Goal: Task Accomplishment & Management: Complete application form

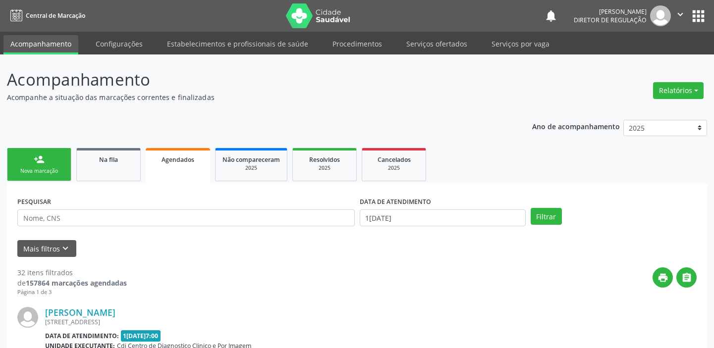
select select "9"
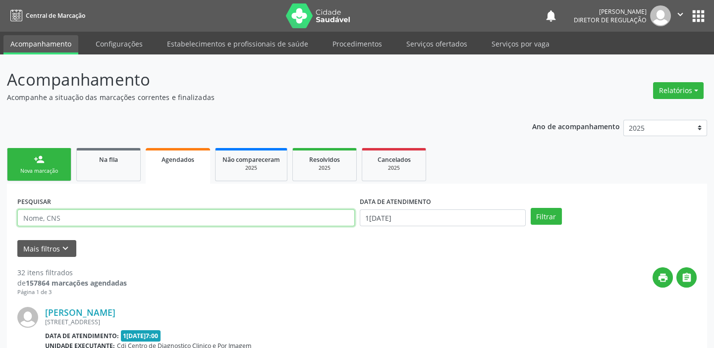
click at [175, 218] on input "text" at bounding box center [186, 218] width 338 height 17
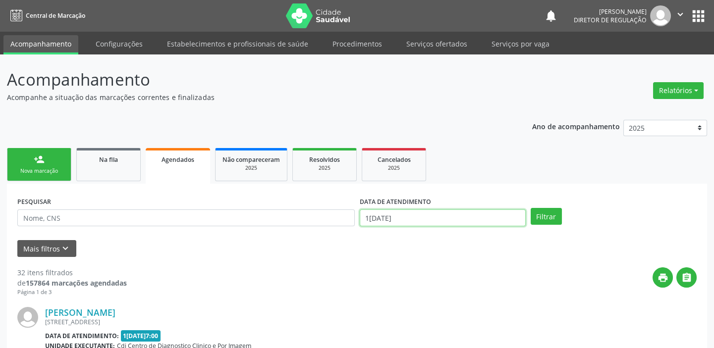
click at [415, 218] on input "[DATE]" at bounding box center [443, 218] width 166 height 17
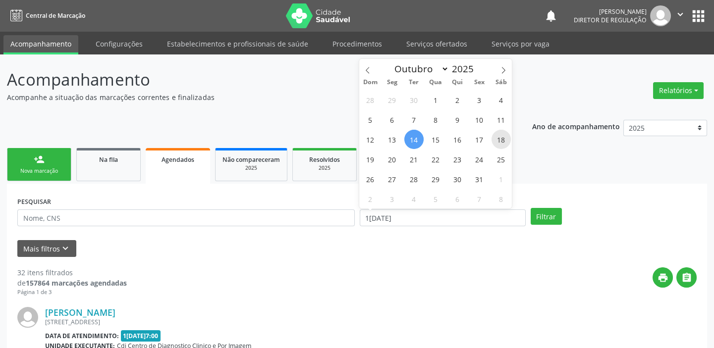
click at [502, 139] on span "18" at bounding box center [501, 139] width 19 height 19
type input "18/10/2025"
click at [502, 139] on span "18" at bounding box center [501, 139] width 19 height 19
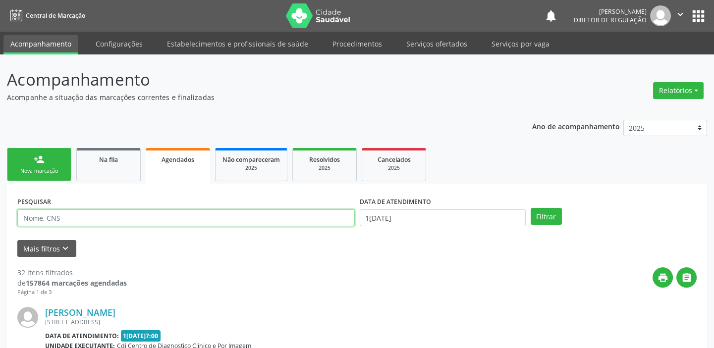
click at [174, 222] on input "text" at bounding box center [186, 218] width 338 height 17
type input "LUCIA"
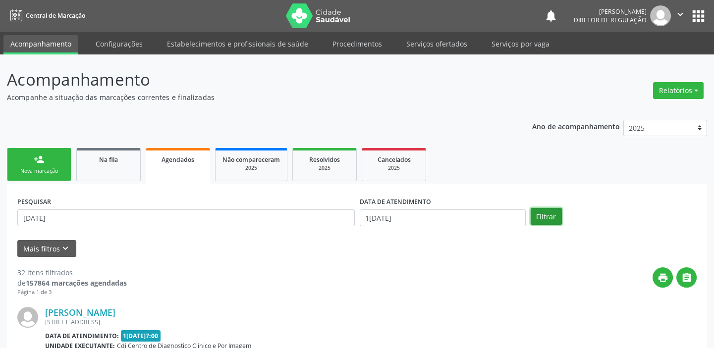
click at [543, 219] on button "Filtrar" at bounding box center [546, 216] width 31 height 17
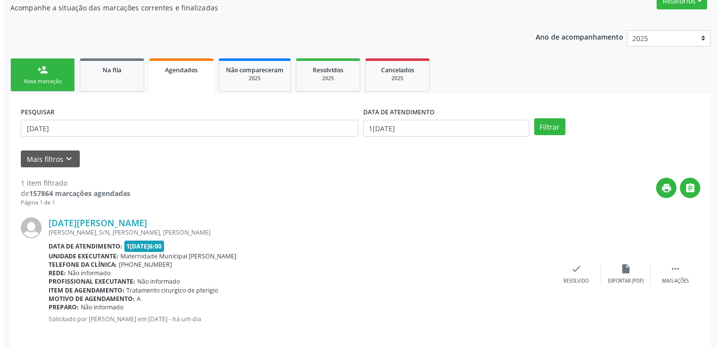
scroll to position [99, 0]
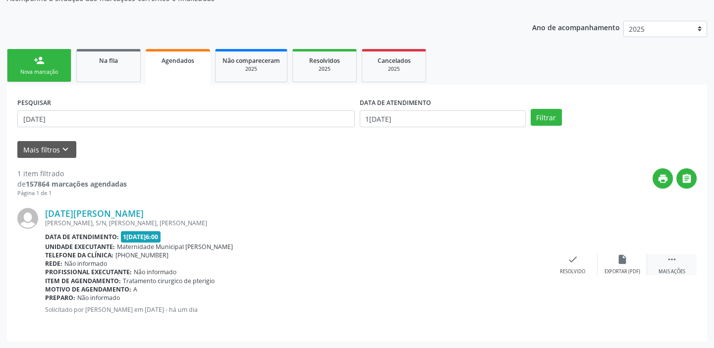
click at [675, 258] on icon "" at bounding box center [672, 259] width 11 height 11
click at [525, 257] on icon "cancel" at bounding box center [523, 259] width 11 height 11
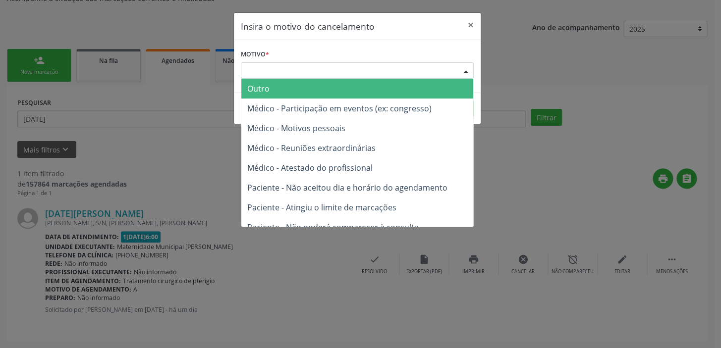
click at [271, 64] on div "Escolha o motivo" at bounding box center [357, 70] width 233 height 17
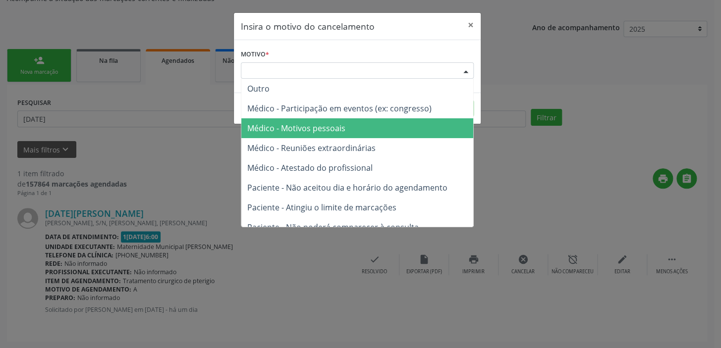
click at [283, 129] on span "Médico - Motivos pessoais" at bounding box center [296, 128] width 98 height 11
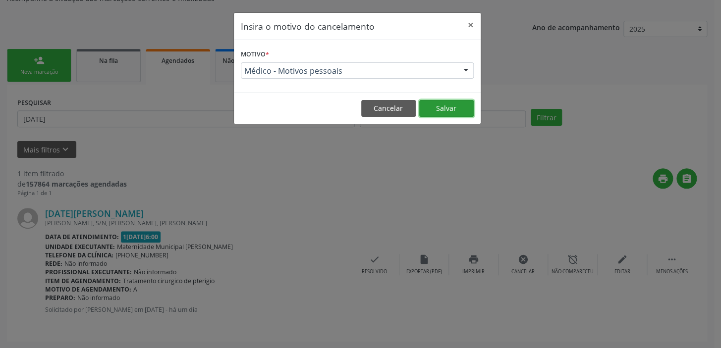
click at [451, 112] on button "Salvar" at bounding box center [446, 108] width 55 height 17
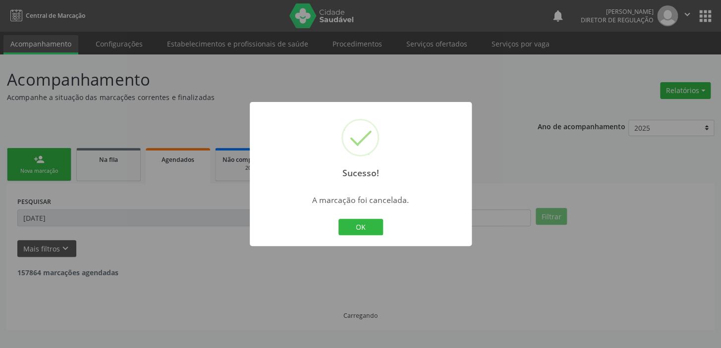
scroll to position [0, 0]
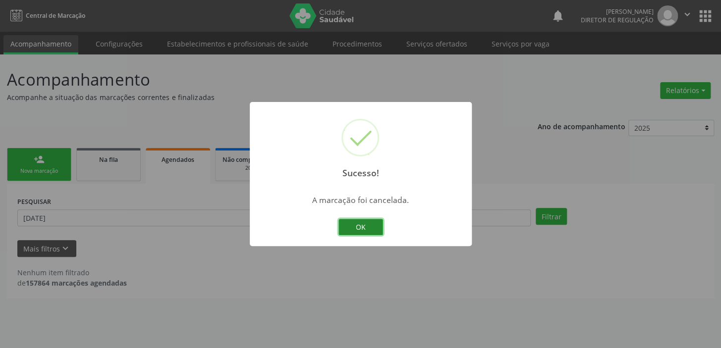
click at [367, 227] on button "OK" at bounding box center [361, 227] width 45 height 17
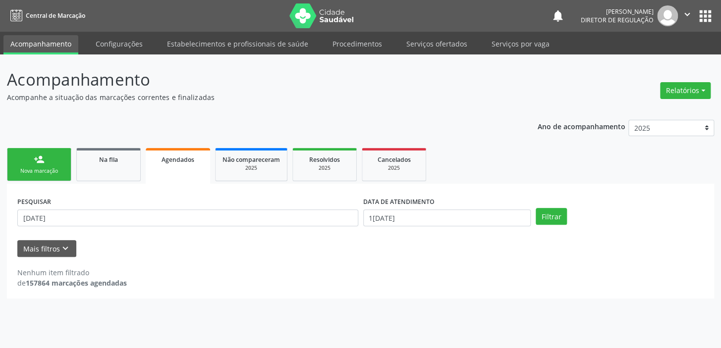
click at [62, 170] on div "Nova marcação" at bounding box center [39, 171] width 50 height 7
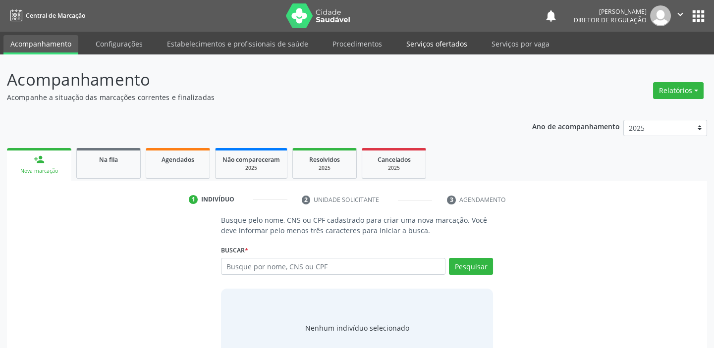
click at [427, 43] on link "Serviços ofertados" at bounding box center [436, 43] width 75 height 17
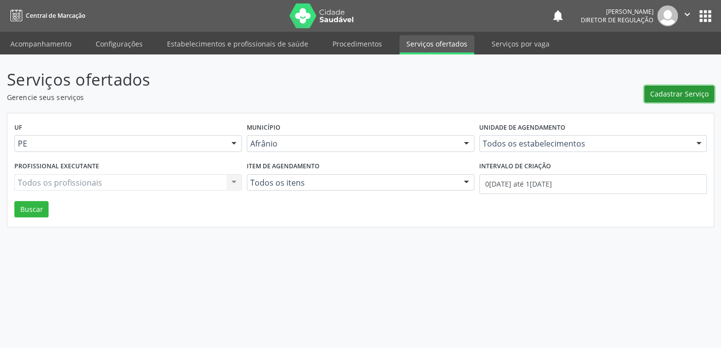
click at [679, 93] on span "Cadastrar Serviço" at bounding box center [679, 94] width 58 height 10
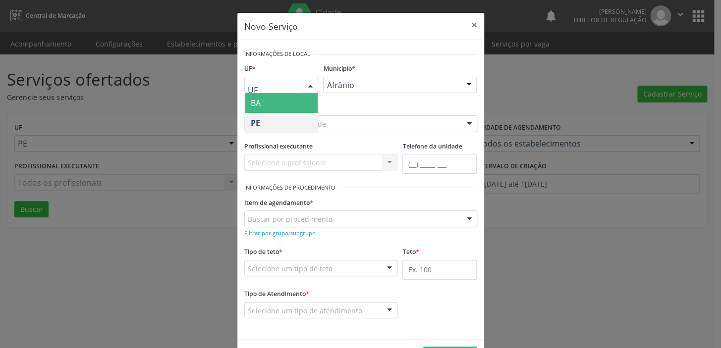
click at [305, 82] on div at bounding box center [310, 85] width 15 height 17
click at [292, 99] on span "BA" at bounding box center [281, 103] width 73 height 20
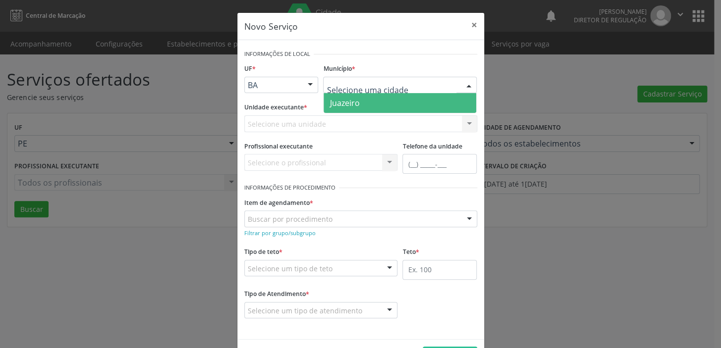
click at [346, 103] on span "Juazeiro" at bounding box center [345, 103] width 30 height 11
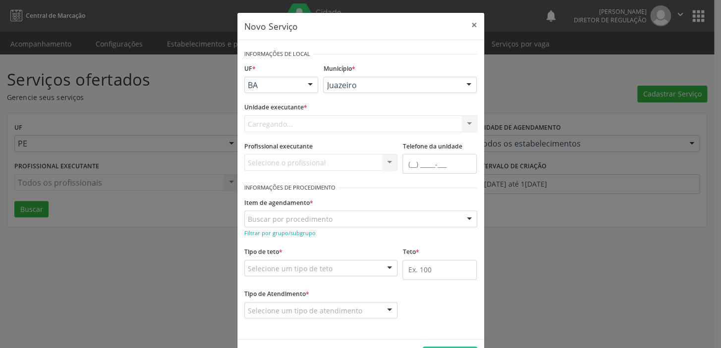
click at [299, 124] on div "Carregando... Academia da Saude de Afranio Academia da Saude do Bairro Roberto …" at bounding box center [360, 123] width 233 height 17
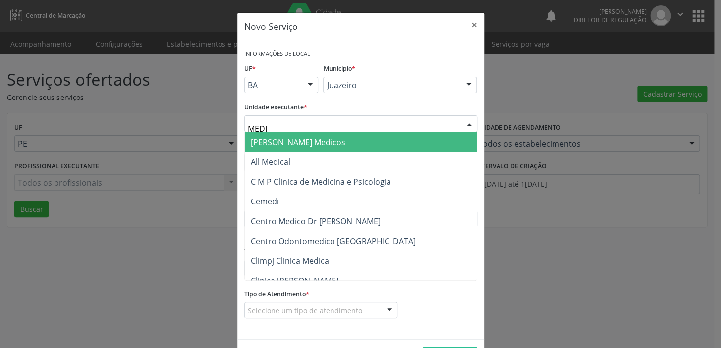
type input "MEDIV"
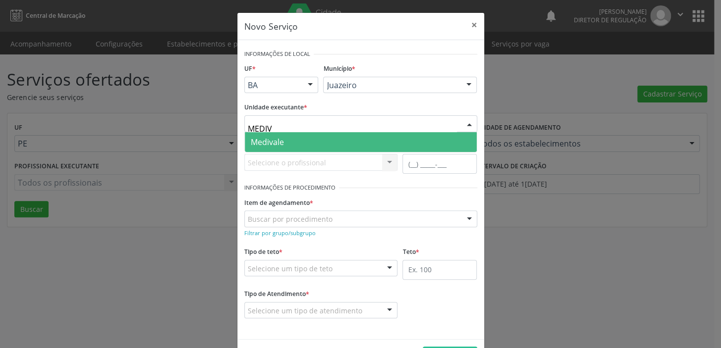
click at [292, 141] on span "Medivale" at bounding box center [361, 142] width 232 height 20
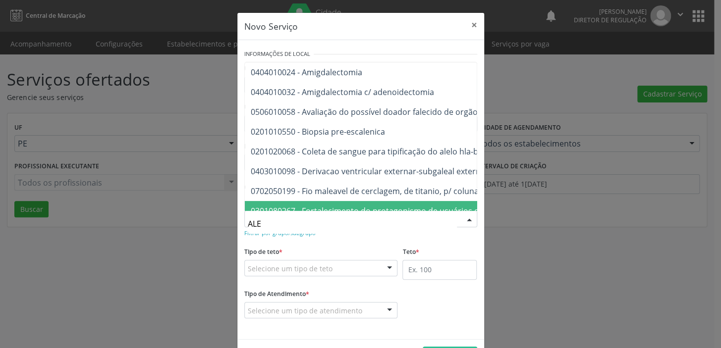
type input "ALER"
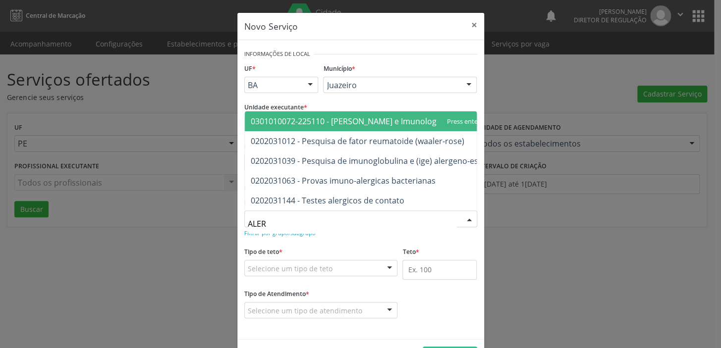
click at [314, 116] on span "0301010072-225110 - Médico Alergista e Imunologista" at bounding box center [350, 121] width 199 height 11
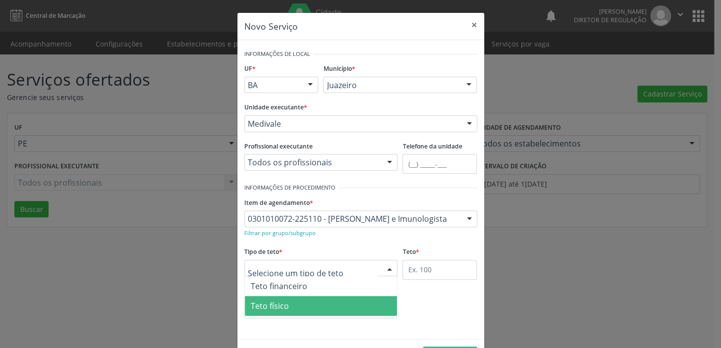
click at [316, 302] on span "Teto físico" at bounding box center [321, 306] width 153 height 20
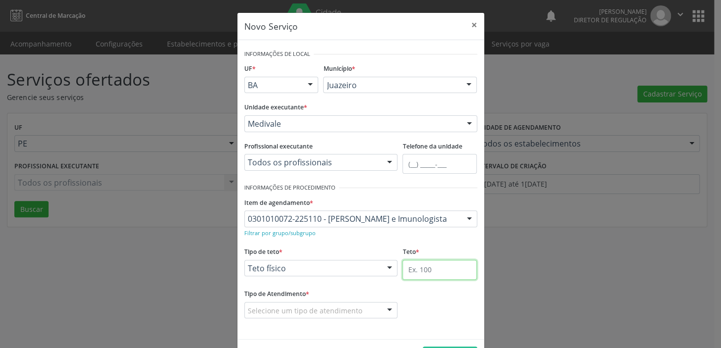
click at [441, 271] on input "text" at bounding box center [439, 270] width 74 height 20
type input "10"
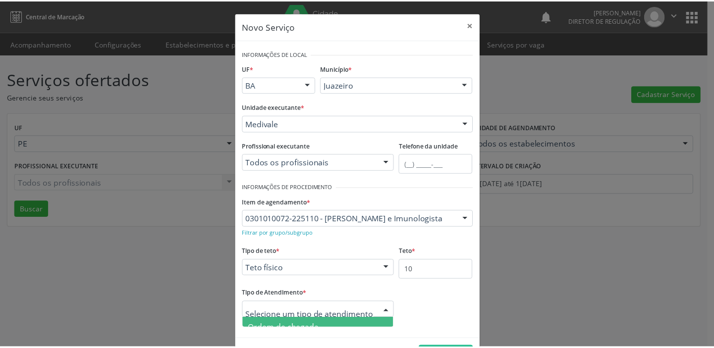
scroll to position [34, 0]
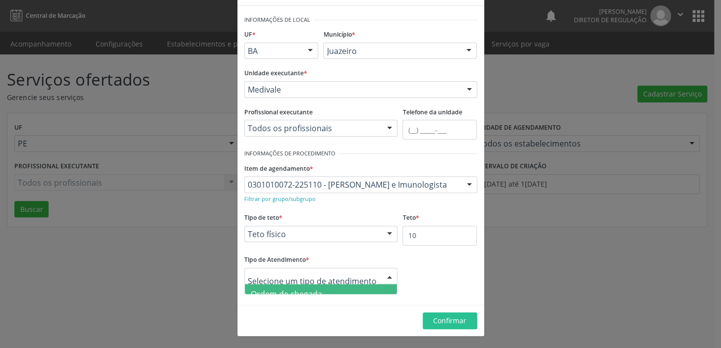
click at [339, 291] on span "Ordem de chegada" at bounding box center [321, 294] width 153 height 20
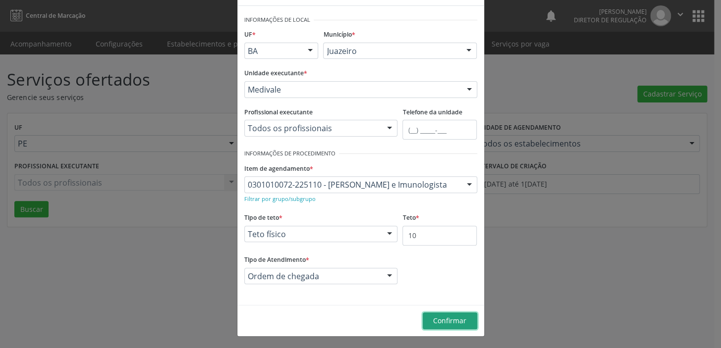
click at [439, 319] on span "Confirmar" at bounding box center [449, 320] width 33 height 9
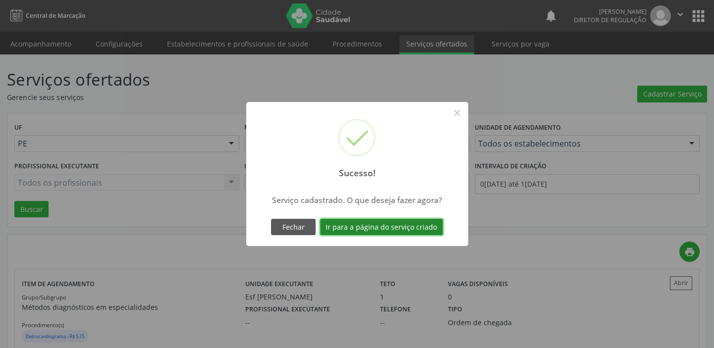
click at [394, 230] on button "Ir para a página do serviço criado" at bounding box center [381, 227] width 123 height 17
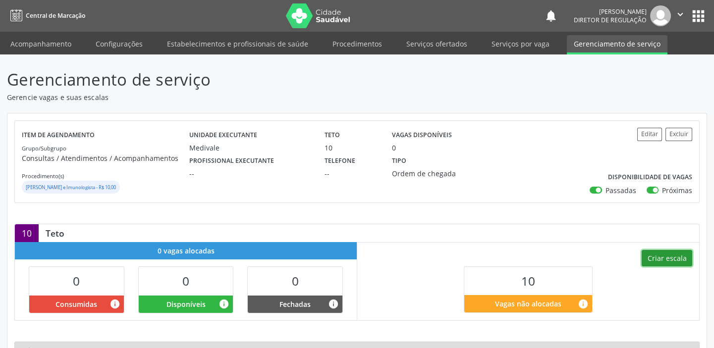
click at [666, 260] on button "Criar escala" at bounding box center [667, 258] width 51 height 17
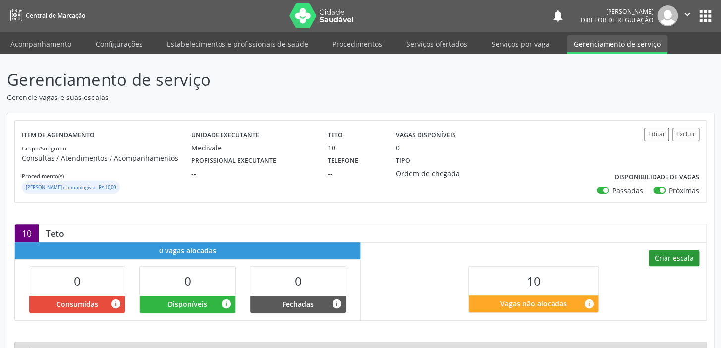
select select "9"
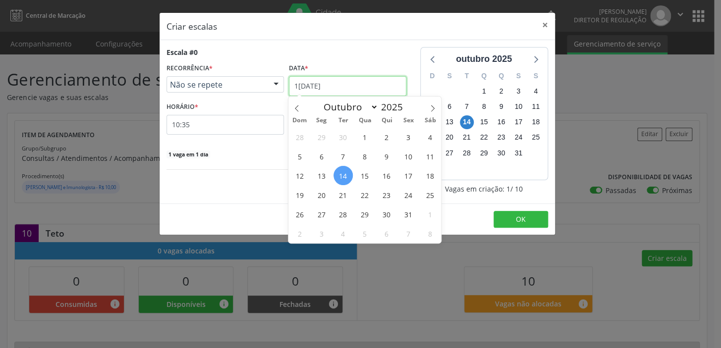
click at [341, 85] on input "[DATE]" at bounding box center [347, 86] width 117 height 20
click at [385, 176] on span "16" at bounding box center [386, 175] width 19 height 19
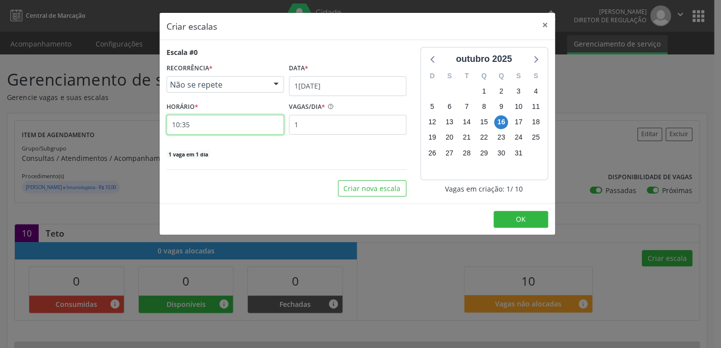
click at [222, 122] on input "10:35" at bounding box center [225, 125] width 117 height 20
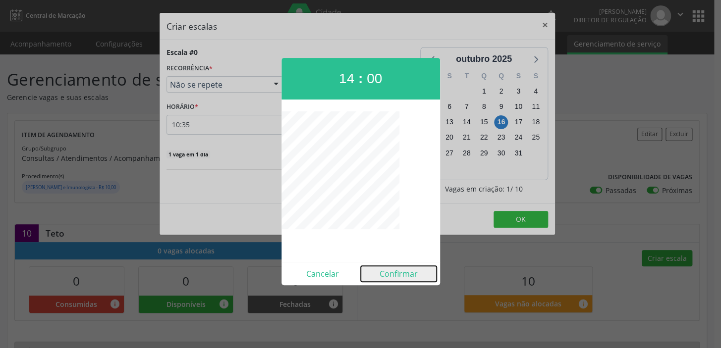
click at [412, 275] on button "Confirmar" at bounding box center [399, 274] width 76 height 16
type input "14:00"
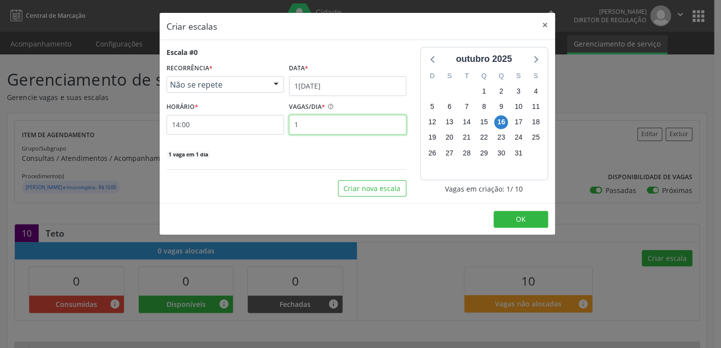
click at [332, 127] on input "1" at bounding box center [347, 125] width 117 height 20
type input "5"
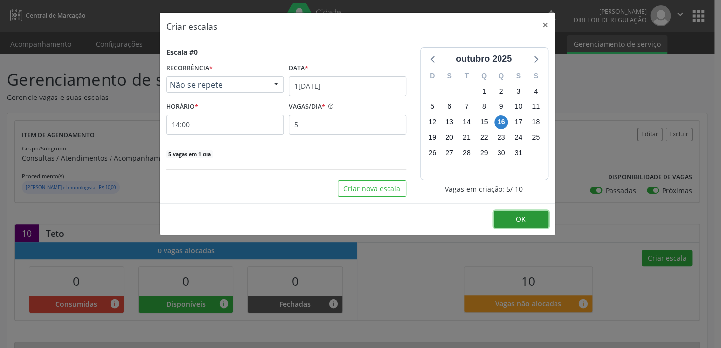
click at [522, 223] on span "OK" at bounding box center [521, 219] width 10 height 9
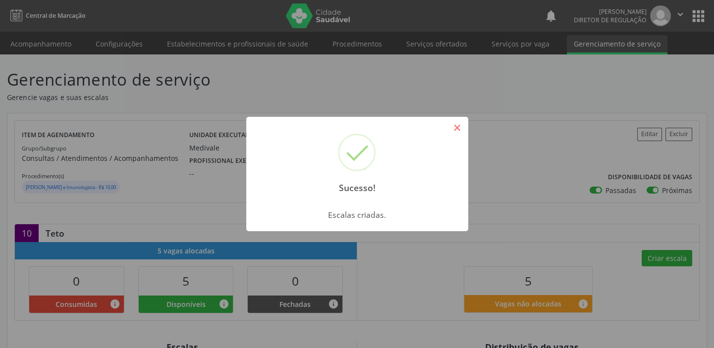
click at [454, 126] on button "×" at bounding box center [457, 127] width 17 height 17
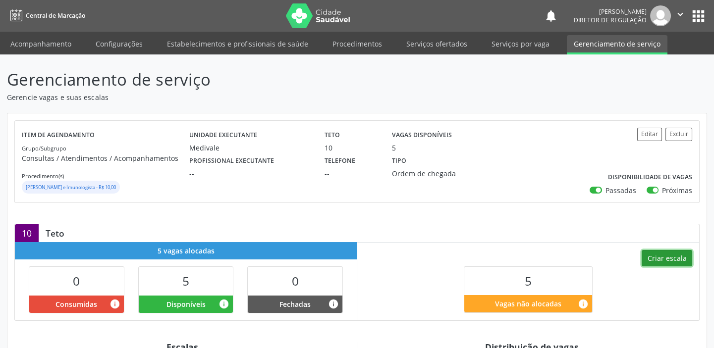
click at [653, 257] on button "Criar escala" at bounding box center [667, 258] width 51 height 17
select select "9"
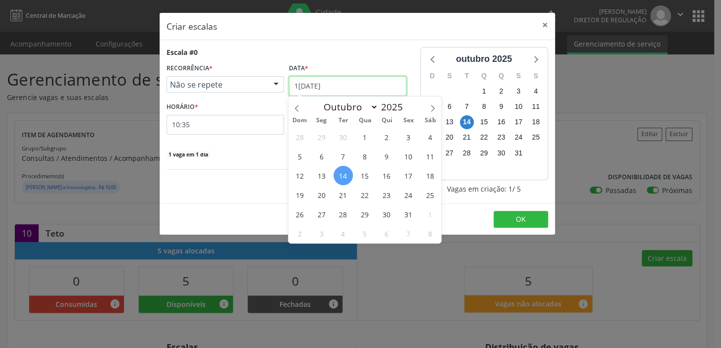
click at [358, 87] on input "[DATE]" at bounding box center [347, 86] width 117 height 20
click at [391, 193] on span "23" at bounding box center [386, 194] width 19 height 19
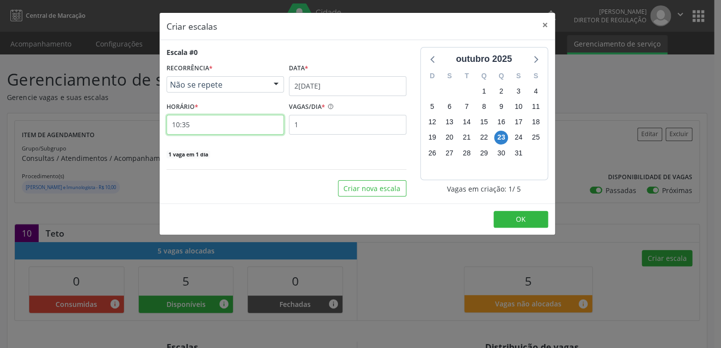
click at [208, 124] on input "10:35" at bounding box center [225, 125] width 117 height 20
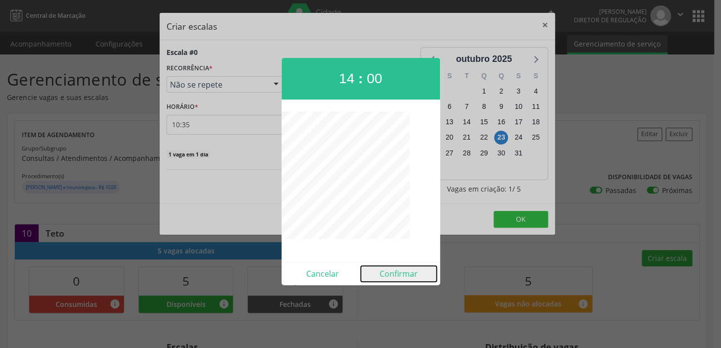
click at [396, 273] on button "Confirmar" at bounding box center [399, 274] width 76 height 16
type input "14:00"
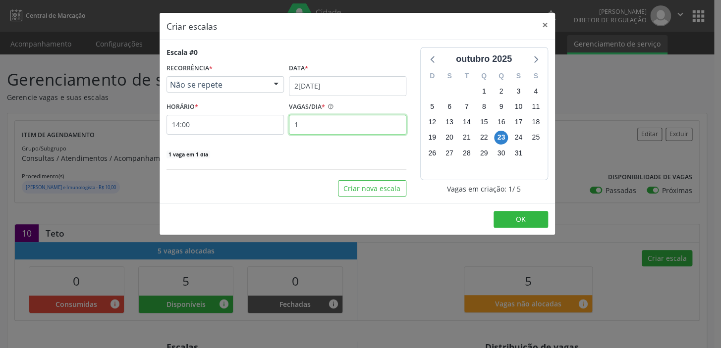
click at [326, 127] on input "1" at bounding box center [347, 125] width 117 height 20
type input "5"
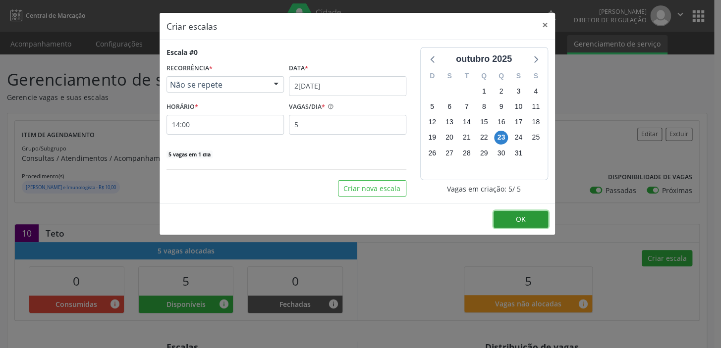
click at [522, 224] on button "OK" at bounding box center [521, 219] width 55 height 17
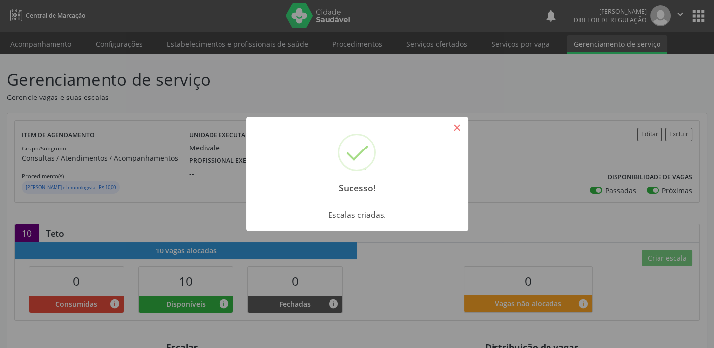
click at [452, 126] on button "×" at bounding box center [457, 127] width 17 height 17
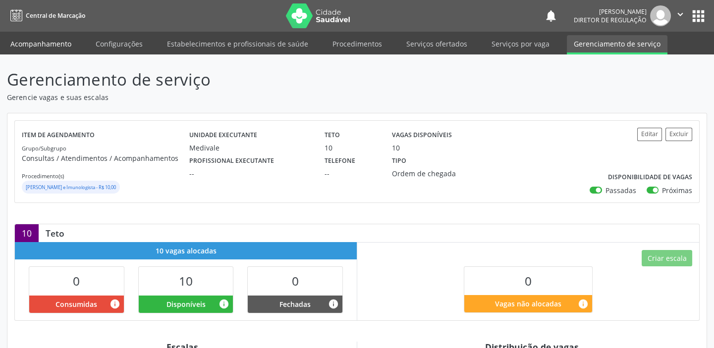
click at [65, 43] on link "Acompanhamento" at bounding box center [40, 43] width 75 height 17
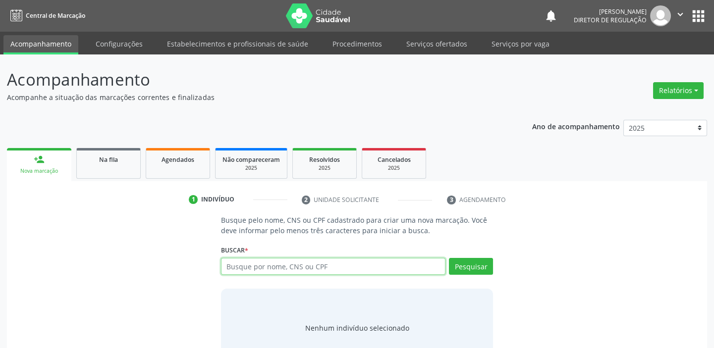
click at [272, 268] on input "text" at bounding box center [333, 266] width 225 height 17
type input "702807163825262"
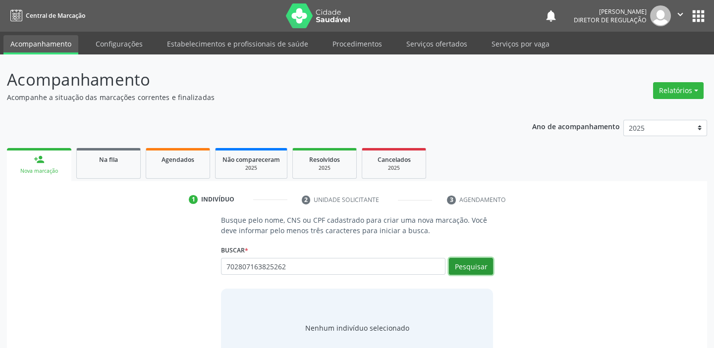
click at [473, 270] on button "Pesquisar" at bounding box center [471, 266] width 44 height 17
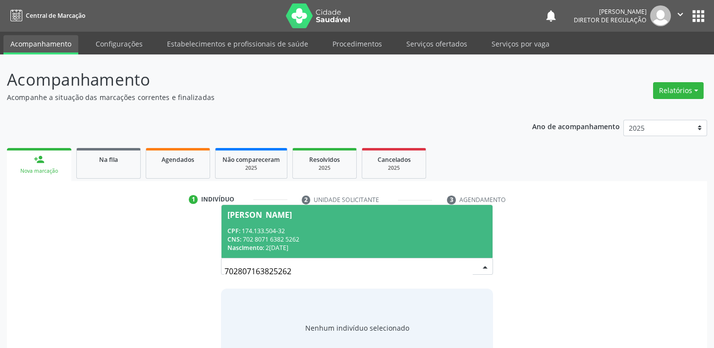
click at [273, 239] on div "CNS: 702 8071 6382 5262" at bounding box center [356, 239] width 259 height 8
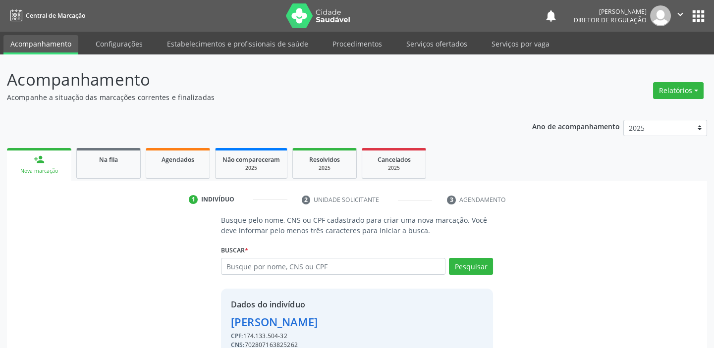
scroll to position [49, 0]
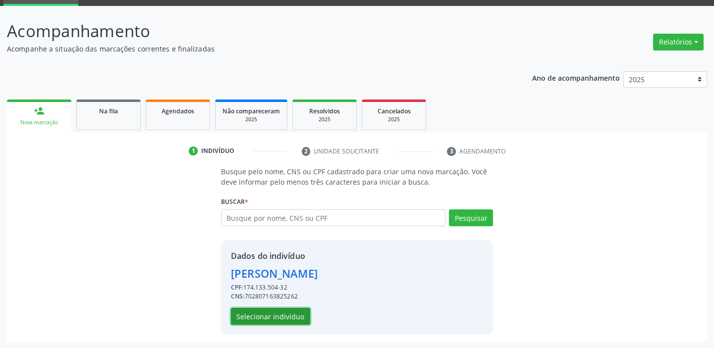
click at [282, 317] on button "Selecionar indivíduo" at bounding box center [270, 316] width 79 height 17
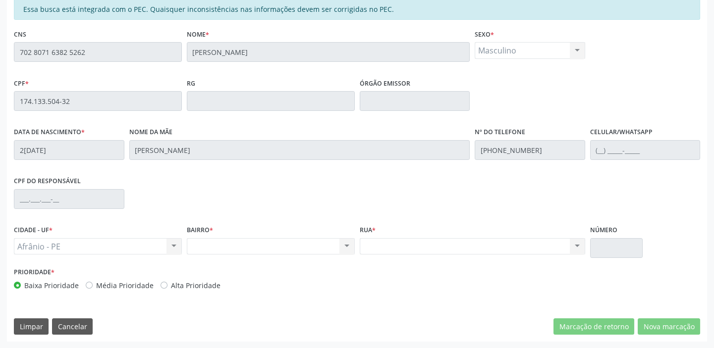
scroll to position [172, 0]
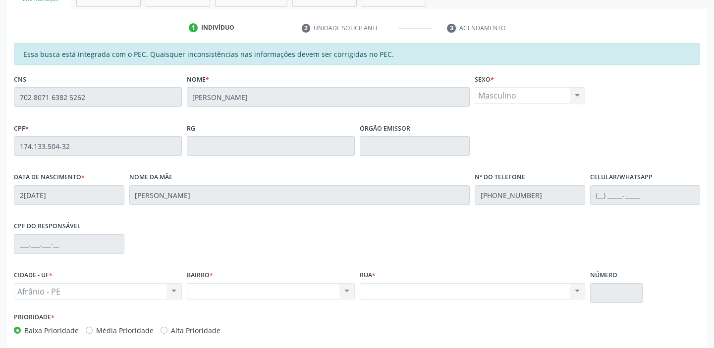
click at [0, 99] on div "Acompanhamento Acompanhe a situação das marcações correntes e finalizadas Relat…" at bounding box center [357, 138] width 714 height 511
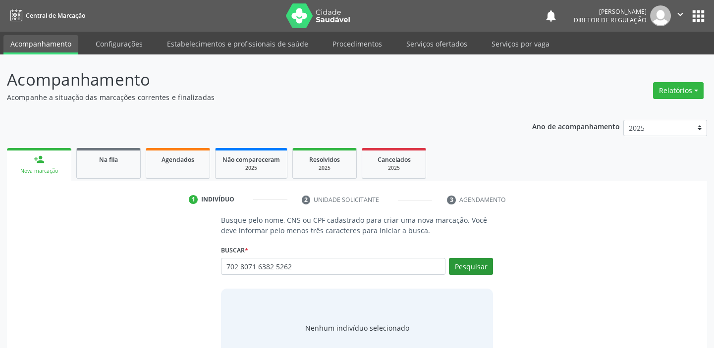
type input "702 8071 6382 5262"
click at [476, 264] on button "Pesquisar" at bounding box center [471, 266] width 44 height 17
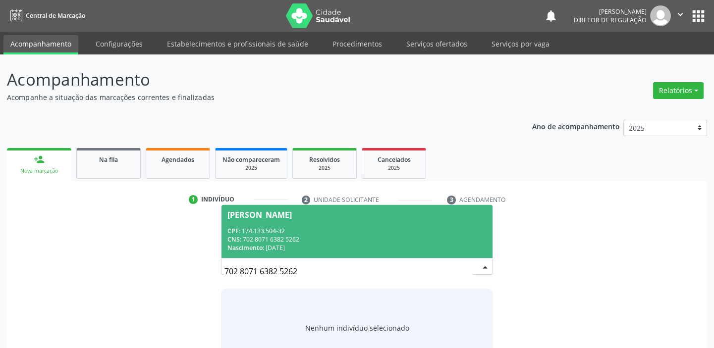
click at [278, 240] on div "CNS: 702 8071 6382 5262" at bounding box center [356, 239] width 259 height 8
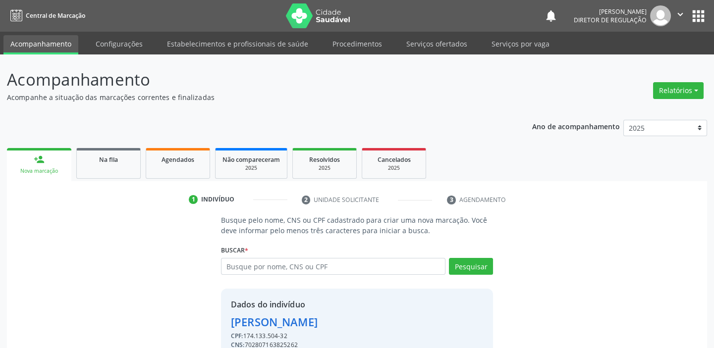
scroll to position [49, 0]
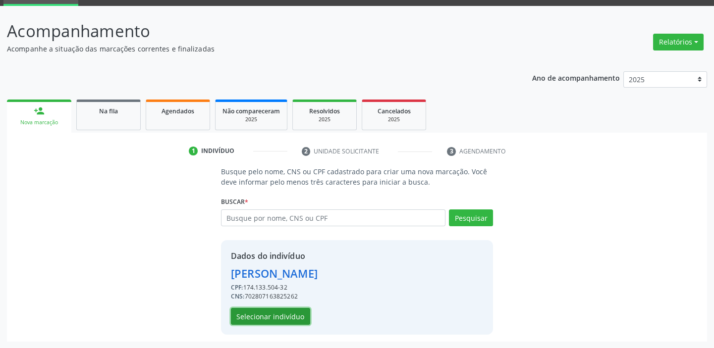
click at [282, 316] on button "Selecionar indivíduo" at bounding box center [270, 316] width 79 height 17
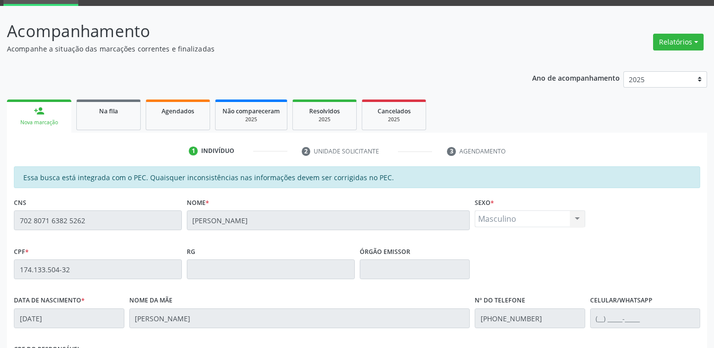
scroll to position [217, 0]
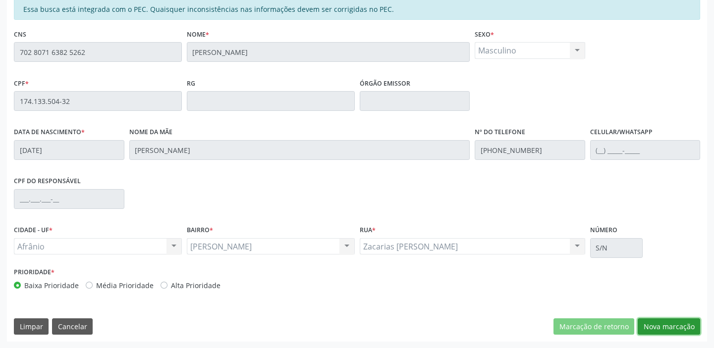
click at [670, 327] on button "Nova marcação" at bounding box center [669, 327] width 62 height 17
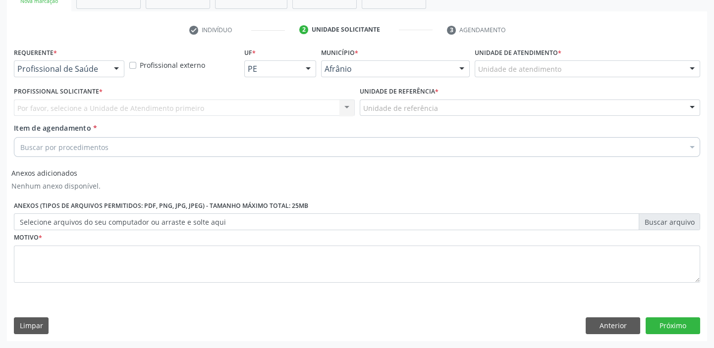
scroll to position [169, 0]
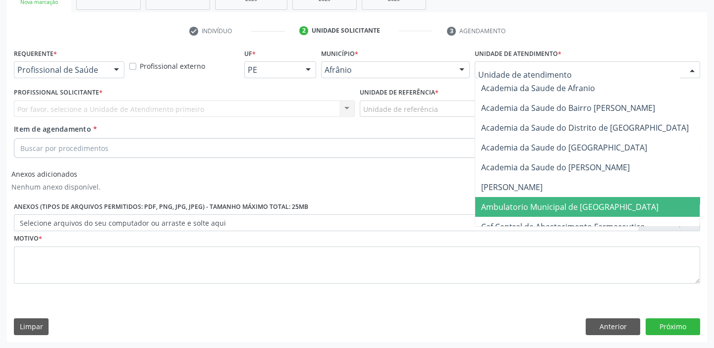
click at [510, 206] on span "Ambulatorio Municipal de [GEOGRAPHIC_DATA]" at bounding box center [569, 207] width 177 height 11
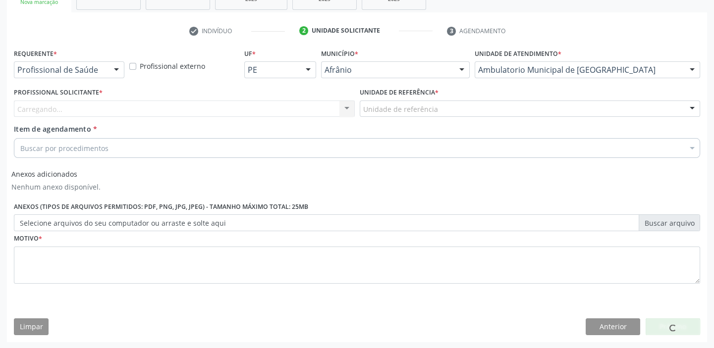
click at [437, 106] on div "Unidade de referência" at bounding box center [530, 109] width 341 height 17
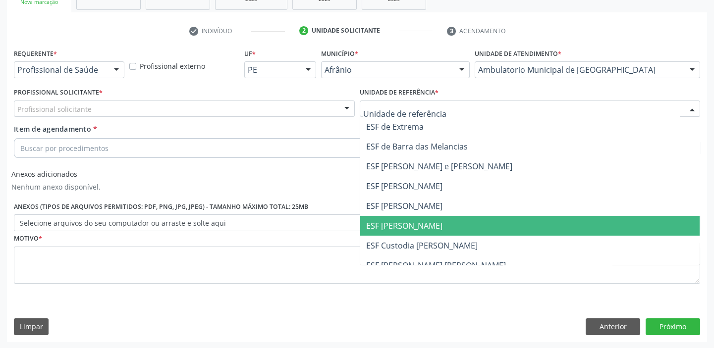
click at [406, 225] on span "ESF [PERSON_NAME]" at bounding box center [404, 226] width 76 height 11
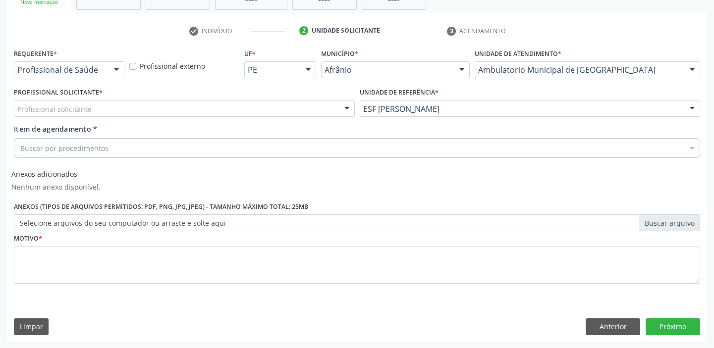
click at [260, 104] on div "Profissional solicitante" at bounding box center [184, 109] width 341 height 17
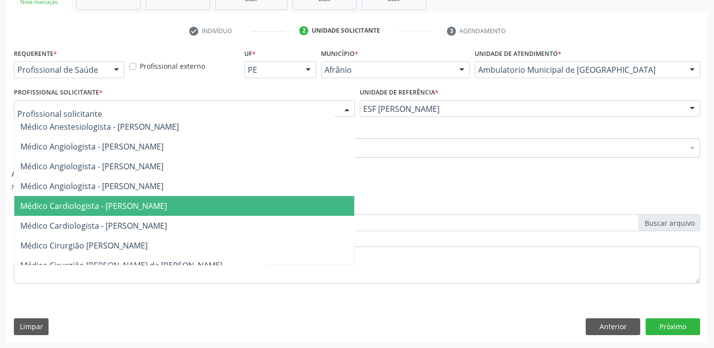
click at [253, 203] on span "Médico Cardiologista - [PERSON_NAME]" at bounding box center [184, 206] width 340 height 20
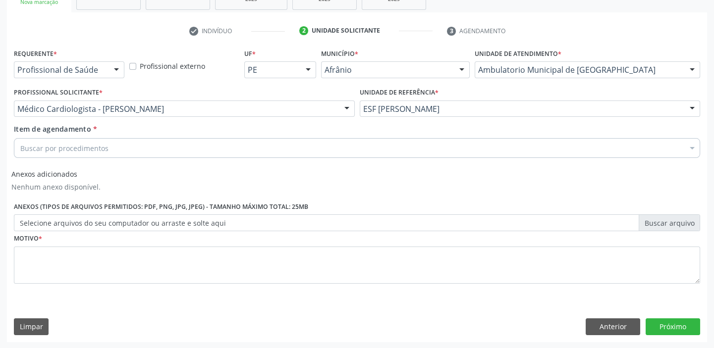
click at [165, 144] on div "Buscar por procedimentos" at bounding box center [357, 148] width 686 height 20
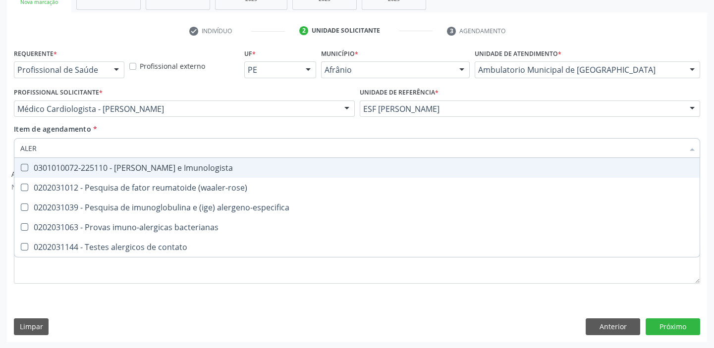
type input "ALERG"
click at [156, 171] on div "0301010072-225110 - Médico Alergista e Imunologista" at bounding box center [357, 168] width 674 height 8
checkbox Imunologista "true"
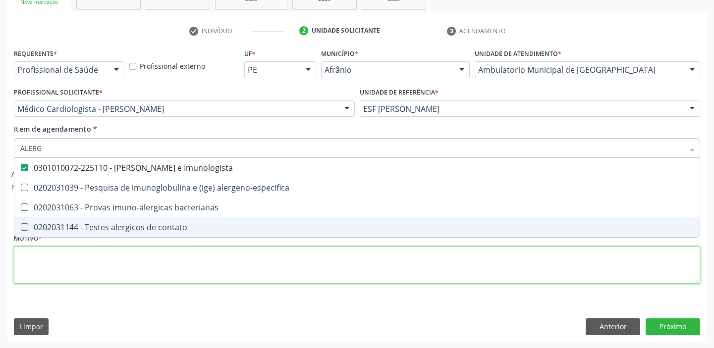
click at [161, 258] on div "Requerente * Profissional de Saúde Profissional de Saúde Paciente Nenhum result…" at bounding box center [357, 172] width 686 height 252
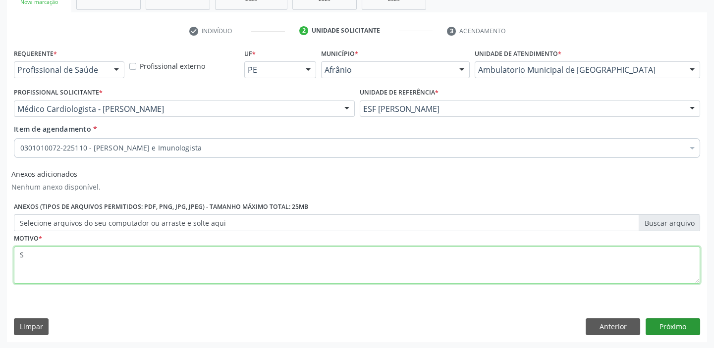
type textarea "S"
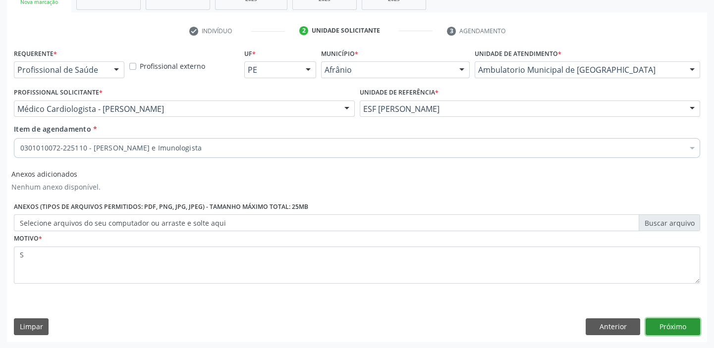
click at [674, 325] on button "Próximo" at bounding box center [673, 327] width 55 height 17
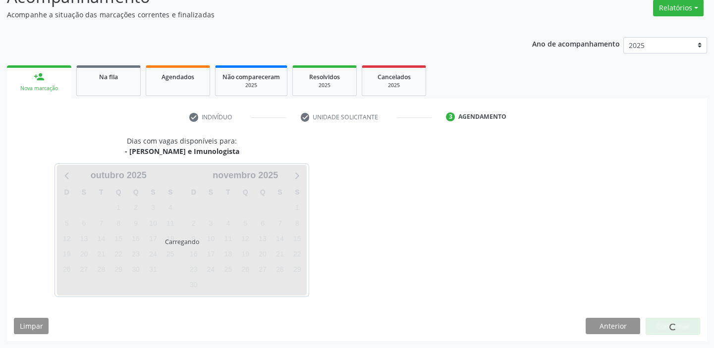
scroll to position [82, 0]
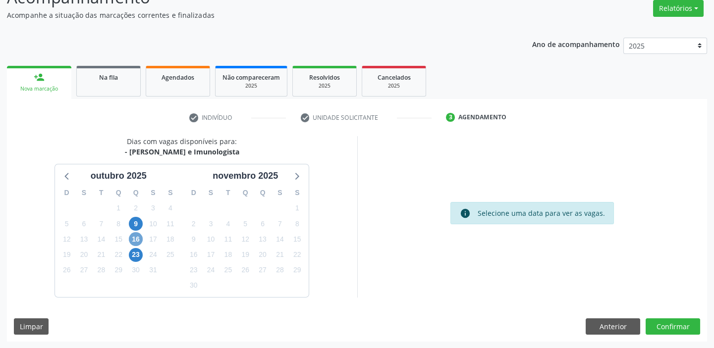
click at [135, 237] on span "16" at bounding box center [136, 239] width 14 height 14
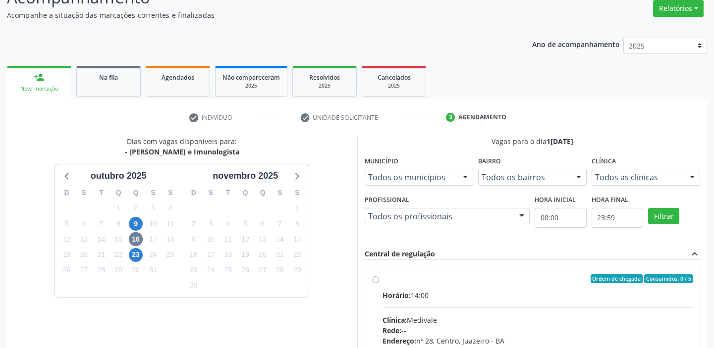
click at [404, 281] on div "Ordem de chegada Consumidos: 0 / 5" at bounding box center [538, 279] width 311 height 9
click at [379, 281] on input "Ordem de chegada Consumidos: 0 / 5 Horário: 14:00 Clínica: Medivale Rede: -- En…" at bounding box center [375, 279] width 7 height 9
radio input "true"
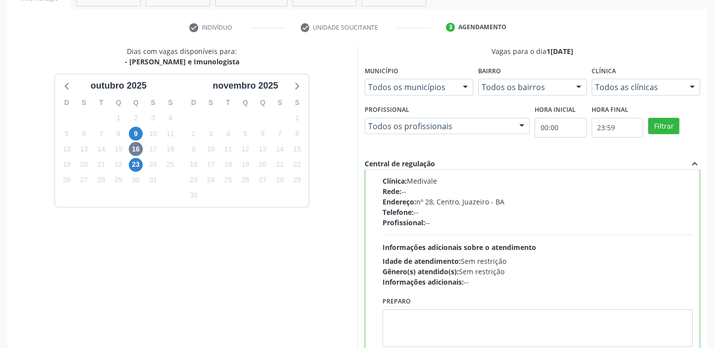
scroll to position [243, 0]
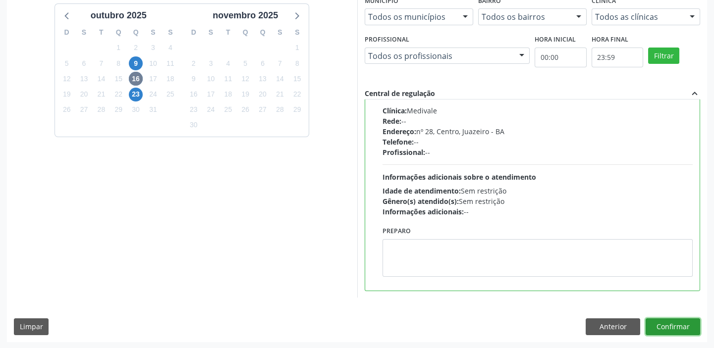
click at [674, 328] on button "Confirmar" at bounding box center [673, 327] width 55 height 17
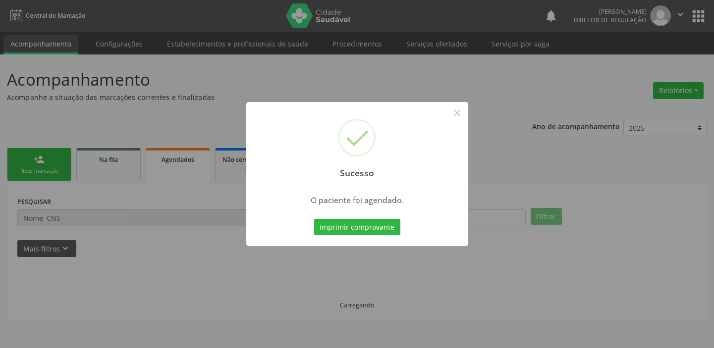
scroll to position [0, 0]
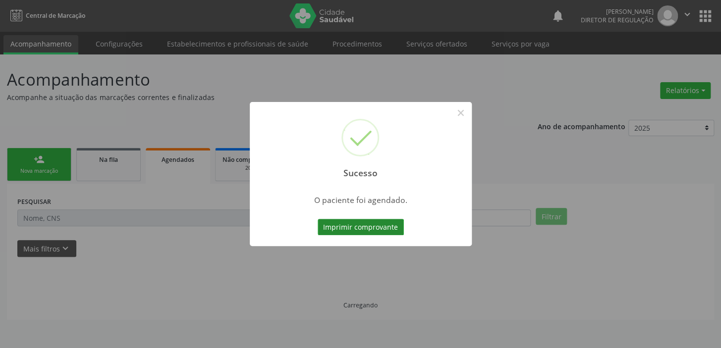
click at [376, 224] on button "Imprimir comprovante" at bounding box center [361, 227] width 86 height 17
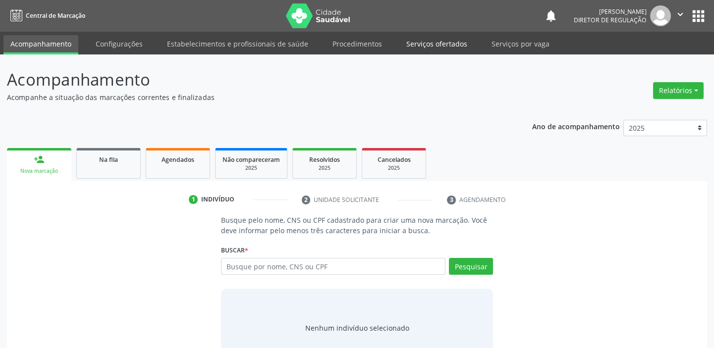
click at [447, 42] on link "Serviços ofertados" at bounding box center [436, 43] width 75 height 17
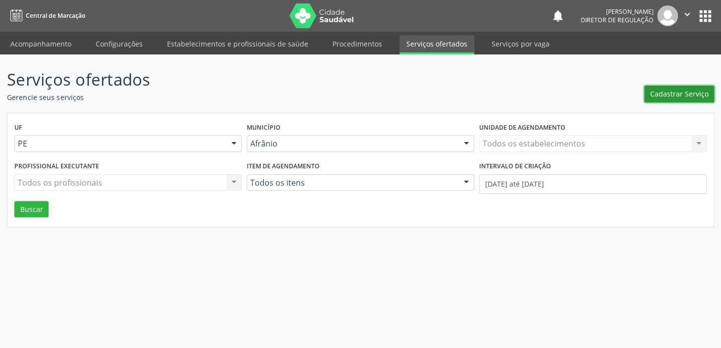
click at [664, 95] on span "Cadastrar Serviço" at bounding box center [679, 94] width 58 height 10
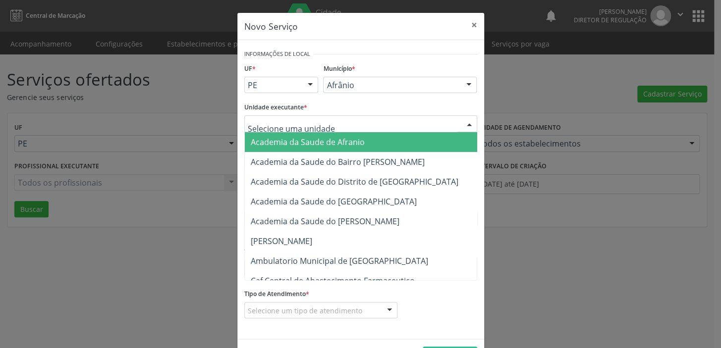
click at [329, 120] on div at bounding box center [360, 123] width 233 height 17
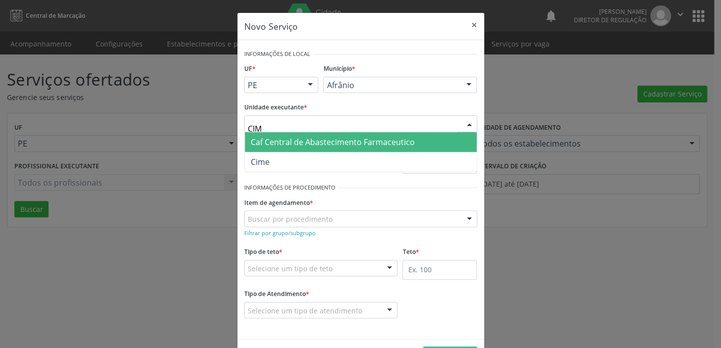
type input "CIME"
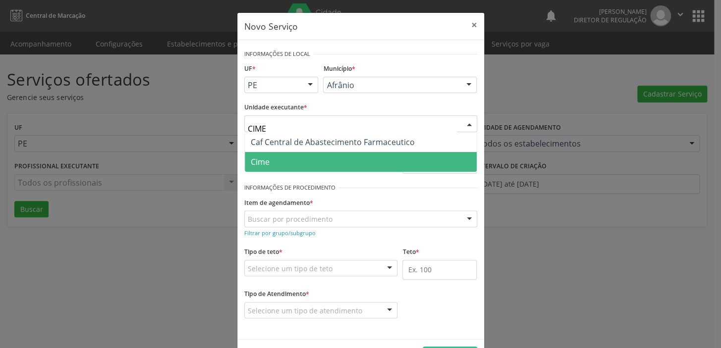
click at [301, 158] on span "Cime" at bounding box center [361, 162] width 232 height 20
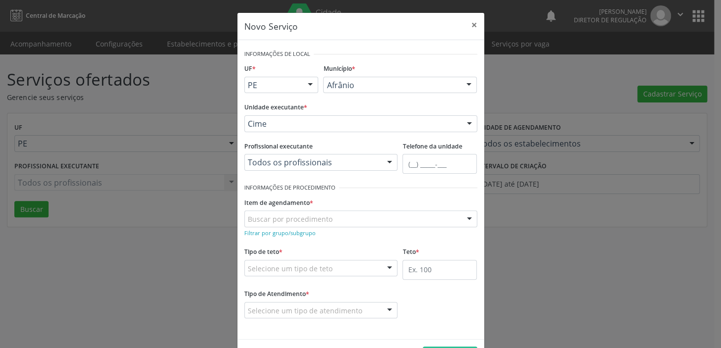
click at [344, 217] on div "Buscar por procedimento" at bounding box center [360, 219] width 233 height 17
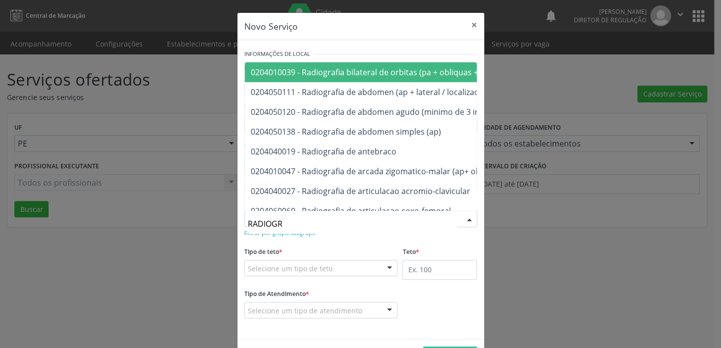
type input "RADIOGRA"
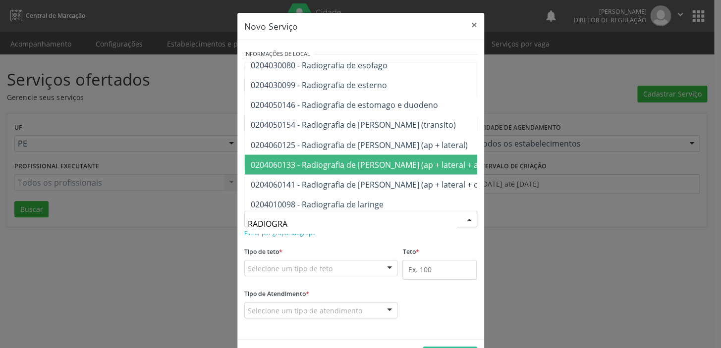
scroll to position [738, 0]
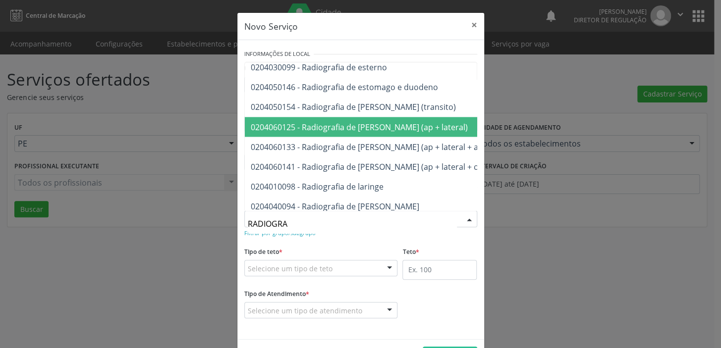
click at [352, 125] on span "0204060125 - Radiografia de [PERSON_NAME] (ap + lateral)" at bounding box center [359, 126] width 217 height 11
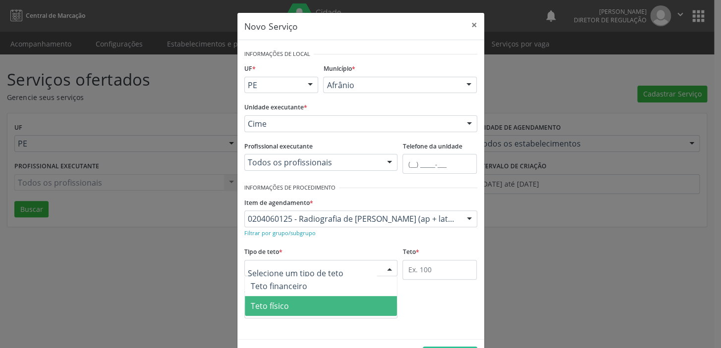
click at [326, 310] on span "Teto físico" at bounding box center [321, 306] width 153 height 20
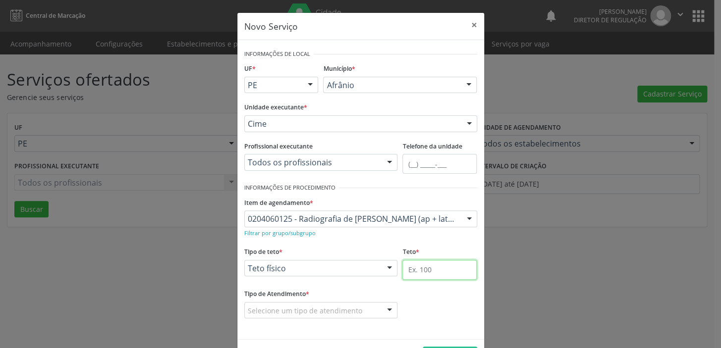
click at [451, 273] on input "text" at bounding box center [439, 270] width 74 height 20
type input "1"
click at [368, 310] on div "Selecione um tipo de atendimento" at bounding box center [321, 310] width 154 height 17
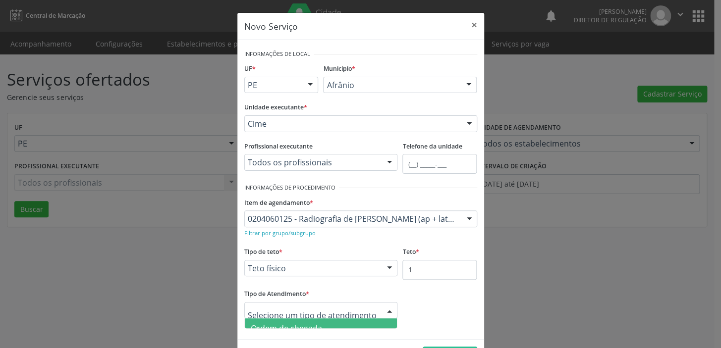
click at [356, 324] on span "Ordem de chegada" at bounding box center [321, 329] width 153 height 20
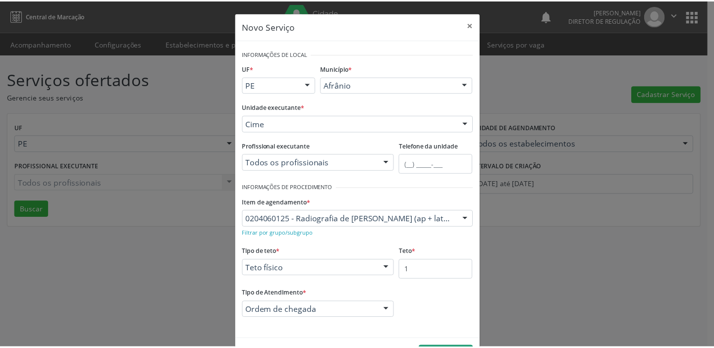
scroll to position [34, 0]
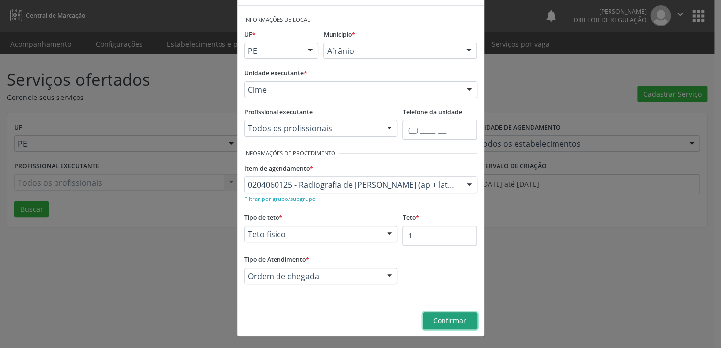
click at [446, 323] on span "Confirmar" at bounding box center [449, 320] width 33 height 9
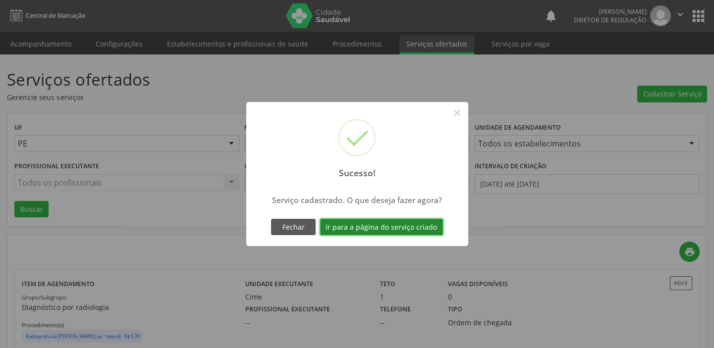
click at [410, 227] on button "Ir para a página do serviço criado" at bounding box center [381, 227] width 123 height 17
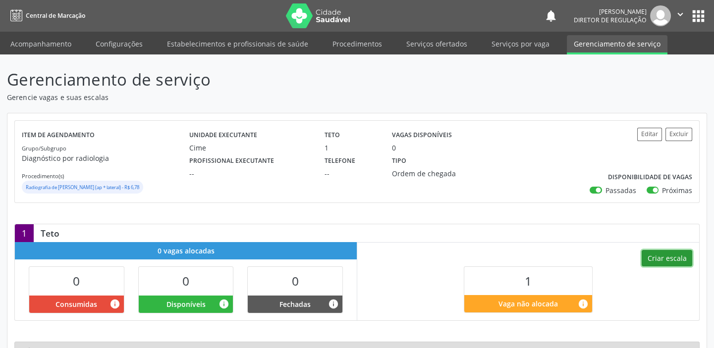
click at [669, 258] on button "Criar escala" at bounding box center [667, 258] width 51 height 17
select select "9"
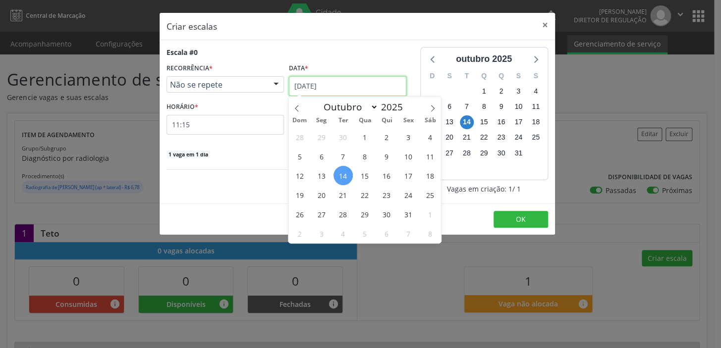
click at [368, 82] on input "[DATE]" at bounding box center [347, 86] width 117 height 20
click at [388, 196] on span "23" at bounding box center [386, 194] width 19 height 19
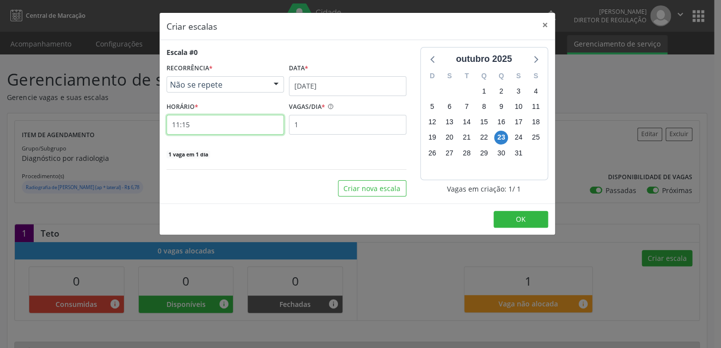
click at [236, 129] on input "11:15" at bounding box center [225, 125] width 117 height 20
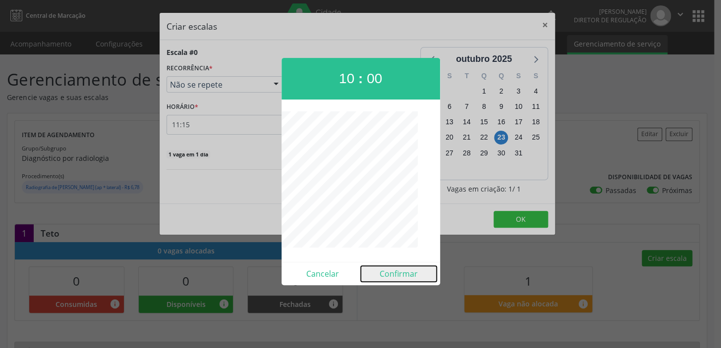
click at [406, 274] on button "Confirmar" at bounding box center [399, 274] width 76 height 16
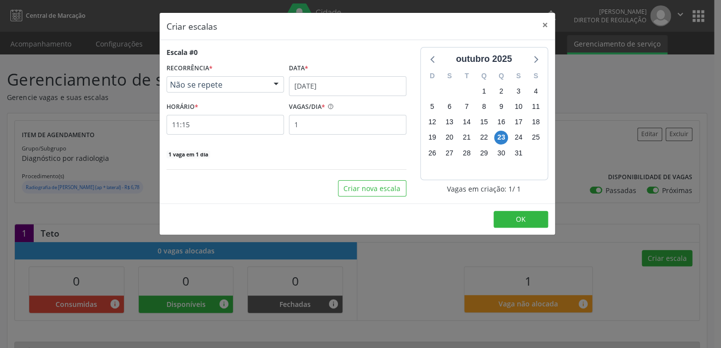
type input "10:00"
click at [522, 221] on span "OK" at bounding box center [521, 219] width 10 height 9
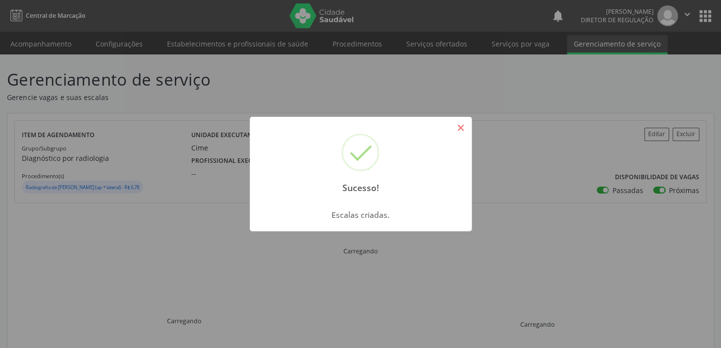
click at [464, 124] on button "×" at bounding box center [460, 127] width 17 height 17
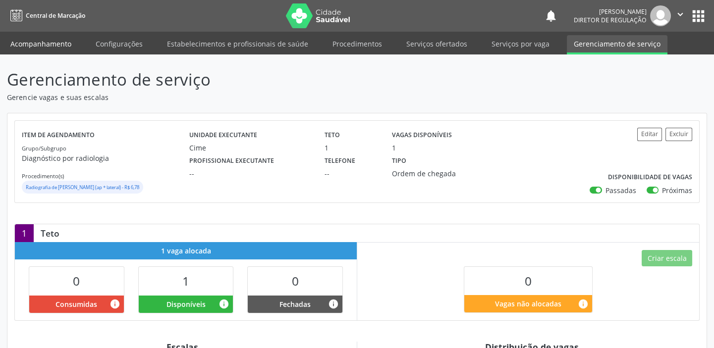
click at [58, 45] on link "Acompanhamento" at bounding box center [40, 43] width 75 height 17
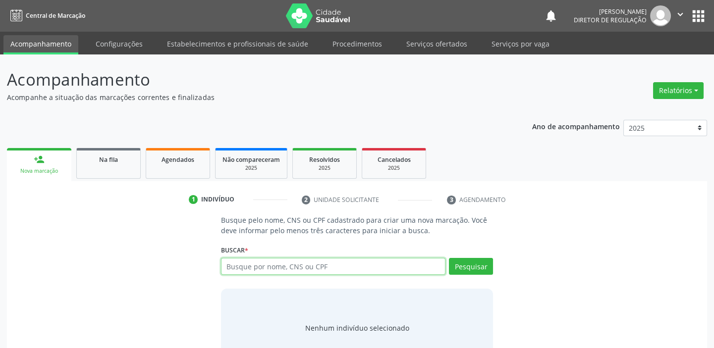
click at [339, 265] on input "text" at bounding box center [333, 266] width 225 height 17
type input "706209023486368"
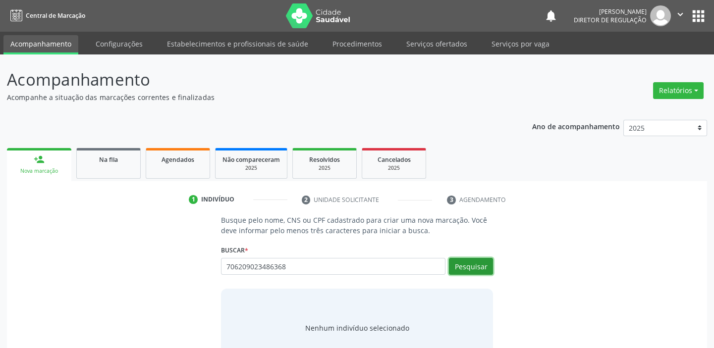
click at [477, 268] on button "Pesquisar" at bounding box center [471, 266] width 44 height 17
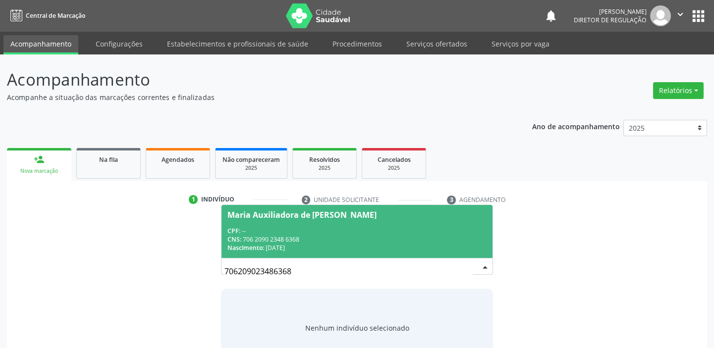
click at [283, 247] on div "Nascimento: [DATE]" at bounding box center [356, 248] width 259 height 8
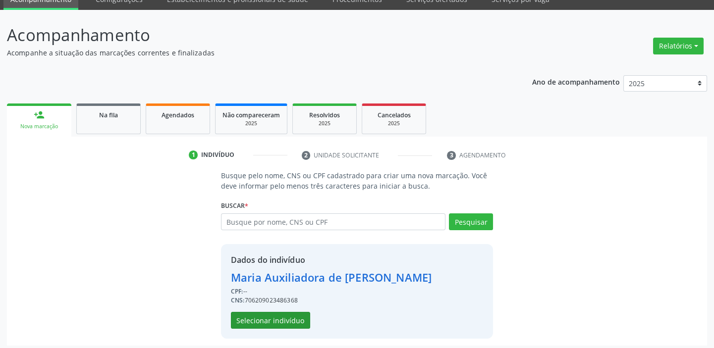
scroll to position [49, 0]
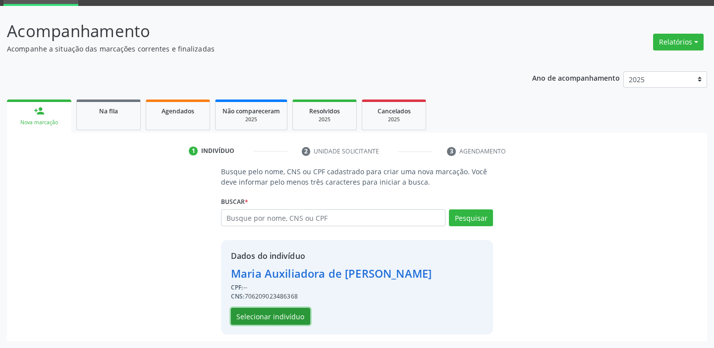
click at [290, 315] on button "Selecionar indivíduo" at bounding box center [270, 316] width 79 height 17
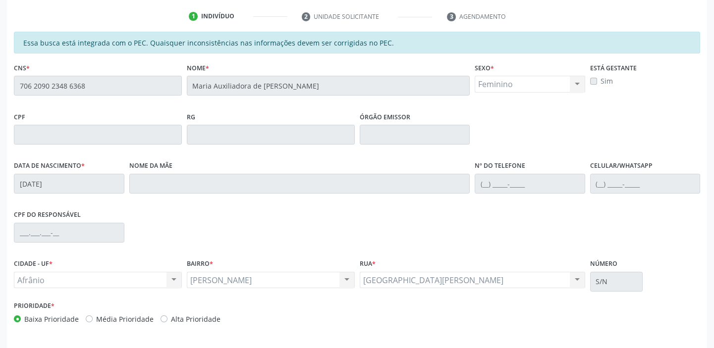
scroll to position [217, 0]
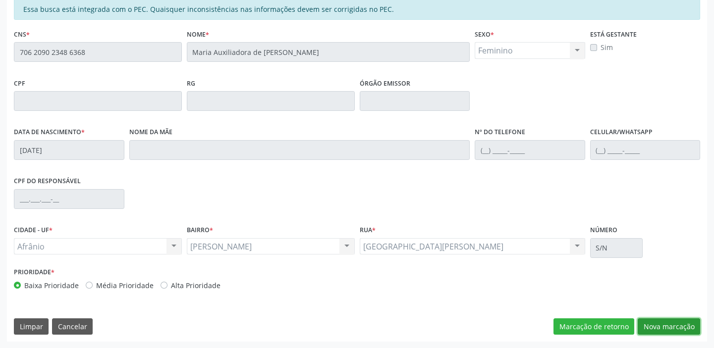
click at [650, 330] on button "Nova marcação" at bounding box center [669, 327] width 62 height 17
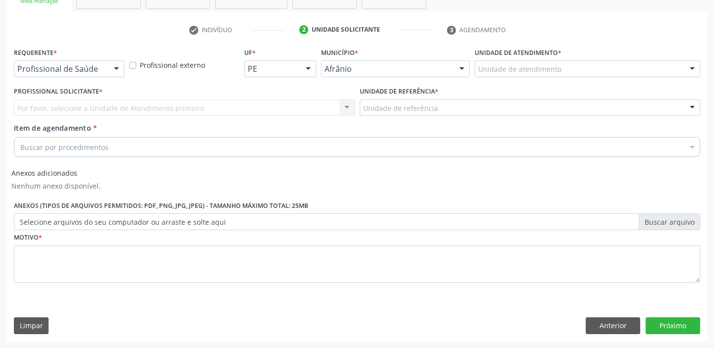
scroll to position [169, 0]
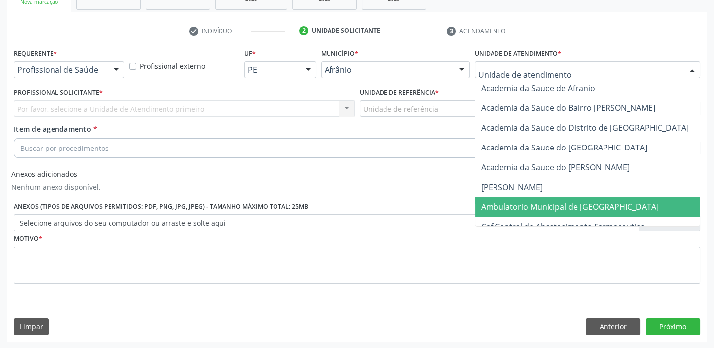
click at [533, 205] on span "Ambulatorio Municipal de [GEOGRAPHIC_DATA]" at bounding box center [569, 207] width 177 height 11
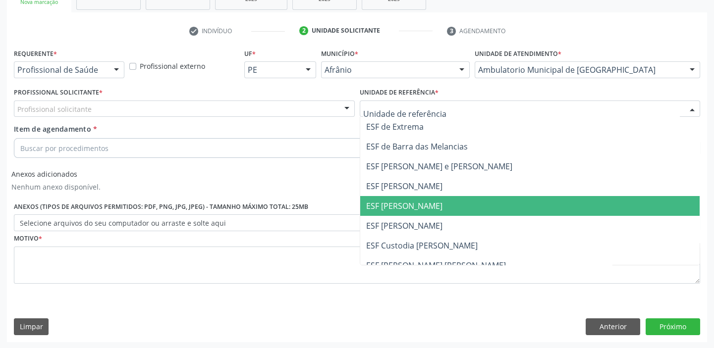
click at [406, 205] on span "ESF [PERSON_NAME]" at bounding box center [404, 206] width 76 height 11
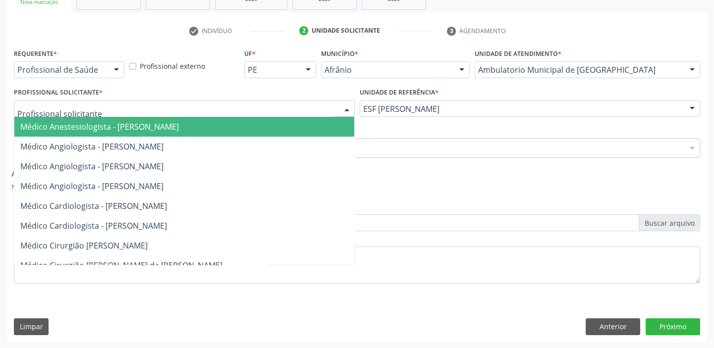
click at [261, 110] on div at bounding box center [184, 109] width 341 height 17
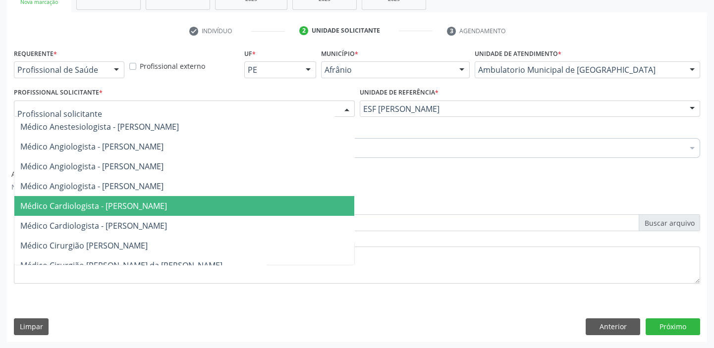
click at [252, 209] on span "Médico Cardiologista - [PERSON_NAME]" at bounding box center [184, 206] width 340 height 20
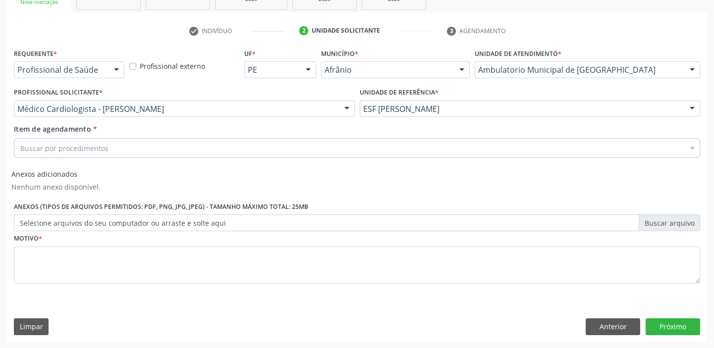
click at [179, 148] on div "Buscar por procedimentos" at bounding box center [357, 148] width 686 height 20
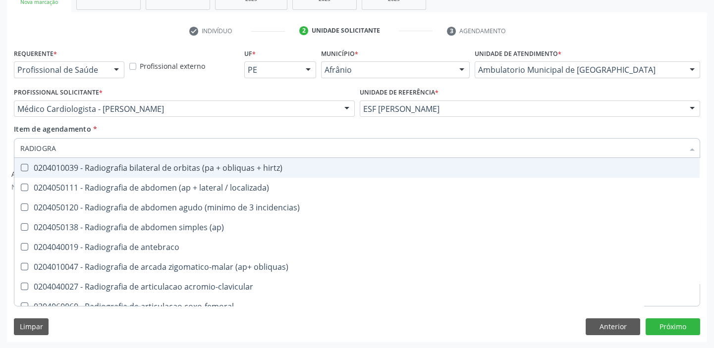
type input "RADIOGRAF"
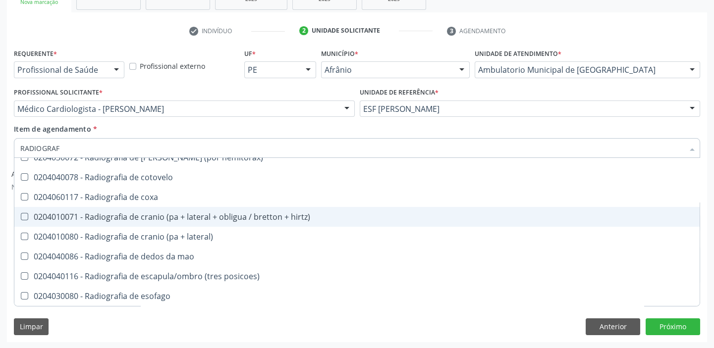
scroll to position [676, 0]
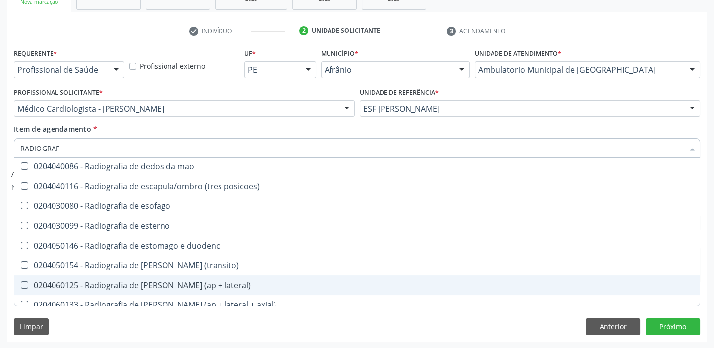
click at [201, 283] on div "0204060125 - Radiografia de [PERSON_NAME] (ap + lateral)" at bounding box center [357, 286] width 674 height 8
checkbox lateral\) "true"
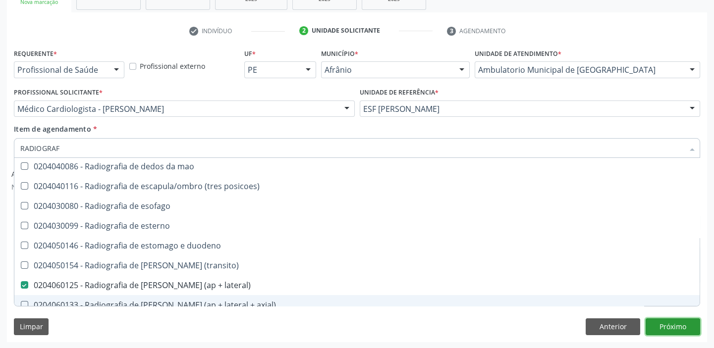
click at [668, 327] on button "Próximo" at bounding box center [673, 327] width 55 height 17
checkbox localizada\) "true"
checkbox lateral\) "false"
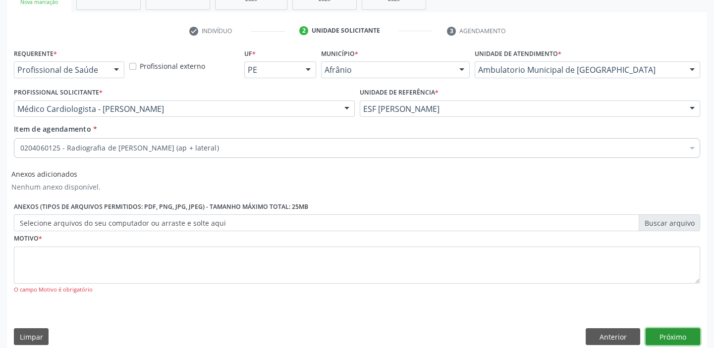
scroll to position [0, 0]
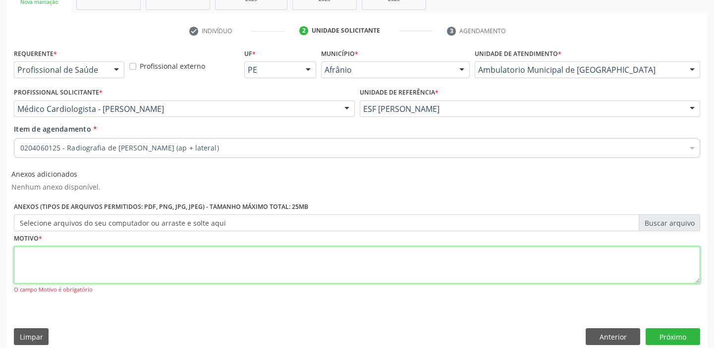
click at [156, 257] on textarea at bounding box center [357, 266] width 686 height 38
type textarea "*"
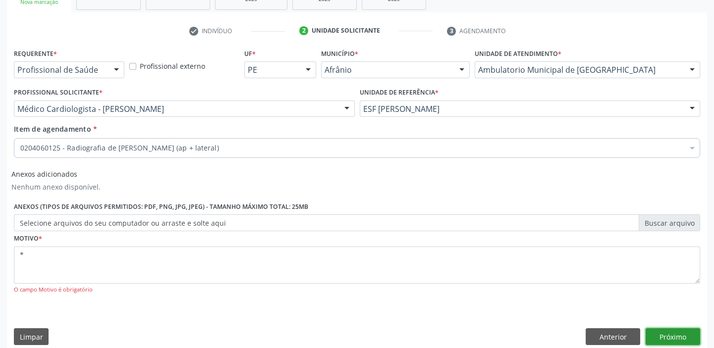
click at [668, 334] on button "Próximo" at bounding box center [673, 337] width 55 height 17
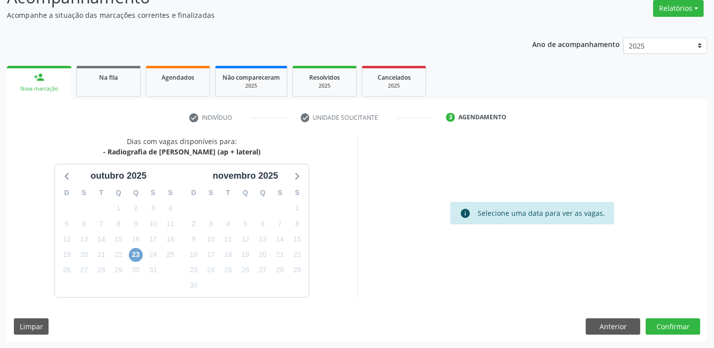
click at [139, 253] on span "23" at bounding box center [136, 255] width 14 height 14
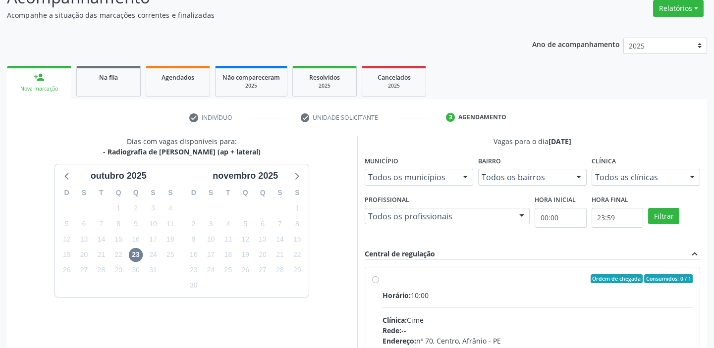
click at [499, 285] on label "Ordem de chegada Consumidos: 0 / 1 Horário: 10:00 Clínica: Cime Rede: -- Endere…" at bounding box center [538, 351] width 311 height 152
click at [379, 283] on input "Ordem de chegada Consumidos: 0 / 1 Horário: 10:00 Clínica: Cime Rede: -- Endere…" at bounding box center [375, 279] width 7 height 9
radio input "true"
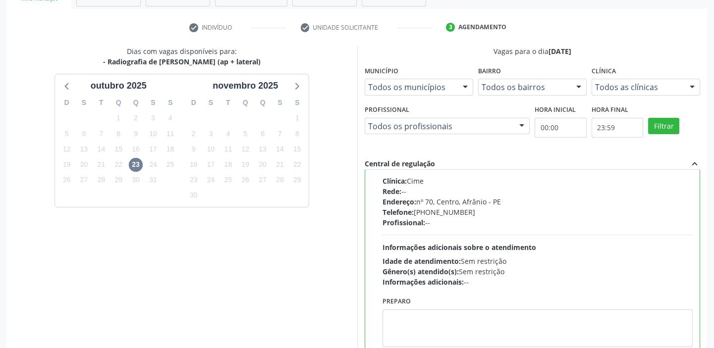
scroll to position [243, 0]
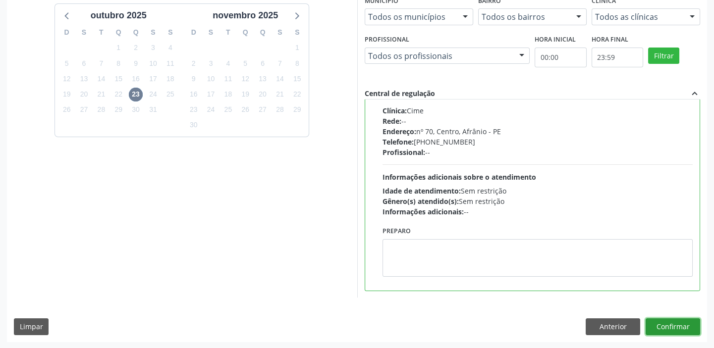
click at [687, 327] on button "Confirmar" at bounding box center [673, 327] width 55 height 17
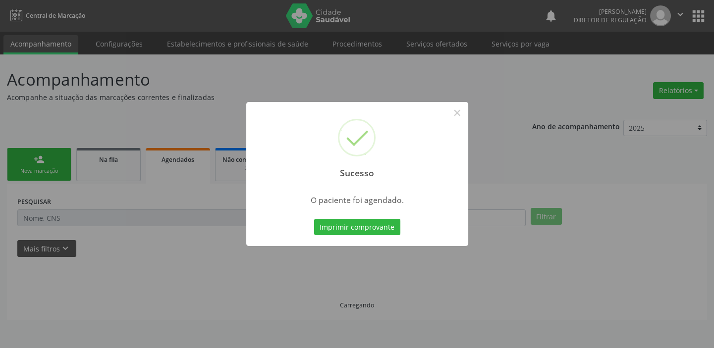
scroll to position [0, 0]
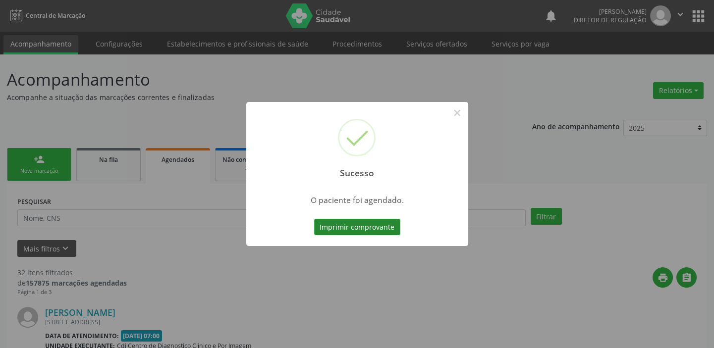
click at [397, 229] on button "Imprimir comprovante" at bounding box center [357, 227] width 86 height 17
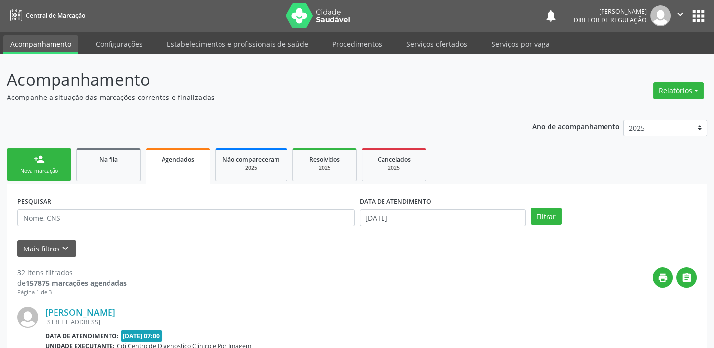
click at [58, 168] on div "Nova marcação" at bounding box center [39, 171] width 50 height 7
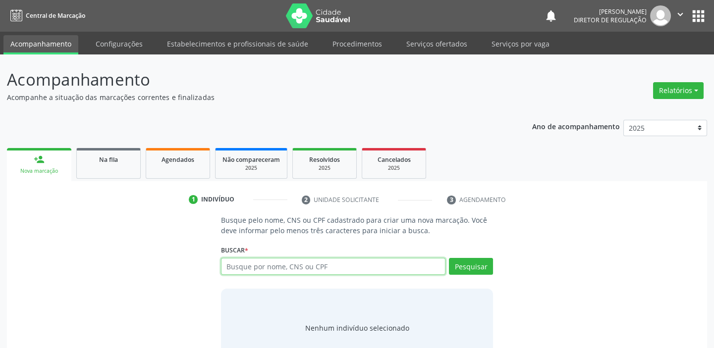
click at [248, 268] on input "text" at bounding box center [333, 266] width 225 height 17
click at [272, 271] on input "text" at bounding box center [333, 266] width 225 height 17
type input "706209023486368"
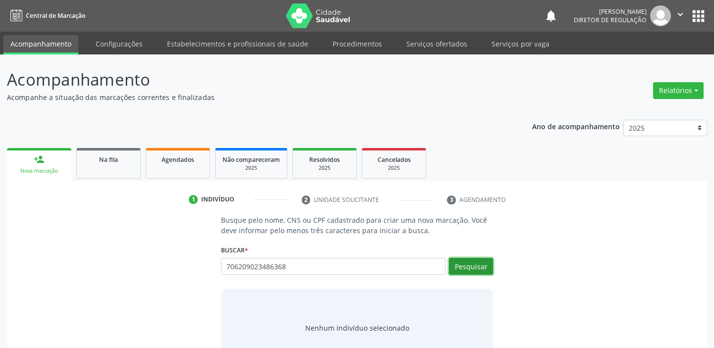
click at [486, 269] on button "Pesquisar" at bounding box center [471, 266] width 44 height 17
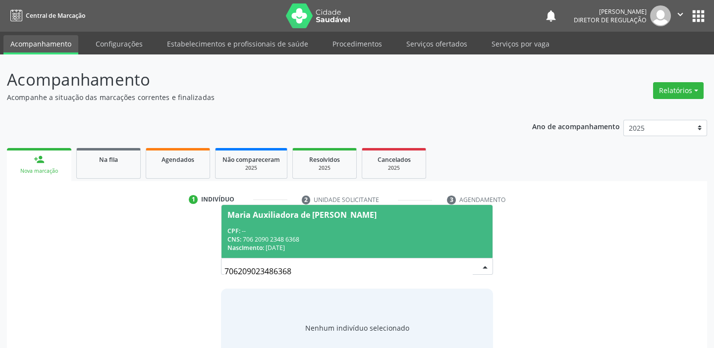
click at [346, 231] on div "CPF: --" at bounding box center [356, 231] width 259 height 8
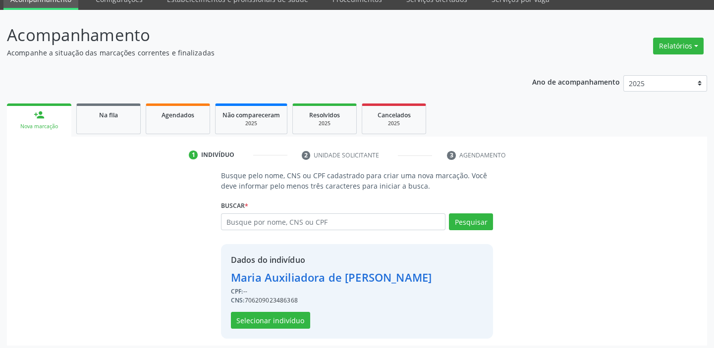
scroll to position [49, 0]
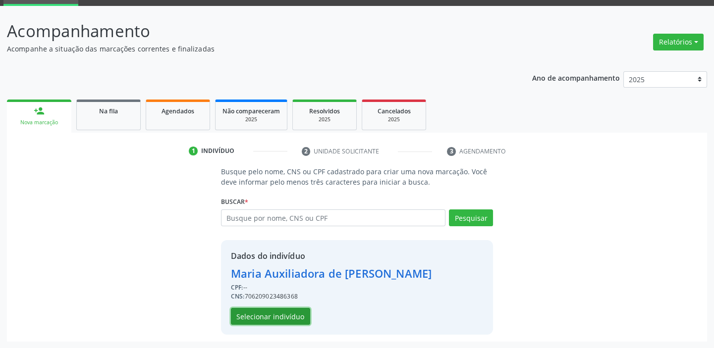
click at [291, 315] on button "Selecionar indivíduo" at bounding box center [270, 316] width 79 height 17
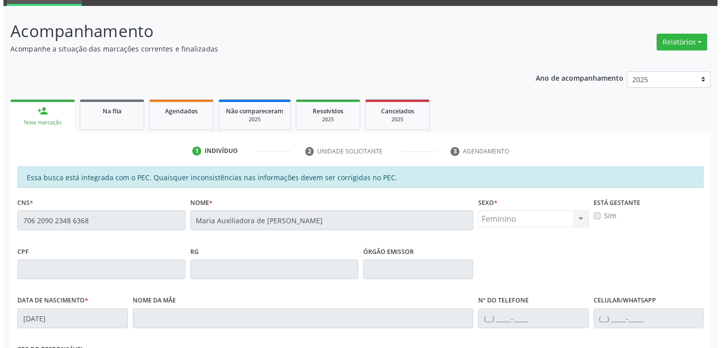
scroll to position [0, 0]
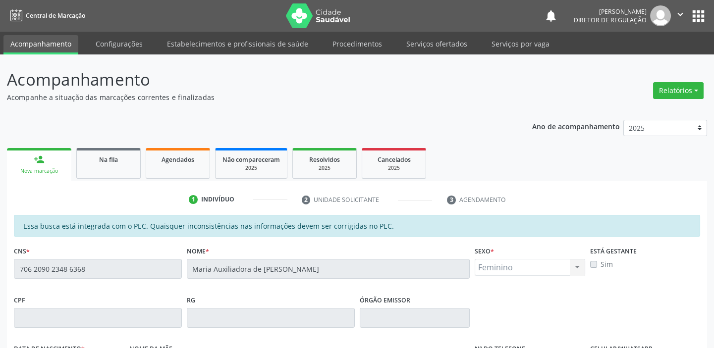
click at [1, 287] on div "Acompanhamento Acompanhe a situação das marcações correntes e finalizadas Relat…" at bounding box center [357, 310] width 714 height 511
click at [441, 43] on link "Serviços ofertados" at bounding box center [436, 43] width 75 height 17
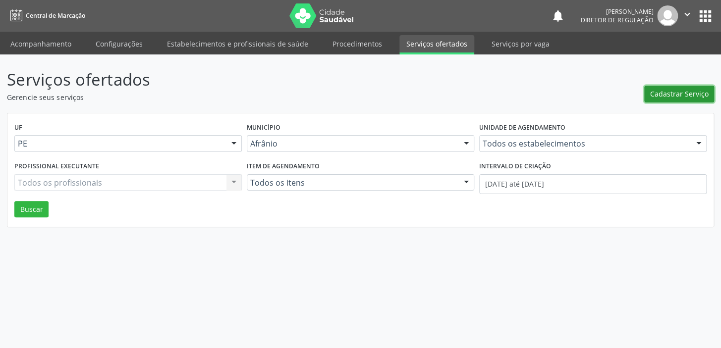
click at [699, 89] on span "Cadastrar Serviço" at bounding box center [679, 94] width 58 height 10
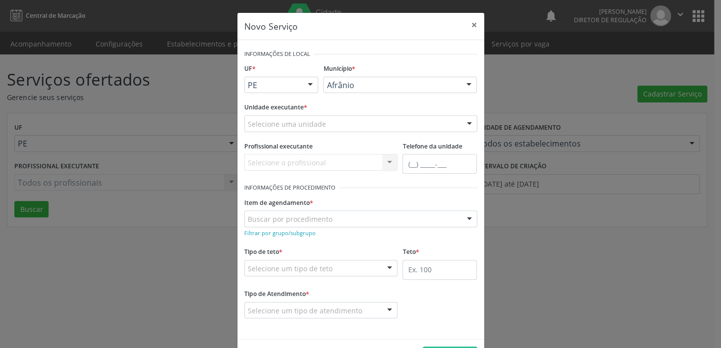
click at [341, 123] on div "Selecione uma unidade" at bounding box center [360, 123] width 233 height 17
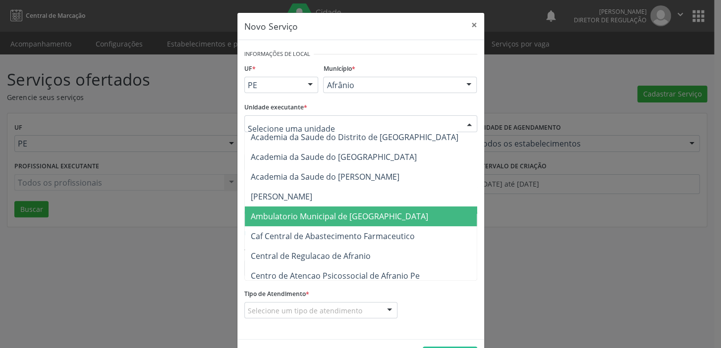
scroll to position [135, 0]
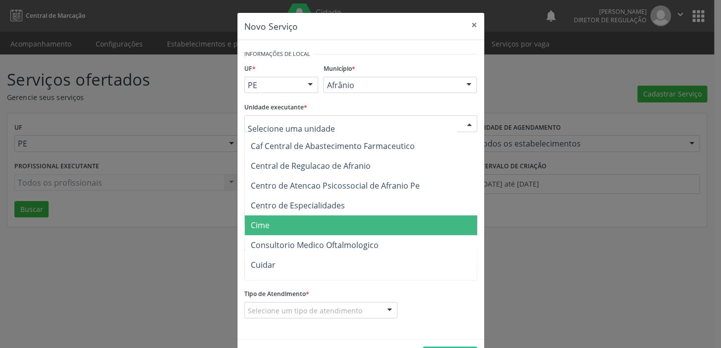
click at [298, 219] on span "Cime" at bounding box center [366, 226] width 242 height 20
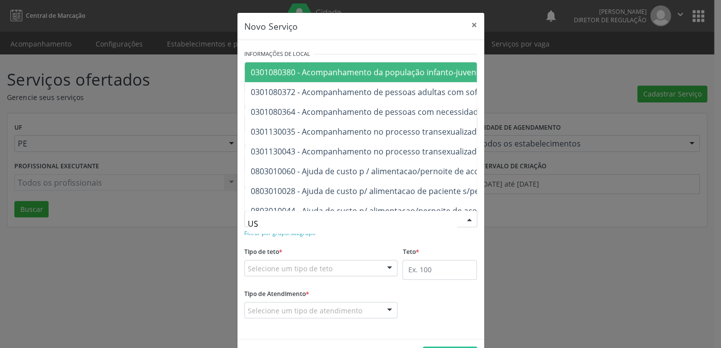
type input "USG"
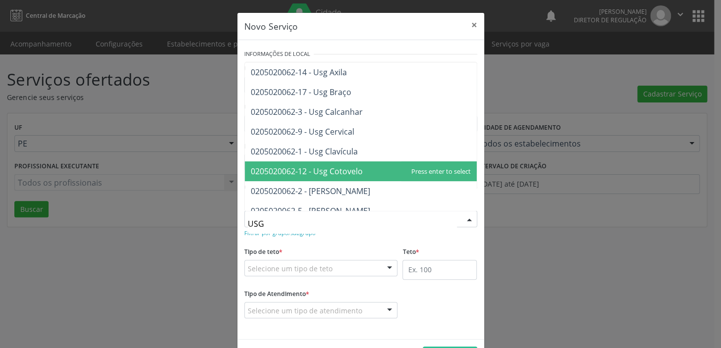
scroll to position [45, 0]
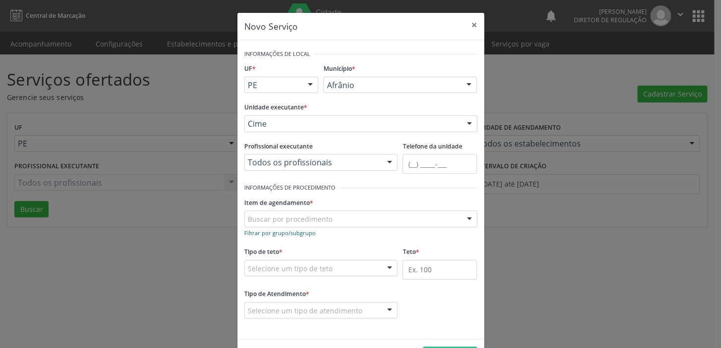
click at [269, 234] on small "Filtrar por grupo/subgrupo" at bounding box center [279, 232] width 71 height 7
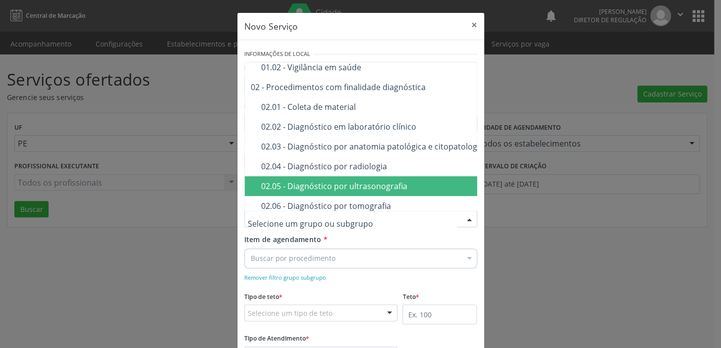
scroll to position [90, 0]
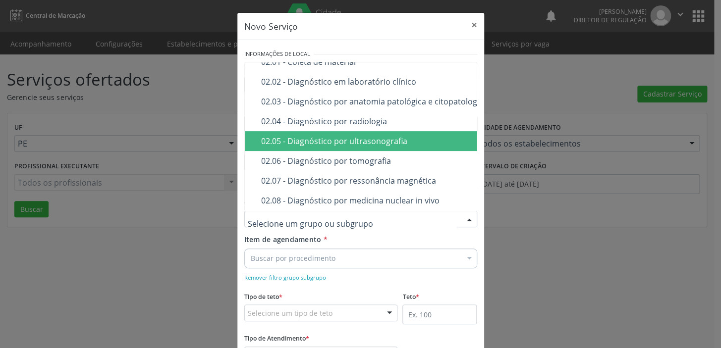
click at [360, 140] on div "02.05 - Diagnóstico por ultrasonografia" at bounding box center [428, 141] width 335 height 8
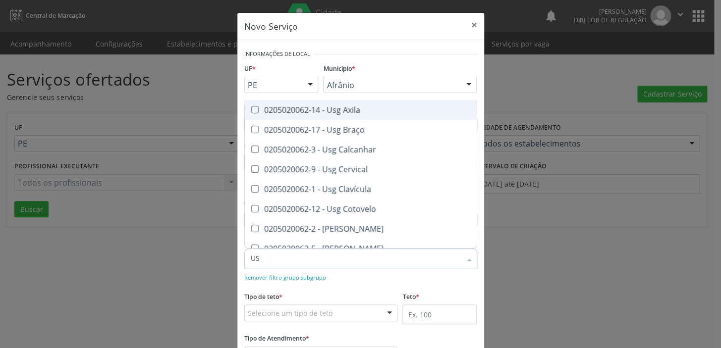
type input "USG"
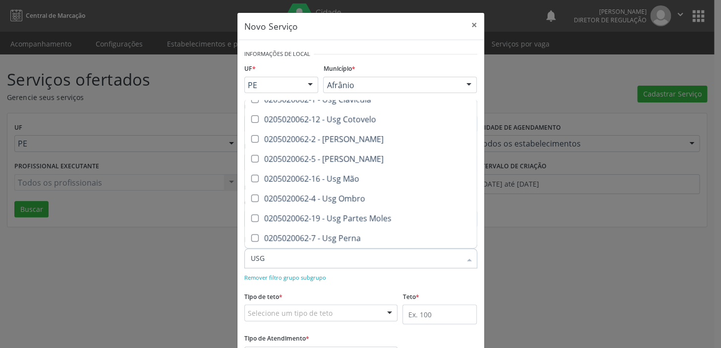
scroll to position [135, 0]
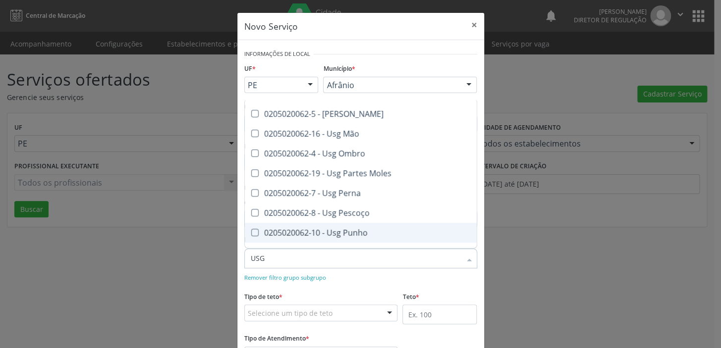
click at [349, 230] on div "0205020062-10 - Usg Punho" at bounding box center [361, 233] width 220 height 8
checkbox Punho "true"
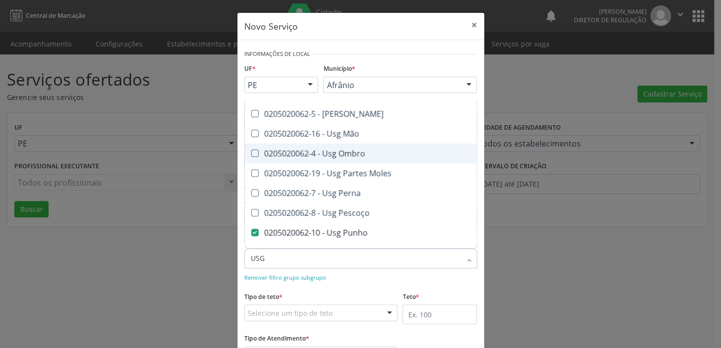
click at [350, 151] on div "0205020062-4 - Usg Ombro" at bounding box center [361, 154] width 220 height 8
checkbox Ombro "true"
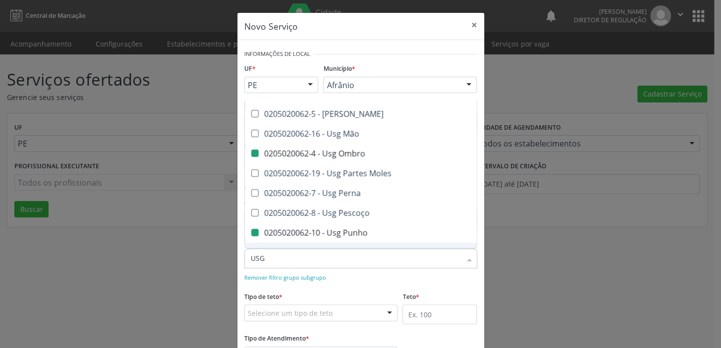
checkbox Braço "true"
checkbox Calcanhar "true"
checkbox Ombro "false"
checkbox Punho "false"
click at [327, 312] on div "Selecione um tipo de teto" at bounding box center [321, 313] width 154 height 17
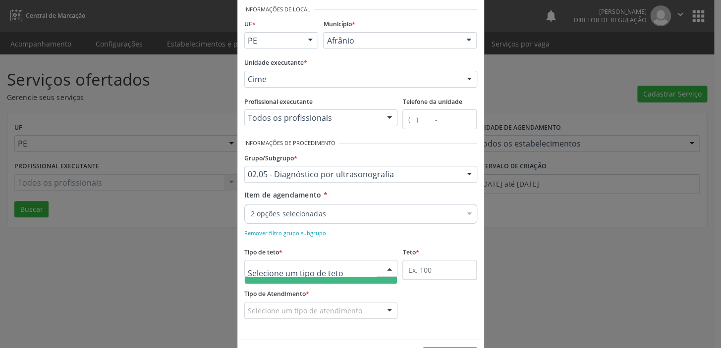
scroll to position [79, 0]
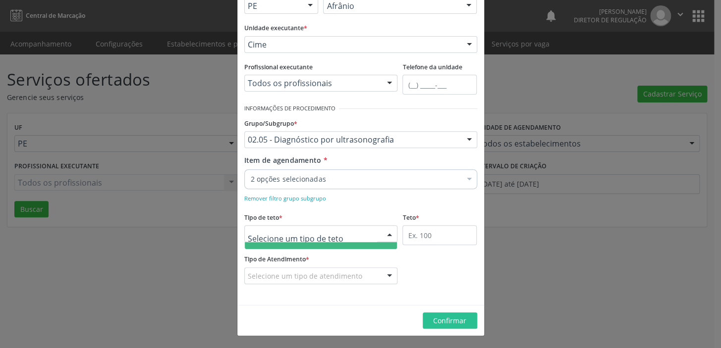
click at [310, 237] on input "text" at bounding box center [313, 239] width 130 height 20
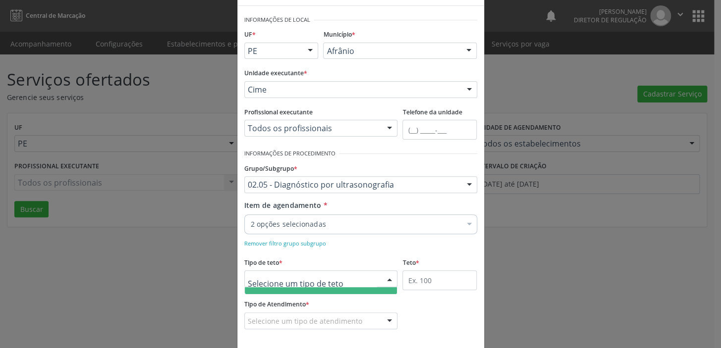
click at [348, 279] on input "text" at bounding box center [313, 284] width 130 height 20
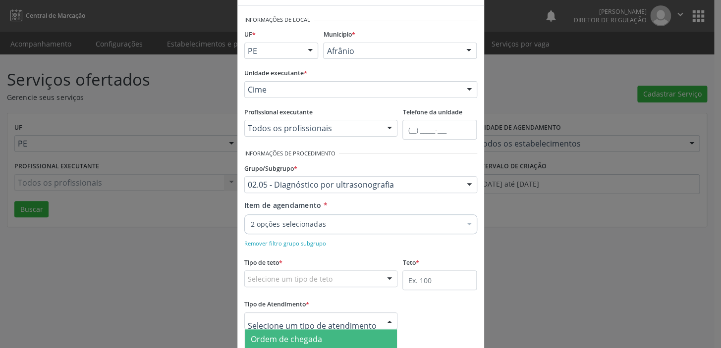
click at [317, 337] on span "Ordem de chegada" at bounding box center [321, 340] width 153 height 20
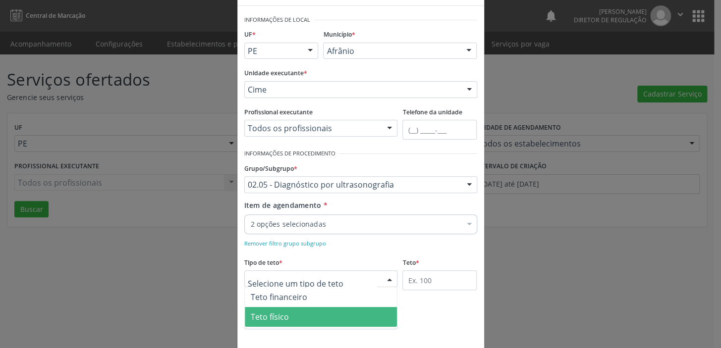
scroll to position [0, 0]
click at [295, 317] on span "Teto físico" at bounding box center [321, 317] width 153 height 20
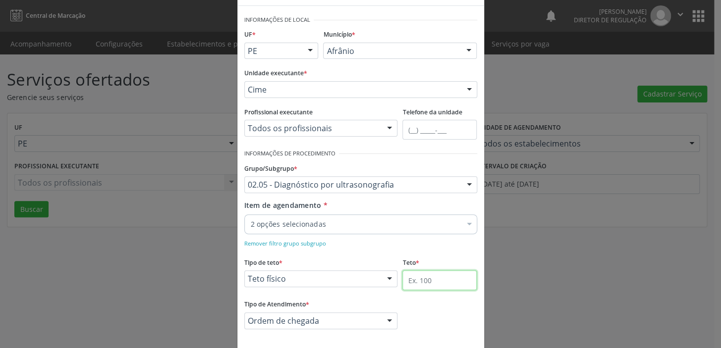
click at [419, 281] on input "text" at bounding box center [439, 281] width 74 height 20
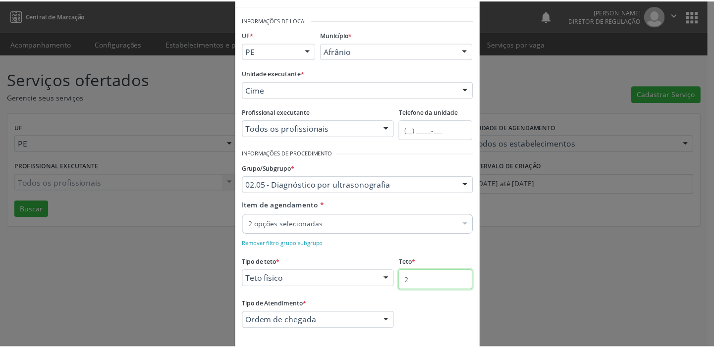
scroll to position [79, 0]
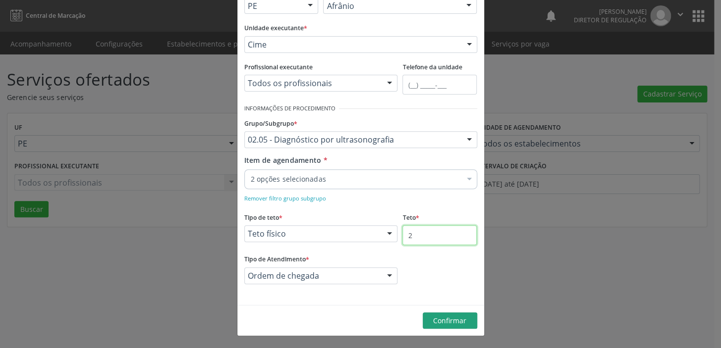
type input "2"
click at [424, 319] on button "Confirmar" at bounding box center [450, 321] width 55 height 17
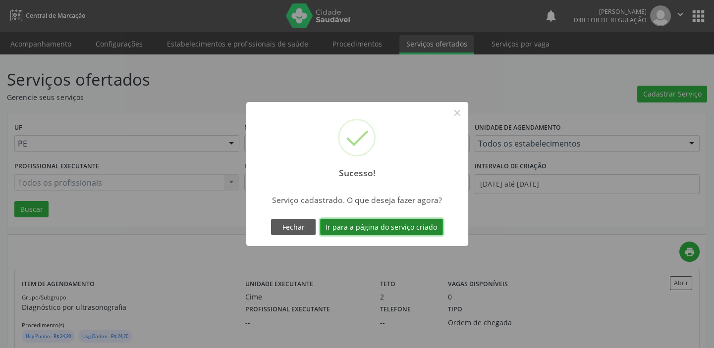
click at [395, 226] on button "Ir para a página do serviço criado" at bounding box center [381, 227] width 123 height 17
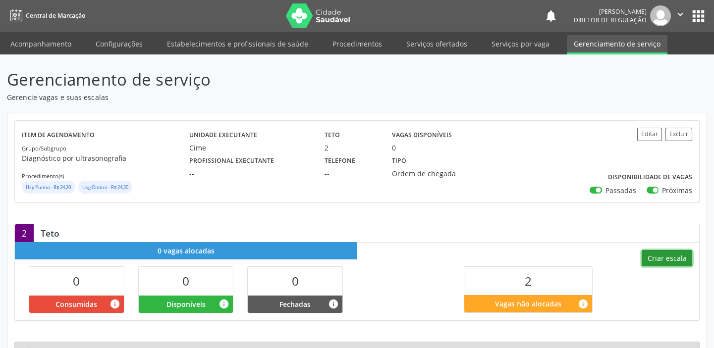
click at [667, 254] on button "Criar escala" at bounding box center [667, 258] width 51 height 17
select select "9"
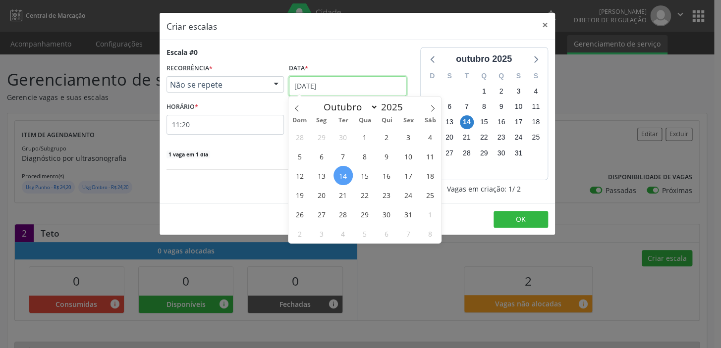
click at [340, 83] on input "[DATE]" at bounding box center [347, 86] width 117 height 20
click at [388, 193] on span "23" at bounding box center [386, 194] width 19 height 19
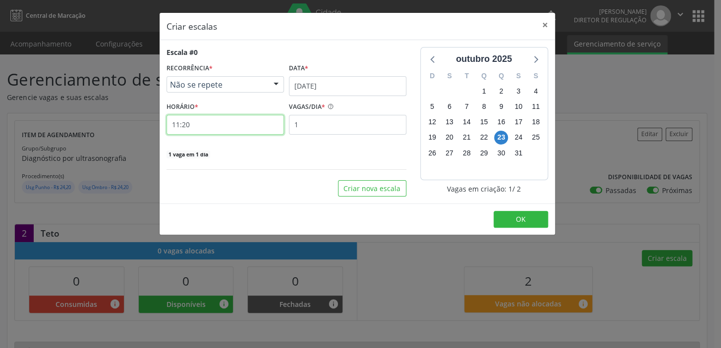
click at [239, 123] on input "11:20" at bounding box center [225, 125] width 117 height 20
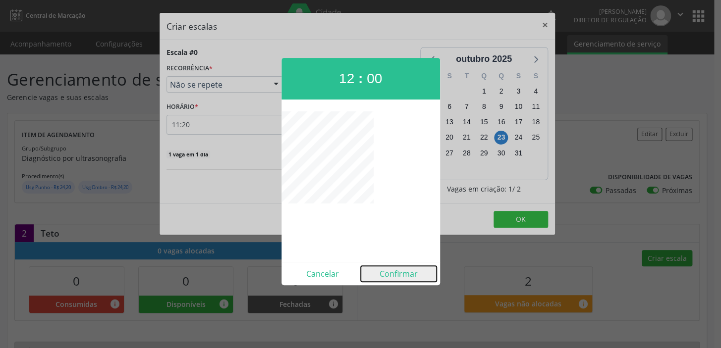
click at [397, 276] on button "Confirmar" at bounding box center [399, 274] width 76 height 16
type input "12:00"
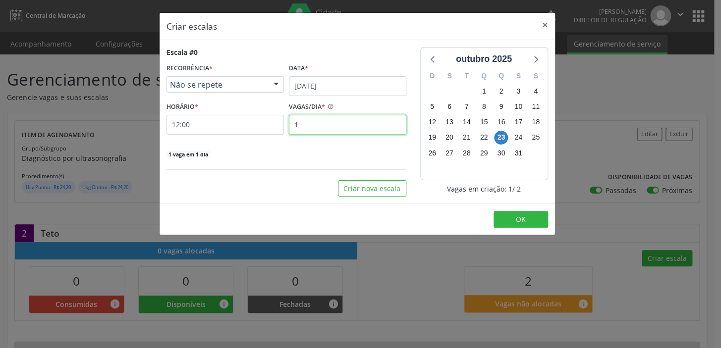
click at [309, 123] on input "1" at bounding box center [347, 125] width 117 height 20
type input "2"
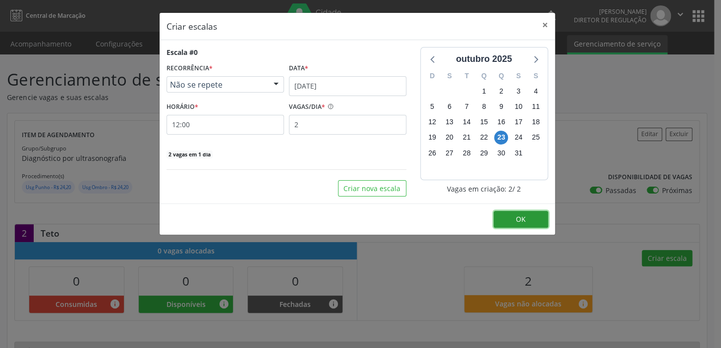
click at [521, 220] on span "OK" at bounding box center [521, 219] width 10 height 9
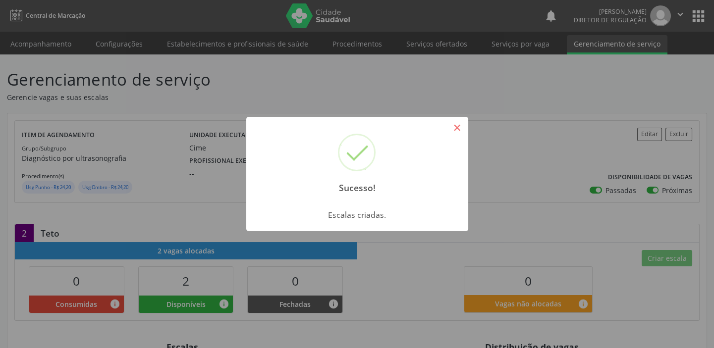
click at [457, 128] on button "×" at bounding box center [457, 127] width 17 height 17
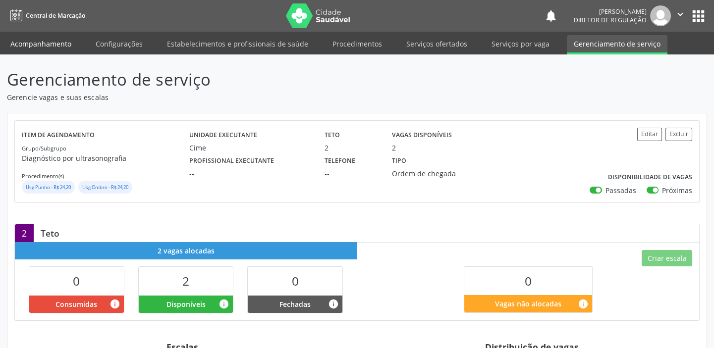
click at [34, 45] on link "Acompanhamento" at bounding box center [40, 43] width 75 height 17
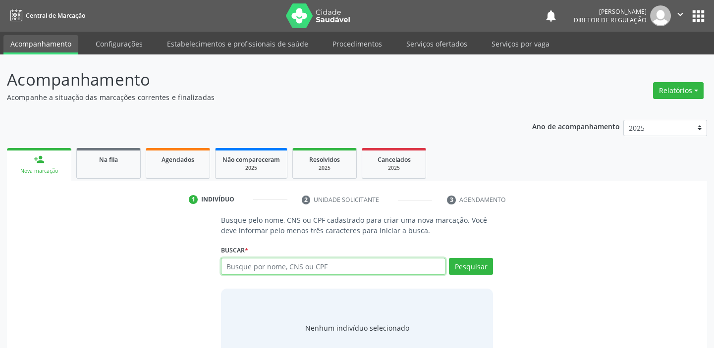
click at [268, 266] on input "text" at bounding box center [333, 266] width 225 height 17
paste input "706 2090 2348 6368"
type input "706 2090 2348 6368"
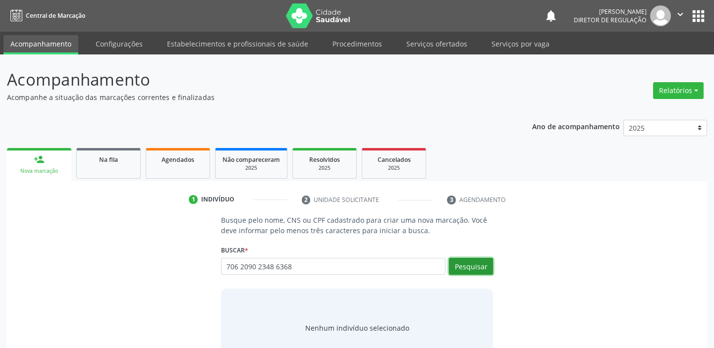
click at [461, 269] on button "Pesquisar" at bounding box center [471, 266] width 44 height 17
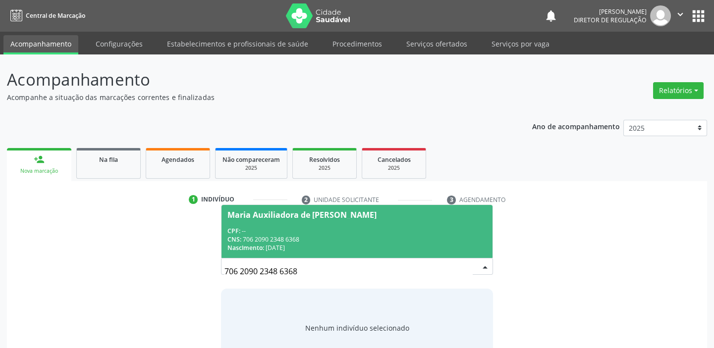
click at [286, 241] on div "CNS: 706 2090 2348 6368" at bounding box center [356, 239] width 259 height 8
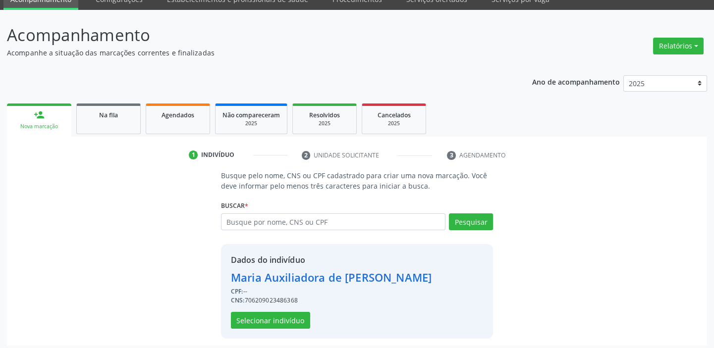
scroll to position [49, 0]
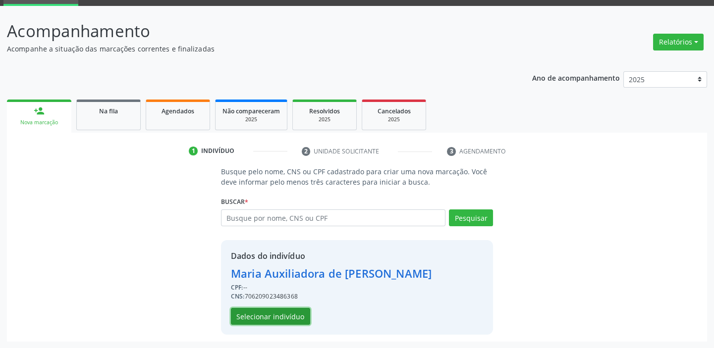
click at [287, 314] on button "Selecionar indivíduo" at bounding box center [270, 316] width 79 height 17
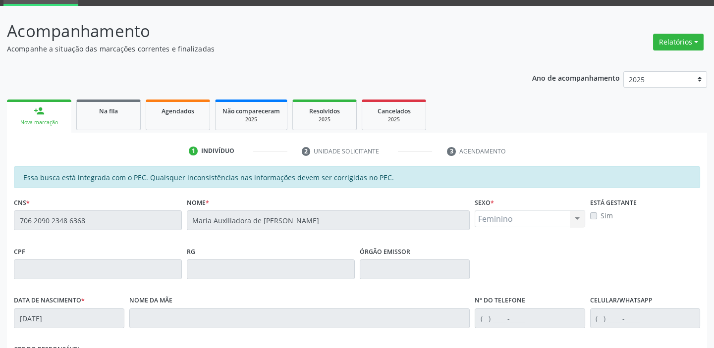
scroll to position [217, 0]
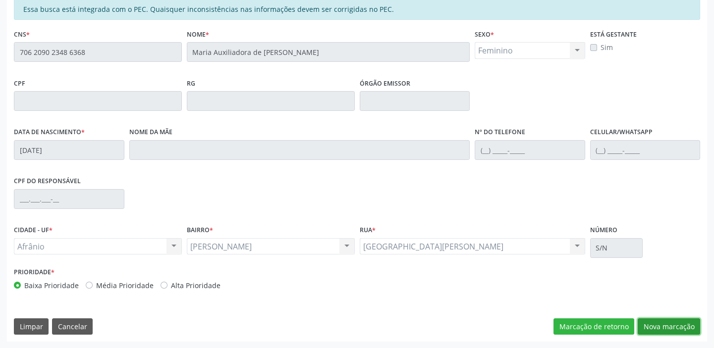
click at [659, 327] on button "Nova marcação" at bounding box center [669, 327] width 62 height 17
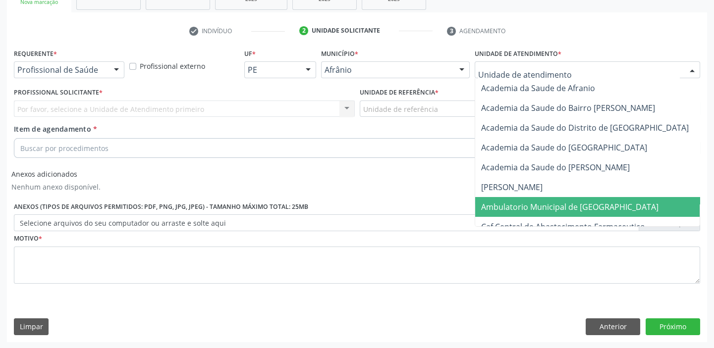
click at [524, 206] on span "Ambulatorio Municipal de [GEOGRAPHIC_DATA]" at bounding box center [569, 207] width 177 height 11
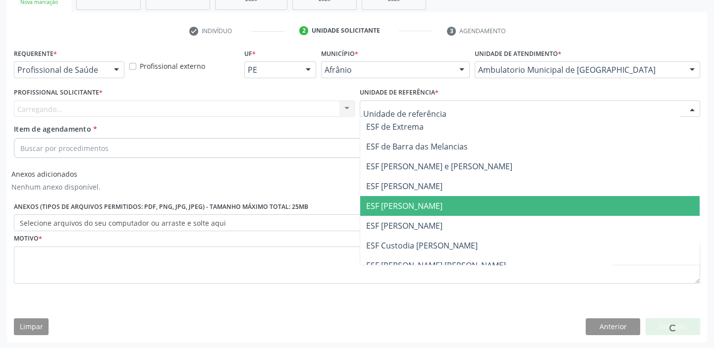
drag, startPoint x: 420, startPoint y: 204, endPoint x: 405, endPoint y: 201, distance: 15.2
click at [420, 204] on span "ESF [PERSON_NAME]" at bounding box center [404, 206] width 76 height 11
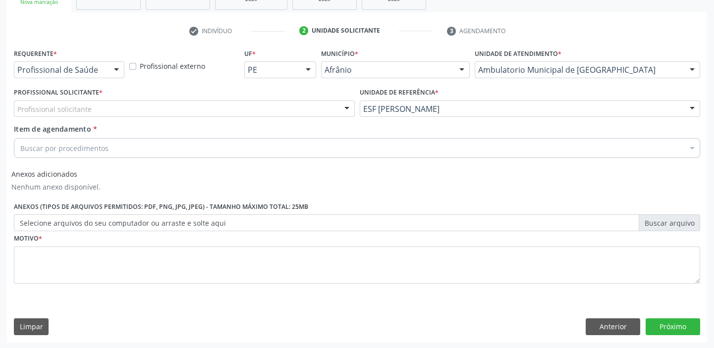
click at [284, 106] on div "Profissional solicitante" at bounding box center [184, 109] width 341 height 17
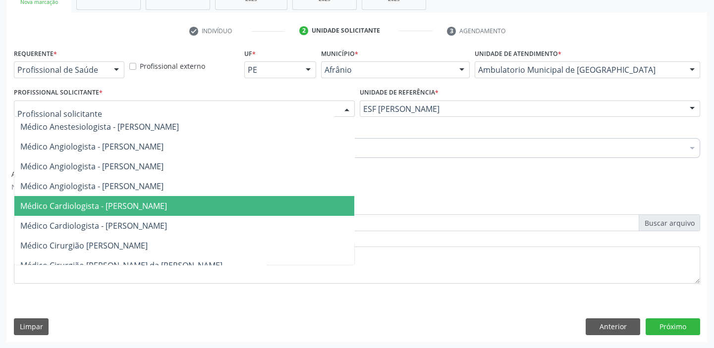
click at [292, 203] on span "Médico Cardiologista - Alysson Rodrigo Ferreira Cavalcanti" at bounding box center [184, 206] width 340 height 20
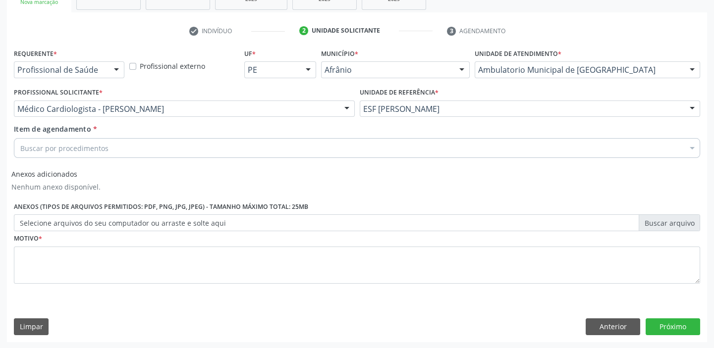
click at [239, 145] on div "Buscar por procedimentos" at bounding box center [357, 148] width 686 height 20
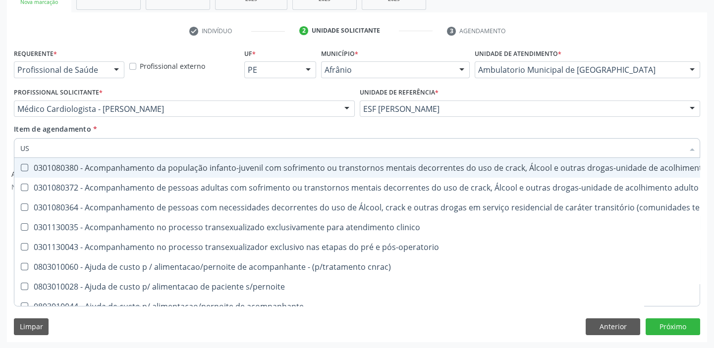
type input "USG"
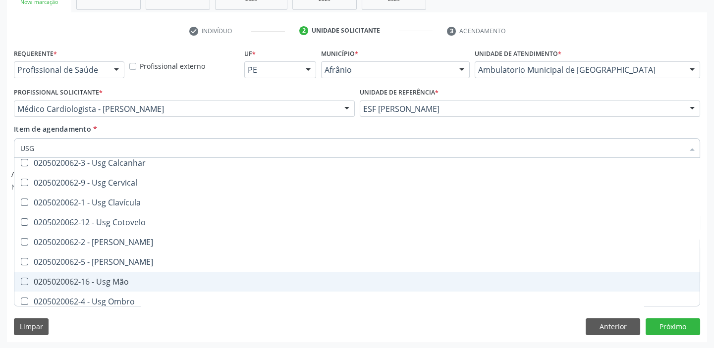
scroll to position [90, 0]
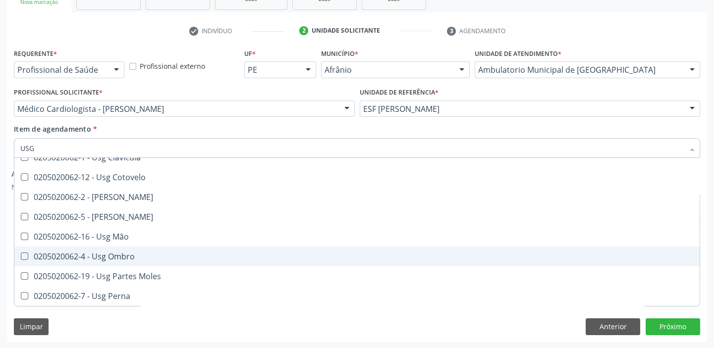
click at [146, 258] on div "0205020062-4 - Usg Ombro" at bounding box center [357, 257] width 674 height 8
checkbox Ombro "true"
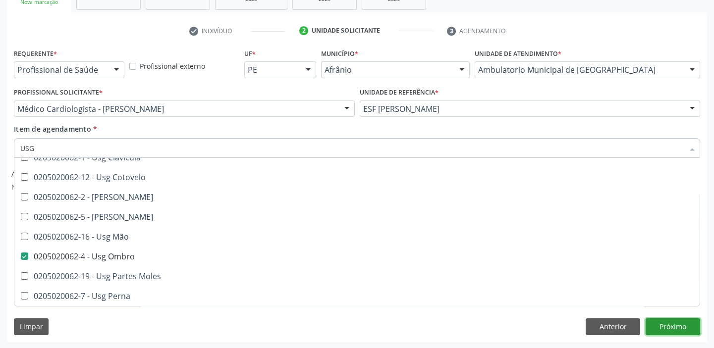
click at [678, 322] on button "Próximo" at bounding box center [673, 327] width 55 height 17
checkbox Braço "true"
checkbox Ombro "false"
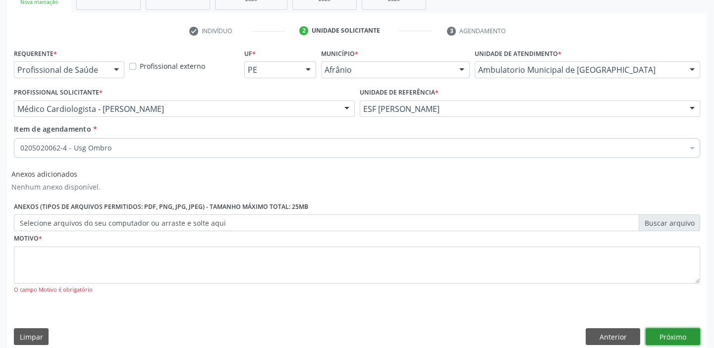
scroll to position [0, 0]
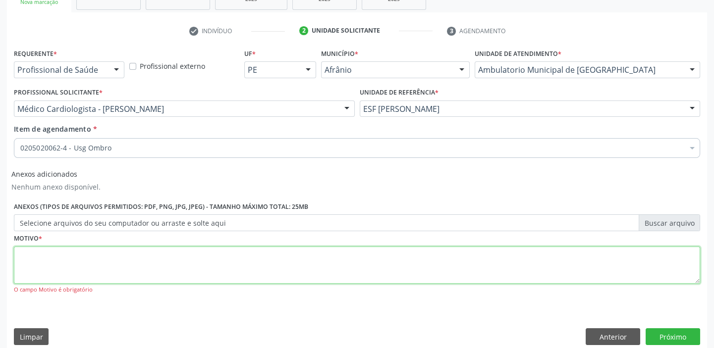
click at [252, 253] on textarea at bounding box center [357, 266] width 686 height 38
type textarea "*"
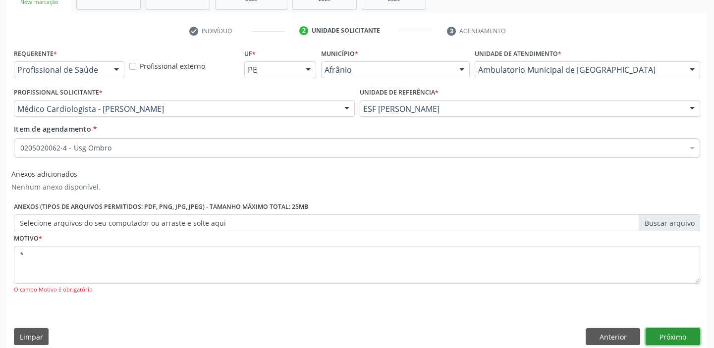
click at [660, 337] on button "Próximo" at bounding box center [673, 337] width 55 height 17
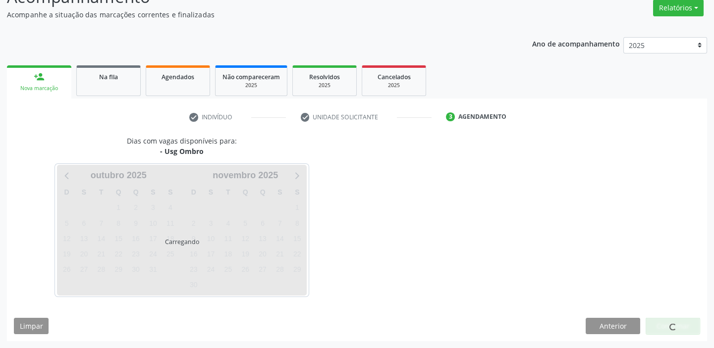
scroll to position [82, 0]
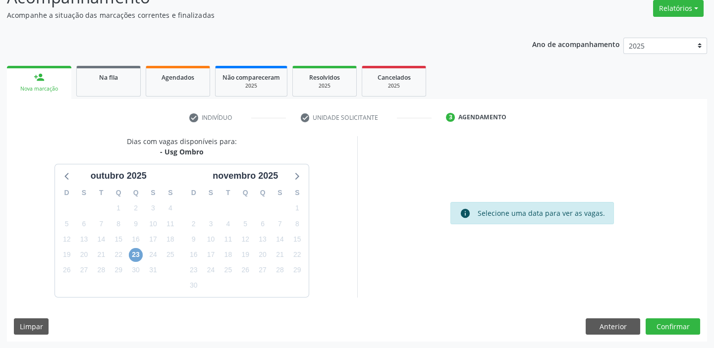
click at [134, 252] on span "23" at bounding box center [136, 255] width 14 height 14
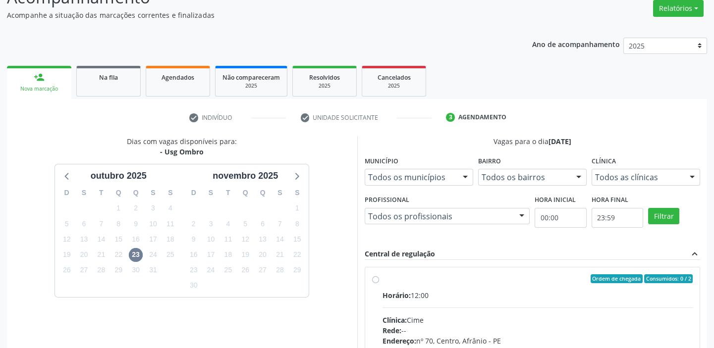
click at [381, 283] on div "Ordem de chegada Consumidos: 0 / 2 Horário: 12:00 Clínica: Cime Rede: -- Endere…" at bounding box center [532, 351] width 321 height 152
radio input "true"
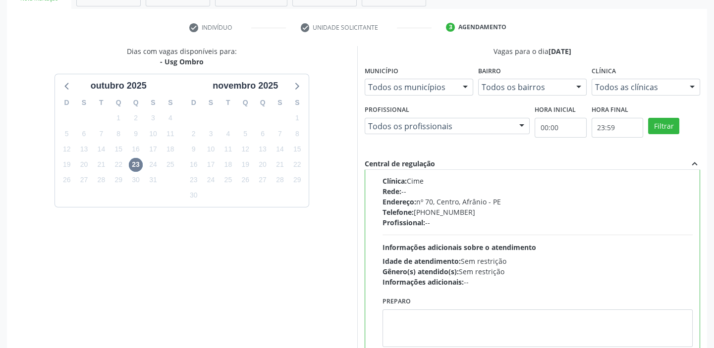
scroll to position [243, 0]
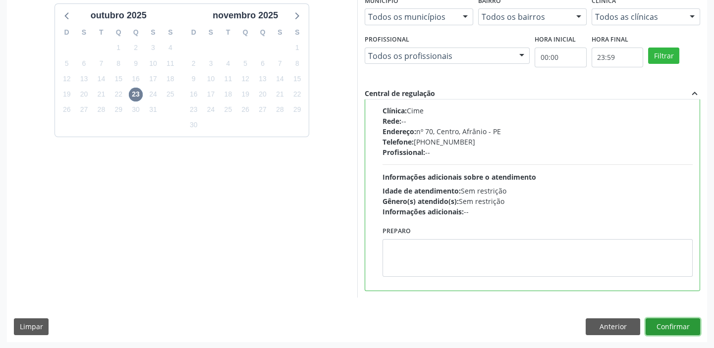
click at [684, 327] on button "Confirmar" at bounding box center [673, 327] width 55 height 17
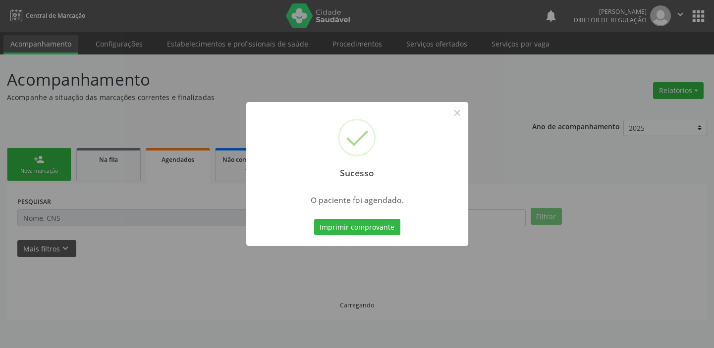
scroll to position [0, 0]
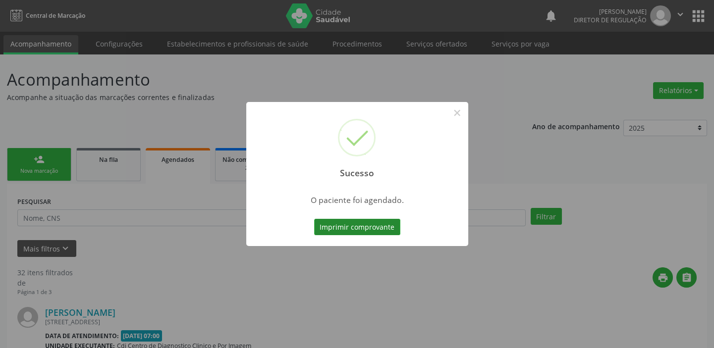
click at [394, 228] on button "Imprimir comprovante" at bounding box center [357, 227] width 86 height 17
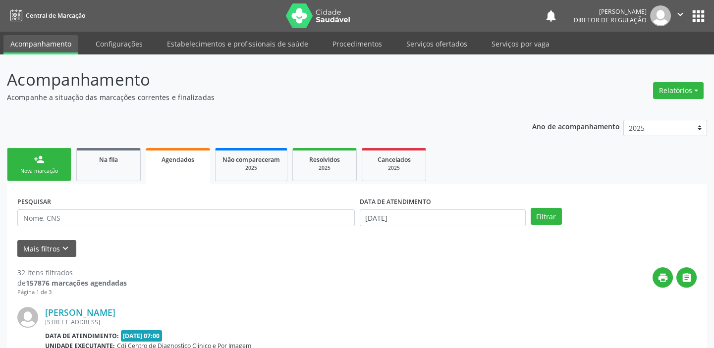
click at [43, 173] on div "Nova marcação" at bounding box center [39, 171] width 50 height 7
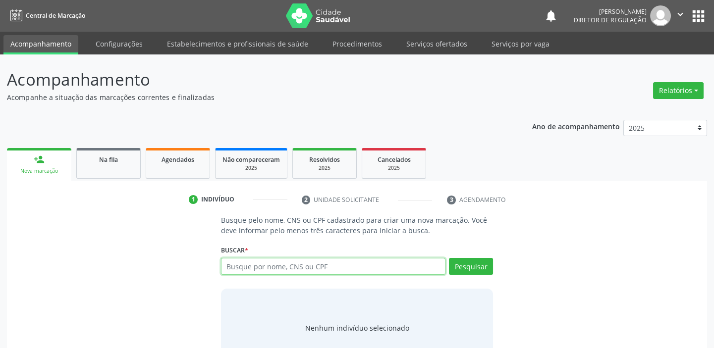
click at [260, 272] on input "text" at bounding box center [333, 266] width 225 height 17
paste input "706 2090 2348 6368"
type input "706 2090 2348 6368"
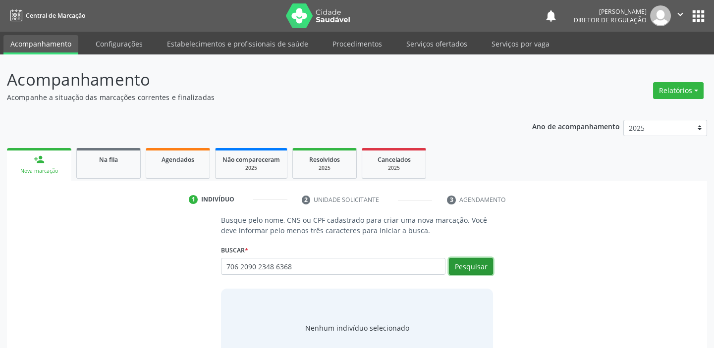
click at [479, 269] on button "Pesquisar" at bounding box center [471, 266] width 44 height 17
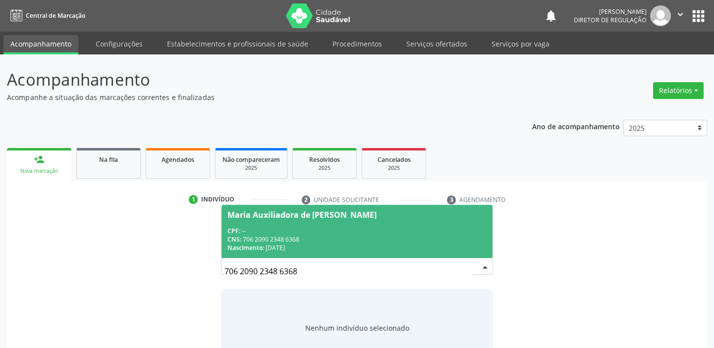
click at [275, 241] on div "CNS: 706 2090 2348 6368" at bounding box center [356, 239] width 259 height 8
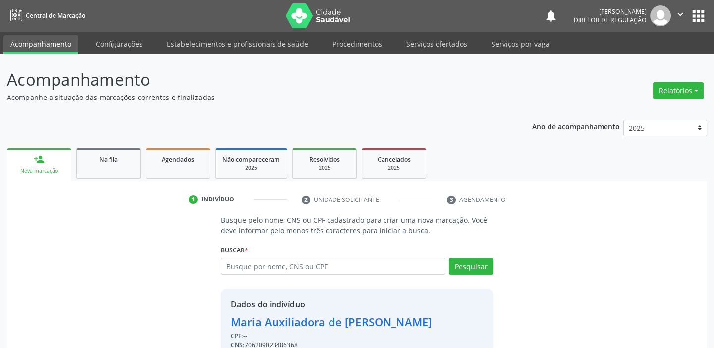
scroll to position [49, 0]
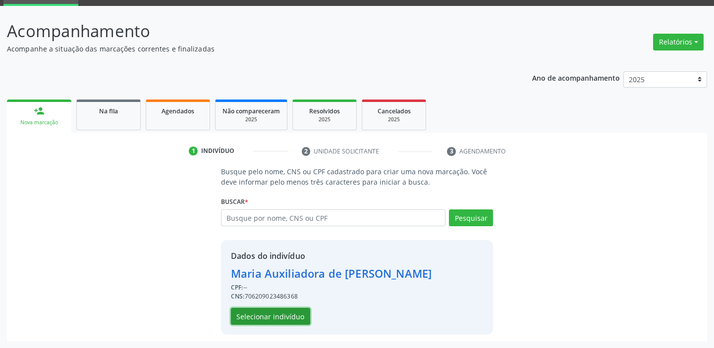
click at [289, 316] on button "Selecionar indivíduo" at bounding box center [270, 316] width 79 height 17
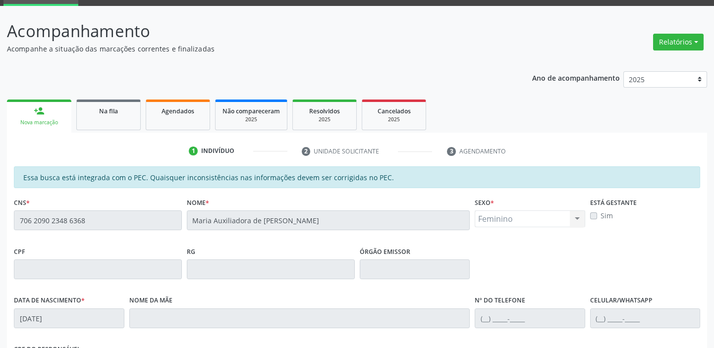
scroll to position [217, 0]
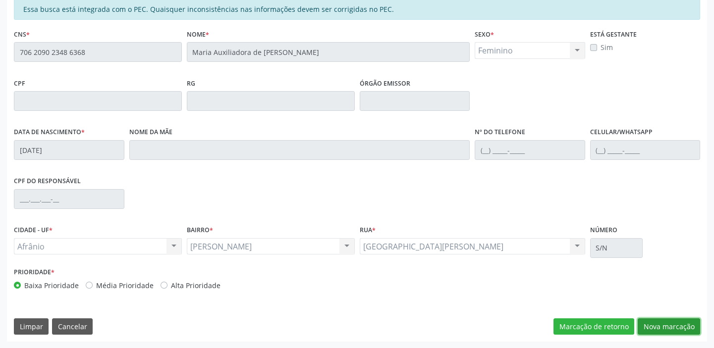
click at [663, 328] on button "Nova marcação" at bounding box center [669, 327] width 62 height 17
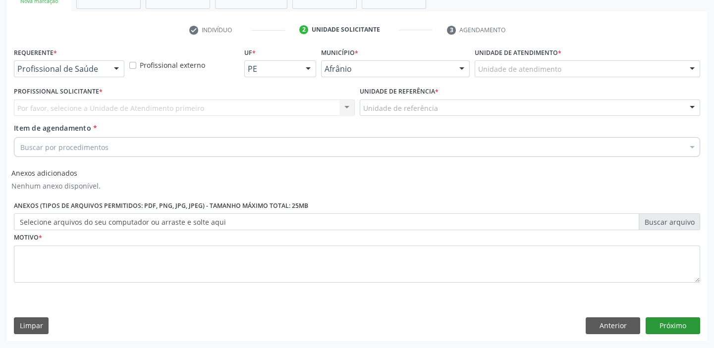
scroll to position [169, 0]
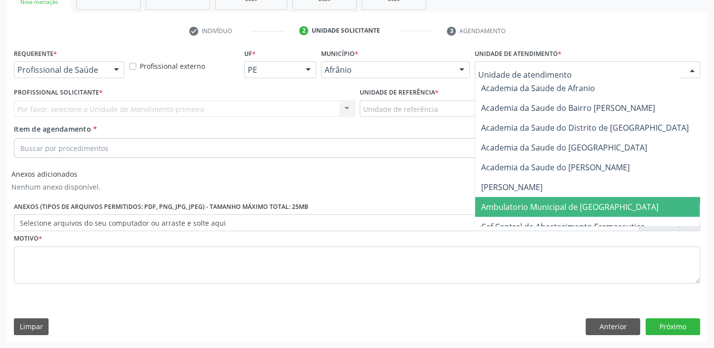
click at [523, 204] on span "Ambulatorio Municipal de [GEOGRAPHIC_DATA]" at bounding box center [569, 207] width 177 height 11
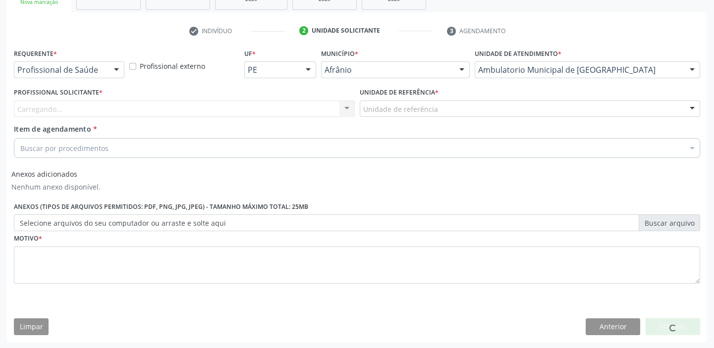
click at [438, 107] on div "Unidade de referência" at bounding box center [530, 109] width 341 height 17
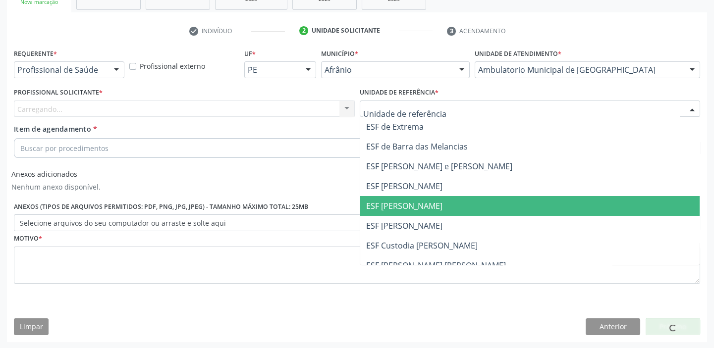
click at [419, 208] on span "ESF [PERSON_NAME]" at bounding box center [404, 206] width 76 height 11
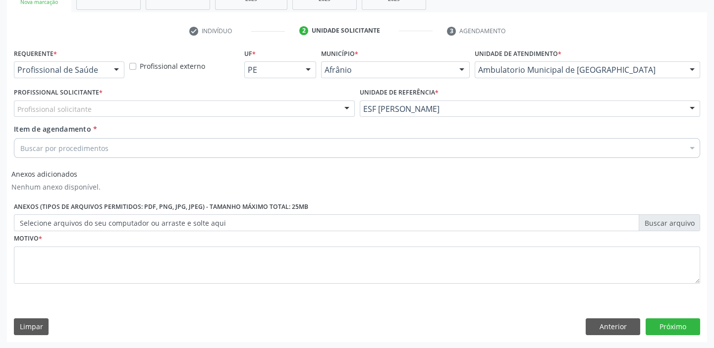
click at [253, 102] on div "Profissional solicitante" at bounding box center [184, 109] width 341 height 17
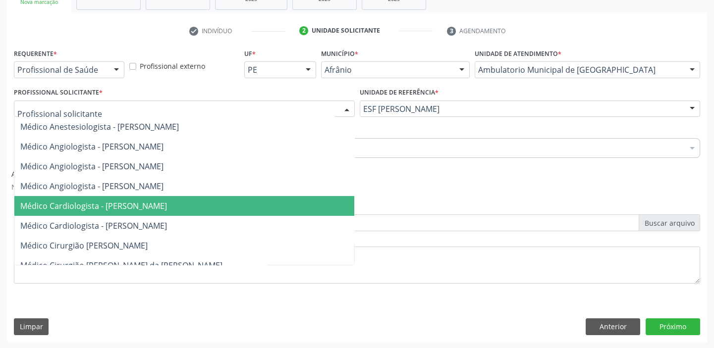
click at [252, 204] on span "Médico Cardiologista - Alysson Rodrigo Ferreira Cavalcanti" at bounding box center [184, 206] width 340 height 20
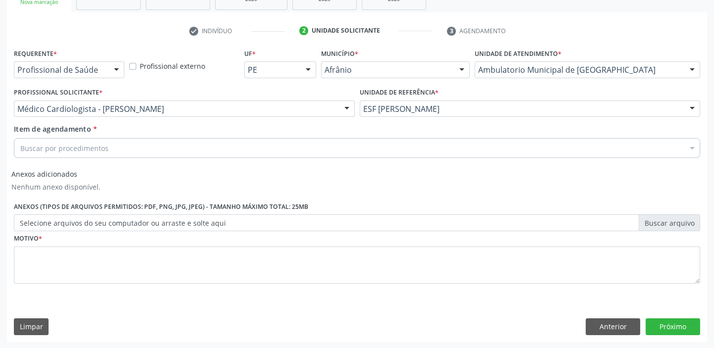
click at [184, 145] on div "Buscar por procedimentos" at bounding box center [357, 148] width 686 height 20
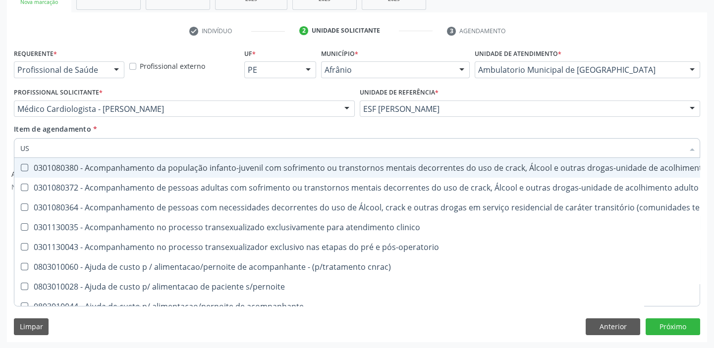
type input "USG"
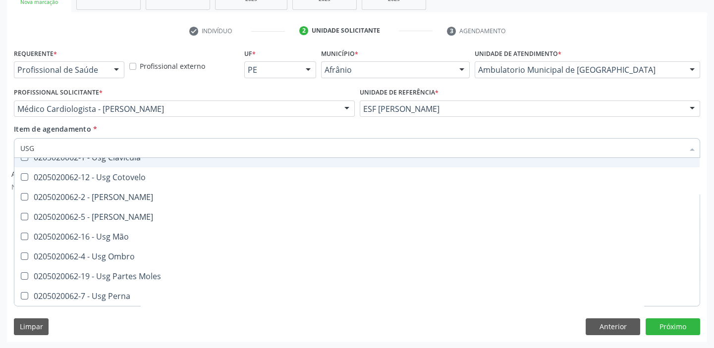
scroll to position [135, 0]
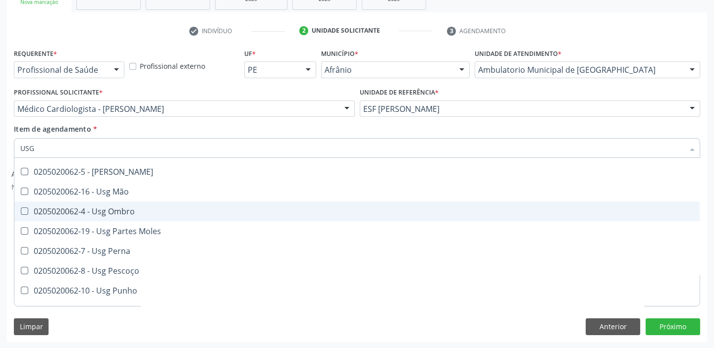
click at [154, 210] on div "0205020062-4 - Usg Ombro" at bounding box center [357, 212] width 674 height 8
checkbox Ombro "true"
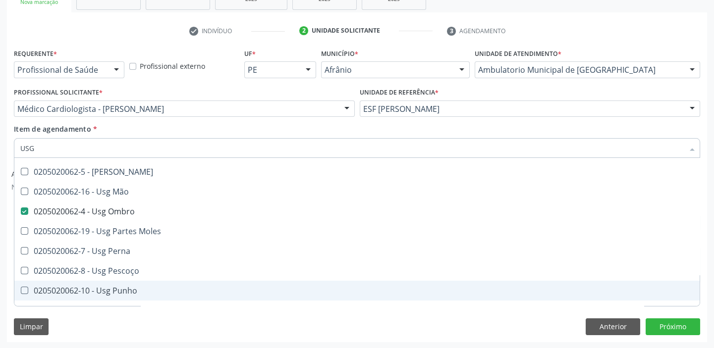
click at [156, 292] on div "0205020062-10 - Usg Punho" at bounding box center [357, 291] width 674 height 8
checkbox Punho "true"
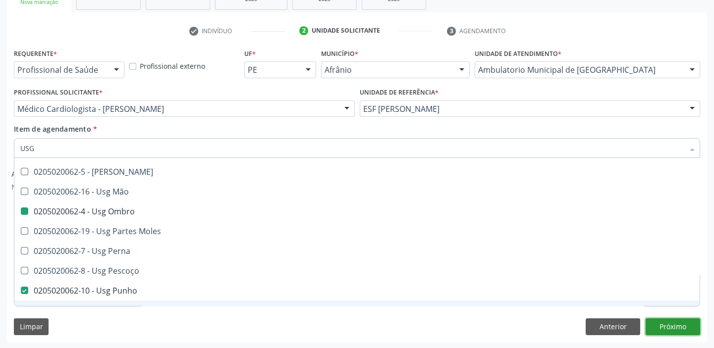
click at [654, 325] on button "Próximo" at bounding box center [673, 327] width 55 height 17
checkbox Braço "true"
checkbox Calcanhar "true"
checkbox Ombro "false"
checkbox Punho "false"
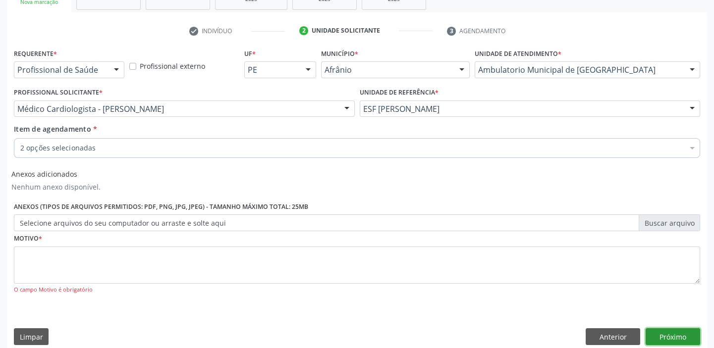
scroll to position [0, 0]
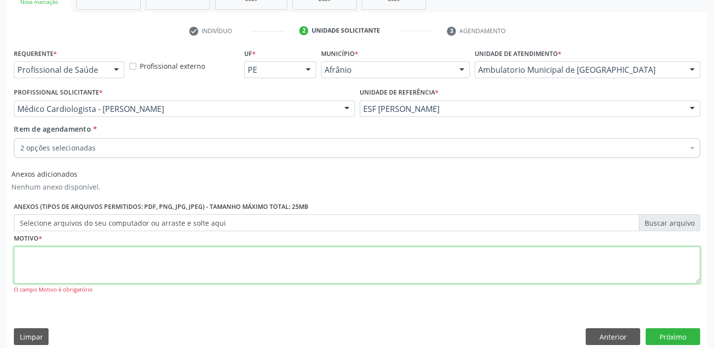
click at [312, 266] on textarea at bounding box center [357, 266] width 686 height 38
type textarea "*"
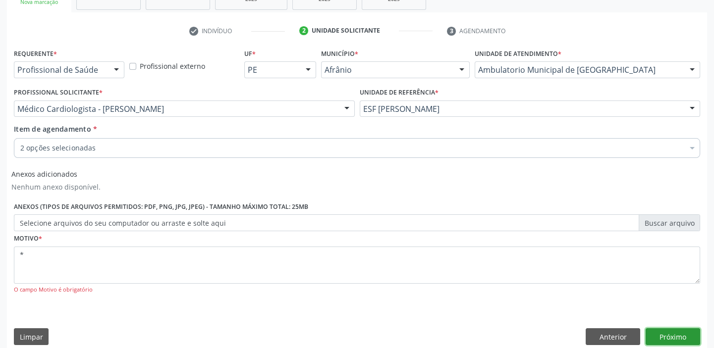
click at [673, 334] on button "Próximo" at bounding box center [673, 337] width 55 height 17
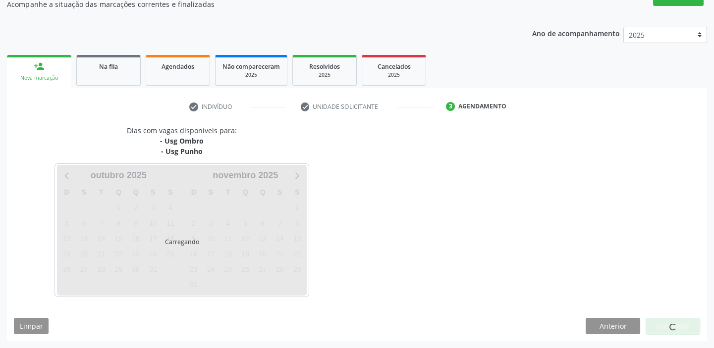
scroll to position [93, 0]
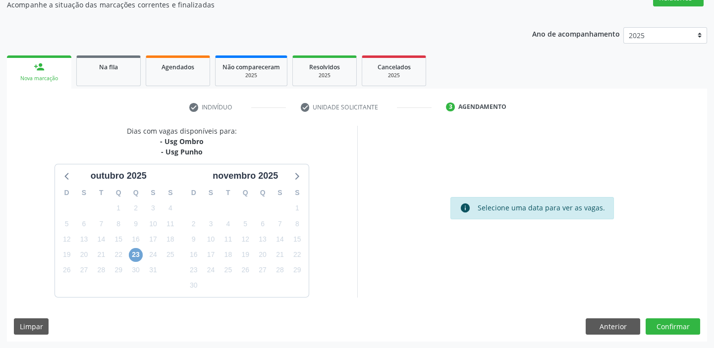
click at [134, 258] on span "23" at bounding box center [136, 255] width 14 height 14
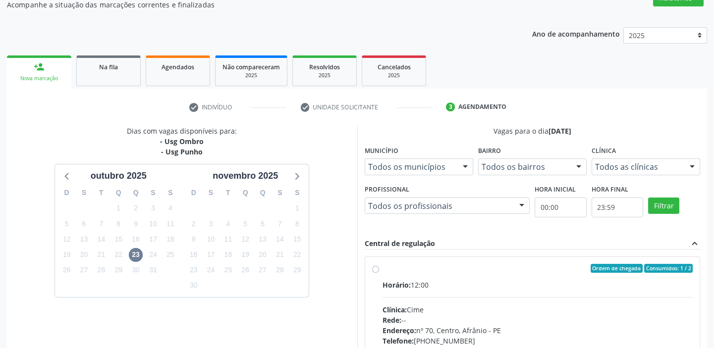
click at [385, 270] on div "Ordem de chegada Consumidos: 1 / 2" at bounding box center [538, 268] width 311 height 9
click at [379, 270] on input "Ordem de chegada Consumidos: 1 / 2 Horário: 12:00 Clínica: Cime Rede: -- Endere…" at bounding box center [375, 268] width 7 height 9
radio input "true"
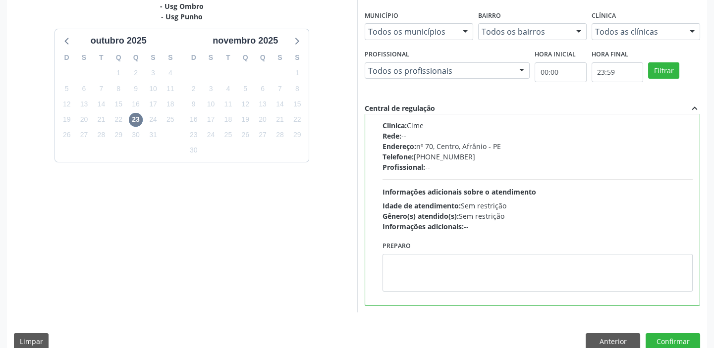
scroll to position [243, 0]
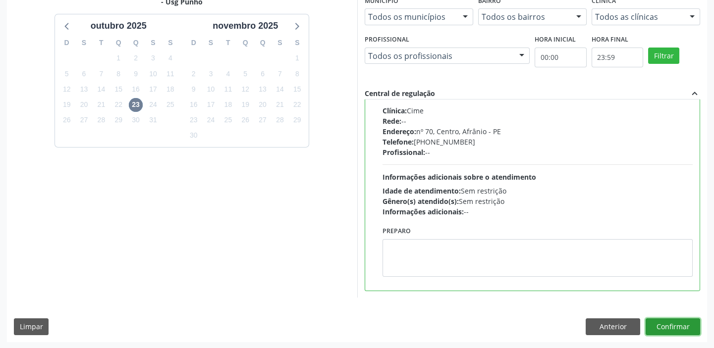
click at [682, 325] on button "Confirmar" at bounding box center [673, 327] width 55 height 17
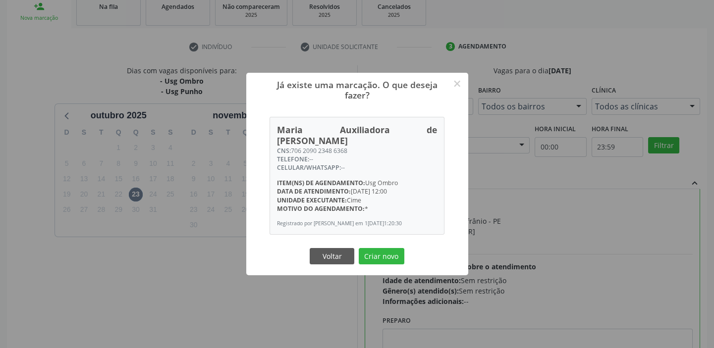
scroll to position [108, 0]
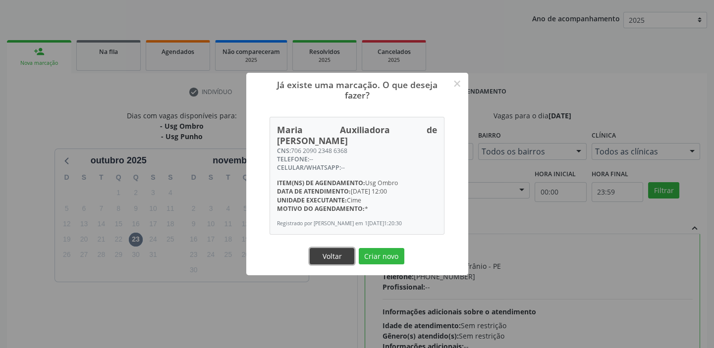
click at [339, 257] on button "Voltar" at bounding box center [332, 256] width 45 height 17
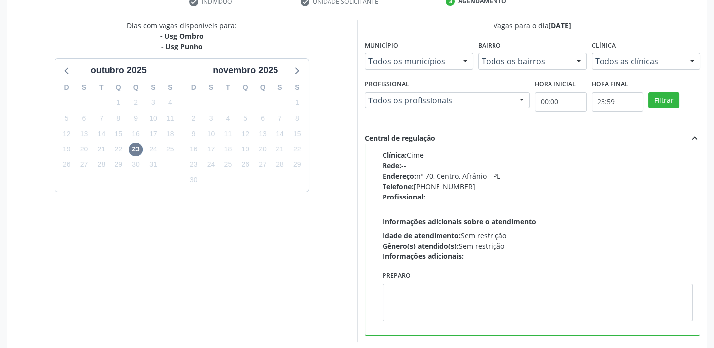
scroll to position [243, 0]
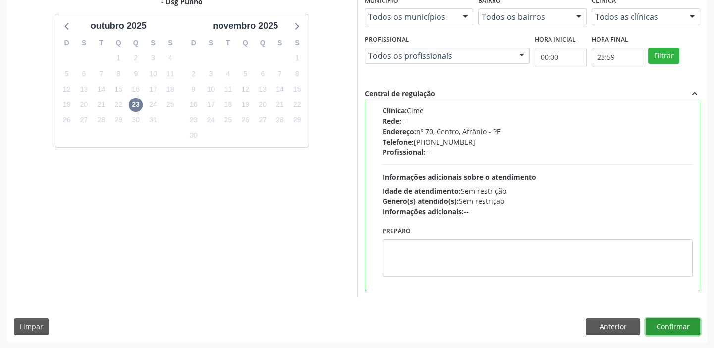
click at [673, 324] on button "Confirmar" at bounding box center [673, 327] width 55 height 17
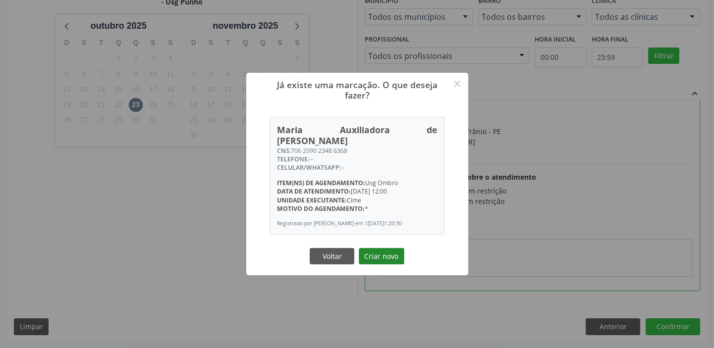
click at [394, 257] on button "Criar novo" at bounding box center [382, 256] width 46 height 17
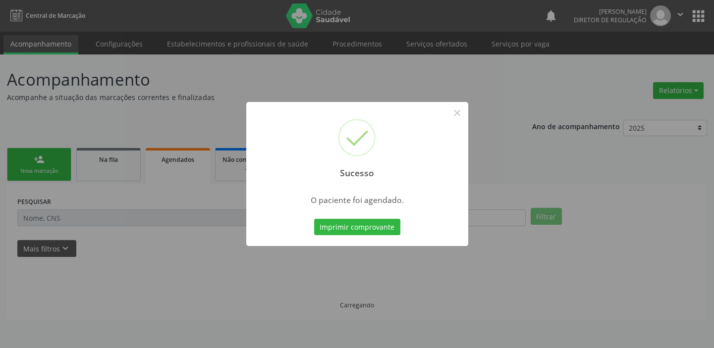
scroll to position [0, 0]
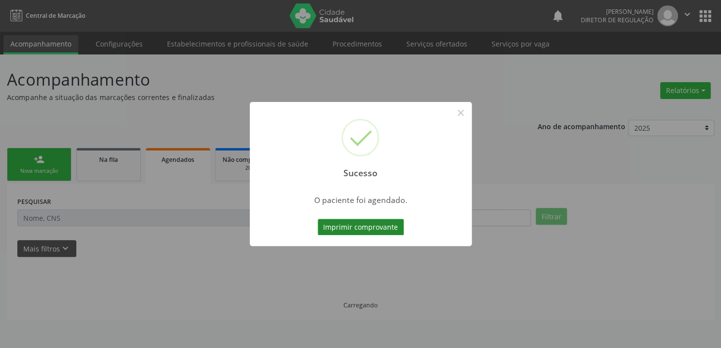
click at [384, 229] on button "Imprimir comprovante" at bounding box center [361, 227] width 86 height 17
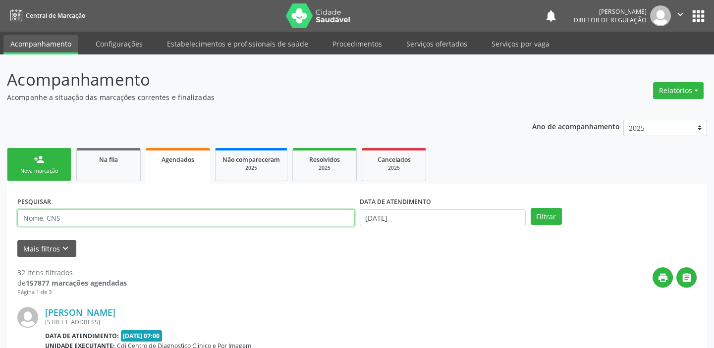
click at [212, 218] on input "text" at bounding box center [186, 218] width 338 height 17
paste input "706 2090 2348 6368"
type input "706 2090 2348 6368"
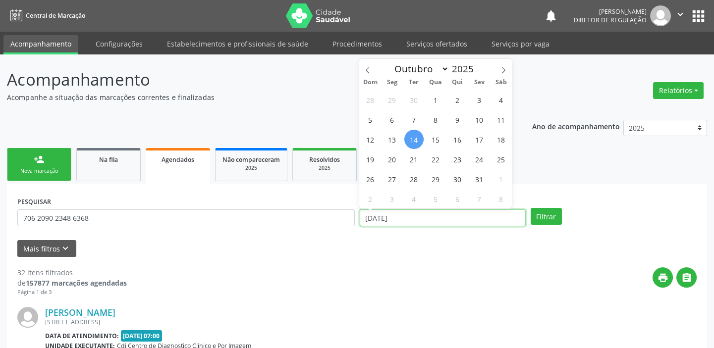
click at [435, 216] on input "[DATE]" at bounding box center [443, 218] width 166 height 17
click at [460, 157] on span "23" at bounding box center [457, 159] width 19 height 19
type input "23/10/2025"
click at [460, 160] on span "23" at bounding box center [457, 159] width 19 height 19
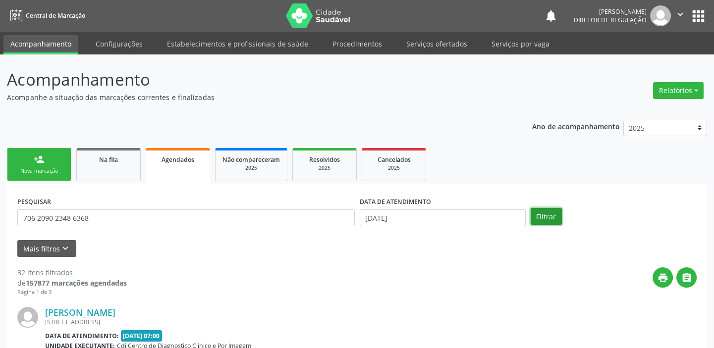
click at [552, 217] on button "Filtrar" at bounding box center [546, 216] width 31 height 17
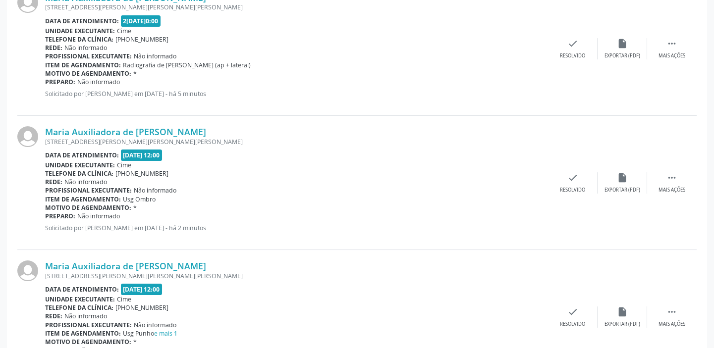
scroll to position [360, 0]
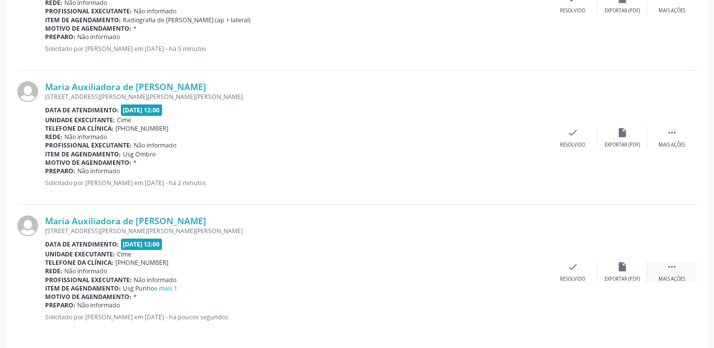
click at [673, 267] on icon "" at bounding box center [672, 267] width 11 height 11
click at [477, 265] on icon "print" at bounding box center [473, 267] width 11 height 11
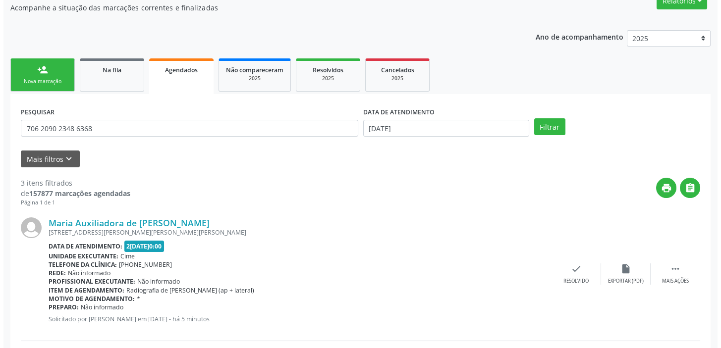
scroll to position [0, 0]
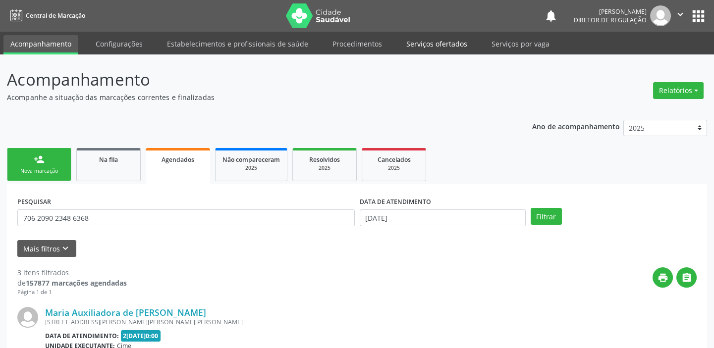
click at [435, 45] on link "Serviços ofertados" at bounding box center [436, 43] width 75 height 17
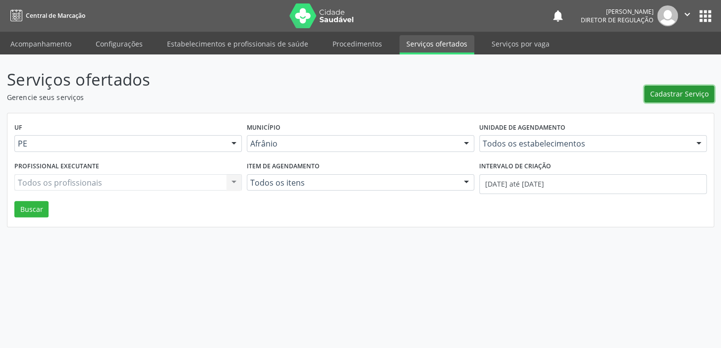
click at [686, 91] on span "Cadastrar Serviço" at bounding box center [679, 94] width 58 height 10
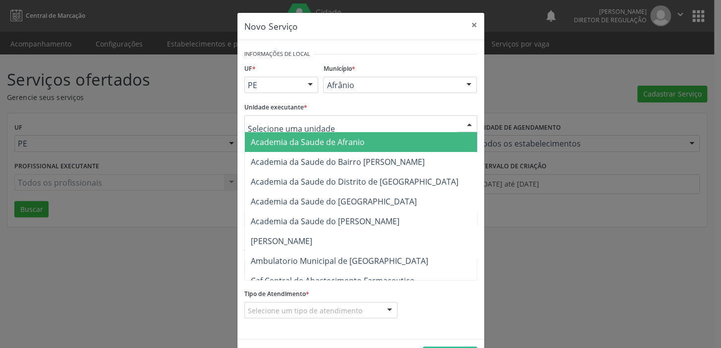
click at [358, 124] on div at bounding box center [360, 123] width 233 height 17
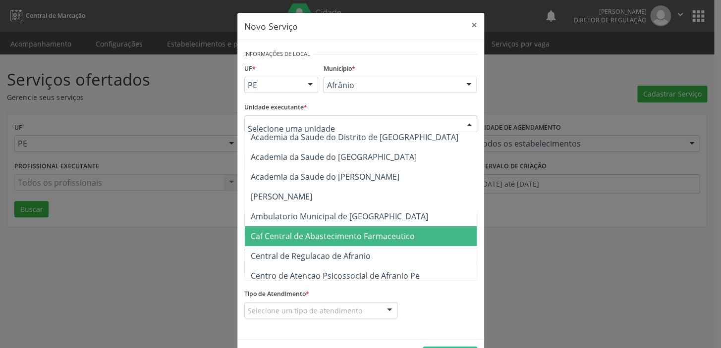
scroll to position [180, 0]
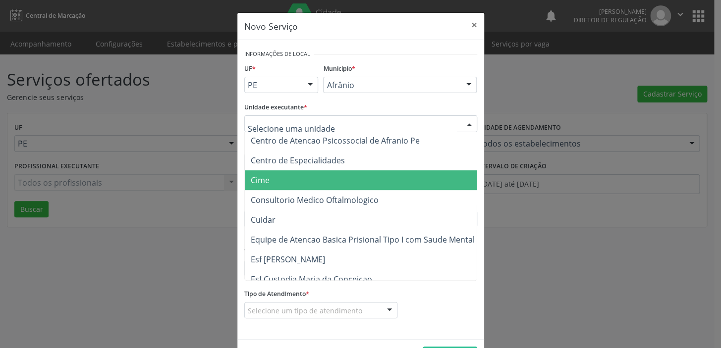
click at [269, 175] on span "Cime" at bounding box center [366, 180] width 242 height 20
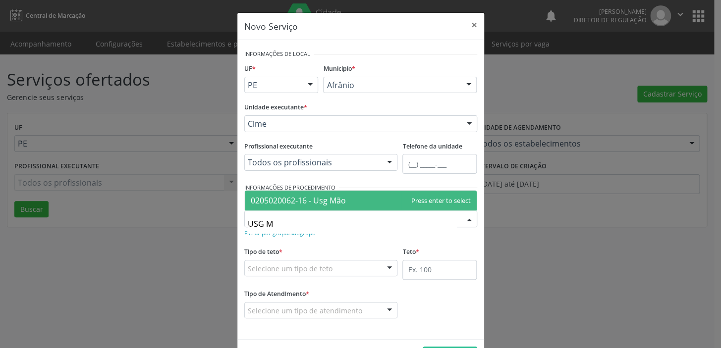
click at [261, 223] on input "USG M" at bounding box center [352, 224] width 209 height 20
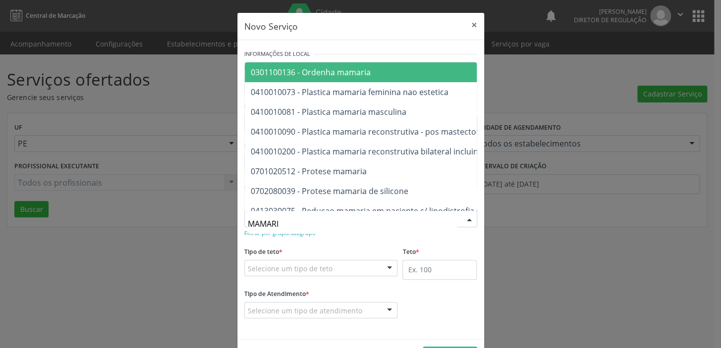
type input "MAMARIA"
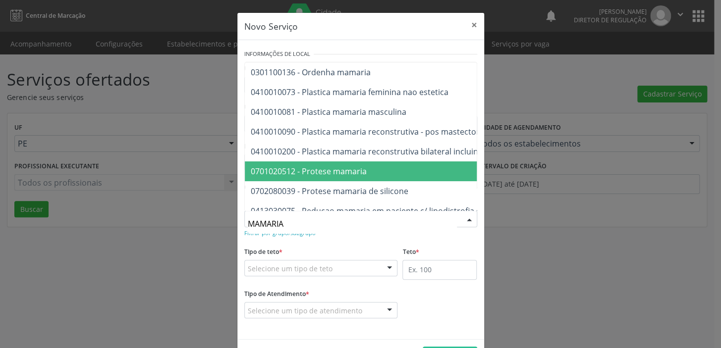
scroll to position [37, 0]
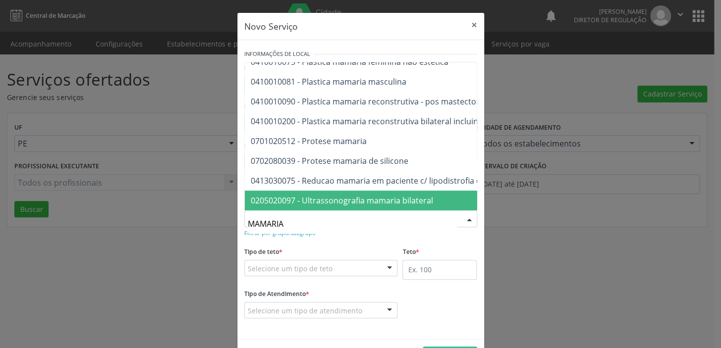
click at [382, 195] on span "0205020097 - Ultrassonografia mamaria bilateral" at bounding box center [342, 200] width 182 height 11
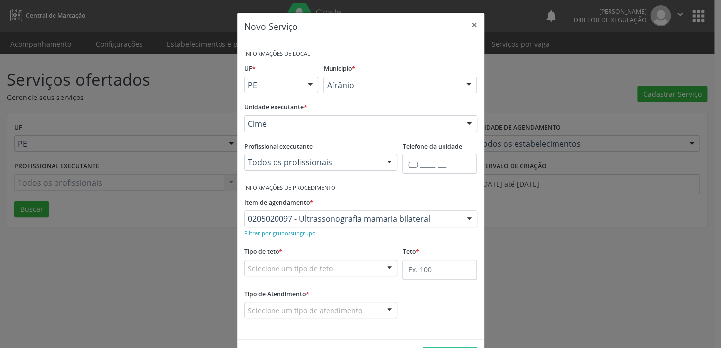
click at [329, 266] on div "Selecione um tipo de teto" at bounding box center [321, 268] width 154 height 17
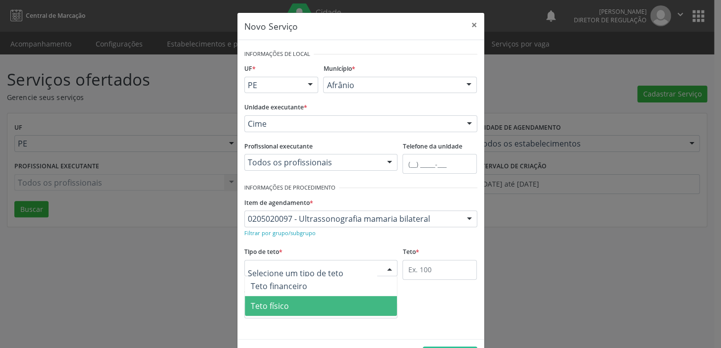
click at [317, 311] on span "Teto físico" at bounding box center [321, 306] width 153 height 20
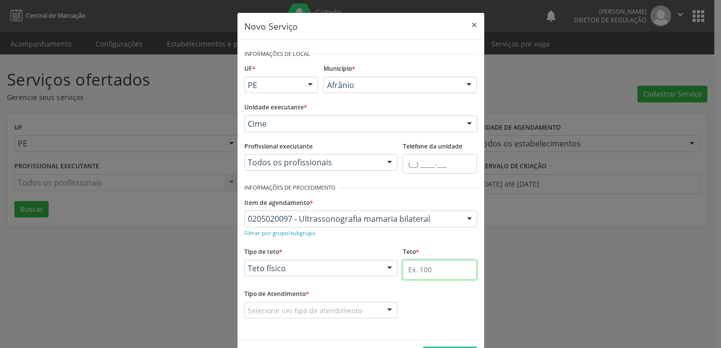
click at [438, 268] on input "text" at bounding box center [439, 270] width 74 height 20
type input "1"
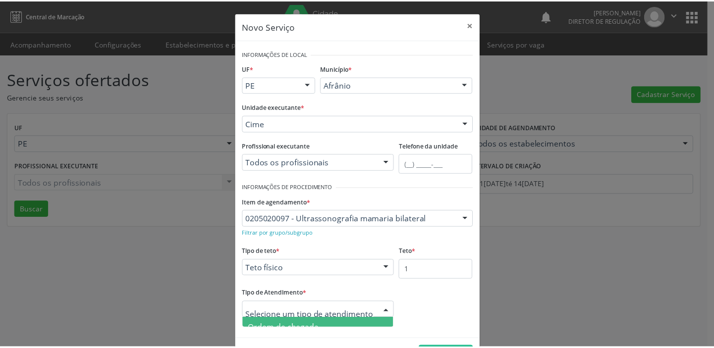
scroll to position [34, 0]
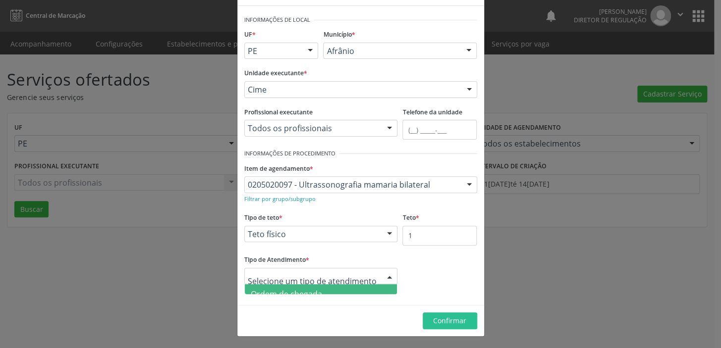
click at [326, 287] on span "Ordem de chegada" at bounding box center [321, 294] width 153 height 20
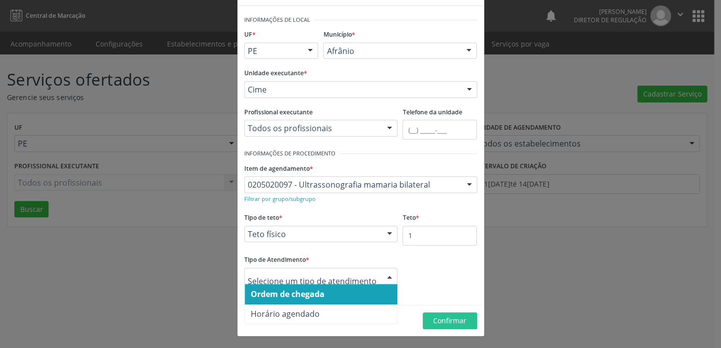
click at [329, 294] on span "Ordem de chegada" at bounding box center [321, 294] width 153 height 20
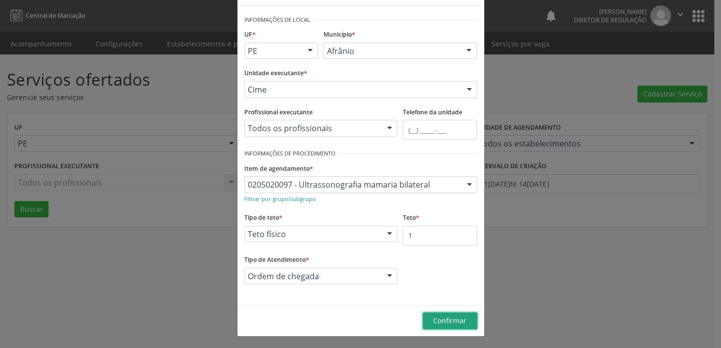
click at [453, 317] on span "Confirmar" at bounding box center [449, 320] width 33 height 9
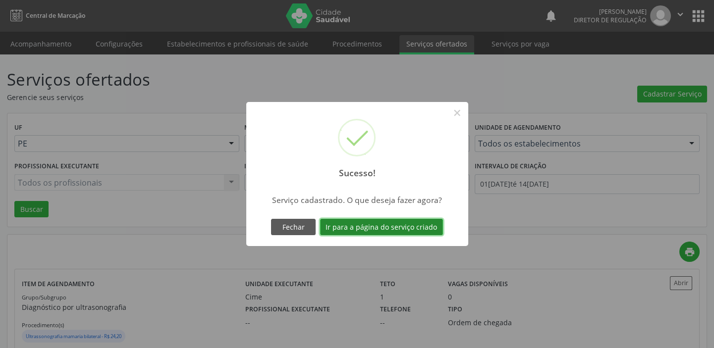
click at [387, 226] on button "Ir para a página do serviço criado" at bounding box center [381, 227] width 123 height 17
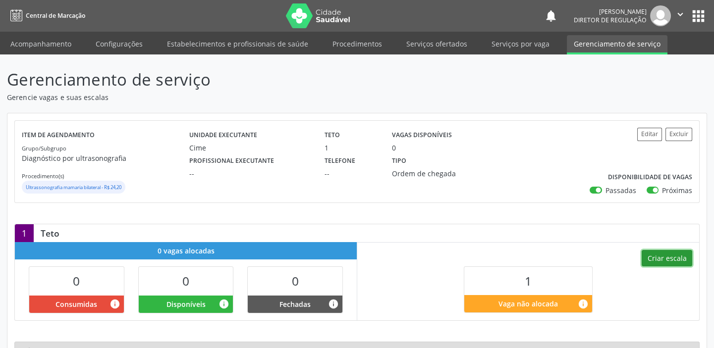
click at [669, 257] on button "Criar escala" at bounding box center [667, 258] width 51 height 17
select select "9"
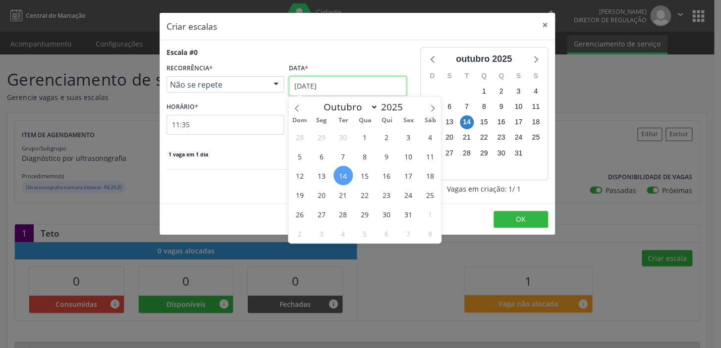
click at [372, 84] on input "[DATE]" at bounding box center [347, 86] width 117 height 20
click at [386, 176] on span "16" at bounding box center [386, 175] width 19 height 19
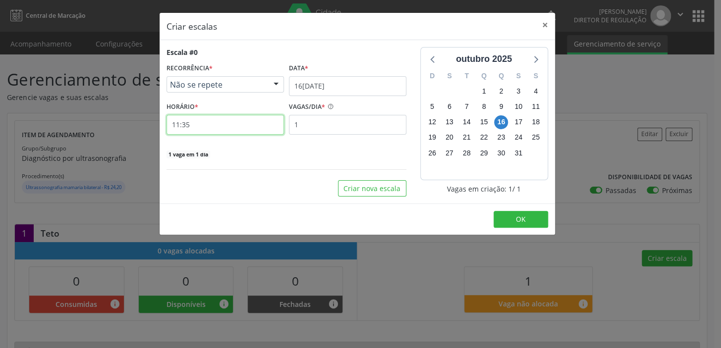
click at [230, 124] on input "11:35" at bounding box center [225, 125] width 117 height 20
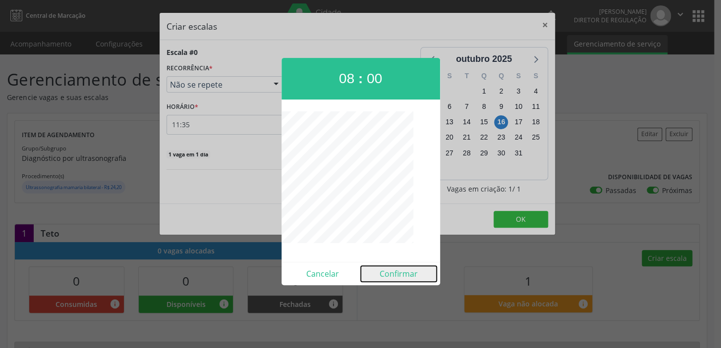
click at [397, 273] on button "Confirmar" at bounding box center [399, 274] width 76 height 16
type input "08:00"
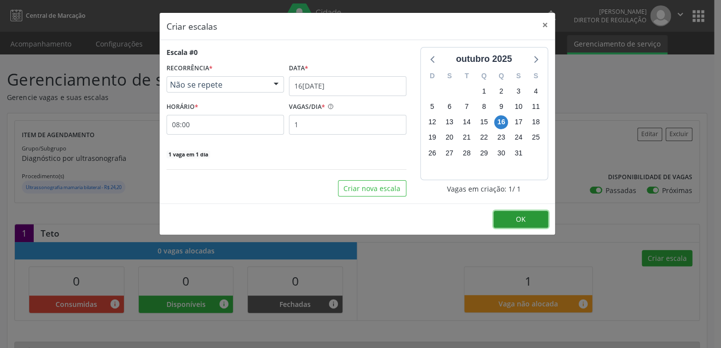
click at [527, 218] on button "OK" at bounding box center [521, 219] width 55 height 17
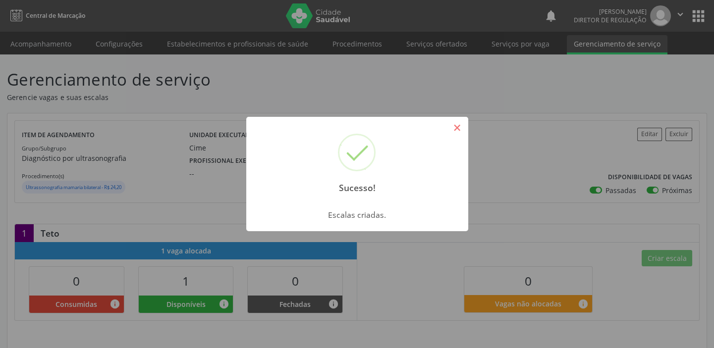
click at [453, 129] on button "×" at bounding box center [457, 127] width 17 height 17
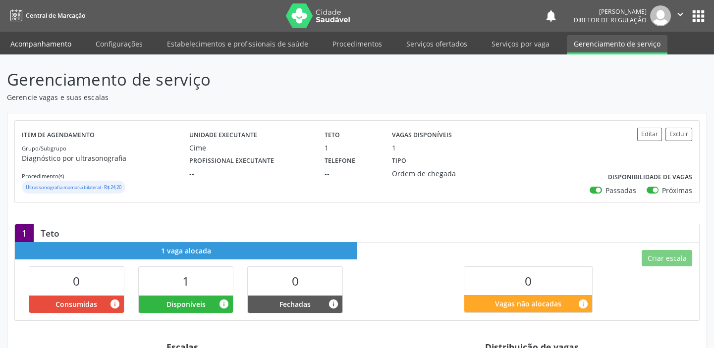
click at [56, 43] on link "Acompanhamento" at bounding box center [40, 43] width 75 height 17
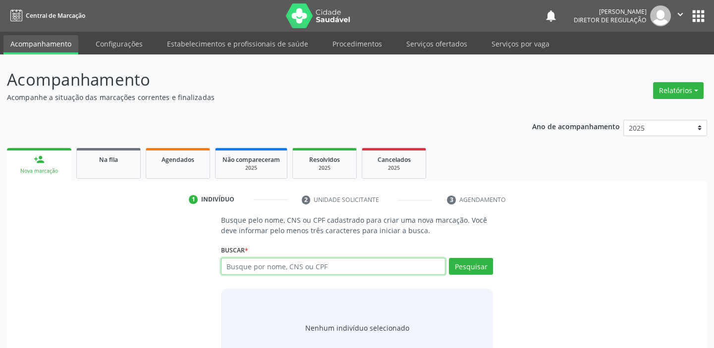
click at [280, 264] on input "text" at bounding box center [333, 266] width 225 height 17
type input "706908199650333"
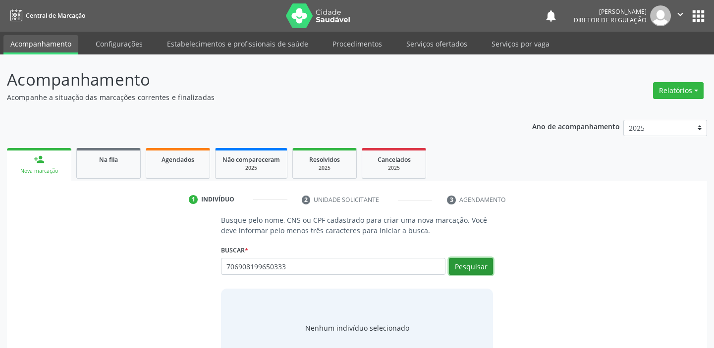
click at [467, 266] on button "Pesquisar" at bounding box center [471, 266] width 44 height 17
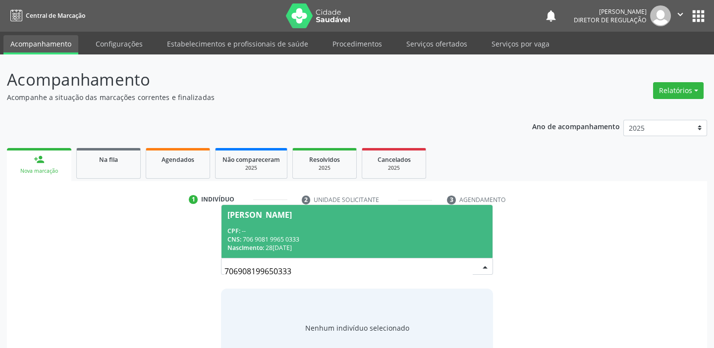
click at [264, 232] on div "CPF: --" at bounding box center [356, 231] width 259 height 8
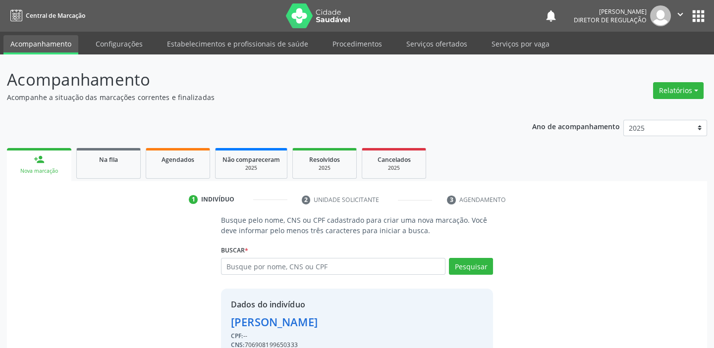
scroll to position [49, 0]
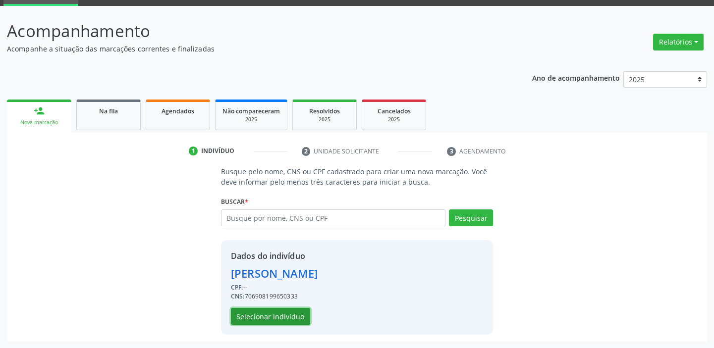
click at [296, 320] on button "Selecionar indivíduo" at bounding box center [270, 316] width 79 height 17
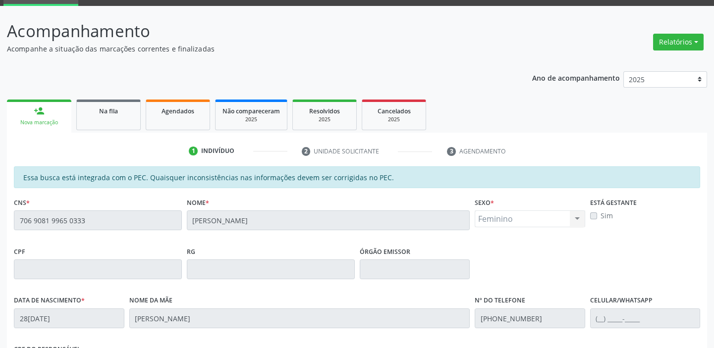
scroll to position [217, 0]
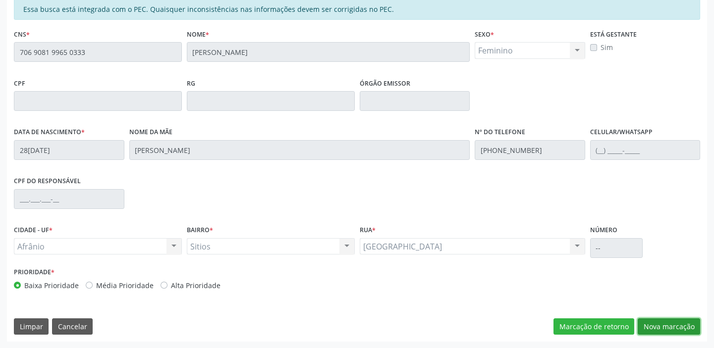
click at [680, 322] on button "Nova marcação" at bounding box center [669, 327] width 62 height 17
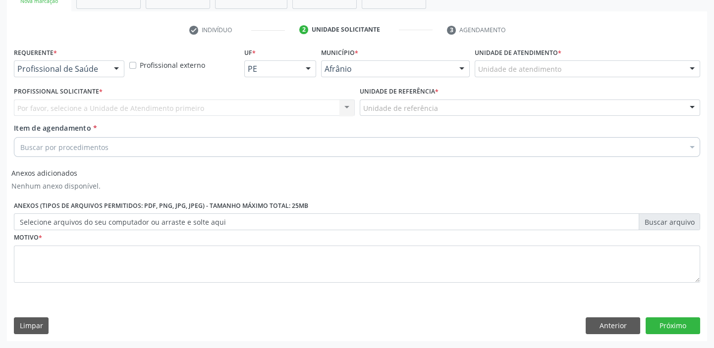
scroll to position [169, 0]
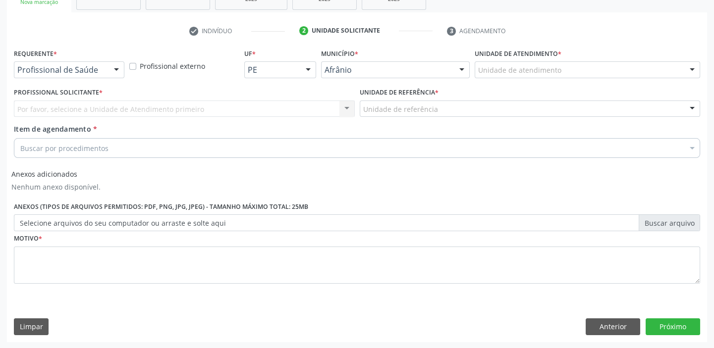
click at [559, 71] on div "Unidade de atendimento" at bounding box center [588, 69] width 226 height 17
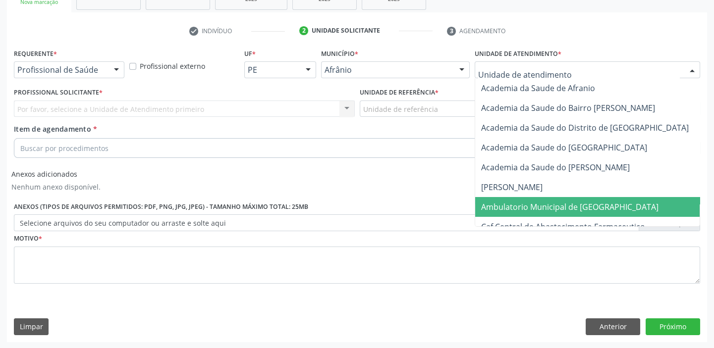
click at [566, 206] on span "Ambulatorio Municipal de [GEOGRAPHIC_DATA]" at bounding box center [569, 207] width 177 height 11
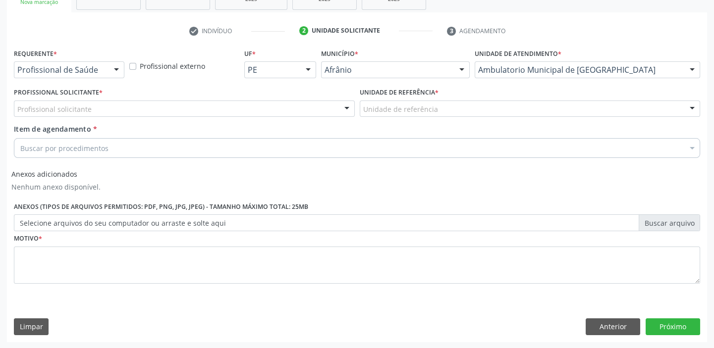
click at [460, 106] on div "Unidade de referência" at bounding box center [530, 109] width 341 height 17
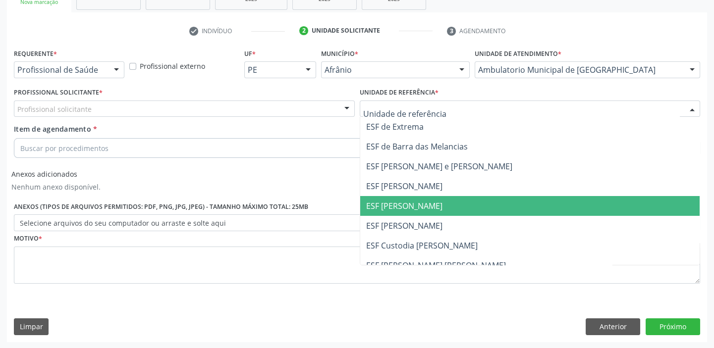
click at [414, 208] on span "ESF [PERSON_NAME]" at bounding box center [404, 206] width 76 height 11
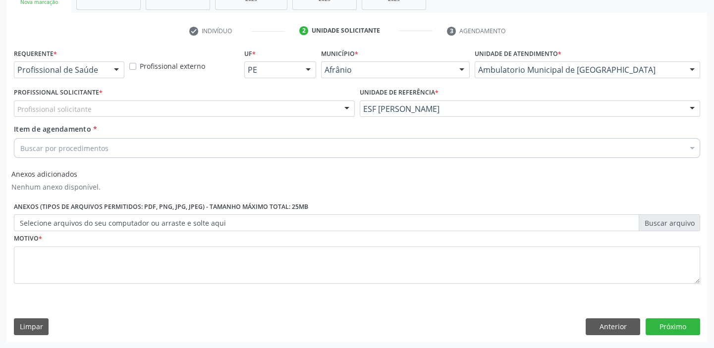
click at [292, 109] on div "Profissional solicitante" at bounding box center [184, 109] width 341 height 17
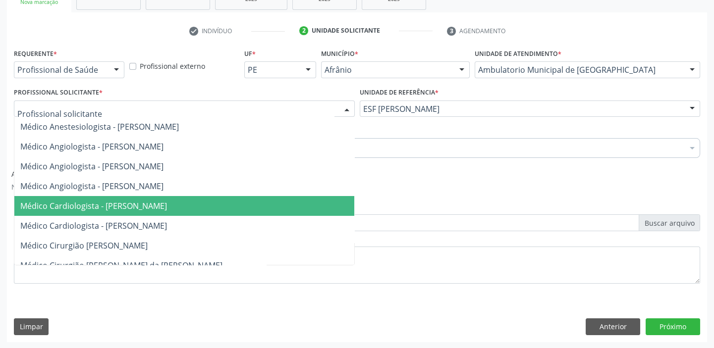
click at [269, 199] on span "Médico Cardiologista - [PERSON_NAME]" at bounding box center [184, 206] width 340 height 20
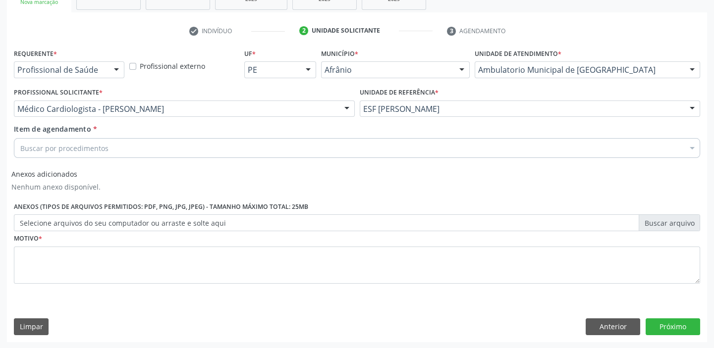
click at [228, 151] on div "Buscar por procedimentos" at bounding box center [357, 148] width 686 height 20
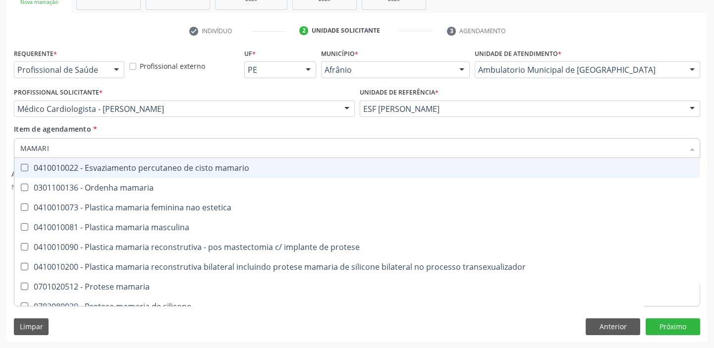
type input "MAMARIA"
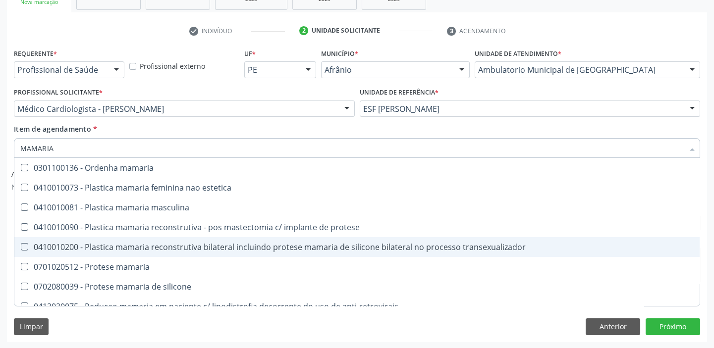
scroll to position [30, 0]
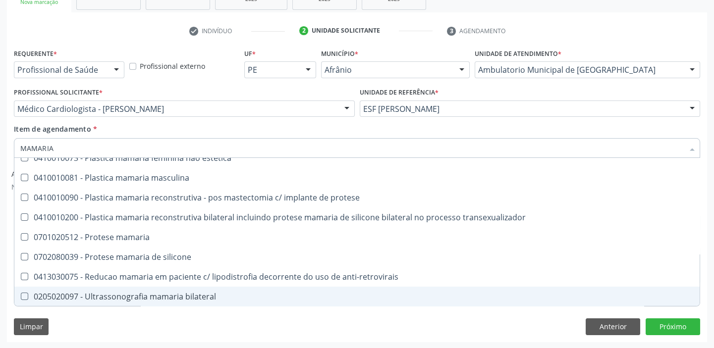
click at [209, 297] on div "0205020097 - Ultrassonografia mamaria bilateral" at bounding box center [357, 297] width 674 height 8
checkbox bilateral "true"
click at [674, 325] on button "Próximo" at bounding box center [673, 327] width 55 height 17
checkbox estetica "true"
checkbox bilateral "false"
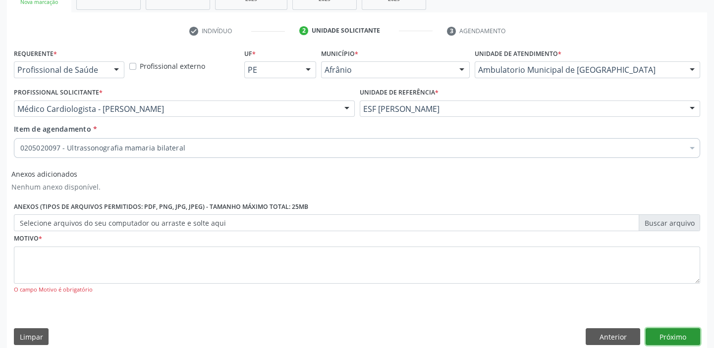
scroll to position [0, 0]
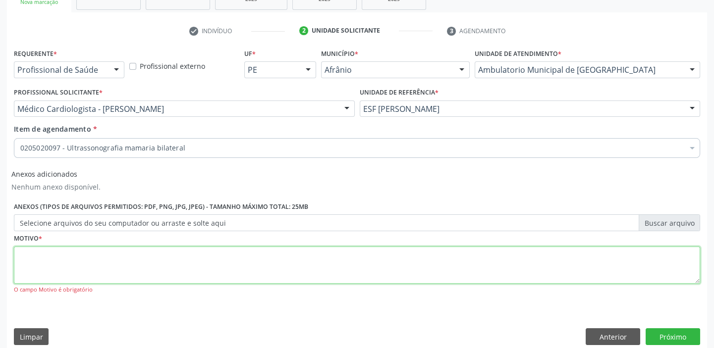
click at [182, 262] on textarea at bounding box center [357, 266] width 686 height 38
type textarea "*"
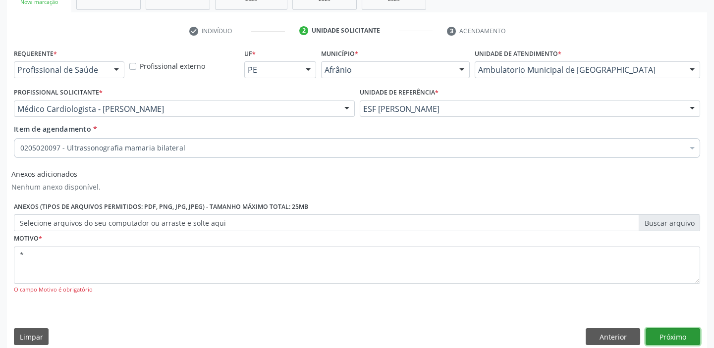
click at [675, 332] on button "Próximo" at bounding box center [673, 337] width 55 height 17
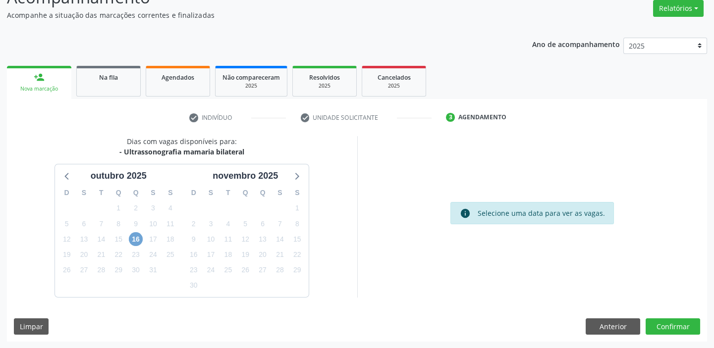
click at [134, 237] on span "16" at bounding box center [136, 239] width 14 height 14
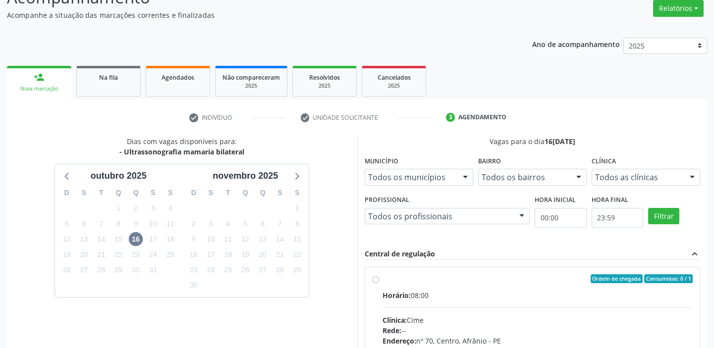
click at [387, 282] on div "Ordem de chegada Consumidos: 0 / 1" at bounding box center [538, 279] width 311 height 9
click at [379, 282] on input "Ordem de chegada Consumidos: 0 / 1 Horário: 08:00 Clínica: Cime Rede: -- Endere…" at bounding box center [375, 279] width 7 height 9
radio input "true"
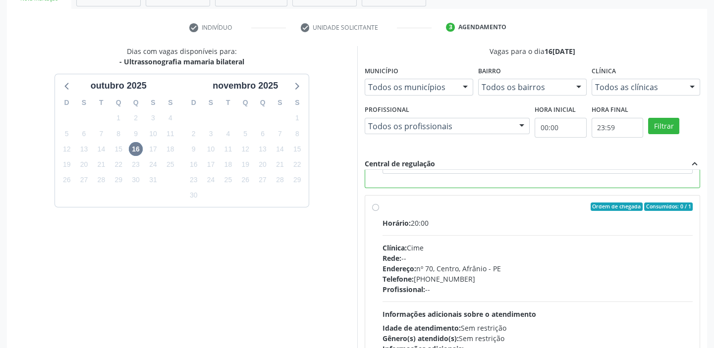
scroll to position [243, 0]
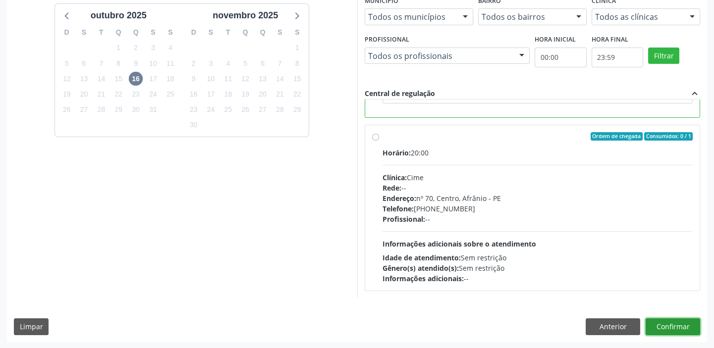
click at [674, 324] on button "Confirmar" at bounding box center [673, 327] width 55 height 17
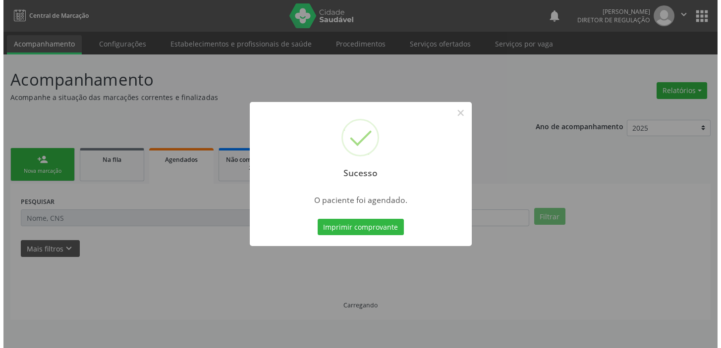
scroll to position [0, 0]
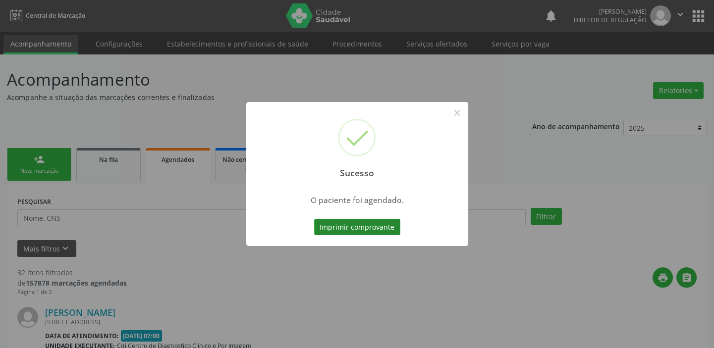
click at [381, 229] on button "Imprimir comprovante" at bounding box center [357, 227] width 86 height 17
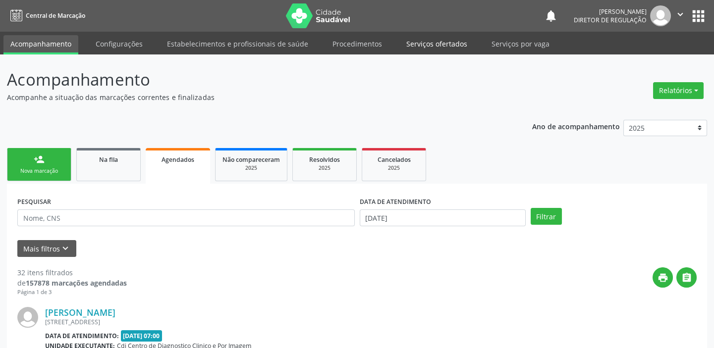
click at [439, 43] on link "Serviços ofertados" at bounding box center [436, 43] width 75 height 17
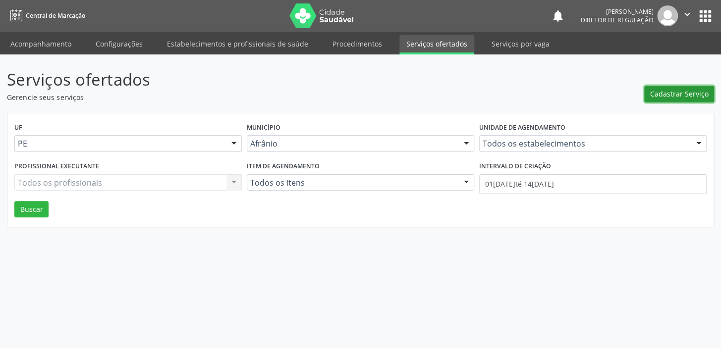
click at [659, 96] on span "Cadastrar Serviço" at bounding box center [679, 94] width 58 height 10
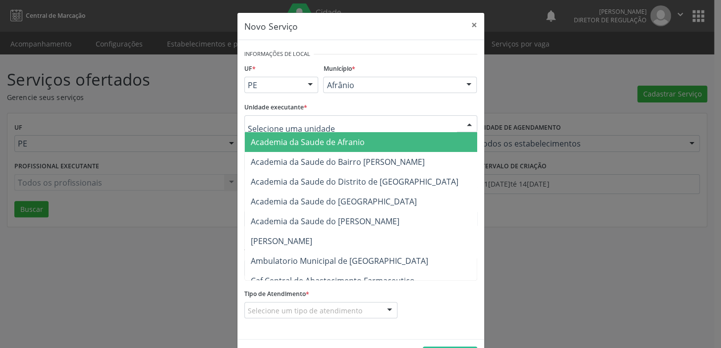
click at [370, 123] on div at bounding box center [360, 123] width 233 height 17
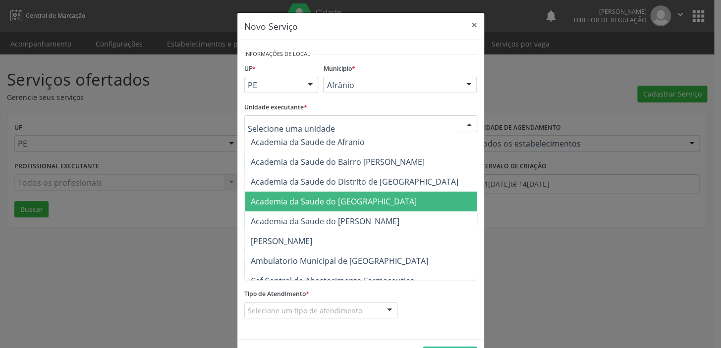
scroll to position [90, 0]
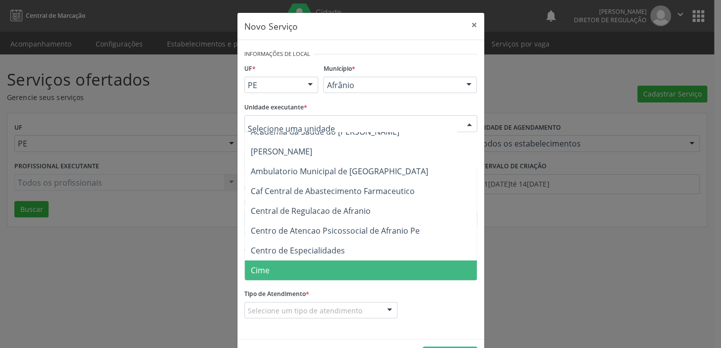
click at [271, 269] on span "Cime" at bounding box center [366, 271] width 242 height 20
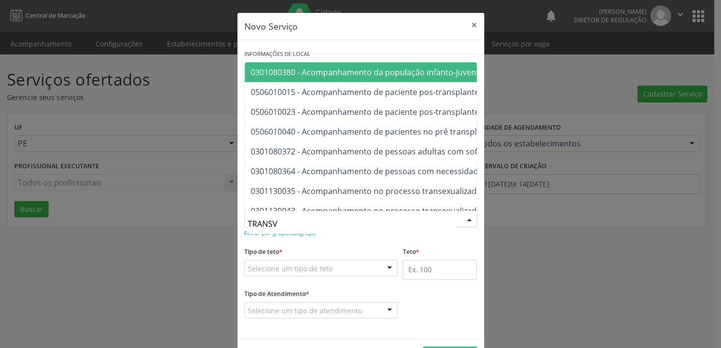
type input "TRANSVA"
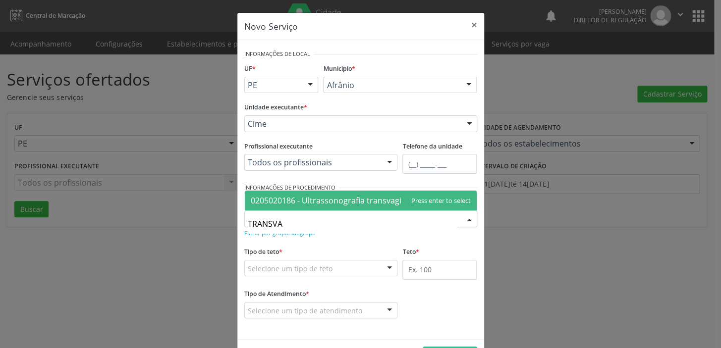
click at [336, 203] on span "0205020186 - Ultrassonografia transvaginal" at bounding box center [332, 200] width 162 height 11
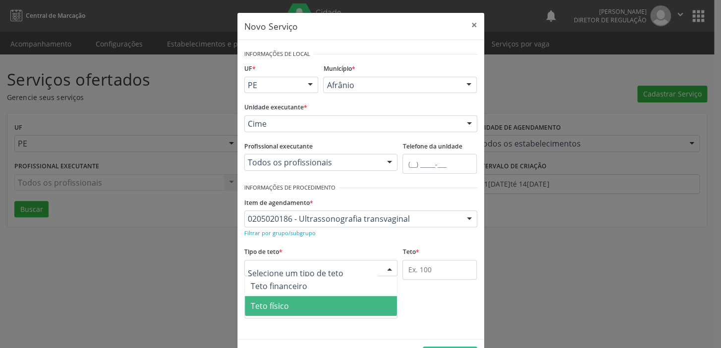
click at [309, 303] on span "Teto físico" at bounding box center [321, 306] width 153 height 20
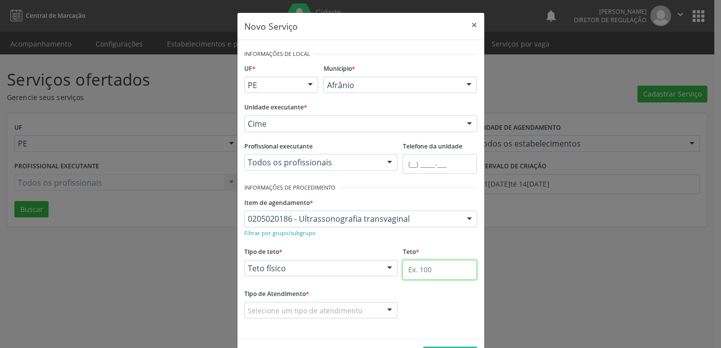
click at [416, 270] on input "text" at bounding box center [439, 270] width 74 height 20
type input "1"
click at [357, 311] on div "Selecione um tipo de atendimento" at bounding box center [321, 310] width 154 height 17
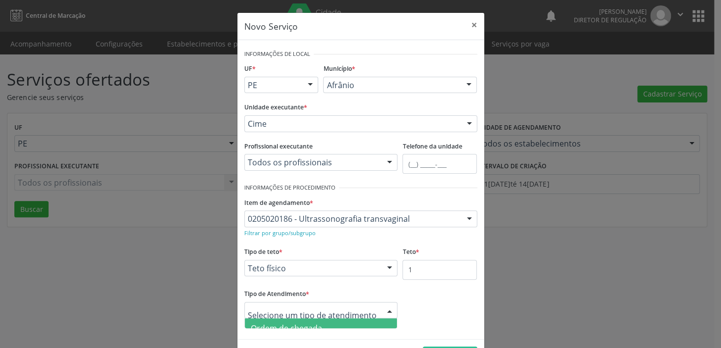
click at [321, 325] on span "Ordem de chegada" at bounding box center [321, 329] width 153 height 20
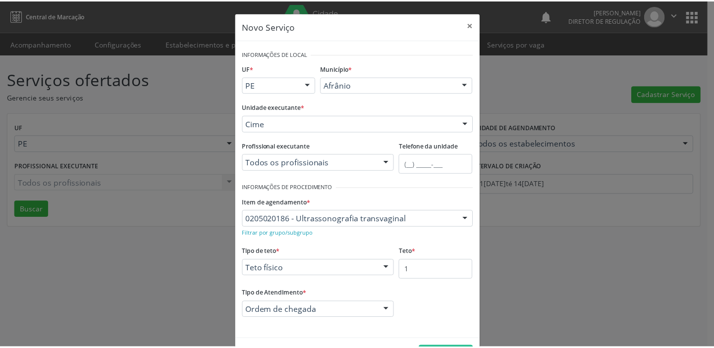
scroll to position [34, 0]
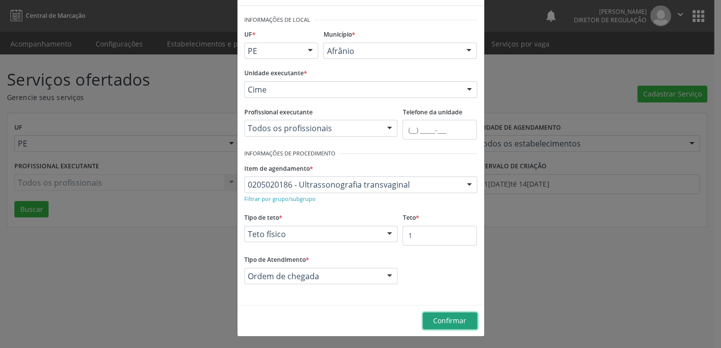
click at [447, 320] on span "Confirmar" at bounding box center [449, 320] width 33 height 9
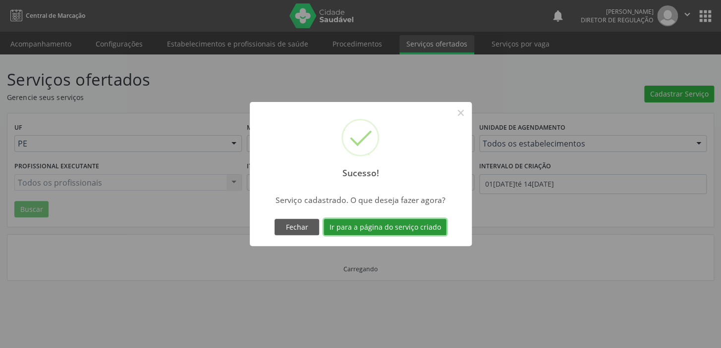
click at [424, 227] on button "Ir para a página do serviço criado" at bounding box center [385, 227] width 123 height 17
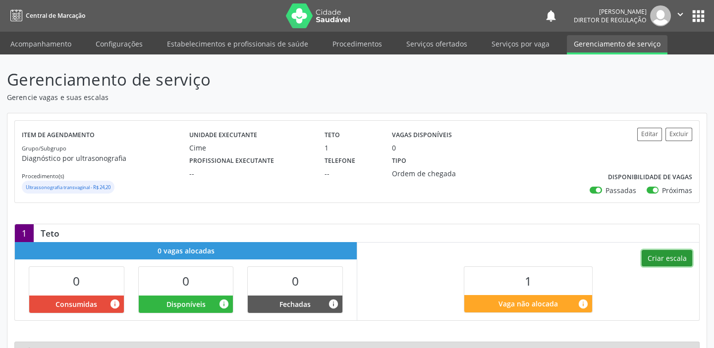
click at [674, 263] on button "Criar escala" at bounding box center [667, 258] width 51 height 17
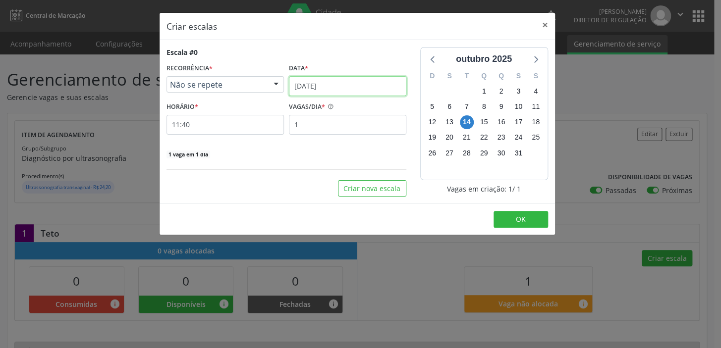
click at [361, 89] on input "[DATE]" at bounding box center [347, 86] width 117 height 20
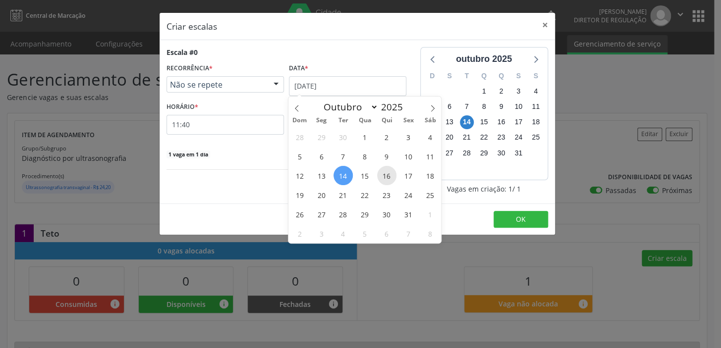
click at [389, 178] on span "16" at bounding box center [386, 175] width 19 height 19
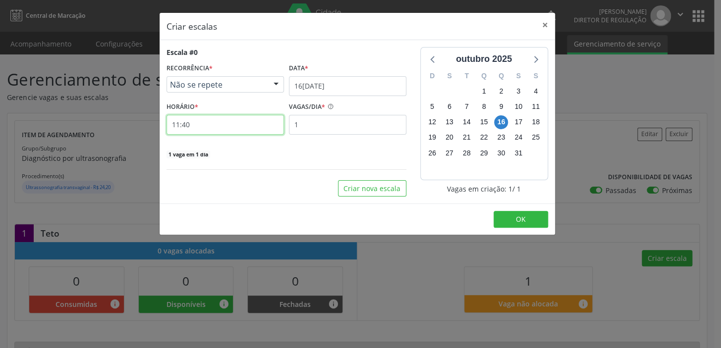
click at [227, 120] on input "11:40" at bounding box center [225, 125] width 117 height 20
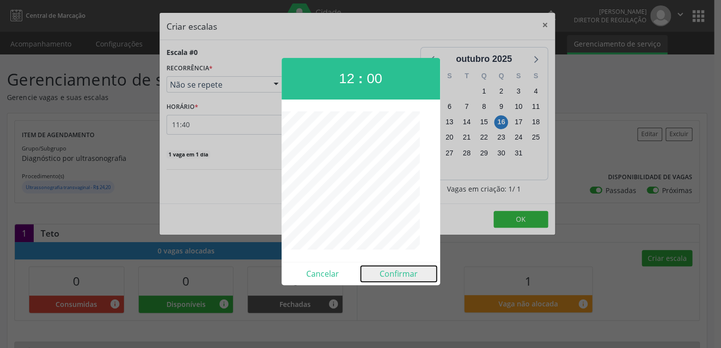
click at [397, 272] on button "Confirmar" at bounding box center [399, 274] width 76 height 16
type input "12:00"
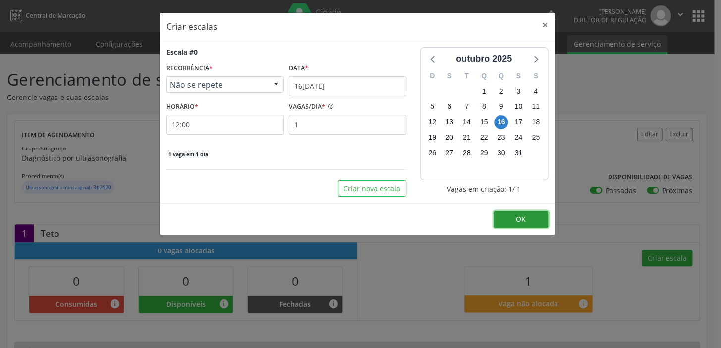
click at [516, 219] on span "OK" at bounding box center [521, 219] width 10 height 9
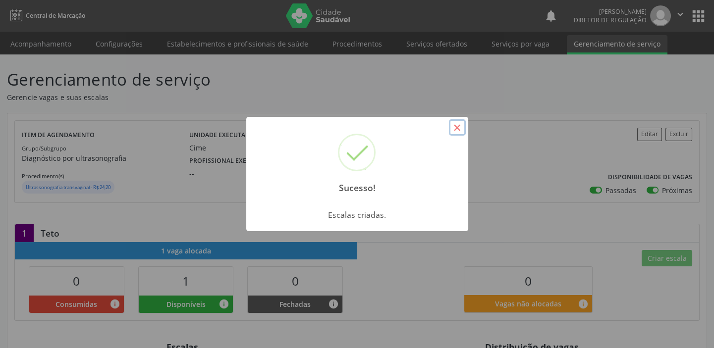
click at [460, 133] on button "×" at bounding box center [457, 127] width 17 height 17
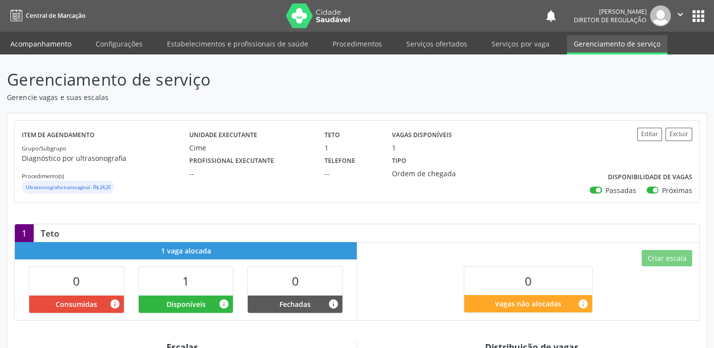
click at [61, 42] on link "Acompanhamento" at bounding box center [40, 43] width 75 height 17
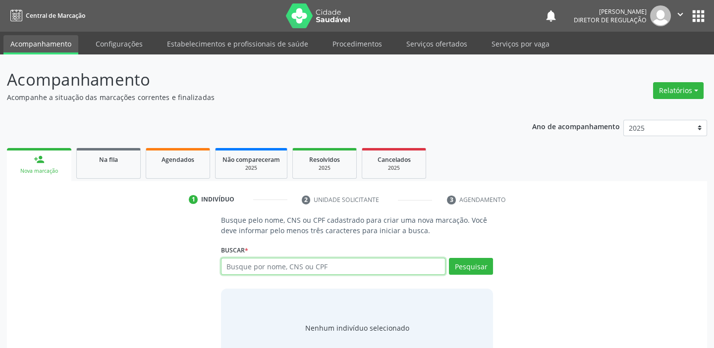
click at [245, 267] on input "text" at bounding box center [333, 266] width 225 height 17
type input "706908199650333"
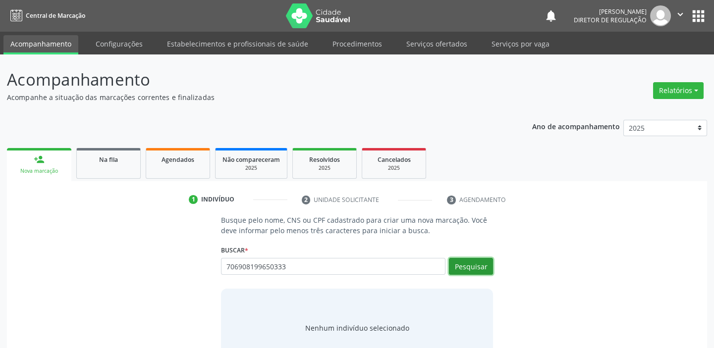
click at [459, 265] on button "Pesquisar" at bounding box center [471, 266] width 44 height 17
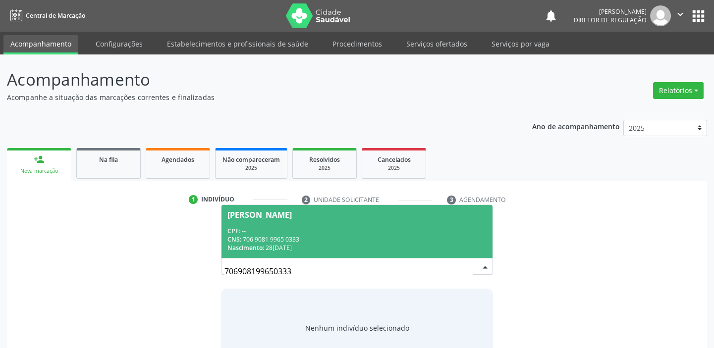
click at [299, 244] on div "Nascimento: 28/06/1992" at bounding box center [356, 248] width 259 height 8
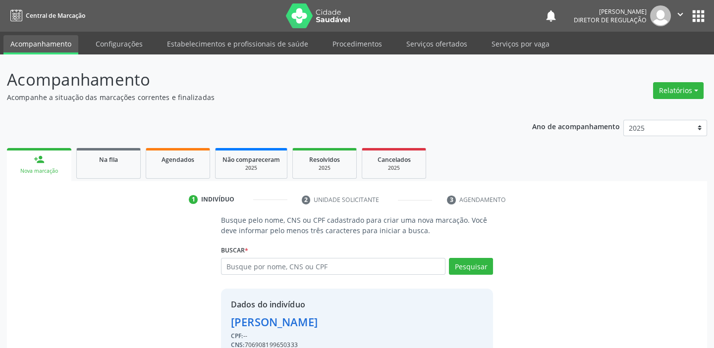
scroll to position [49, 0]
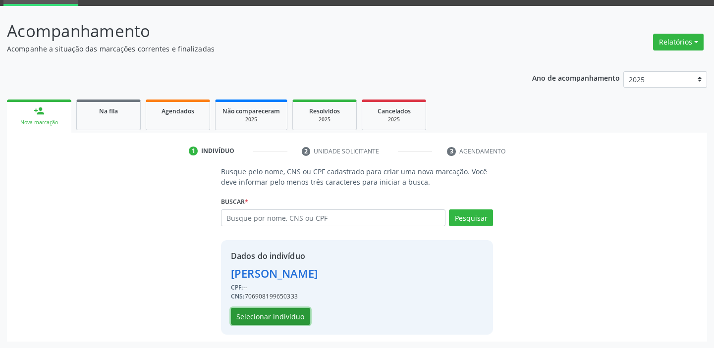
click at [302, 313] on button "Selecionar indivíduo" at bounding box center [270, 316] width 79 height 17
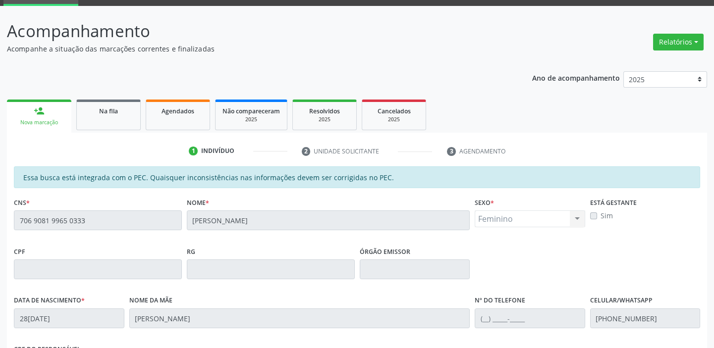
scroll to position [139, 0]
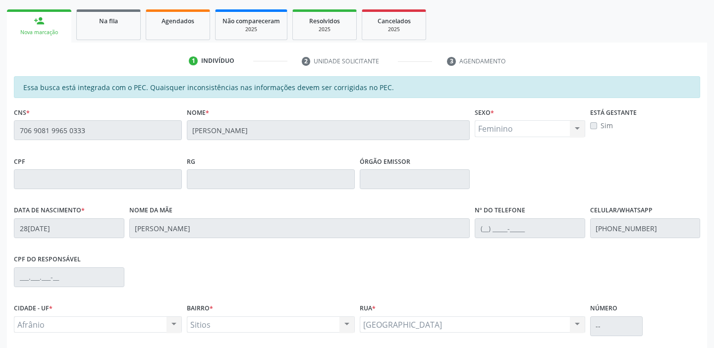
click at [0, 143] on div "Acompanhamento Acompanhe a situação das marcações correntes e finalizadas Relat…" at bounding box center [357, 171] width 714 height 511
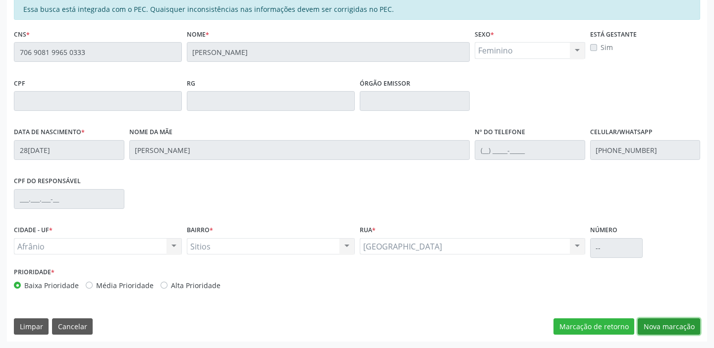
click at [665, 328] on button "Nova marcação" at bounding box center [669, 327] width 62 height 17
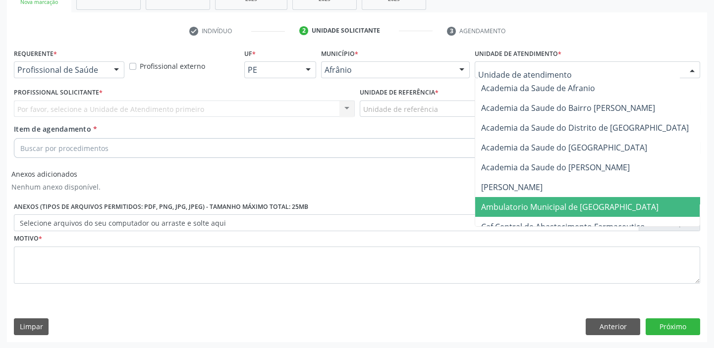
click at [531, 208] on span "Ambulatorio Municipal de [GEOGRAPHIC_DATA]" at bounding box center [569, 207] width 177 height 11
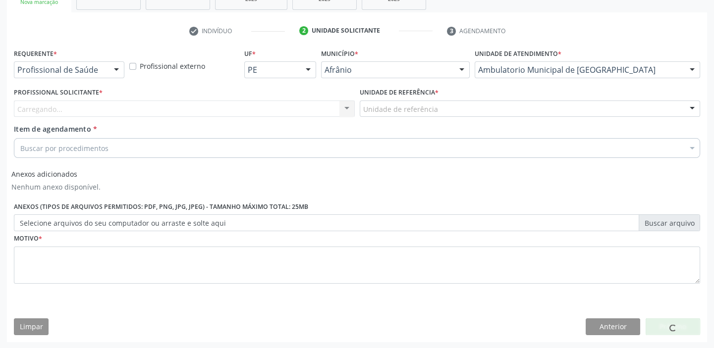
click at [450, 104] on div "Unidade de referência" at bounding box center [530, 109] width 341 height 17
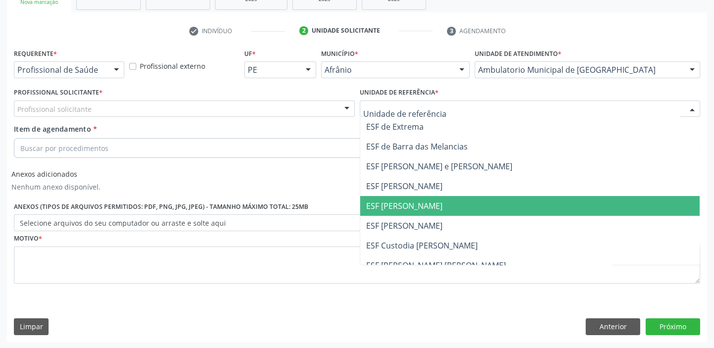
click at [433, 204] on span "ESF [PERSON_NAME]" at bounding box center [530, 206] width 340 height 20
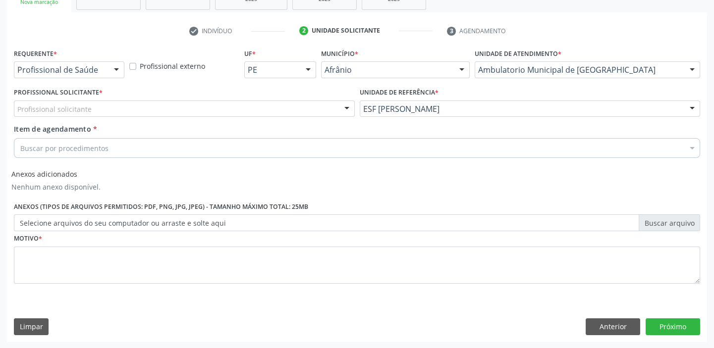
click at [132, 107] on div "Profissional solicitante" at bounding box center [184, 109] width 341 height 17
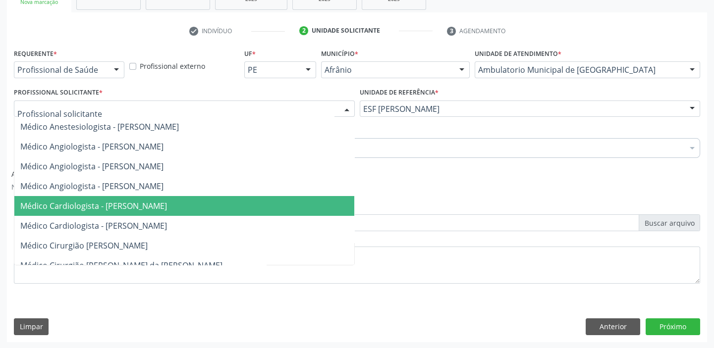
click at [151, 207] on span "Médico Cardiologista - Alysson Rodrigo Ferreira Cavalcanti" at bounding box center [93, 206] width 147 height 11
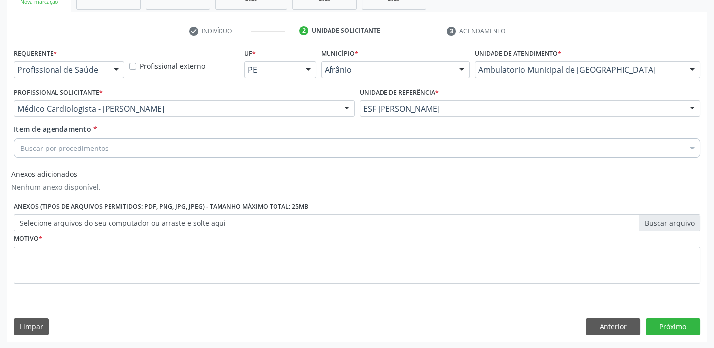
click at [112, 144] on div "Buscar por procedimentos" at bounding box center [357, 148] width 686 height 20
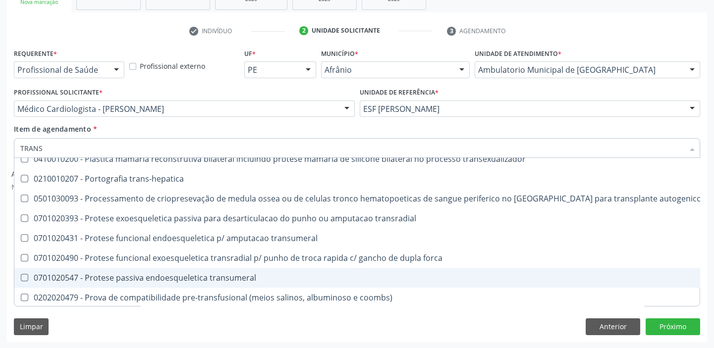
scroll to position [2613, 0]
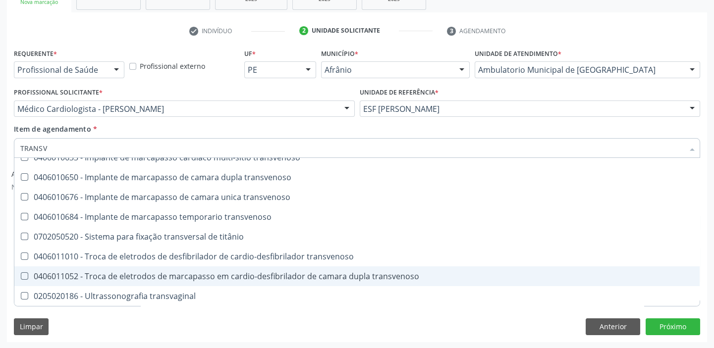
type input "TRANSVA"
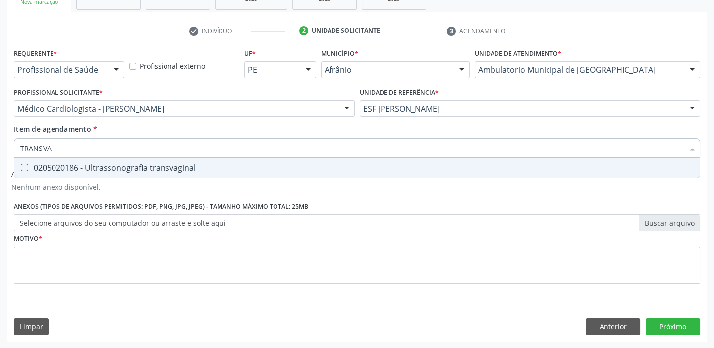
click at [199, 169] on div "0205020186 - Ultrassonografia transvaginal" at bounding box center [357, 168] width 674 height 8
checkbox transvaginal "true"
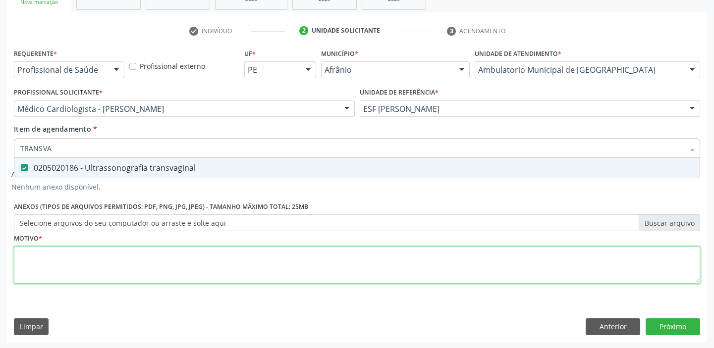
click at [193, 258] on div "Requerente * Profissional de Saúde Profissional de Saúde Paciente Nenhum result…" at bounding box center [357, 172] width 686 height 252
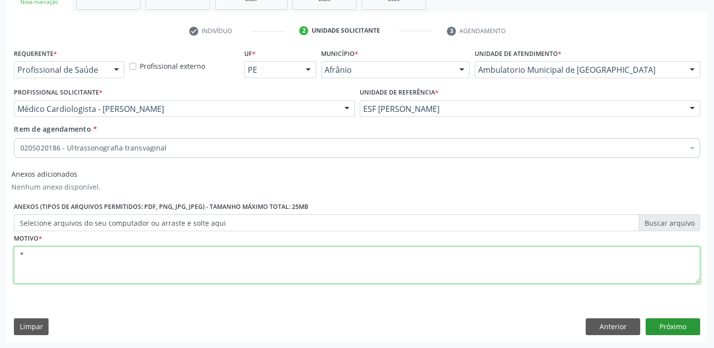
type textarea "*"
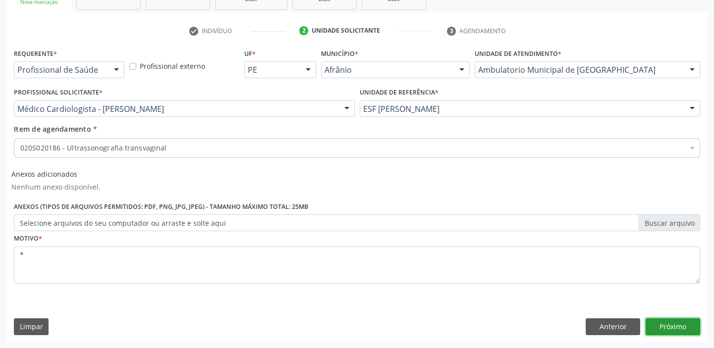
click at [677, 327] on button "Próximo" at bounding box center [673, 327] width 55 height 17
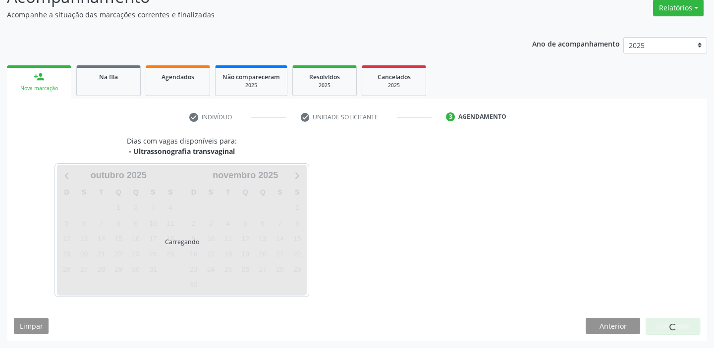
scroll to position [82, 0]
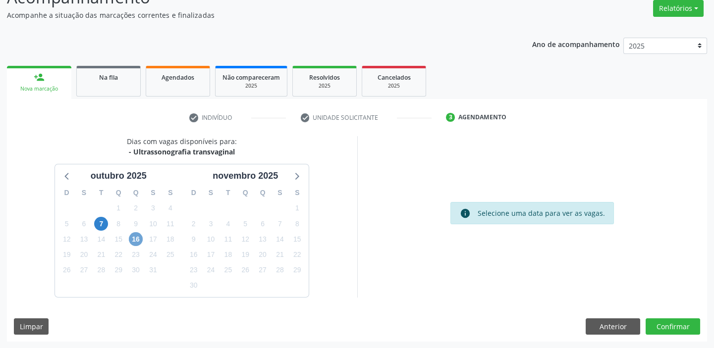
click at [132, 241] on span "16" at bounding box center [136, 239] width 14 height 14
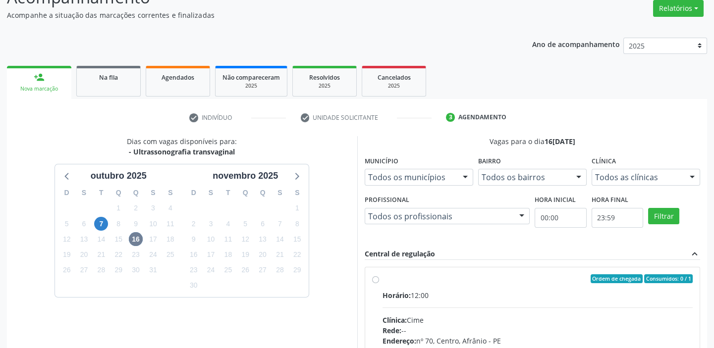
click at [431, 284] on label "Ordem de chegada Consumidos: 0 / 1 Horário: 12:00 Clínica: Cime Rede: -- Endere…" at bounding box center [538, 351] width 311 height 152
click at [379, 283] on input "Ordem de chegada Consumidos: 0 / 1 Horário: 12:00 Clínica: Cime Rede: -- Endere…" at bounding box center [375, 279] width 7 height 9
radio input "true"
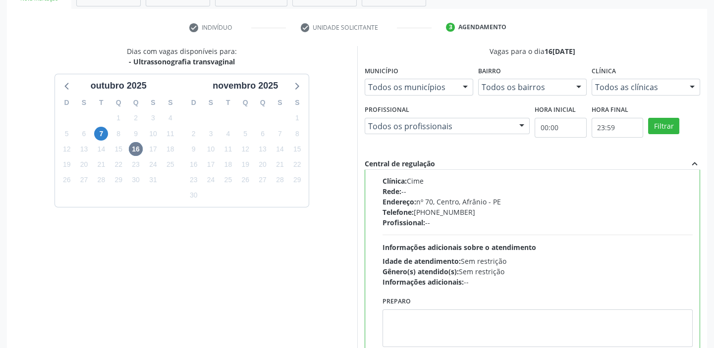
scroll to position [243, 0]
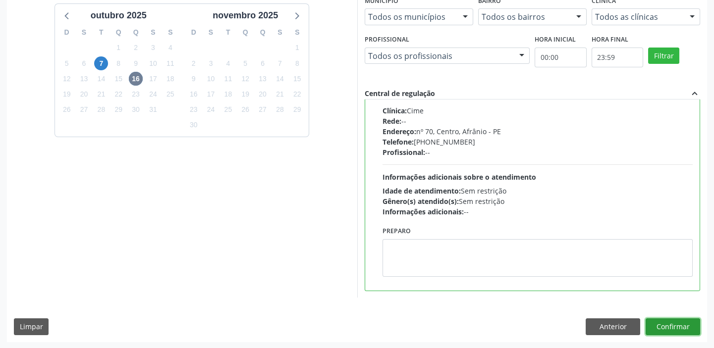
click at [679, 325] on button "Confirmar" at bounding box center [673, 327] width 55 height 17
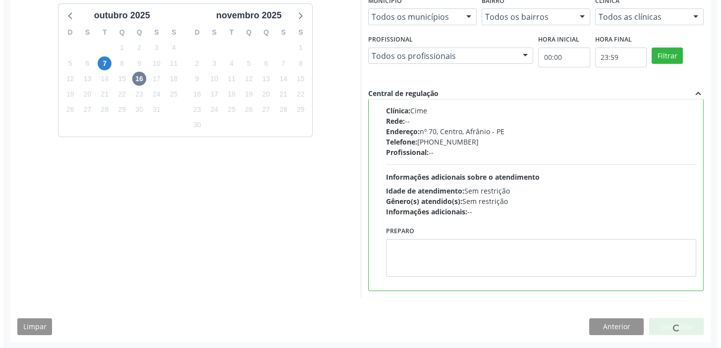
scroll to position [0, 0]
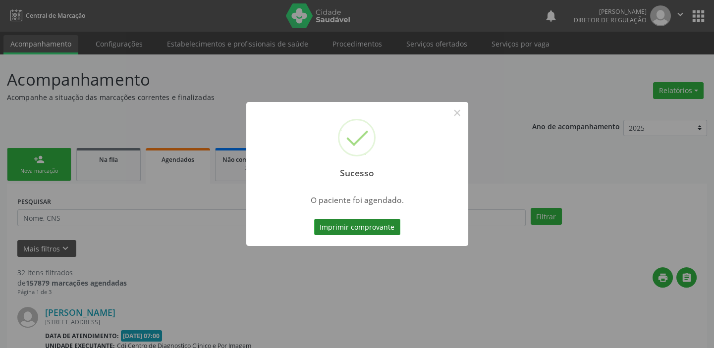
click at [373, 230] on button "Imprimir comprovante" at bounding box center [357, 227] width 86 height 17
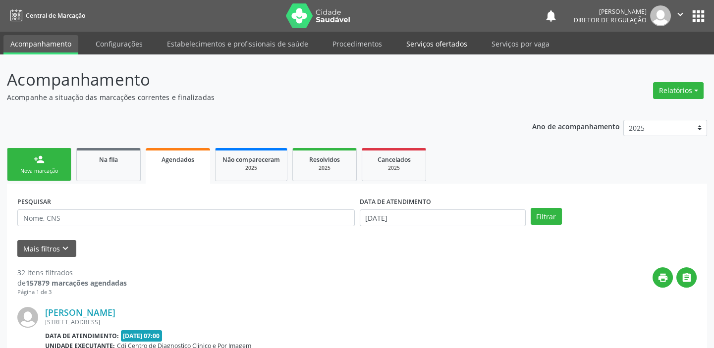
click at [425, 43] on link "Serviços ofertados" at bounding box center [436, 43] width 75 height 17
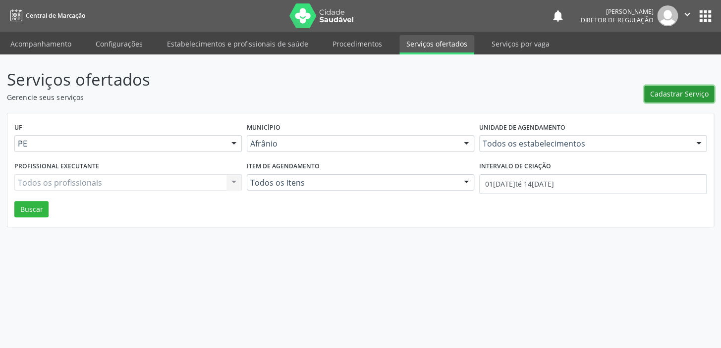
click at [685, 94] on span "Cadastrar Serviço" at bounding box center [679, 94] width 58 height 10
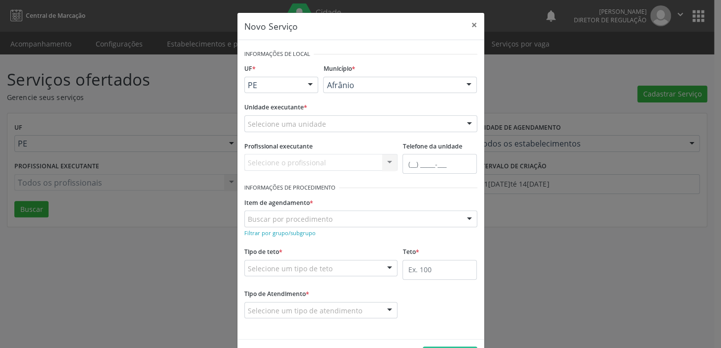
click at [340, 130] on div "Selecione uma unidade" at bounding box center [360, 123] width 233 height 17
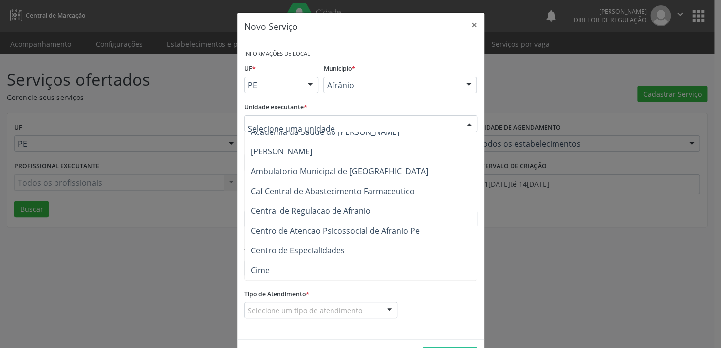
scroll to position [135, 0]
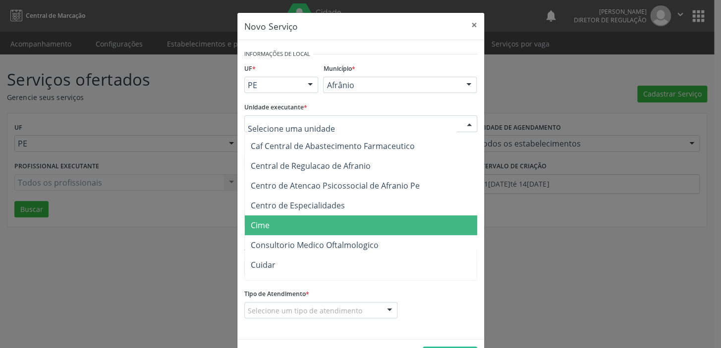
click at [312, 220] on span "Cime" at bounding box center [366, 226] width 242 height 20
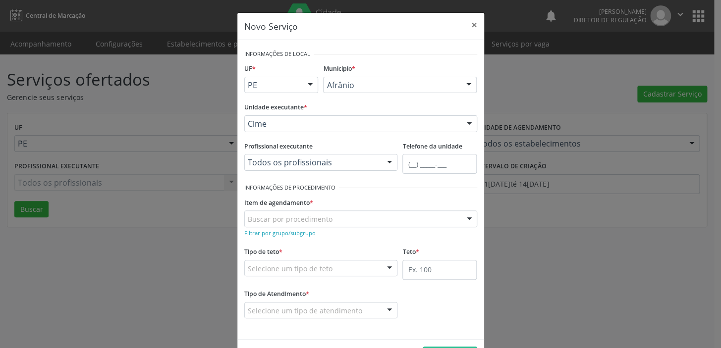
click at [345, 216] on div "Buscar por procedimento" at bounding box center [360, 219] width 233 height 17
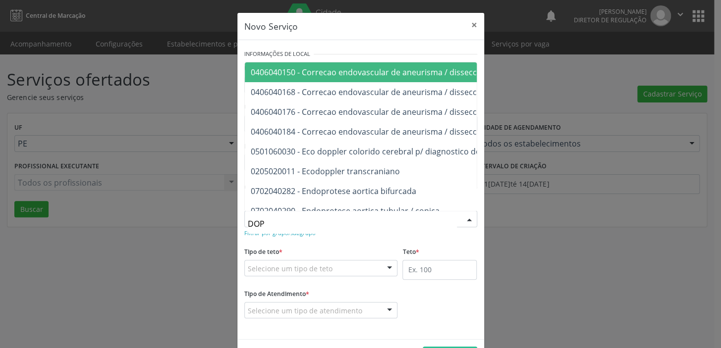
type input "DOPP"
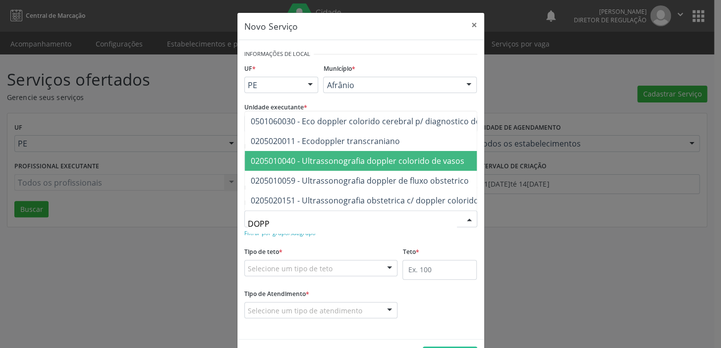
click at [327, 156] on span "0205010040 - Ultrassonografia doppler colorido de vasos" at bounding box center [358, 161] width 214 height 11
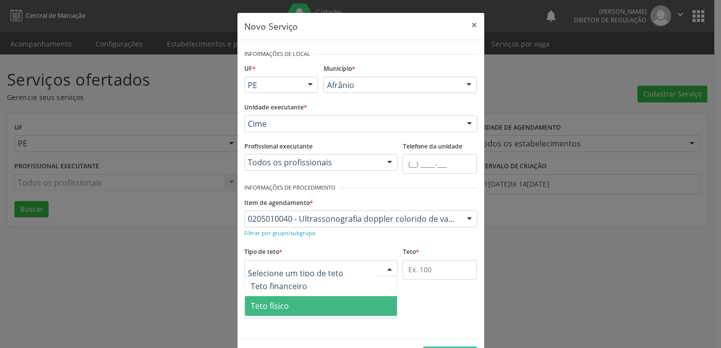
click at [307, 306] on span "Teto físico" at bounding box center [321, 306] width 153 height 20
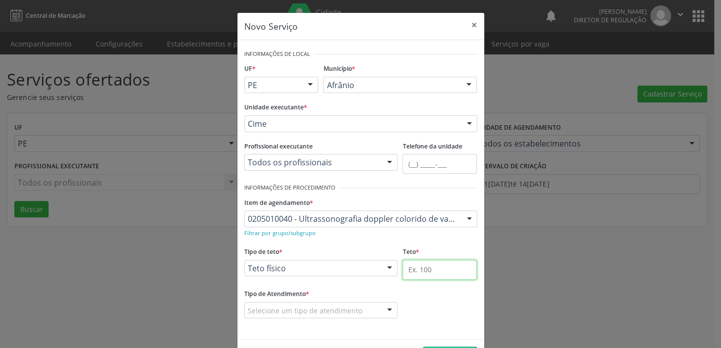
click at [431, 269] on input "text" at bounding box center [439, 270] width 74 height 20
type input "1"
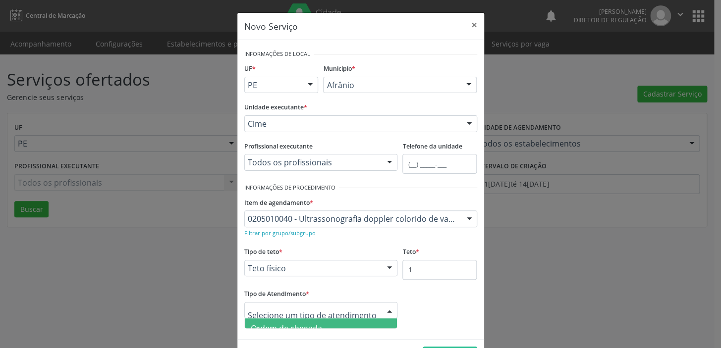
click at [332, 323] on span "Ordem de chegada" at bounding box center [321, 329] width 153 height 20
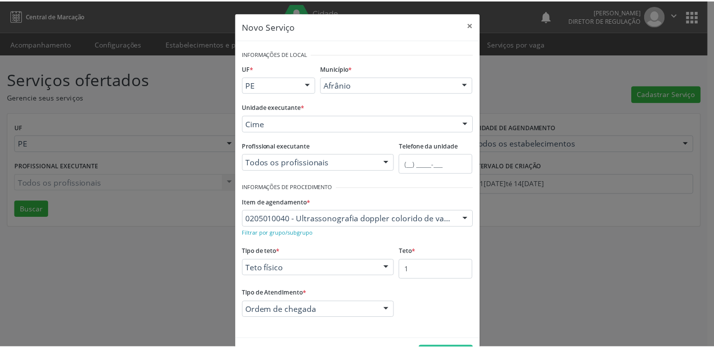
scroll to position [34, 0]
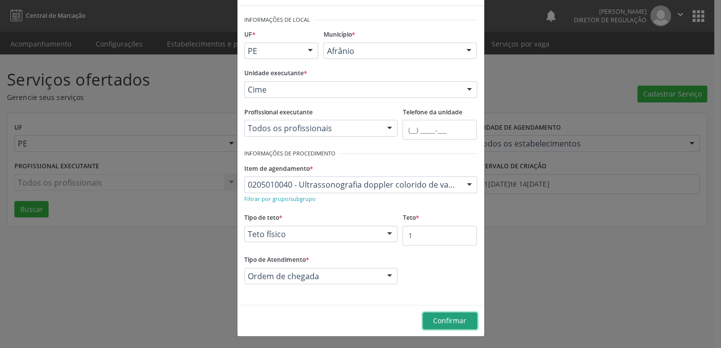
click at [442, 322] on span "Confirmar" at bounding box center [449, 320] width 33 height 9
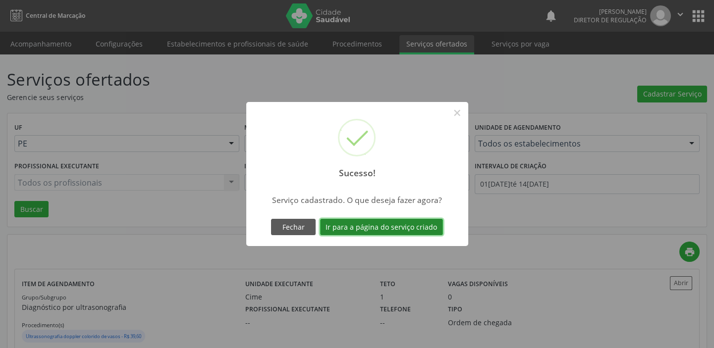
click at [431, 229] on button "Ir para a página do serviço criado" at bounding box center [381, 227] width 123 height 17
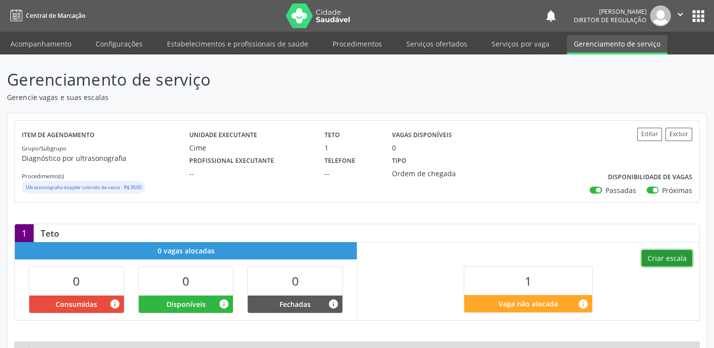
click at [667, 258] on button "Criar escala" at bounding box center [667, 258] width 51 height 17
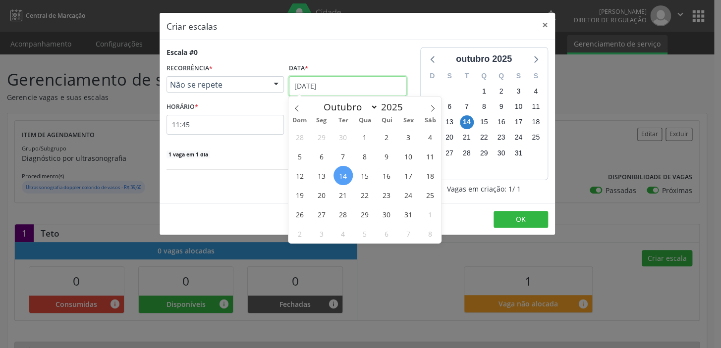
click at [332, 83] on input "[DATE]" at bounding box center [347, 86] width 117 height 20
click at [389, 176] on span "16" at bounding box center [386, 175] width 19 height 19
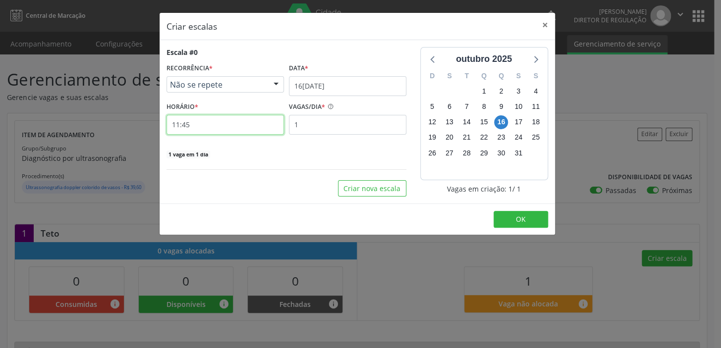
click at [236, 126] on input "11:45" at bounding box center [225, 125] width 117 height 20
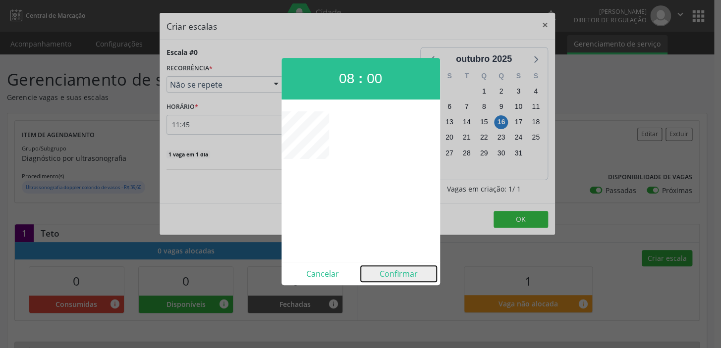
click at [399, 275] on button "Confirmar" at bounding box center [399, 274] width 76 height 16
type input "08:00"
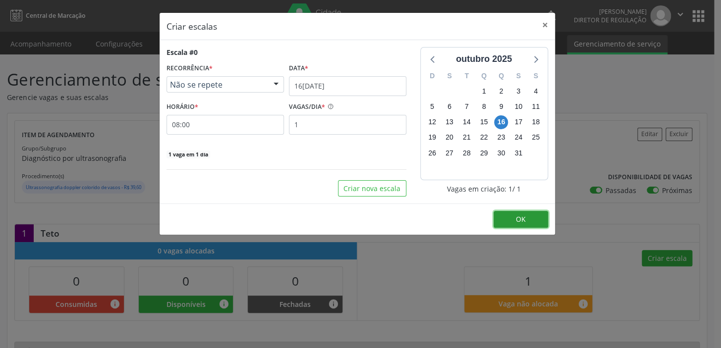
click at [527, 223] on button "OK" at bounding box center [521, 219] width 55 height 17
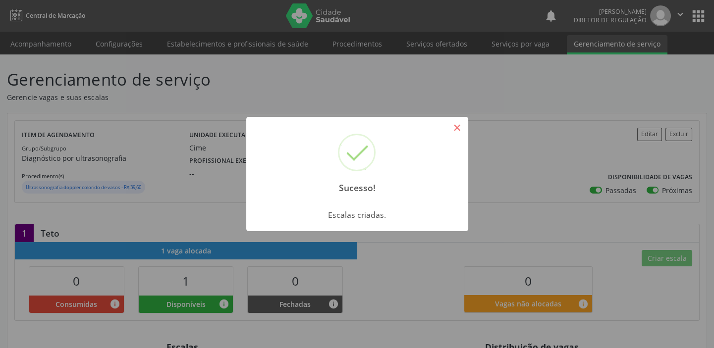
click at [460, 129] on button "×" at bounding box center [457, 127] width 17 height 17
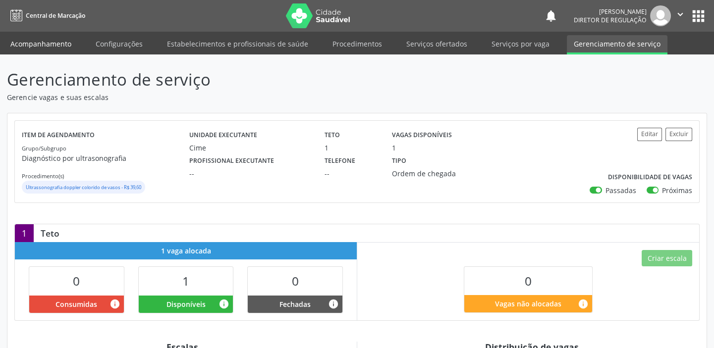
click at [56, 41] on link "Acompanhamento" at bounding box center [40, 43] width 75 height 17
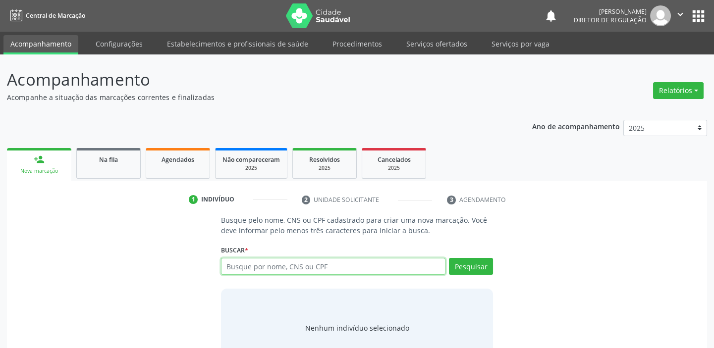
click at [249, 265] on input "text" at bounding box center [333, 266] width 225 height 17
paste input "706 9081 9965 0333"
type input "706 9081 9965 0333"
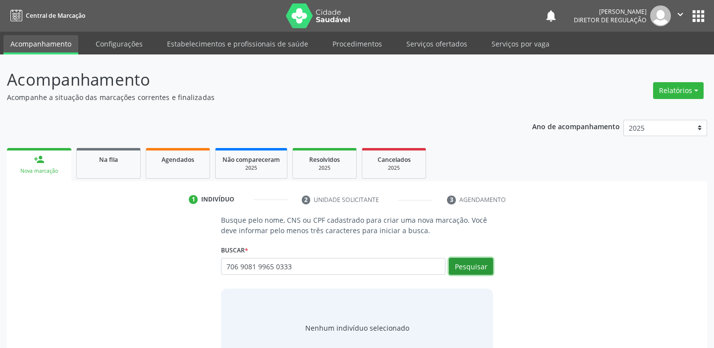
click at [470, 267] on button "Pesquisar" at bounding box center [471, 266] width 44 height 17
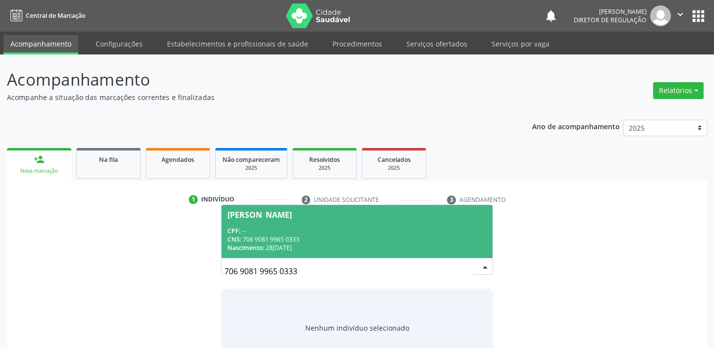
click at [294, 232] on div "CPF: --" at bounding box center [356, 231] width 259 height 8
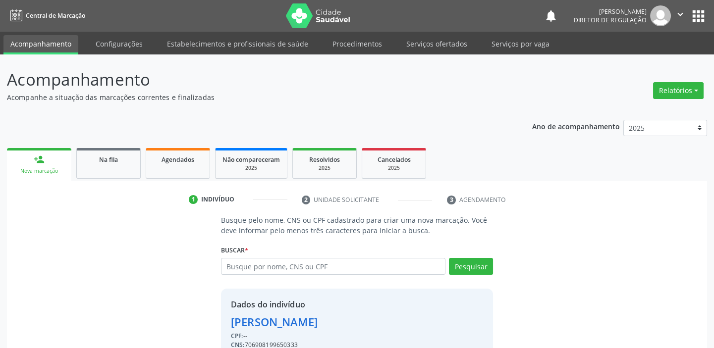
scroll to position [49, 0]
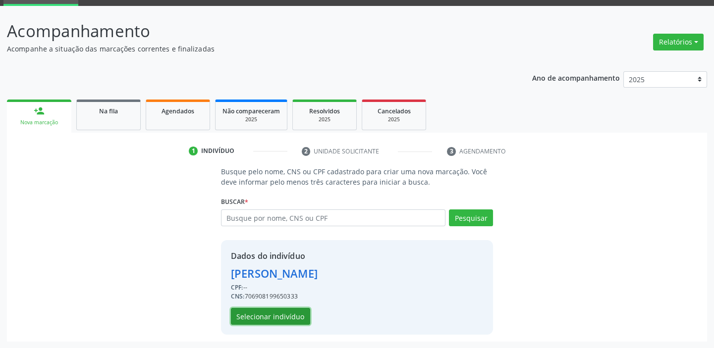
click at [291, 317] on button "Selecionar indivíduo" at bounding box center [270, 316] width 79 height 17
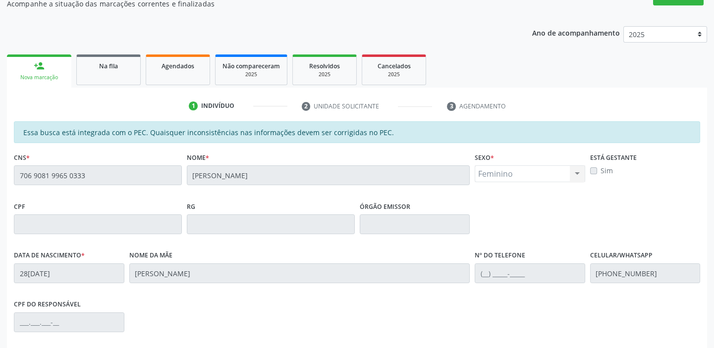
scroll to position [217, 0]
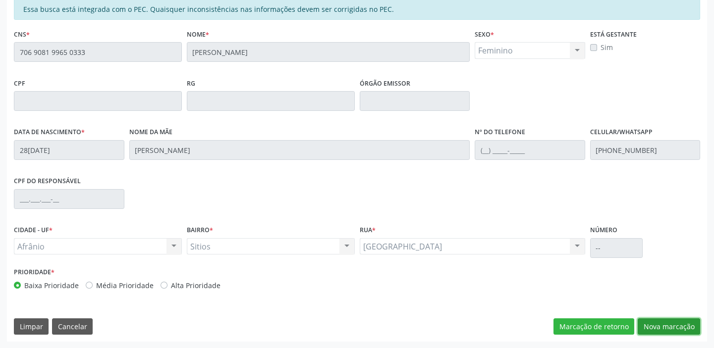
click at [669, 321] on button "Nova marcação" at bounding box center [669, 327] width 62 height 17
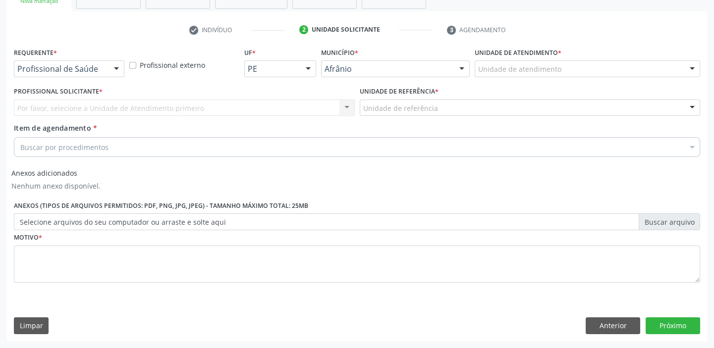
scroll to position [169, 0]
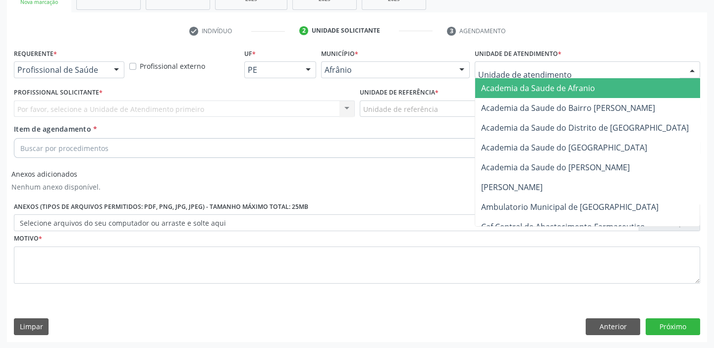
click at [598, 69] on div at bounding box center [588, 69] width 226 height 17
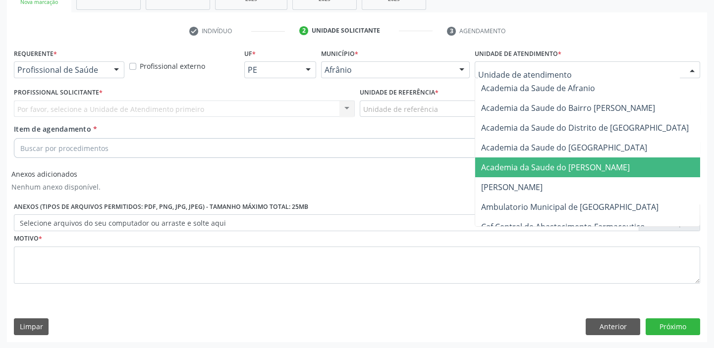
click at [565, 166] on span "Academia da Saude do [PERSON_NAME]" at bounding box center [555, 167] width 149 height 11
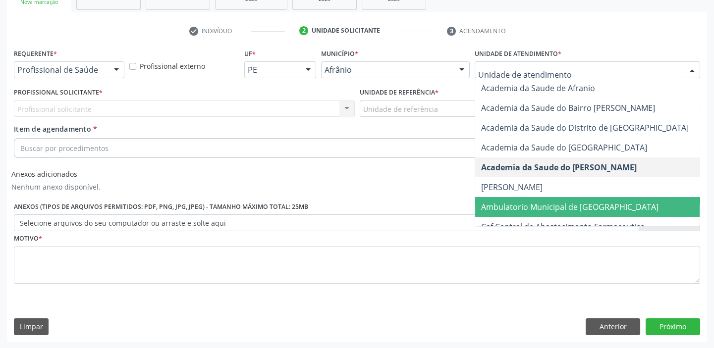
click at [565, 206] on span "Ambulatorio Municipal de [GEOGRAPHIC_DATA]" at bounding box center [569, 207] width 177 height 11
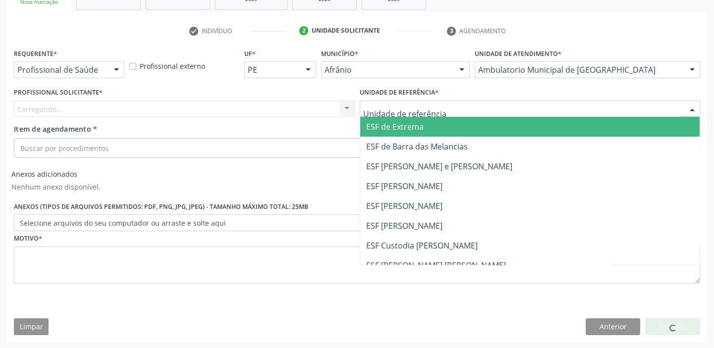
click at [455, 109] on div at bounding box center [530, 109] width 341 height 17
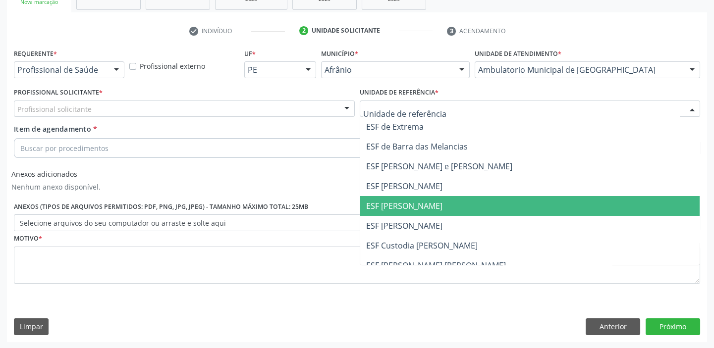
drag, startPoint x: 435, startPoint y: 206, endPoint x: 423, endPoint y: 197, distance: 14.5
click at [435, 206] on span "ESF [PERSON_NAME]" at bounding box center [530, 206] width 340 height 20
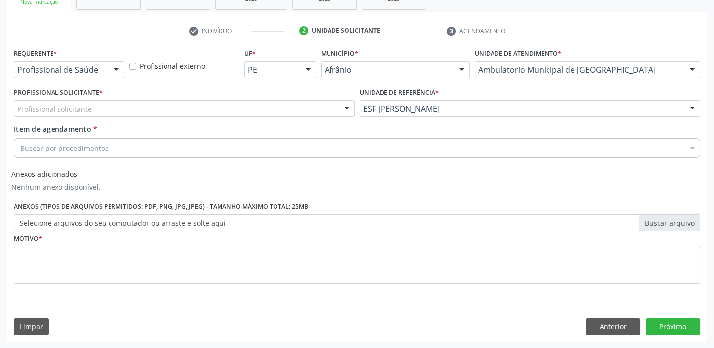
click at [264, 107] on div "Profissional solicitante" at bounding box center [184, 109] width 341 height 17
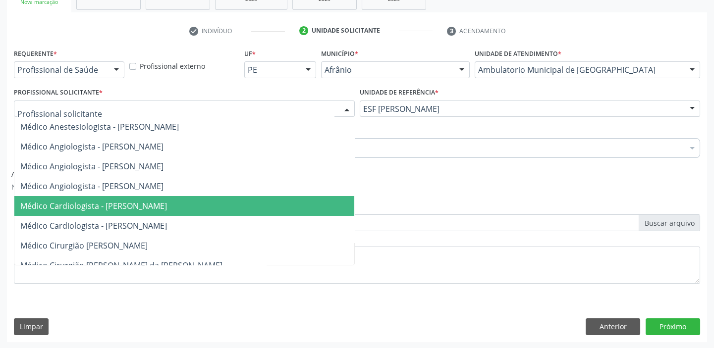
click at [167, 204] on span "Médico Cardiologista - Alysson Rodrigo Ferreira Cavalcanti" at bounding box center [93, 206] width 147 height 11
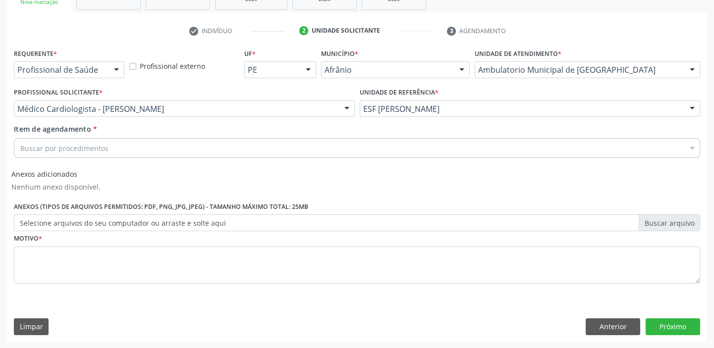
click at [169, 149] on div "Buscar por procedimentos" at bounding box center [357, 148] width 686 height 20
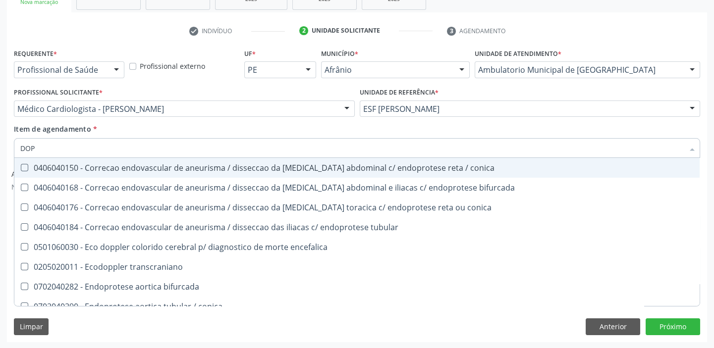
type input "DOPP"
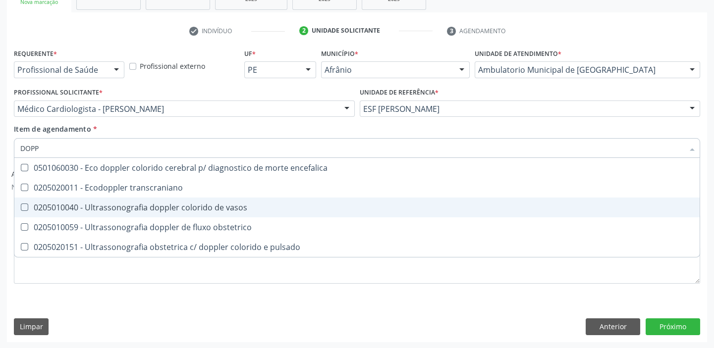
click at [201, 206] on div "0205010040 - Ultrassonografia doppler colorido de vasos" at bounding box center [357, 208] width 674 height 8
checkbox vasos "true"
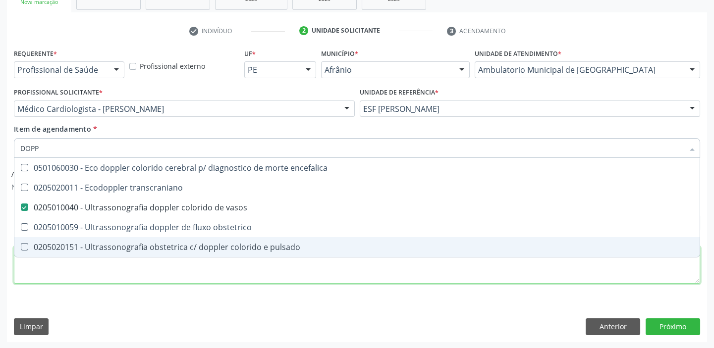
click at [452, 273] on div "Requerente * Profissional de Saúde Profissional de Saúde Paciente Nenhum result…" at bounding box center [357, 172] width 686 height 252
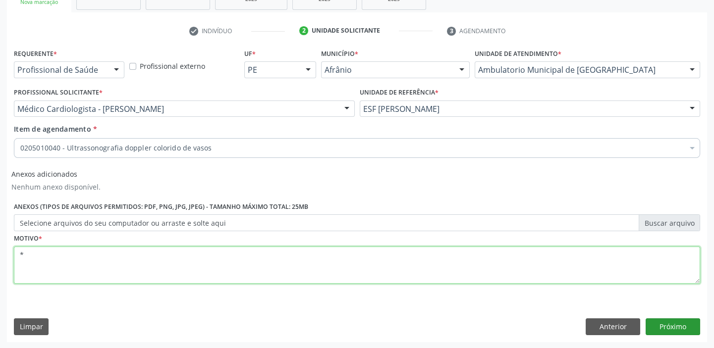
type textarea "*"
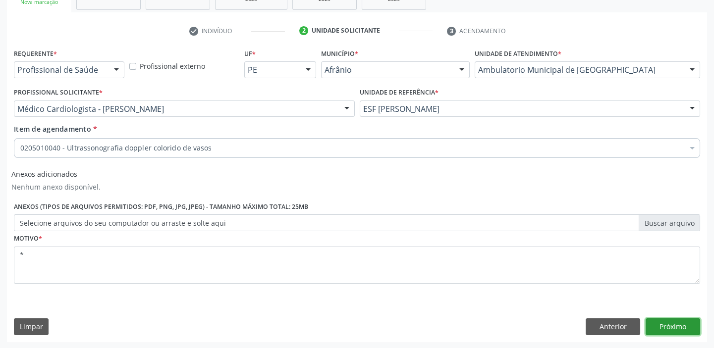
click at [678, 325] on button "Próximo" at bounding box center [673, 327] width 55 height 17
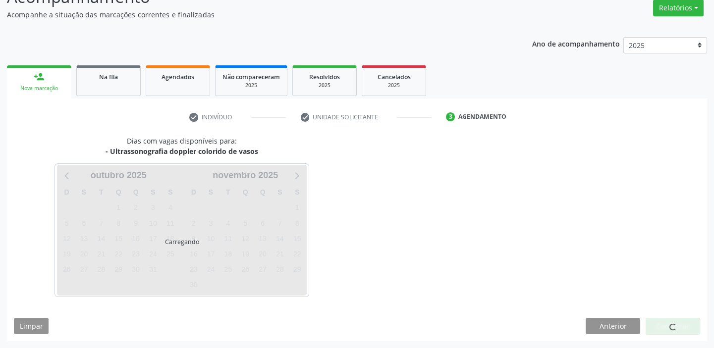
scroll to position [82, 0]
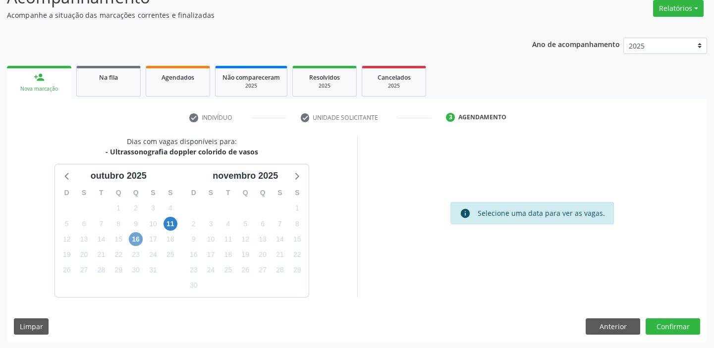
click at [136, 241] on span "16" at bounding box center [136, 239] width 14 height 14
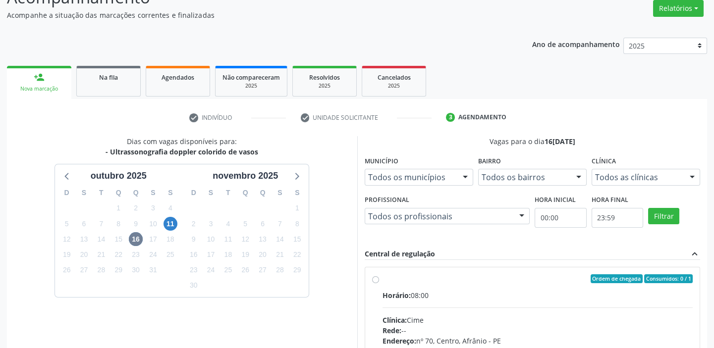
click at [432, 278] on div "Ordem de chegada Consumidos: 0 / 1" at bounding box center [538, 279] width 311 height 9
click at [379, 278] on input "Ordem de chegada Consumidos: 0 / 1 Horário: 08:00 Clínica: Cime Rede: -- Endere…" at bounding box center [375, 279] width 7 height 9
radio input "true"
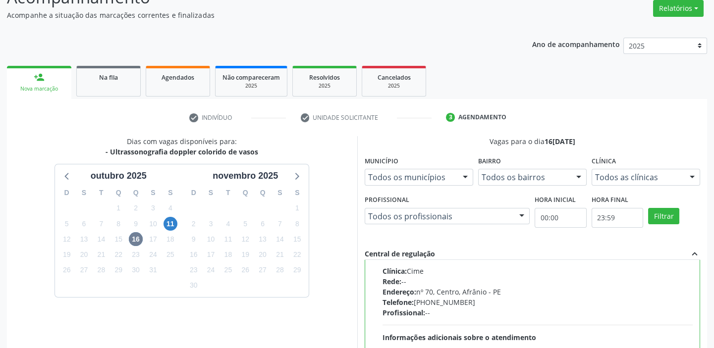
scroll to position [243, 0]
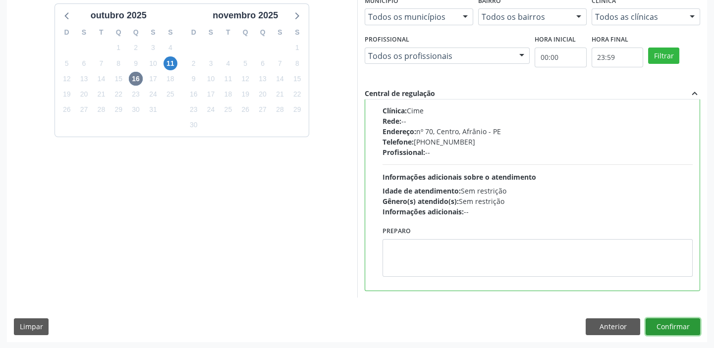
click at [684, 326] on button "Confirmar" at bounding box center [673, 327] width 55 height 17
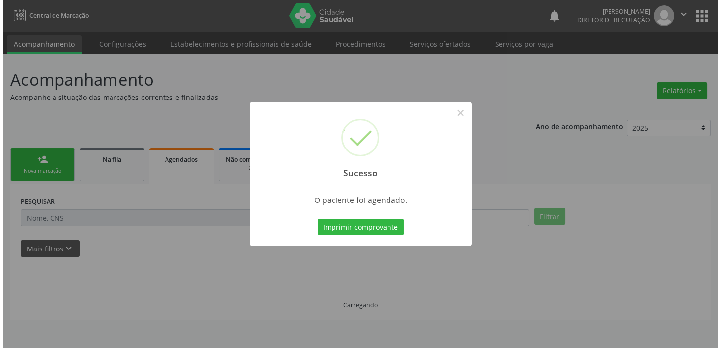
scroll to position [0, 0]
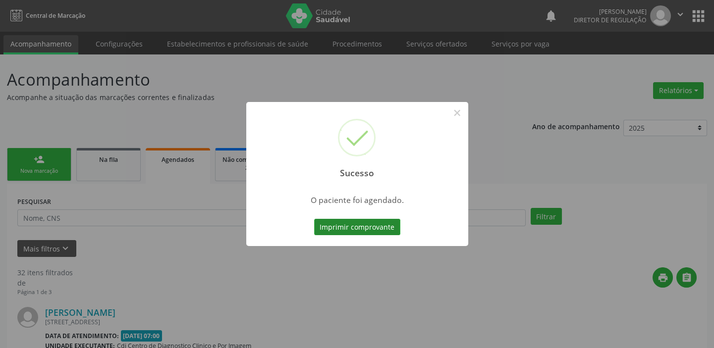
click at [352, 227] on button "Imprimir comprovante" at bounding box center [357, 227] width 86 height 17
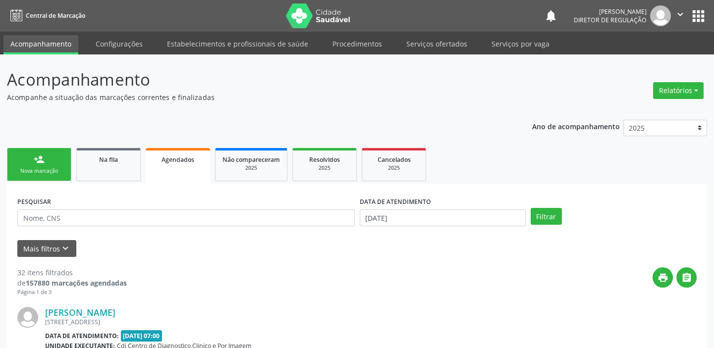
drag, startPoint x: 428, startPoint y: 45, endPoint x: 472, endPoint y: 66, distance: 48.5
click at [428, 46] on link "Serviços ofertados" at bounding box center [436, 43] width 75 height 17
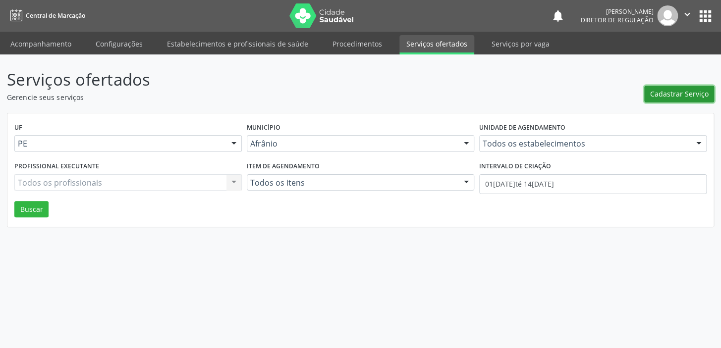
click at [677, 95] on span "Cadastrar Serviço" at bounding box center [679, 94] width 58 height 10
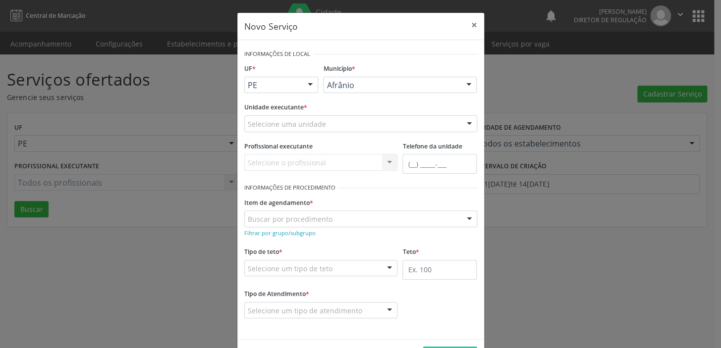
click at [324, 122] on div "Selecione uma unidade" at bounding box center [360, 123] width 233 height 17
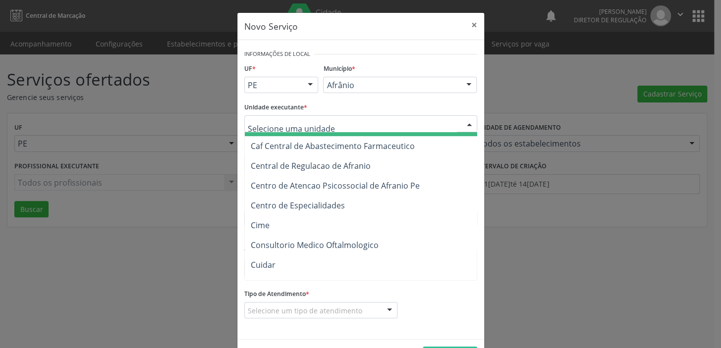
scroll to position [180, 0]
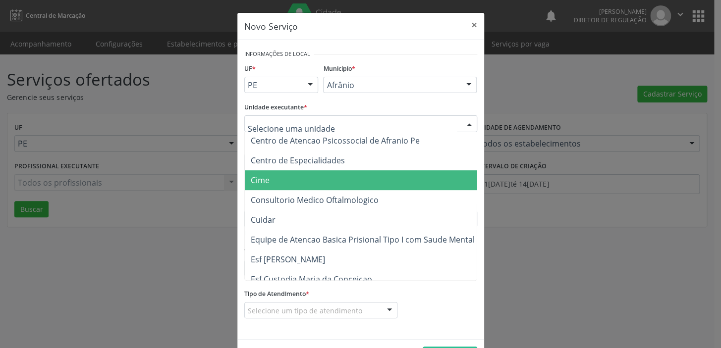
click at [296, 178] on span "Cime" at bounding box center [366, 180] width 242 height 20
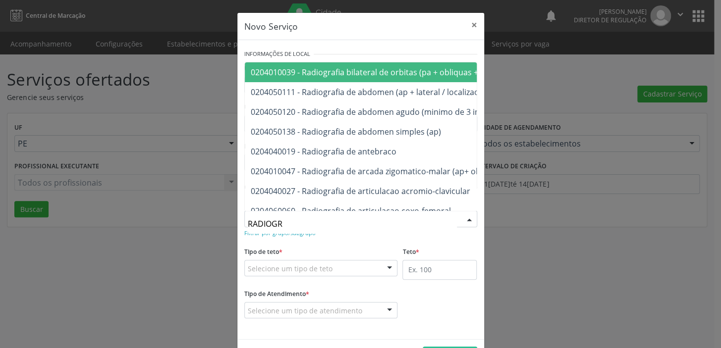
type input "RADIOGRA"
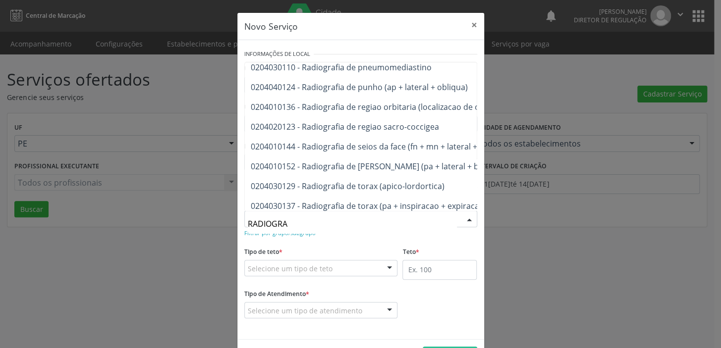
scroll to position [1171, 0]
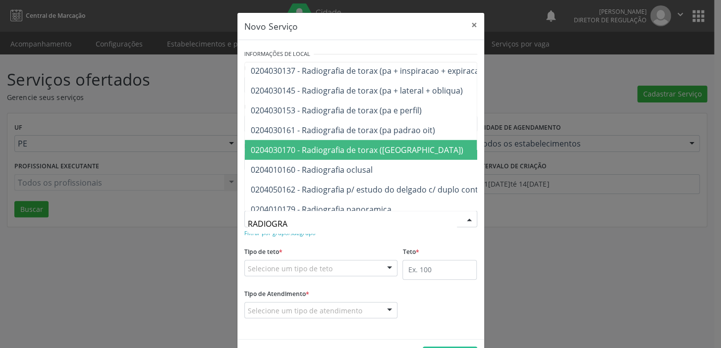
click at [357, 151] on span "0204030170 - Radiografia de torax (pa)" at bounding box center [357, 150] width 213 height 11
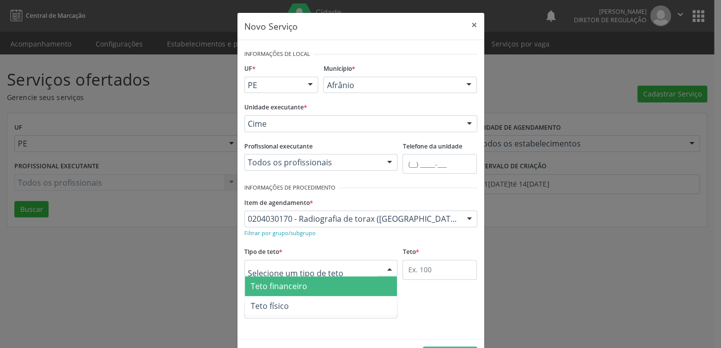
click at [328, 267] on div at bounding box center [321, 268] width 154 height 17
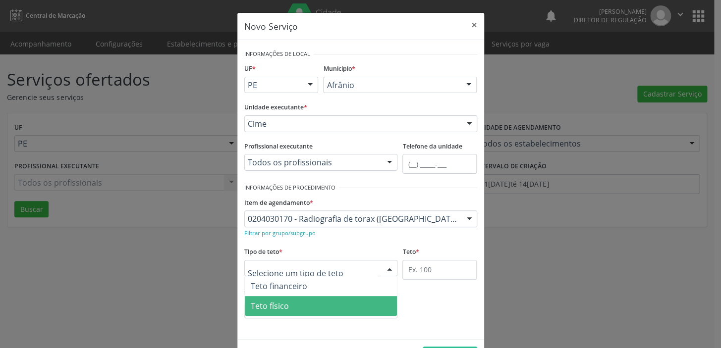
click at [324, 308] on span "Teto físico" at bounding box center [321, 306] width 153 height 20
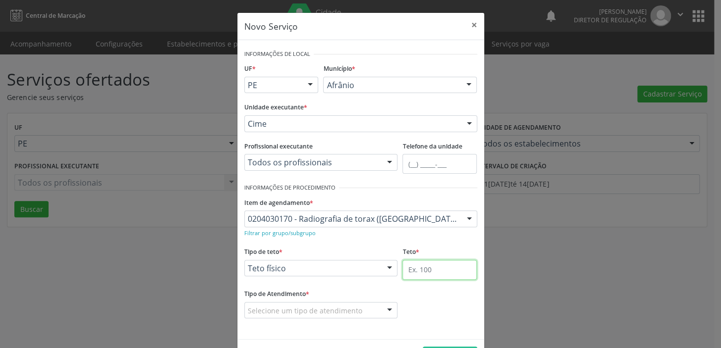
click at [449, 271] on input "text" at bounding box center [439, 270] width 74 height 20
type input "1"
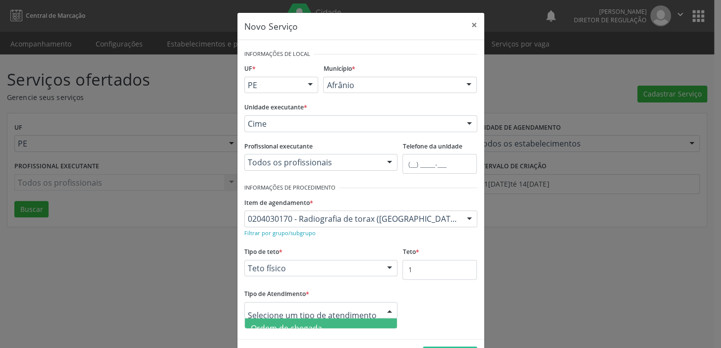
click at [340, 325] on span "Ordem de chegada" at bounding box center [321, 329] width 153 height 20
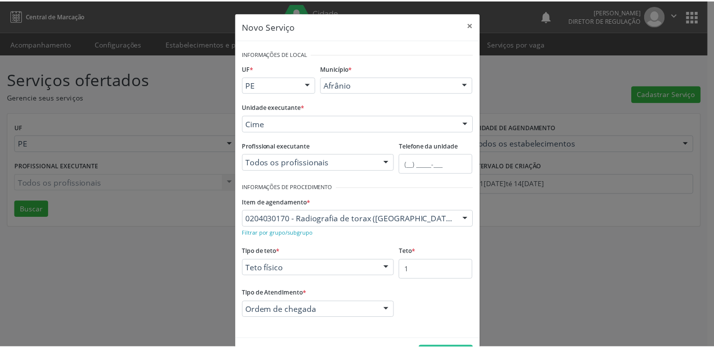
scroll to position [34, 0]
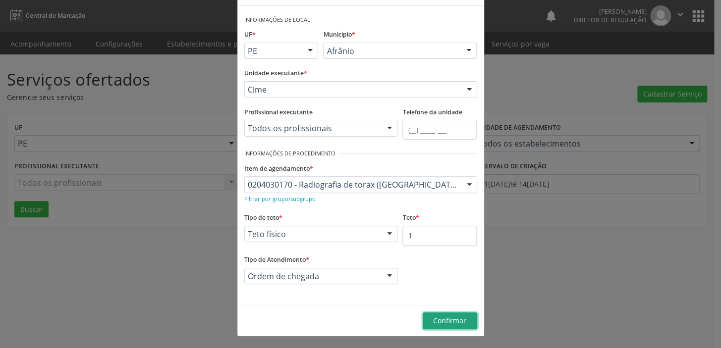
click at [458, 322] on span "Confirmar" at bounding box center [449, 320] width 33 height 9
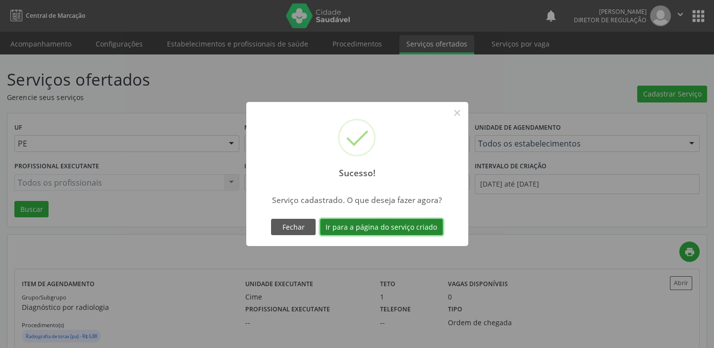
click at [357, 225] on button "Ir para a página do serviço criado" at bounding box center [381, 227] width 123 height 17
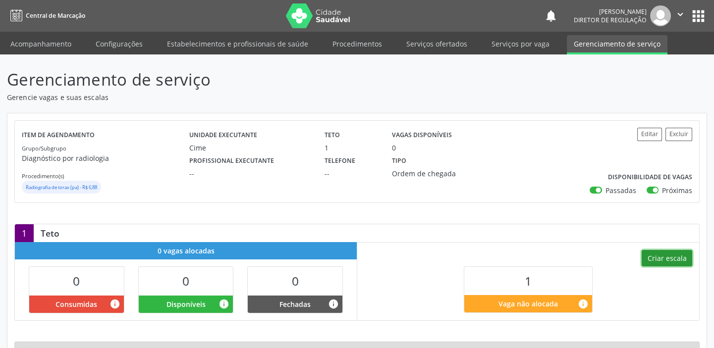
click at [662, 260] on button "Criar escala" at bounding box center [667, 258] width 51 height 17
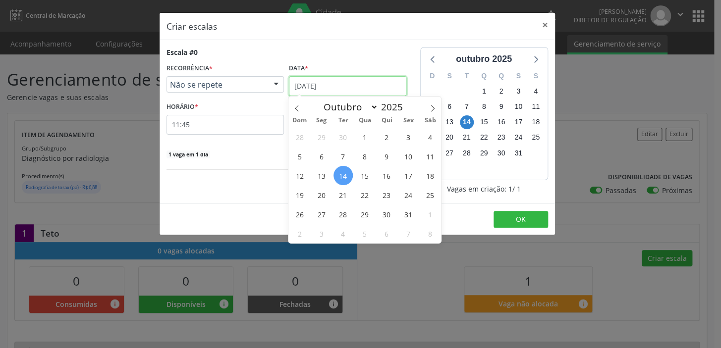
click at [376, 90] on input "[DATE]" at bounding box center [347, 86] width 117 height 20
click at [390, 177] on span "16" at bounding box center [386, 175] width 19 height 19
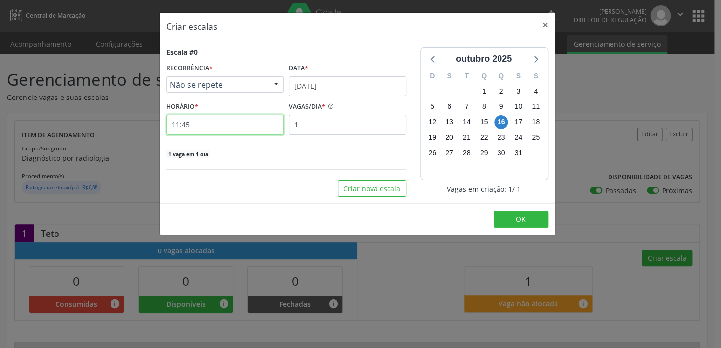
click at [242, 123] on input "11:45" at bounding box center [225, 125] width 117 height 20
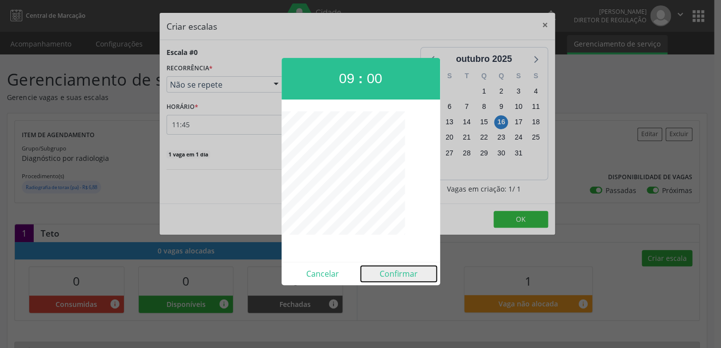
click at [407, 270] on button "Confirmar" at bounding box center [399, 274] width 76 height 16
type input "09:00"
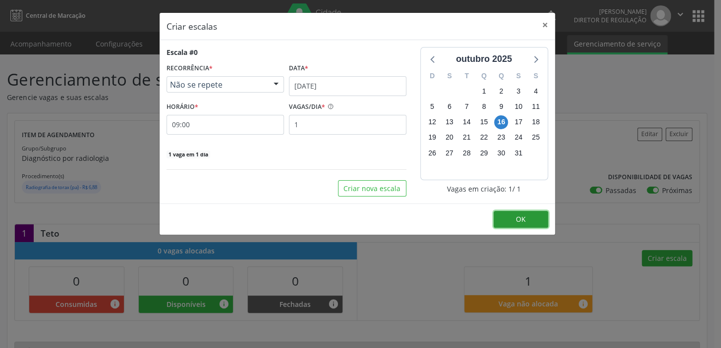
click at [517, 215] on span "OK" at bounding box center [521, 219] width 10 height 9
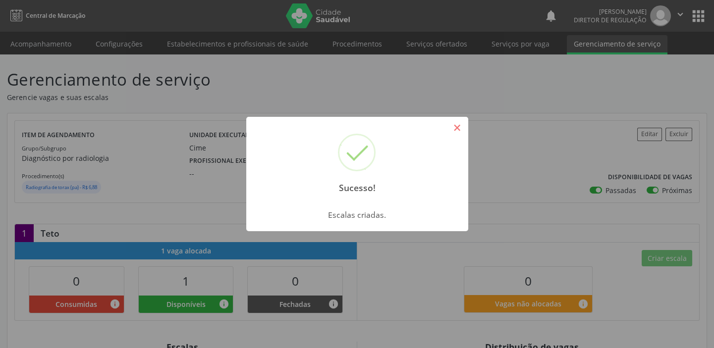
click at [459, 124] on button "×" at bounding box center [457, 127] width 17 height 17
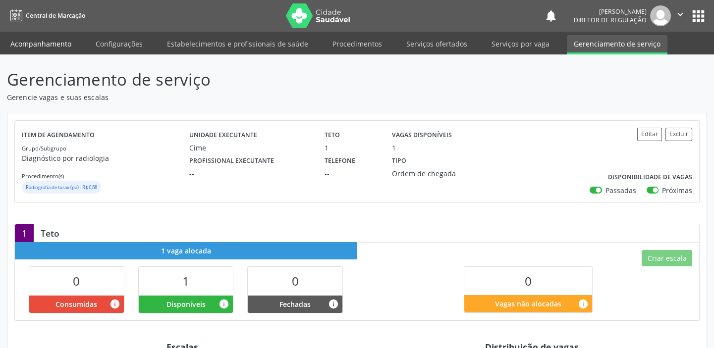
click at [56, 44] on link "Acompanhamento" at bounding box center [40, 43] width 75 height 17
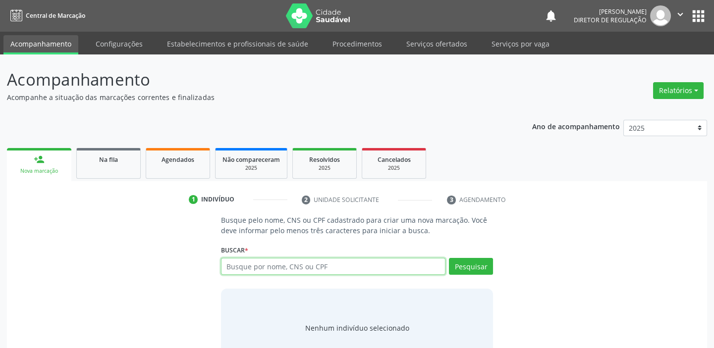
drag, startPoint x: 284, startPoint y: 260, endPoint x: 285, endPoint y: 266, distance: 6.0
click at [285, 265] on input "text" at bounding box center [333, 266] width 225 height 17
paste input "706 9081 9965 0333"
type input "706 9081 9965 0333"
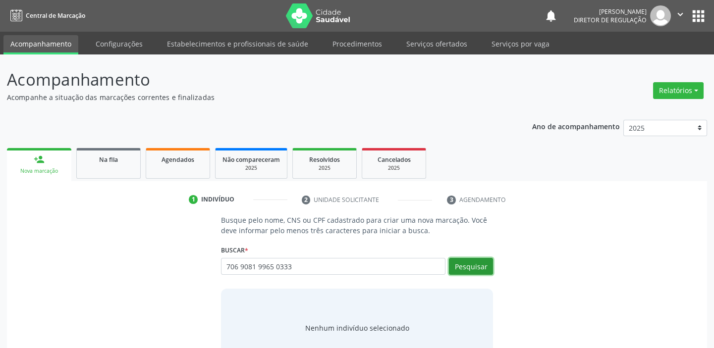
click at [462, 268] on button "Pesquisar" at bounding box center [471, 266] width 44 height 17
type input "706 9081 9965 0333"
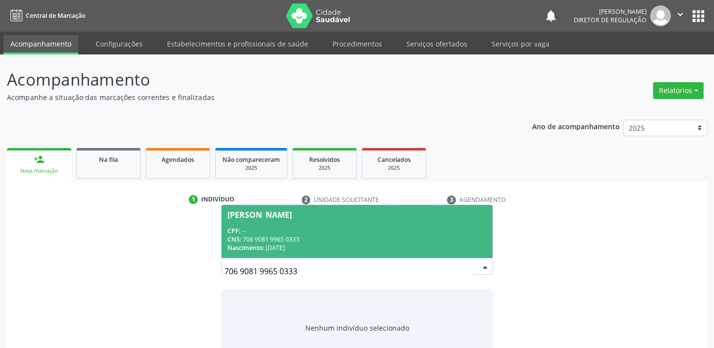
click at [301, 240] on div "CNS: 706 9081 9965 0333" at bounding box center [356, 239] width 259 height 8
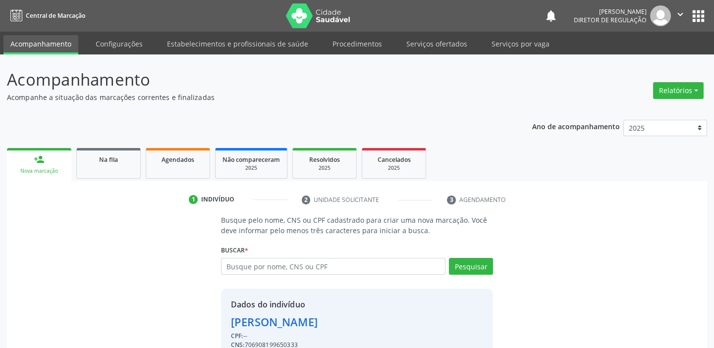
scroll to position [49, 0]
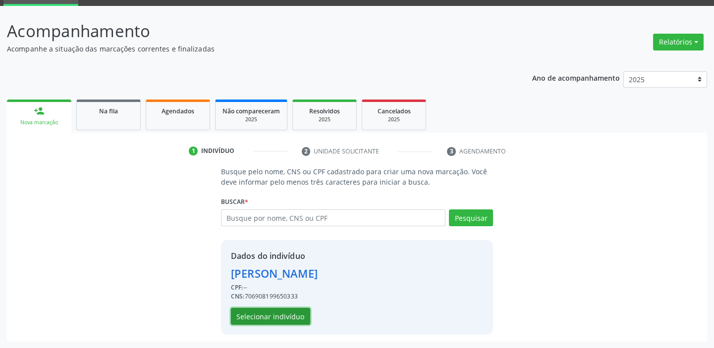
click at [302, 312] on button "Selecionar indivíduo" at bounding box center [270, 316] width 79 height 17
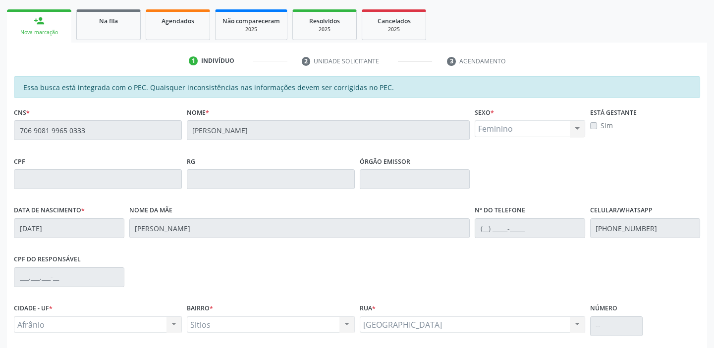
scroll to position [217, 0]
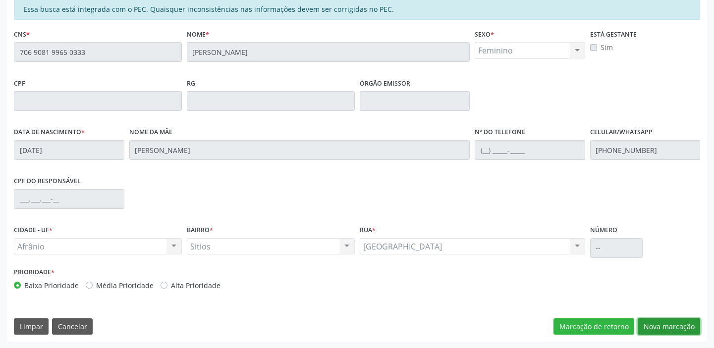
click at [676, 327] on button "Nova marcação" at bounding box center [669, 327] width 62 height 17
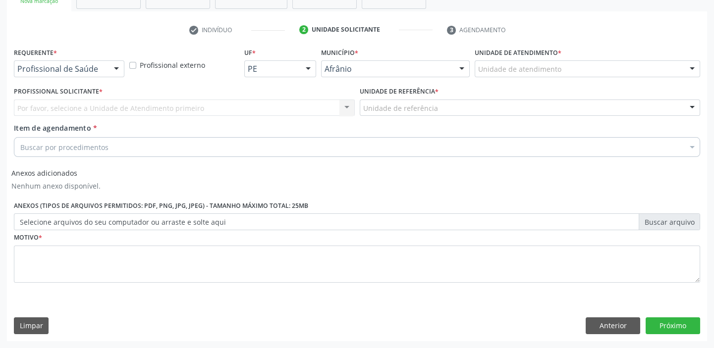
scroll to position [169, 0]
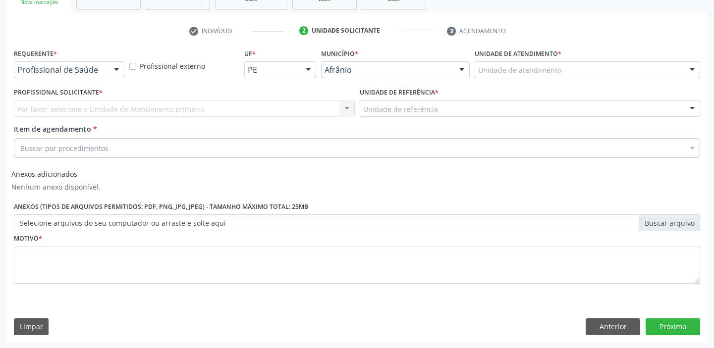
click at [511, 62] on div "Unidade de atendimento" at bounding box center [588, 69] width 226 height 17
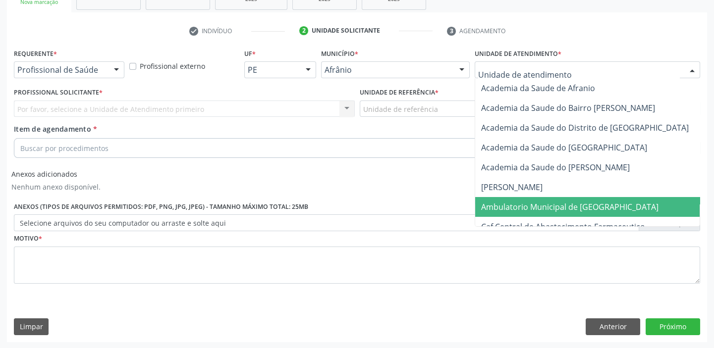
click at [531, 210] on span "Ambulatorio Municipal de [GEOGRAPHIC_DATA]" at bounding box center [569, 207] width 177 height 11
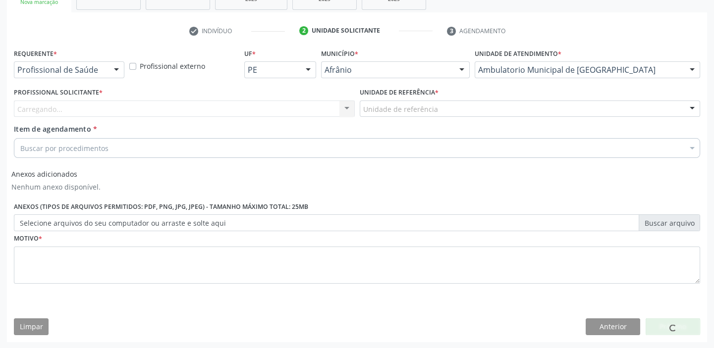
click at [435, 104] on div "Unidade de referência" at bounding box center [530, 109] width 341 height 17
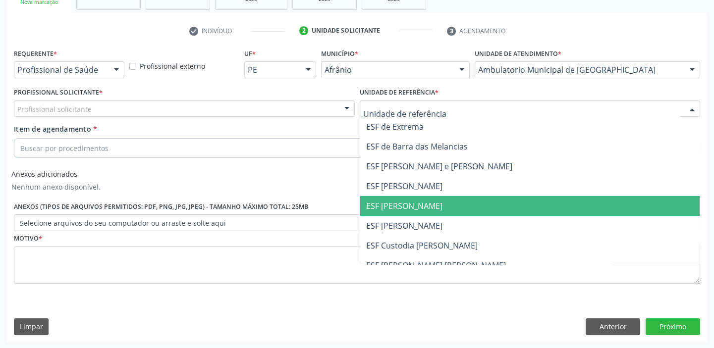
click at [434, 204] on span "ESF [PERSON_NAME]" at bounding box center [530, 206] width 340 height 20
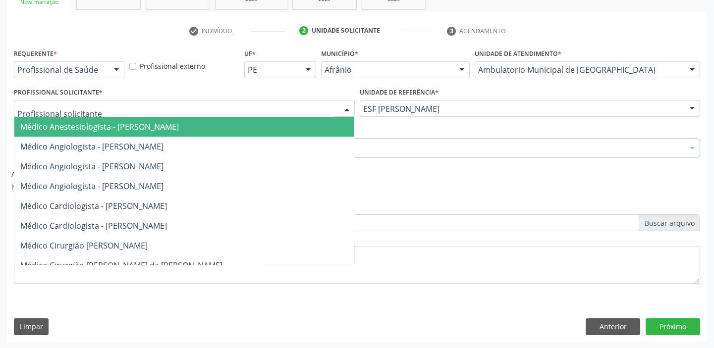
click at [271, 108] on div at bounding box center [184, 109] width 341 height 17
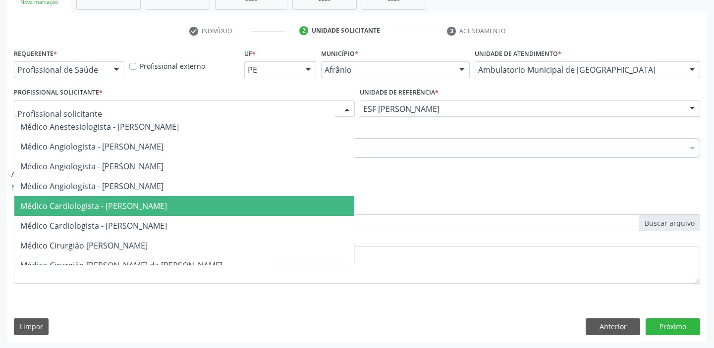
click at [252, 200] on span "Médico Cardiologista - [PERSON_NAME]" at bounding box center [184, 206] width 340 height 20
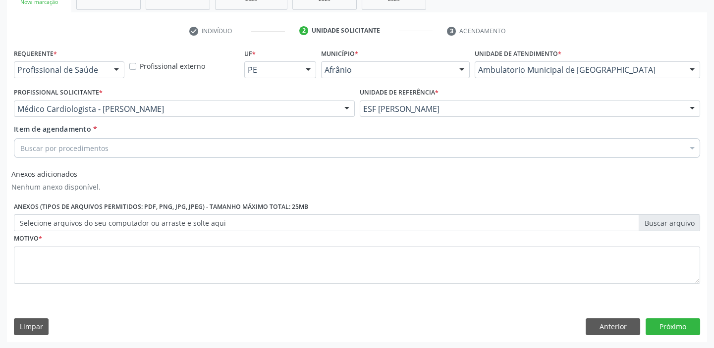
click at [163, 148] on div "Buscar por procedimentos" at bounding box center [357, 148] width 686 height 20
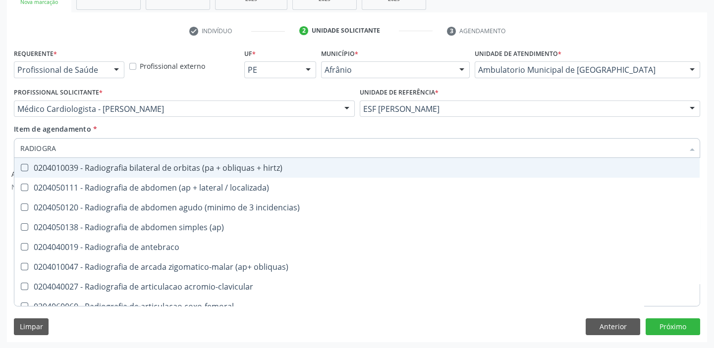
type input "RADIOGRAF"
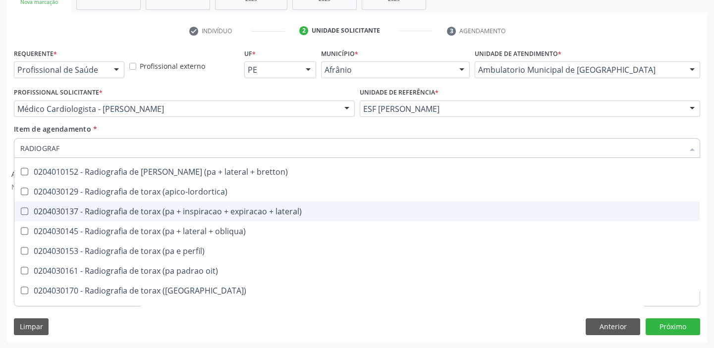
scroll to position [1081, 0]
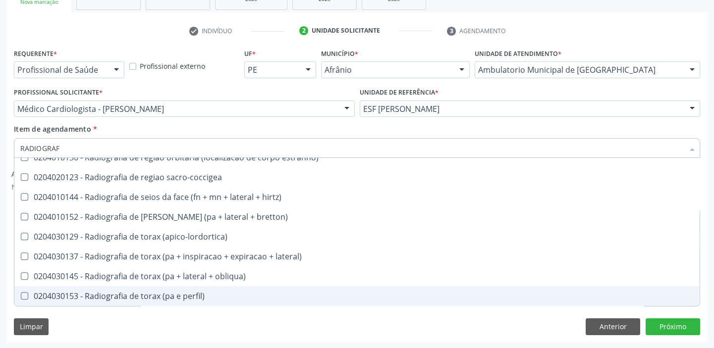
click at [172, 294] on div "0204030153 - Radiografia de torax (pa e perfil)" at bounding box center [357, 296] width 674 height 8
checkbox perfil\) "true"
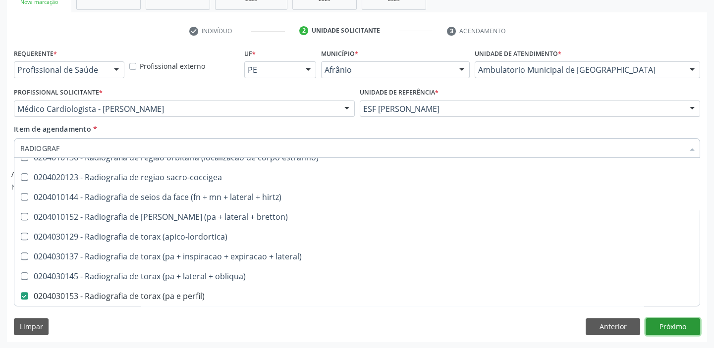
click at [662, 323] on button "Próximo" at bounding box center [673, 327] width 55 height 17
checkbox localizada\) "true"
checkbox perfil\) "false"
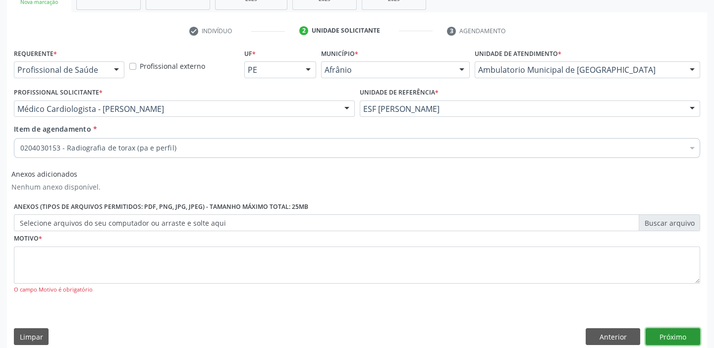
scroll to position [0, 0]
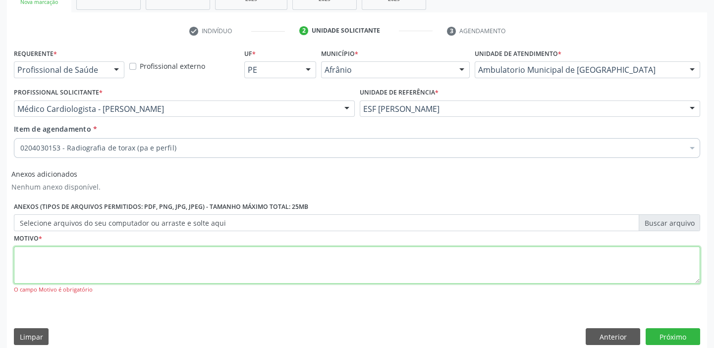
click at [126, 265] on textarea at bounding box center [357, 266] width 686 height 38
type textarea "*"
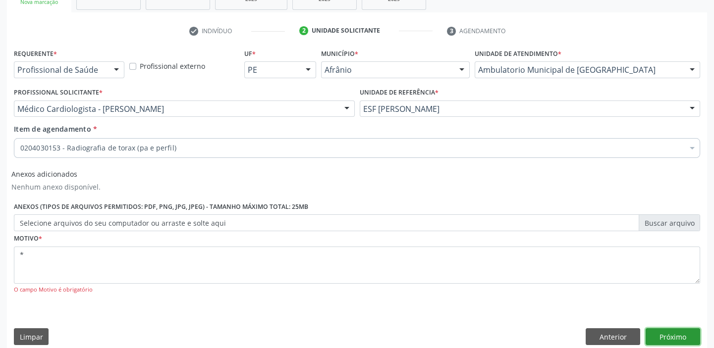
click at [674, 337] on button "Próximo" at bounding box center [673, 337] width 55 height 17
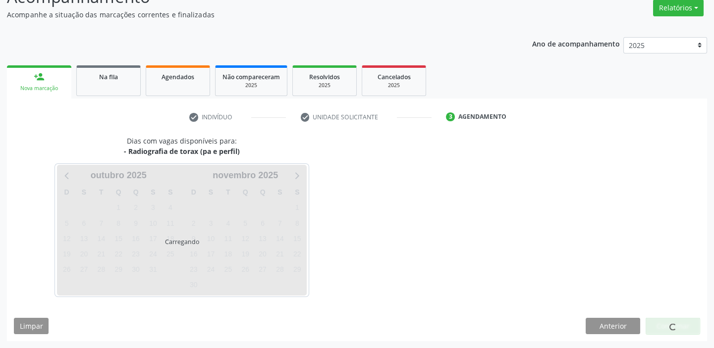
scroll to position [82, 0]
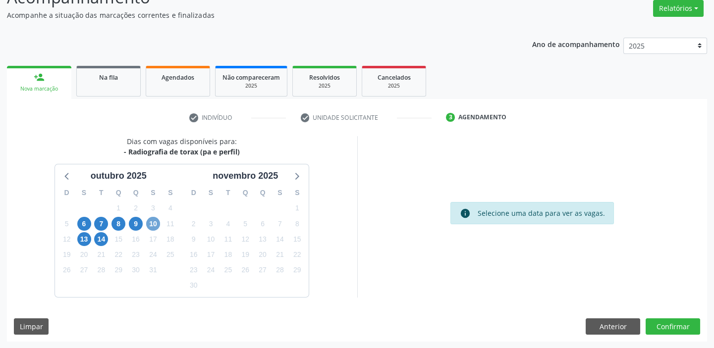
click at [152, 225] on span "10" at bounding box center [153, 224] width 14 height 14
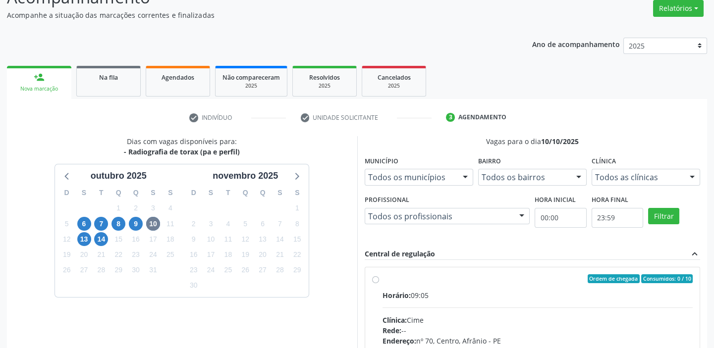
click at [395, 279] on div "Ordem de chegada Consumidos: 0 / 10" at bounding box center [538, 279] width 311 height 9
click at [379, 279] on input "Ordem de chegada Consumidos: 0 / 10 Horário: 09:05 Clínica: Cime Rede: -- Ender…" at bounding box center [375, 279] width 7 height 9
radio input "true"
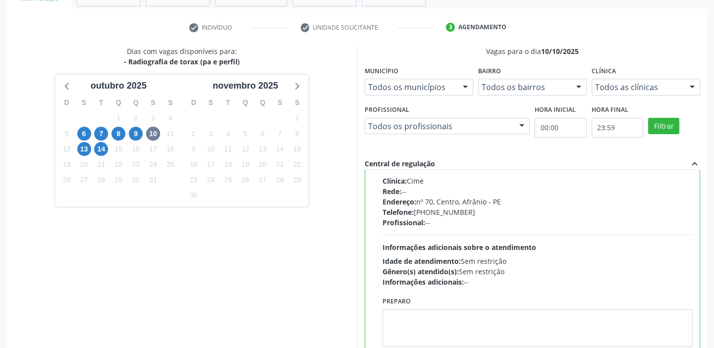
scroll to position [243, 0]
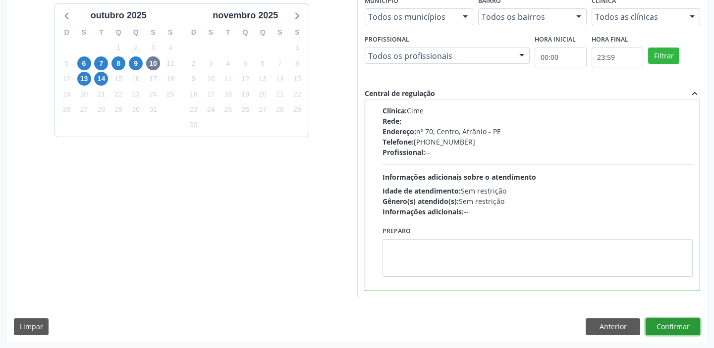
click at [688, 329] on button "Confirmar" at bounding box center [673, 327] width 55 height 17
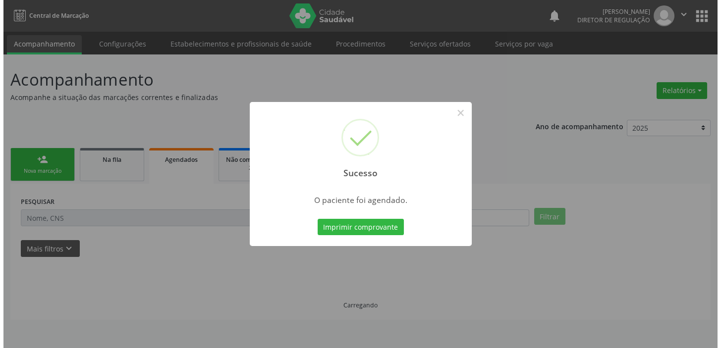
scroll to position [0, 0]
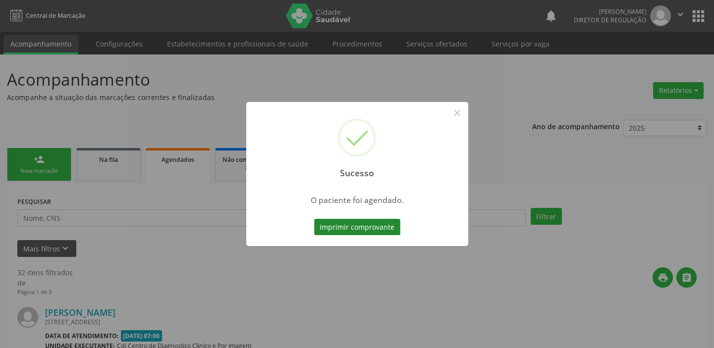
click at [388, 225] on button "Imprimir comprovante" at bounding box center [357, 227] width 86 height 17
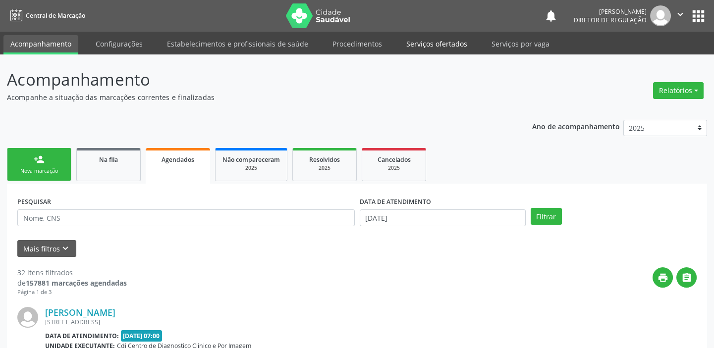
click at [439, 41] on link "Serviços ofertados" at bounding box center [436, 43] width 75 height 17
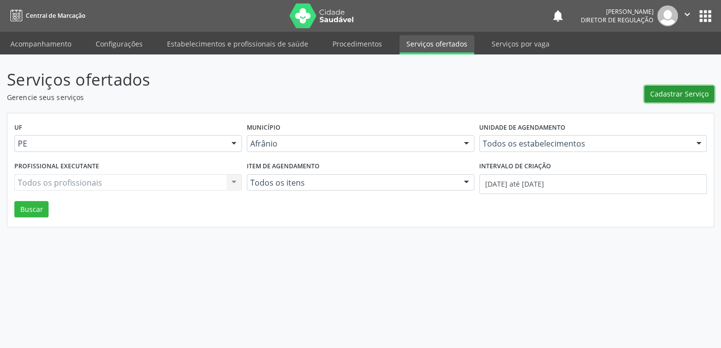
click at [690, 92] on span "Cadastrar Serviço" at bounding box center [679, 94] width 58 height 10
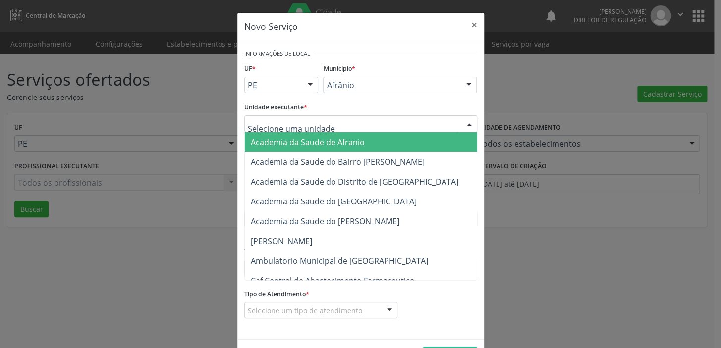
click at [329, 122] on div at bounding box center [360, 123] width 233 height 17
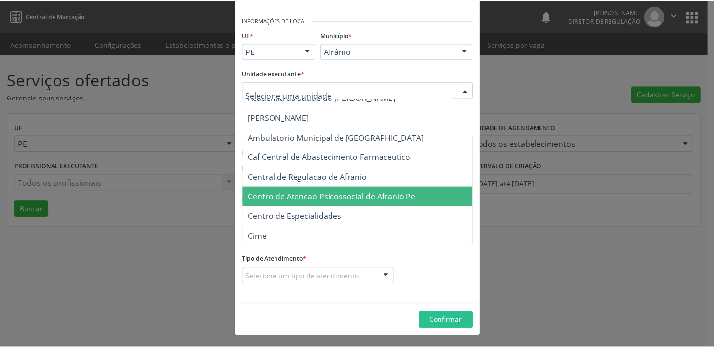
scroll to position [135, 0]
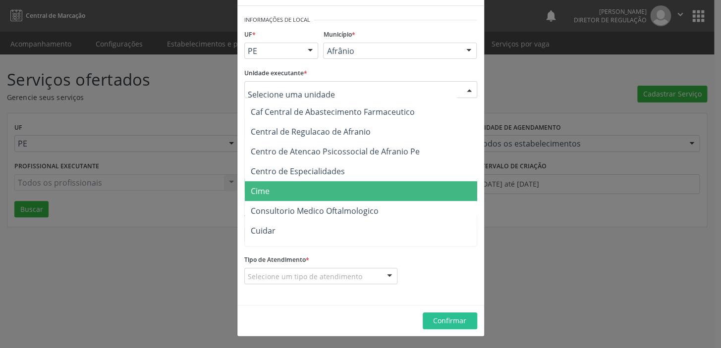
click at [287, 188] on span "Cime" at bounding box center [366, 191] width 242 height 20
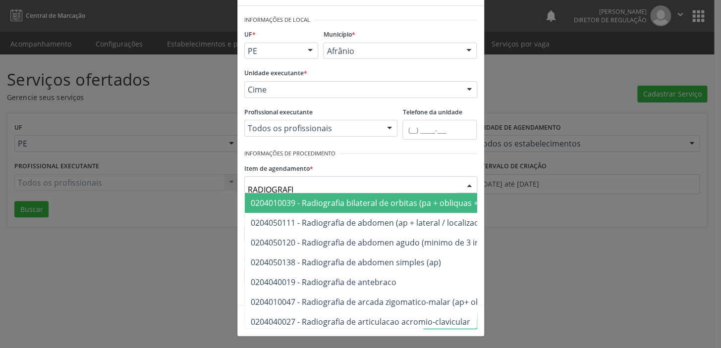
type input "RADIOGRAFIA"
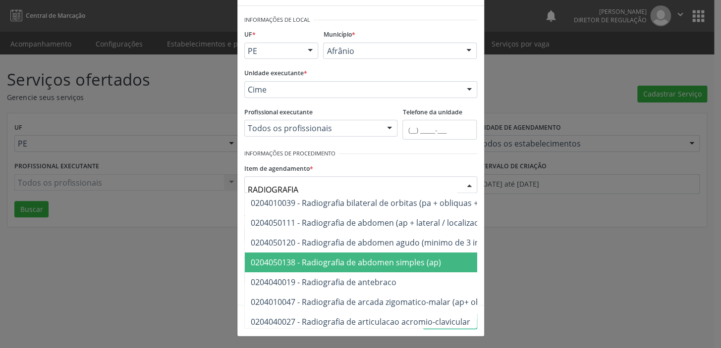
click at [344, 263] on span "0204050138 - Radiografia de abdomen simples (ap)" at bounding box center [346, 262] width 190 height 11
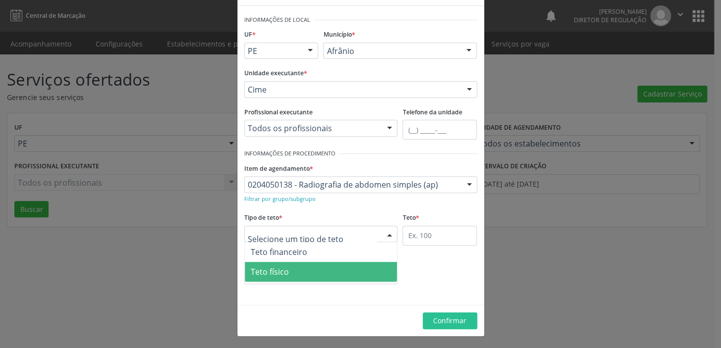
click at [317, 270] on span "Teto físico" at bounding box center [321, 272] width 153 height 20
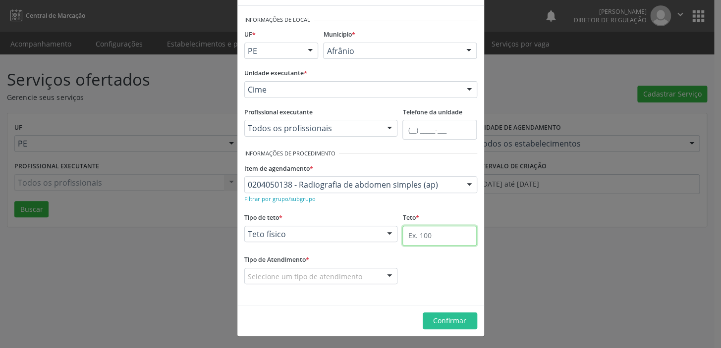
click at [405, 241] on input "text" at bounding box center [439, 236] width 74 height 20
type input "1"
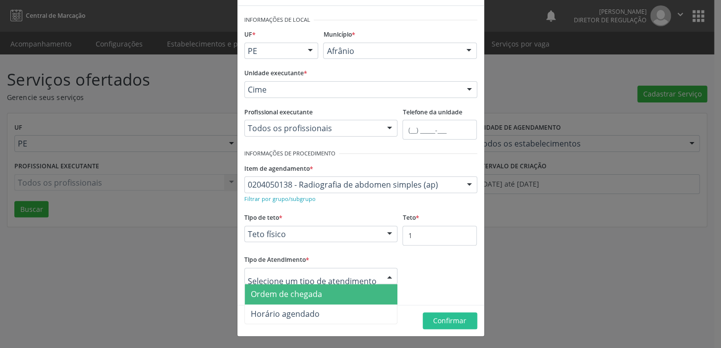
click at [343, 293] on span "Ordem de chegada" at bounding box center [321, 294] width 153 height 20
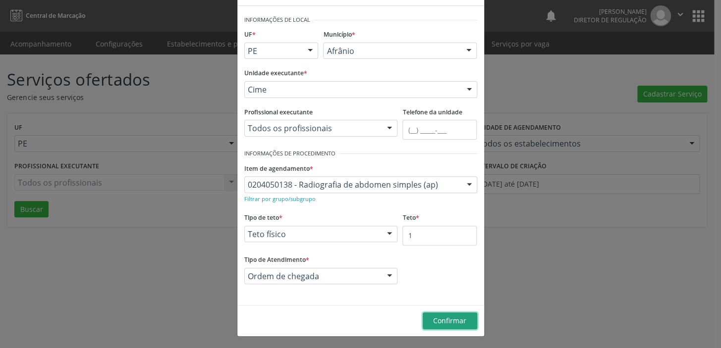
click at [458, 320] on span "Confirmar" at bounding box center [449, 320] width 33 height 9
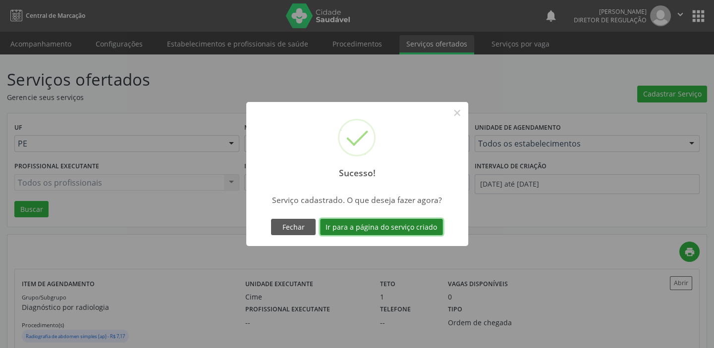
click at [412, 226] on button "Ir para a página do serviço criado" at bounding box center [381, 227] width 123 height 17
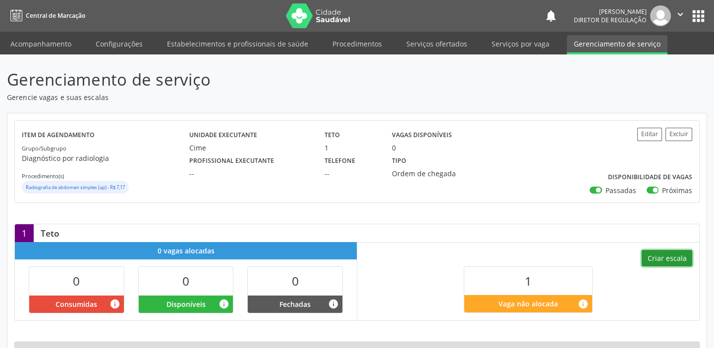
click at [667, 255] on button "Criar escala" at bounding box center [667, 258] width 51 height 17
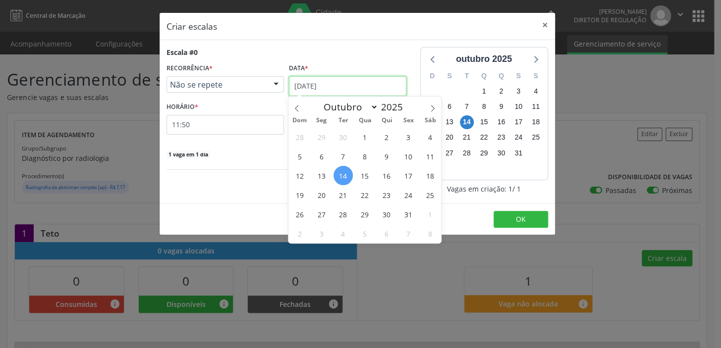
click at [340, 84] on input "[DATE]" at bounding box center [347, 86] width 117 height 20
click at [389, 175] on span "16" at bounding box center [386, 175] width 19 height 19
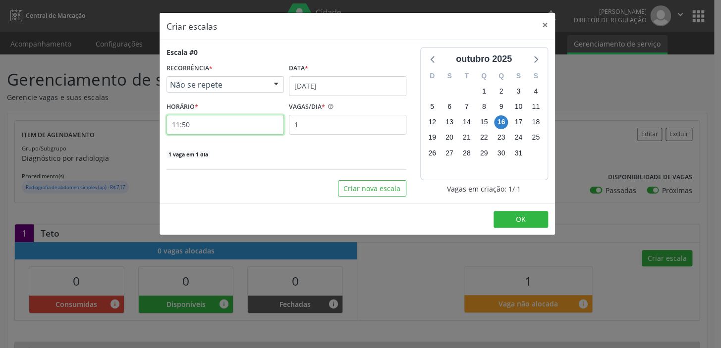
click at [223, 127] on input "11:50" at bounding box center [225, 125] width 117 height 20
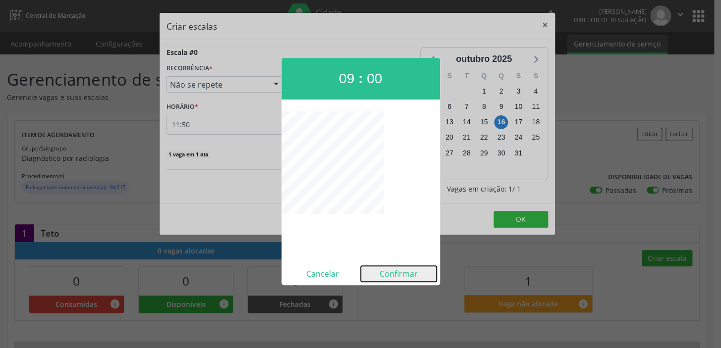
click at [406, 274] on button "Confirmar" at bounding box center [399, 274] width 76 height 16
type input "09:00"
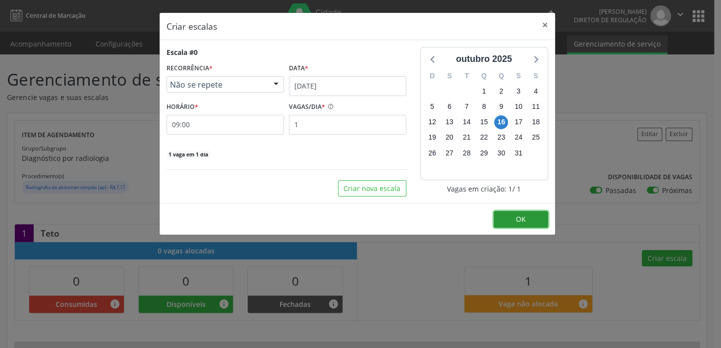
click at [523, 215] on span "OK" at bounding box center [521, 219] width 10 height 9
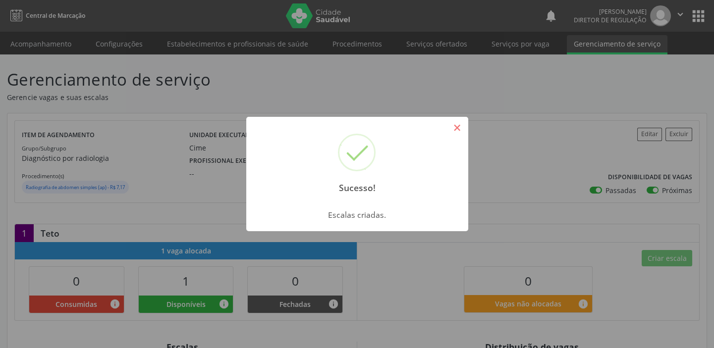
click at [457, 126] on button "×" at bounding box center [457, 127] width 17 height 17
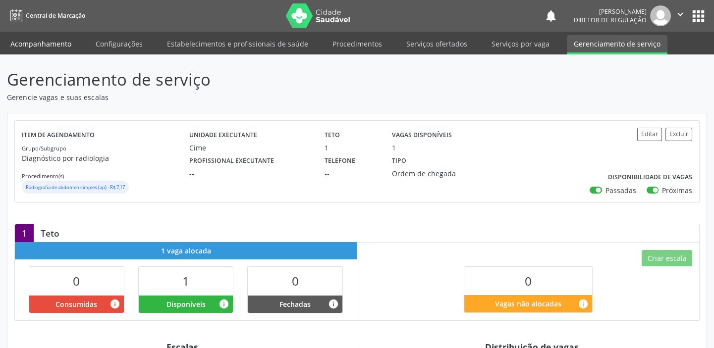
click at [37, 44] on link "Acompanhamento" at bounding box center [40, 43] width 75 height 17
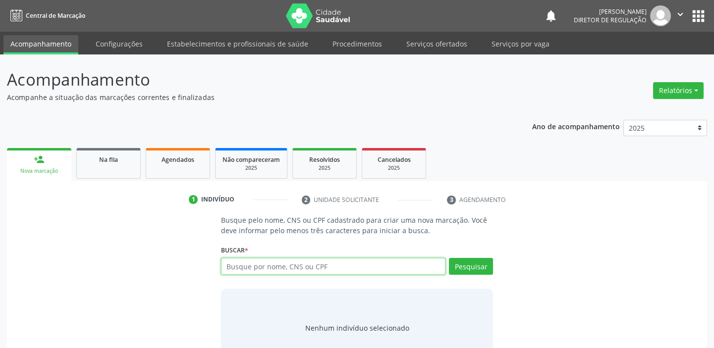
click at [246, 264] on input "text" at bounding box center [333, 266] width 225 height 17
paste input "706 9081 9965 0333"
type input "706 9081 9965 0333"
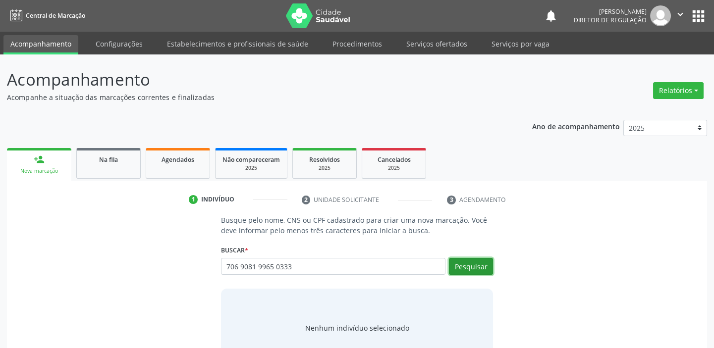
click at [484, 269] on button "Pesquisar" at bounding box center [471, 266] width 44 height 17
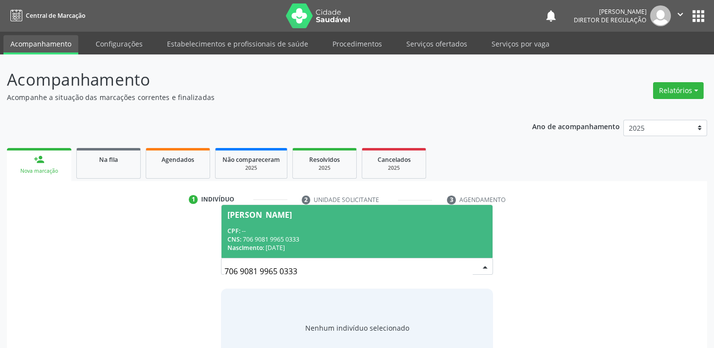
click at [255, 237] on div "CNS: 706 9081 9965 0333" at bounding box center [356, 239] width 259 height 8
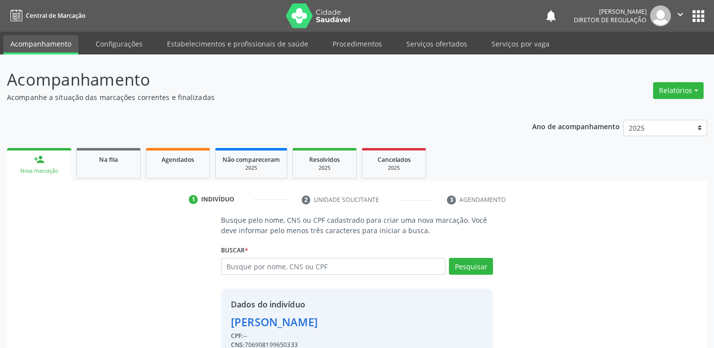
scroll to position [49, 0]
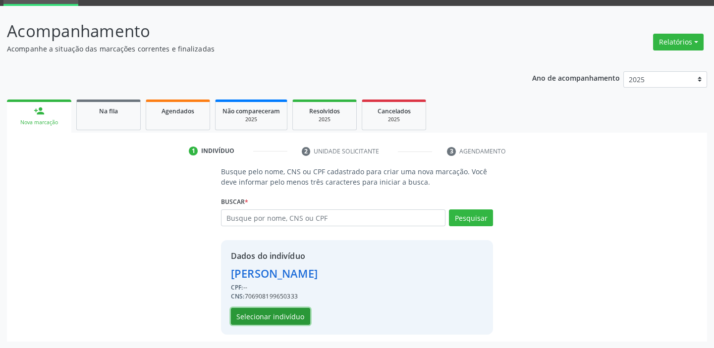
click at [278, 314] on button "Selecionar indivíduo" at bounding box center [270, 316] width 79 height 17
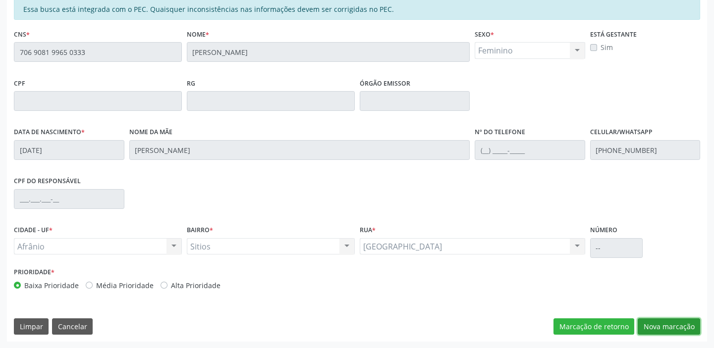
click at [678, 327] on button "Nova marcação" at bounding box center [669, 327] width 62 height 17
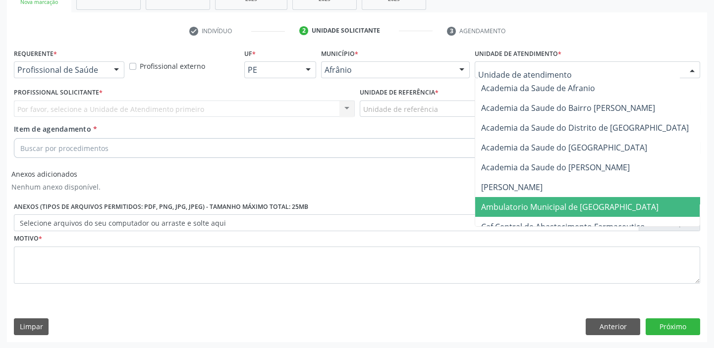
click at [565, 206] on span "Ambulatorio Municipal de [GEOGRAPHIC_DATA]" at bounding box center [569, 207] width 177 height 11
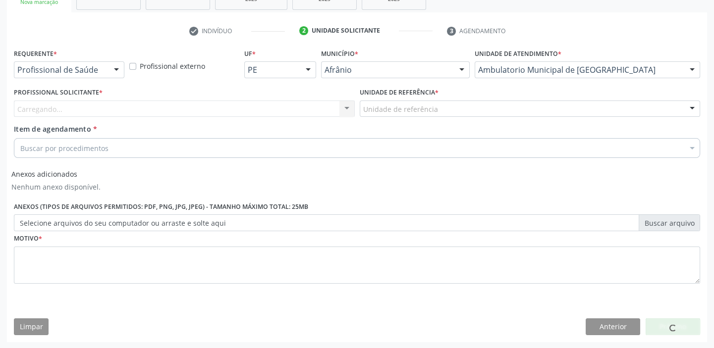
click at [443, 107] on div "Unidade de referência" at bounding box center [530, 109] width 341 height 17
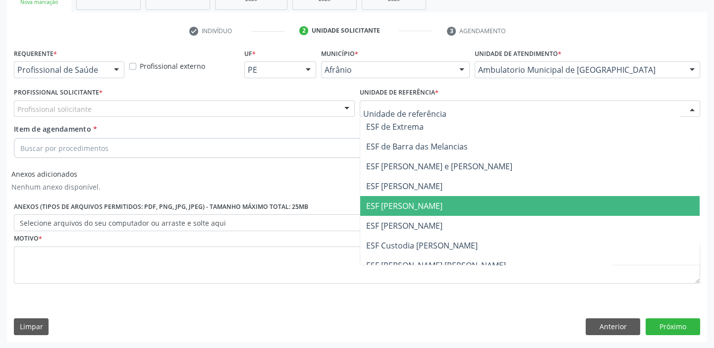
click at [446, 206] on span "ESF [PERSON_NAME]" at bounding box center [530, 206] width 340 height 20
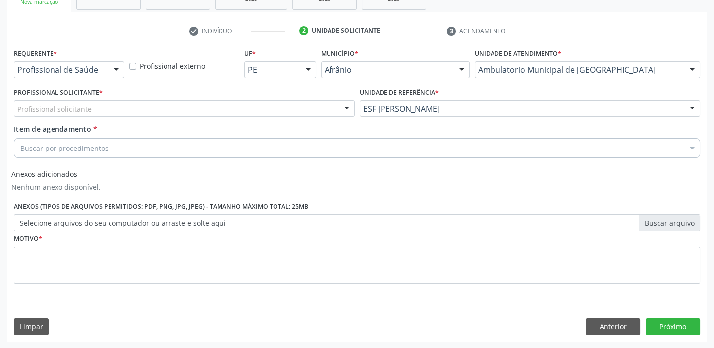
click at [296, 104] on div "Profissional solicitante" at bounding box center [184, 109] width 341 height 17
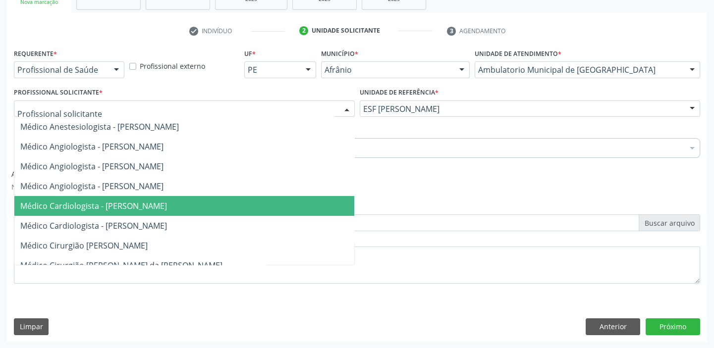
click at [288, 202] on span "Médico Cardiologista - Alysson Rodrigo Ferreira Cavalcanti" at bounding box center [184, 206] width 340 height 20
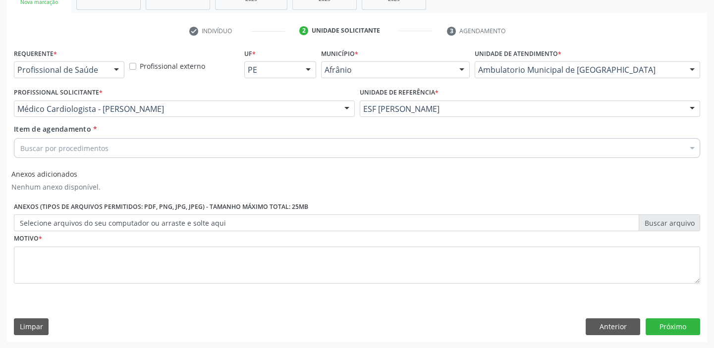
click at [213, 146] on div "Buscar por procedimentos" at bounding box center [357, 148] width 686 height 20
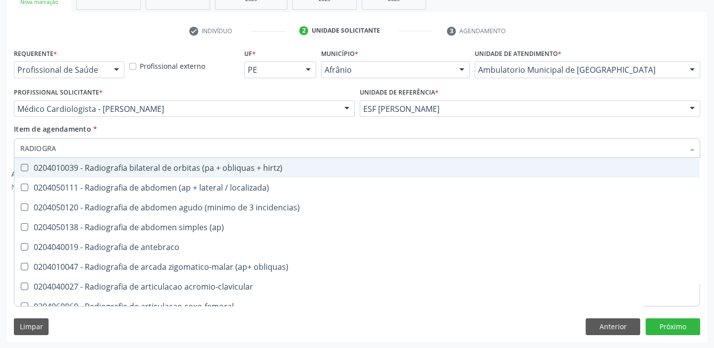
type input "RADIOGRAF"
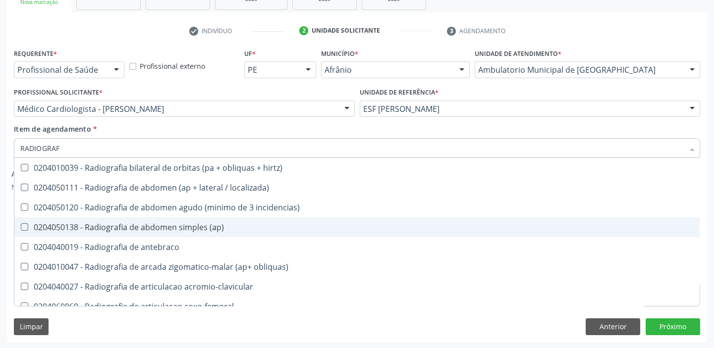
click at [204, 226] on div "0204050138 - Radiografia de abdomen simples (ap)" at bounding box center [357, 228] width 674 height 8
checkbox \(ap\) "true"
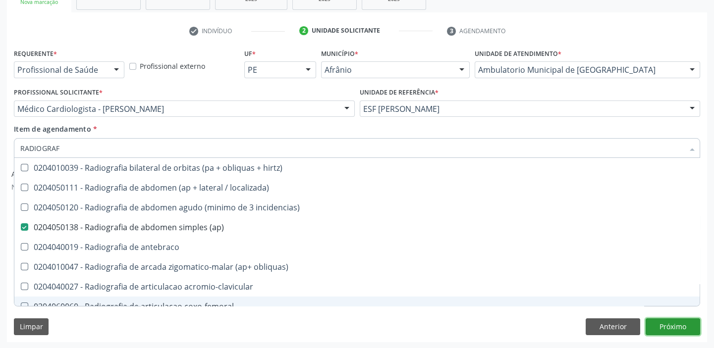
click at [676, 325] on button "Próximo" at bounding box center [673, 327] width 55 height 17
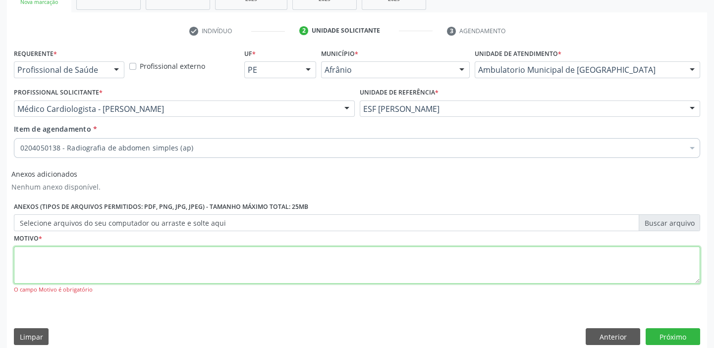
click at [102, 257] on textarea at bounding box center [357, 266] width 686 height 38
type textarea "*"
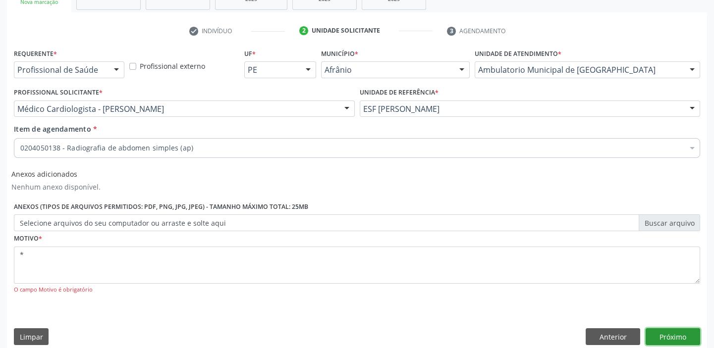
click at [676, 334] on button "Próximo" at bounding box center [673, 337] width 55 height 17
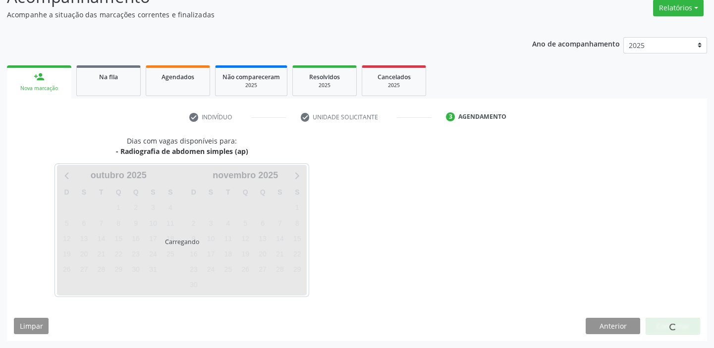
scroll to position [82, 0]
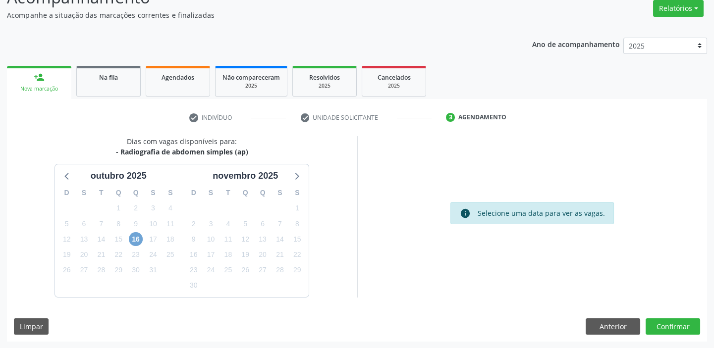
click at [139, 236] on span "16" at bounding box center [136, 239] width 14 height 14
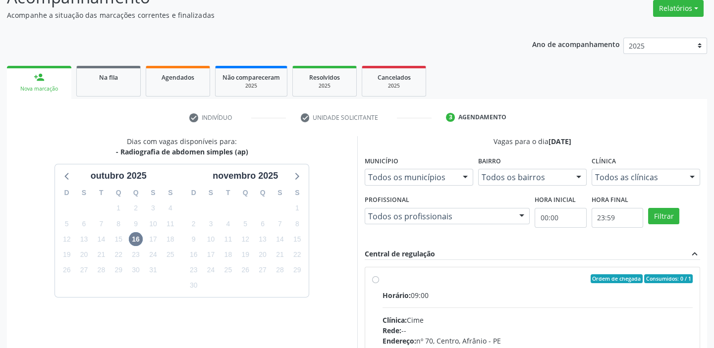
click at [388, 278] on div "Ordem de chegada Consumidos: 0 / 1" at bounding box center [538, 279] width 311 height 9
click at [379, 278] on input "Ordem de chegada Consumidos: 0 / 1 Horário: 09:00 Clínica: Cime Rede: -- Endere…" at bounding box center [375, 279] width 7 height 9
radio input "true"
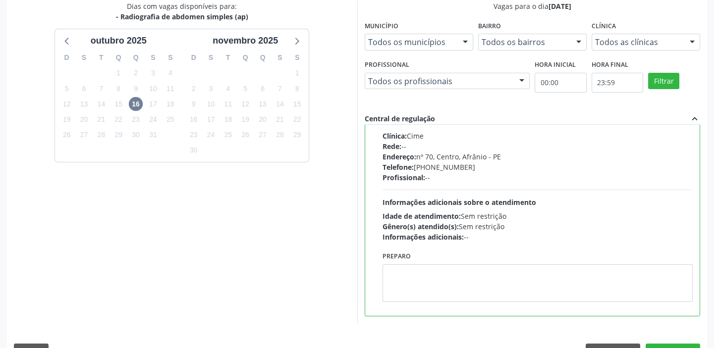
scroll to position [243, 0]
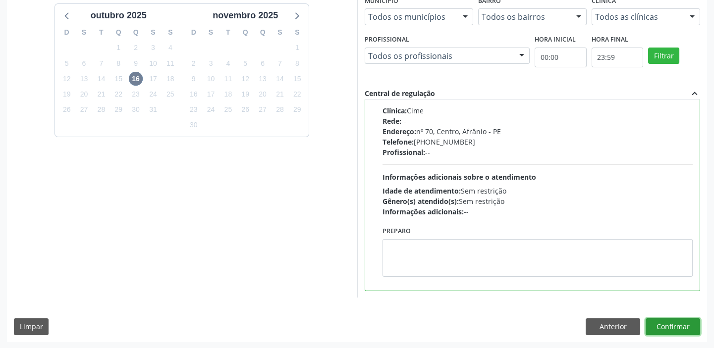
click at [681, 325] on button "Confirmar" at bounding box center [673, 327] width 55 height 17
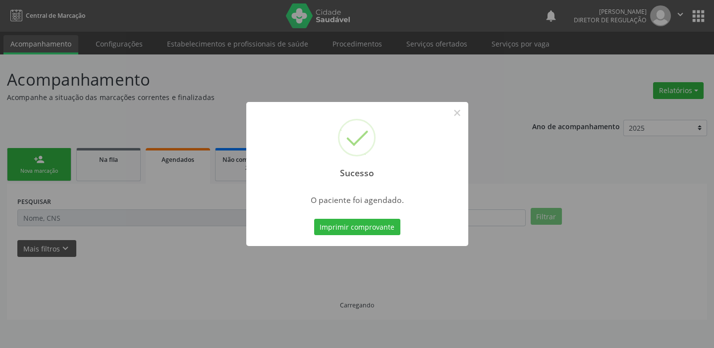
scroll to position [0, 0]
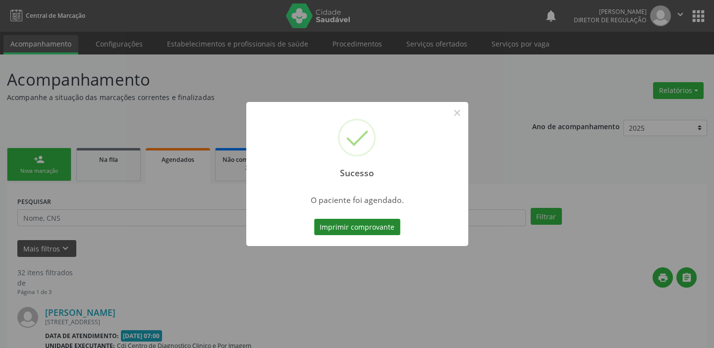
click at [369, 222] on button "Imprimir comprovante" at bounding box center [357, 227] width 86 height 17
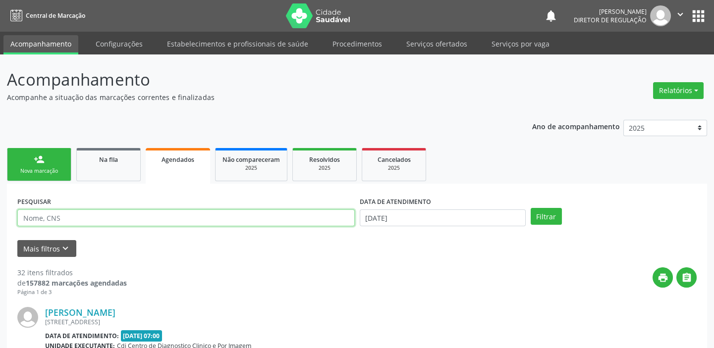
click at [104, 218] on input "text" at bounding box center [186, 218] width 338 height 17
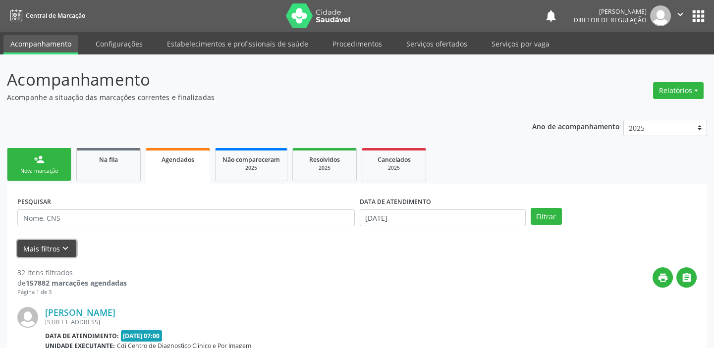
click at [48, 247] on button "Mais filtros keyboard_arrow_down" at bounding box center [46, 248] width 59 height 17
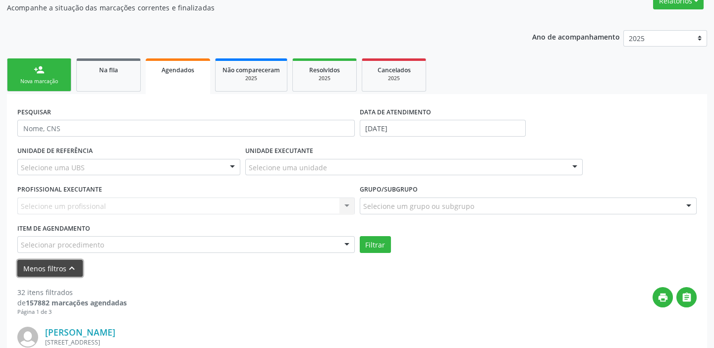
scroll to position [135, 0]
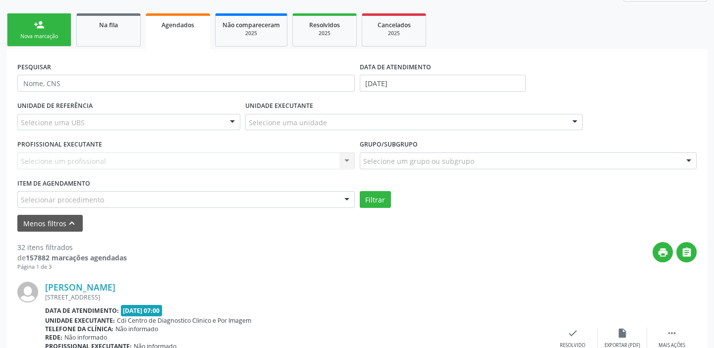
click at [182, 196] on div "Selecionar procedimento" at bounding box center [186, 199] width 338 height 17
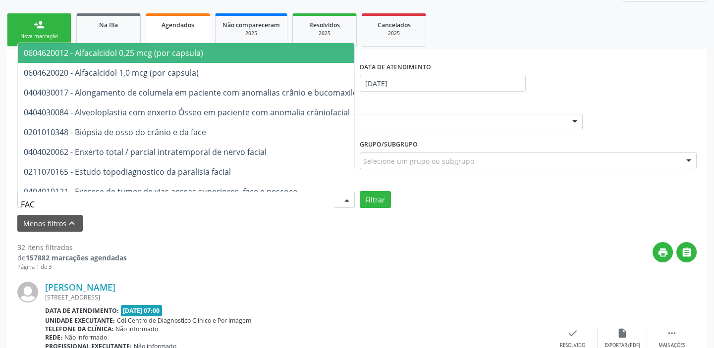
type input "FACO"
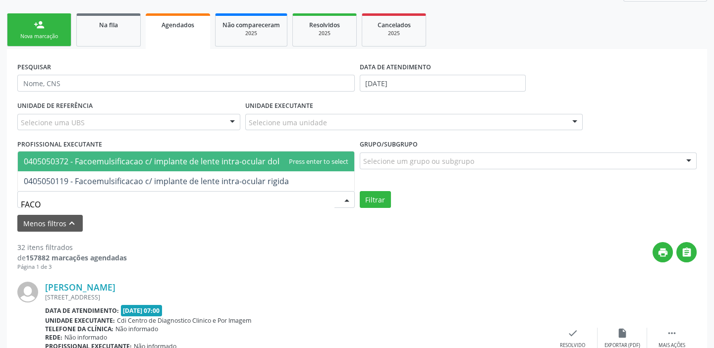
click at [203, 160] on span "0405050372 - Facoemulsificacao c/ implante de lente intra-ocular dobravel" at bounding box center [162, 161] width 277 height 11
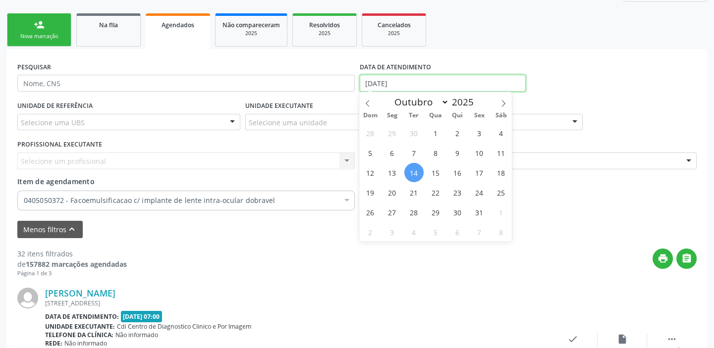
click at [441, 78] on input "[DATE]" at bounding box center [443, 83] width 166 height 17
click at [504, 170] on span "18" at bounding box center [501, 172] width 19 height 19
type input "18/10/2025"
click at [504, 170] on span "18" at bounding box center [501, 172] width 19 height 19
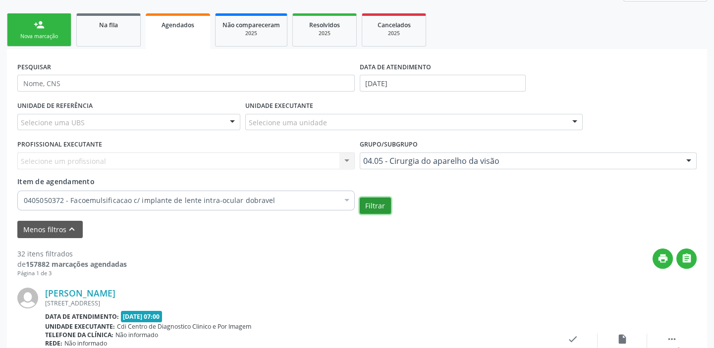
click at [387, 203] on button "Filtrar" at bounding box center [375, 206] width 31 height 17
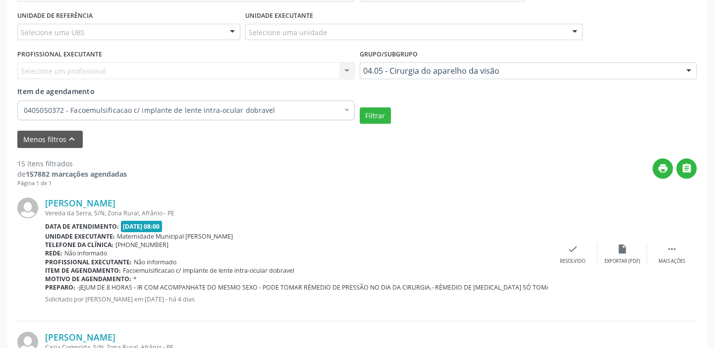
scroll to position [315, 0]
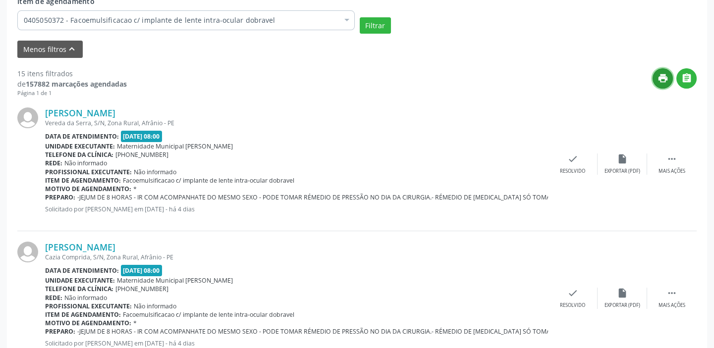
click at [666, 80] on icon "print" at bounding box center [663, 78] width 11 height 11
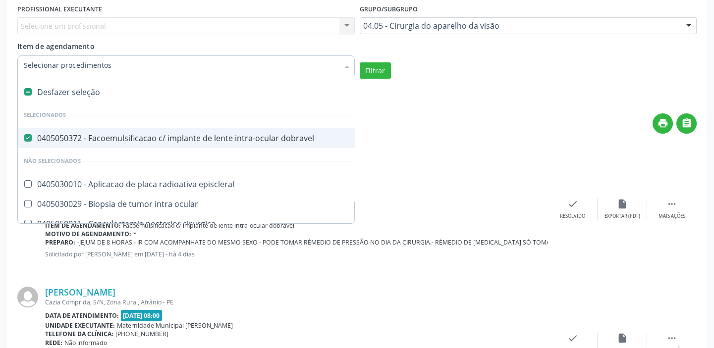
click at [77, 89] on div "Desfazer seleção" at bounding box center [207, 92] width 379 height 20
checkbox dobravel "false"
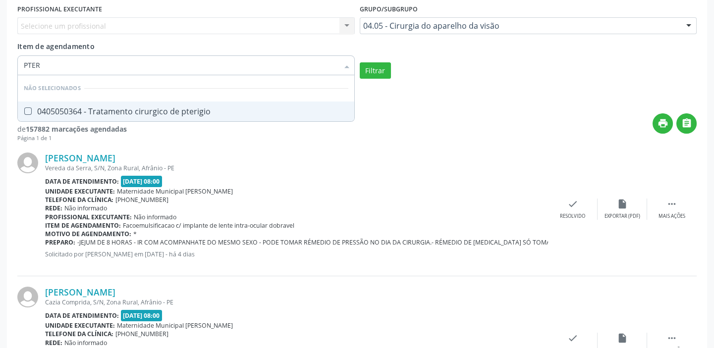
type input "PTERI"
click at [97, 112] on div "0405050364 - Tratamento cirurgico de pterigio" at bounding box center [186, 112] width 325 height 8
click at [376, 72] on button "Filtrar" at bounding box center [375, 70] width 31 height 17
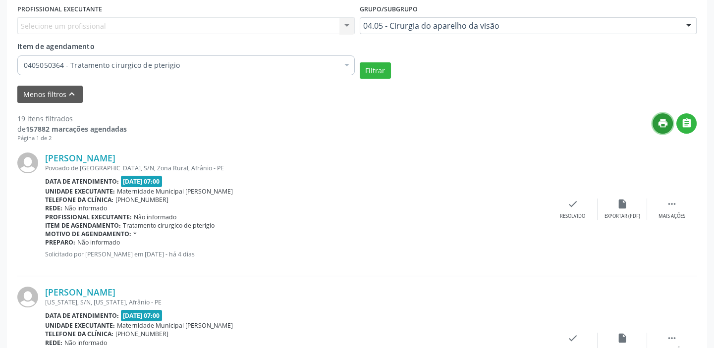
click at [668, 121] on icon "print" at bounding box center [663, 123] width 11 height 11
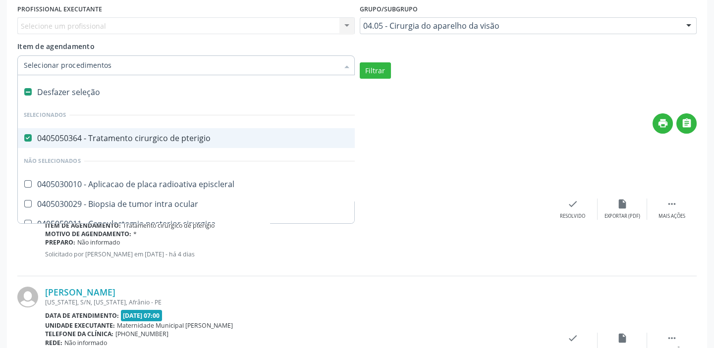
click at [129, 92] on div "Desfazer seleção" at bounding box center [207, 92] width 379 height 20
checkbox pterigio "false"
click at [133, 64] on input "Item de agendamento" at bounding box center [181, 66] width 315 height 20
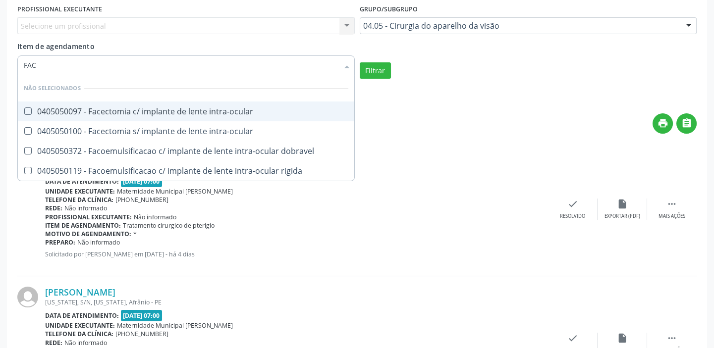
type input "FACO"
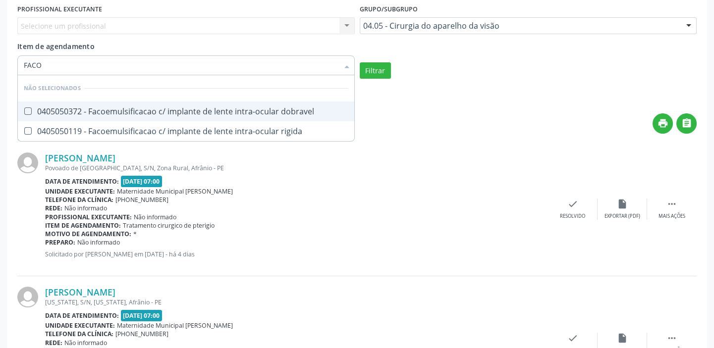
click at [125, 108] on div "0405050372 - Facoemulsificacao c/ implante de lente intra-ocular dobravel" at bounding box center [186, 112] width 325 height 8
checkbox dobravel "true"
click at [371, 70] on button "Filtrar" at bounding box center [375, 70] width 31 height 17
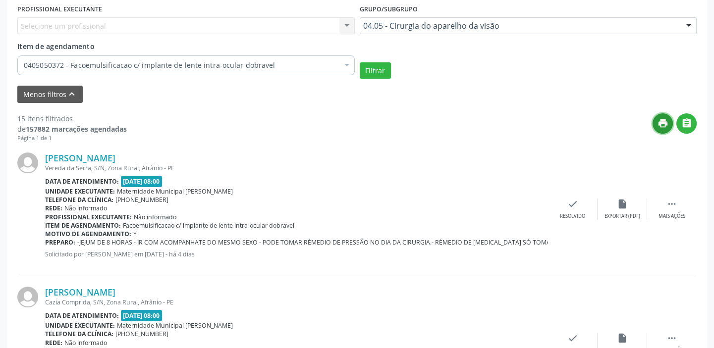
click at [660, 126] on icon "print" at bounding box center [663, 123] width 11 height 11
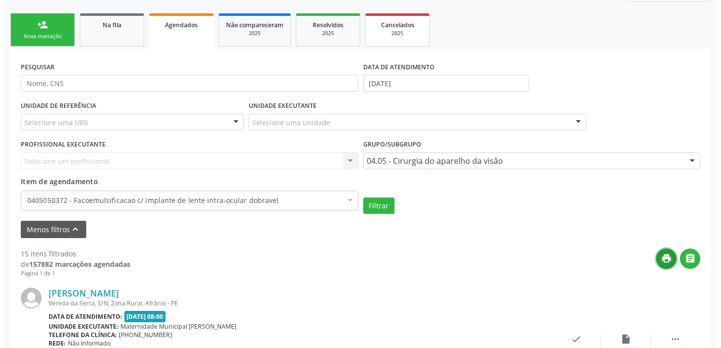
scroll to position [0, 0]
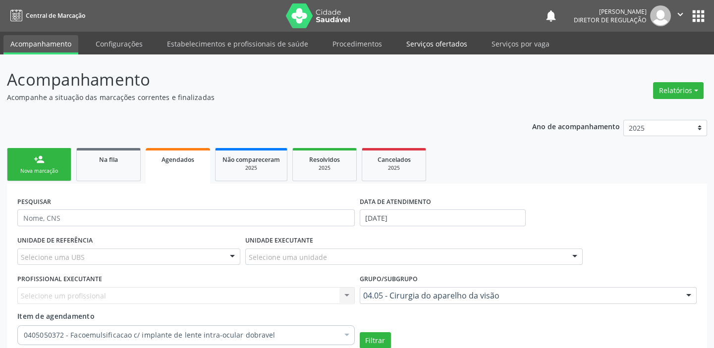
click at [449, 39] on link "Serviços ofertados" at bounding box center [436, 43] width 75 height 17
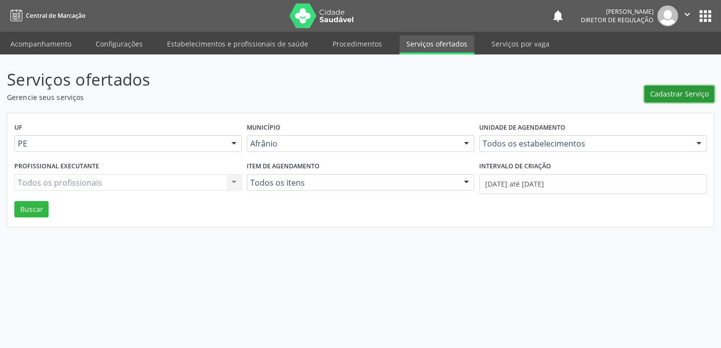
click at [679, 91] on span "Cadastrar Serviço" at bounding box center [679, 94] width 58 height 10
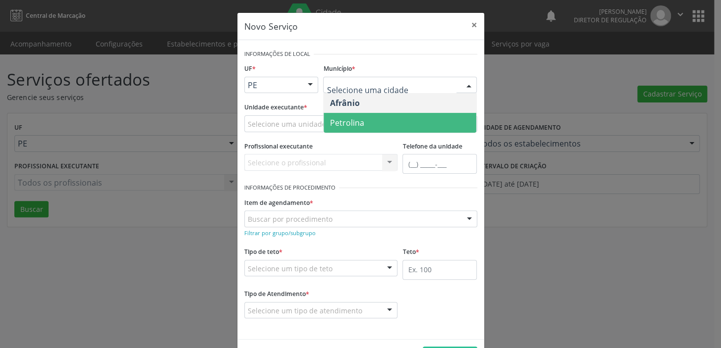
click at [372, 121] on span "Petrolina" at bounding box center [400, 123] width 153 height 20
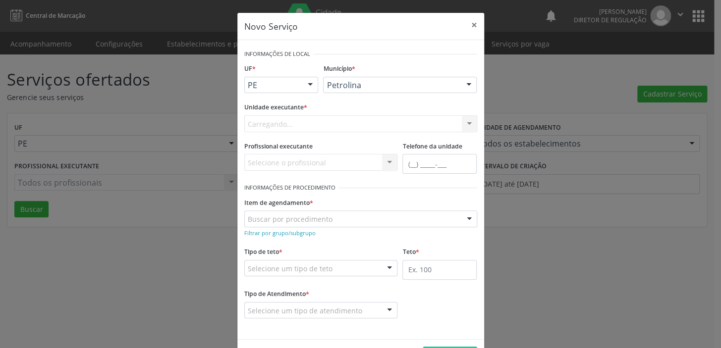
click at [340, 122] on div "Carregando..." at bounding box center [360, 123] width 233 height 17
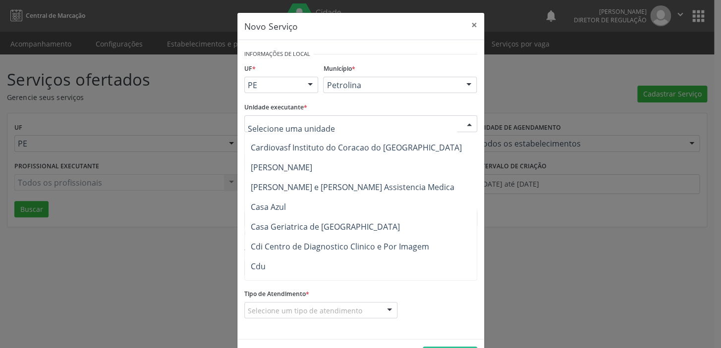
scroll to position [1982, 0]
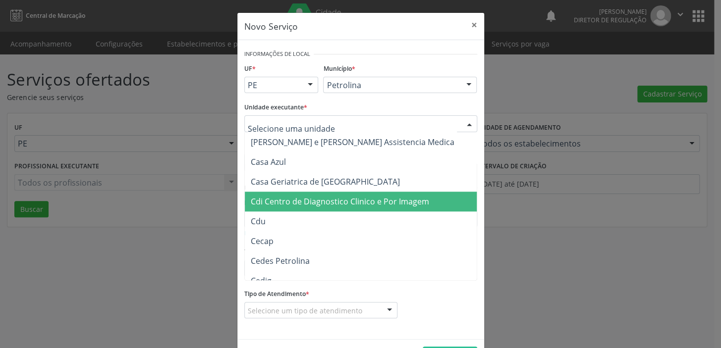
click at [329, 201] on span "Cdi Centro de Diagnostico Clinico e Por Imagem" at bounding box center [340, 201] width 178 height 11
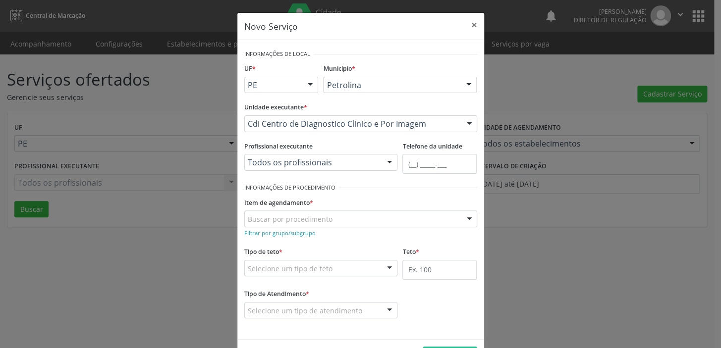
click at [332, 217] on div "Buscar por procedimento" at bounding box center [360, 219] width 233 height 17
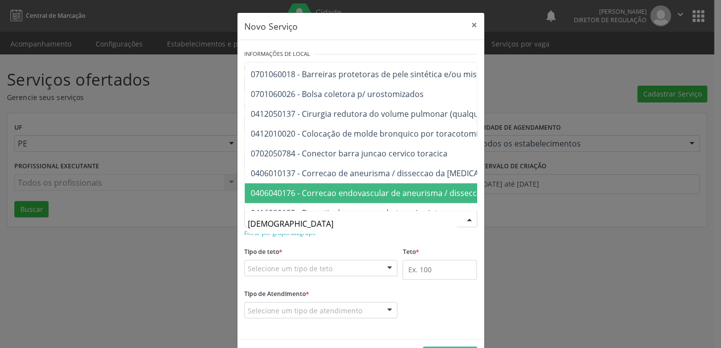
scroll to position [451, 0]
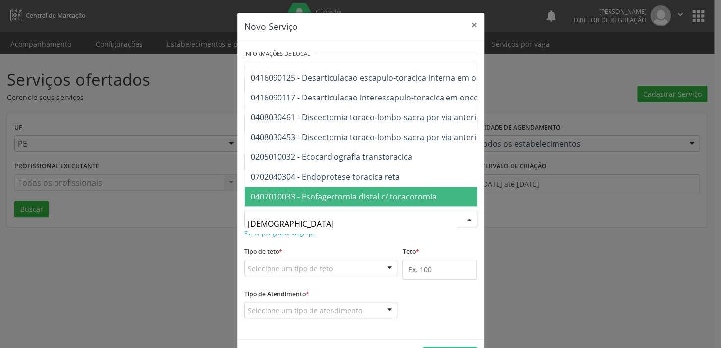
type input "TORAX"
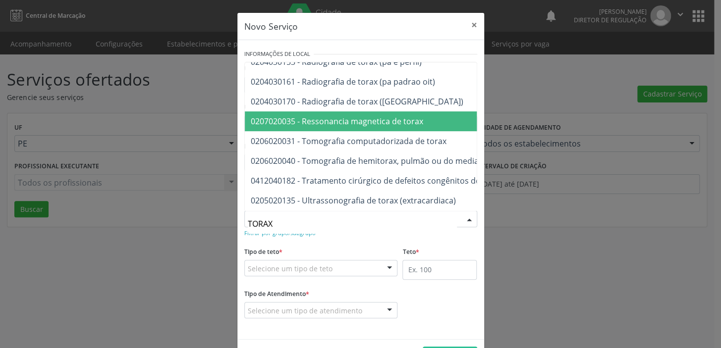
click at [345, 116] on span "0207020035 - Ressonancia magnetica de torax" at bounding box center [337, 121] width 172 height 11
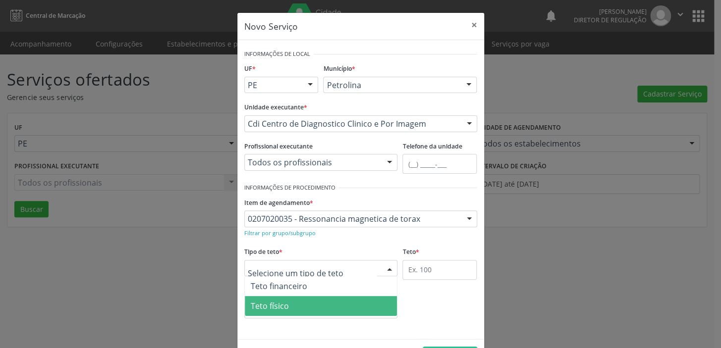
click at [313, 303] on span "Teto físico" at bounding box center [321, 306] width 153 height 20
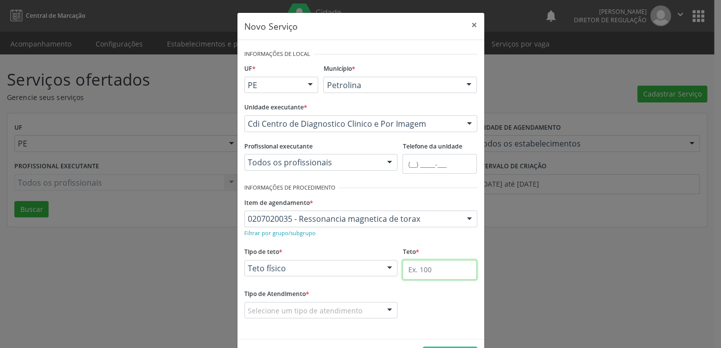
click at [421, 268] on input "text" at bounding box center [439, 270] width 74 height 20
type input "1"
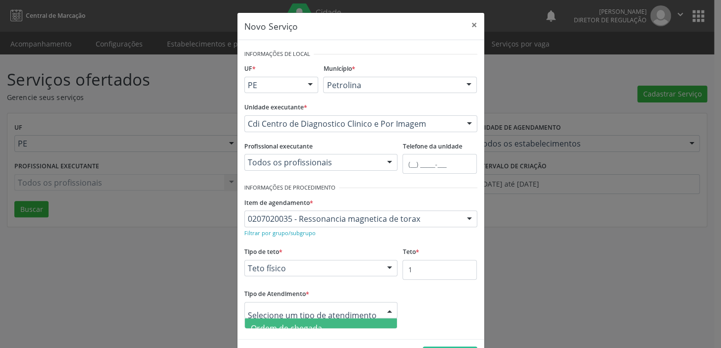
click at [312, 323] on span "Ordem de chegada" at bounding box center [286, 328] width 71 height 11
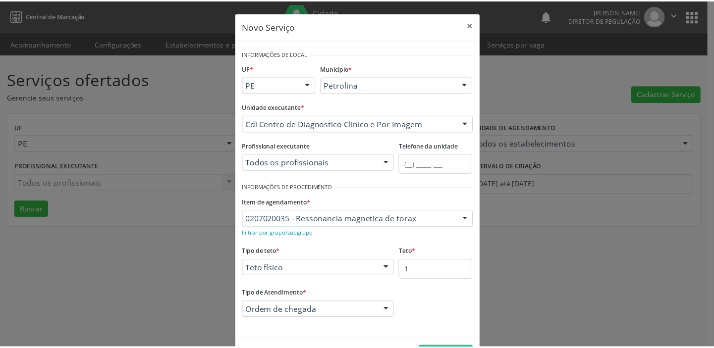
scroll to position [34, 0]
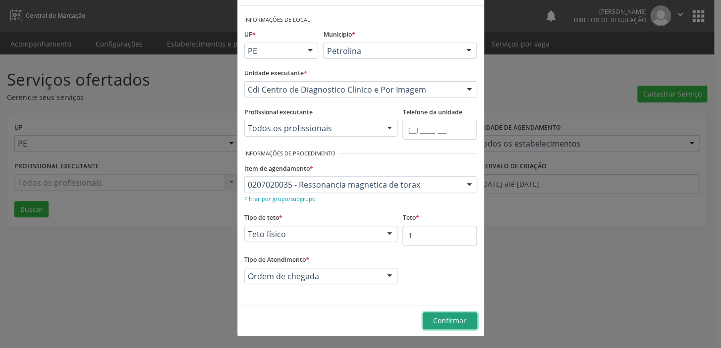
click at [448, 322] on span "Confirmar" at bounding box center [449, 320] width 33 height 9
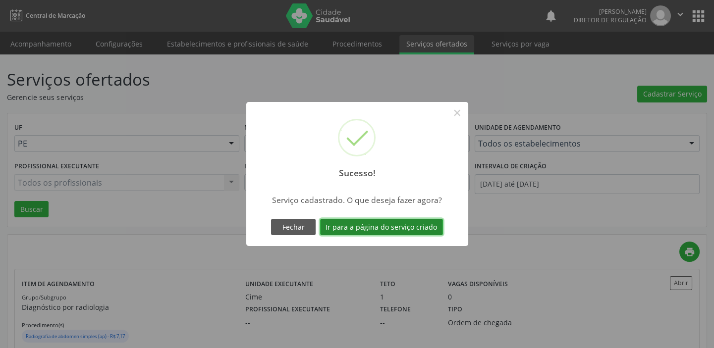
click at [390, 230] on button "Ir para a página do serviço criado" at bounding box center [381, 227] width 123 height 17
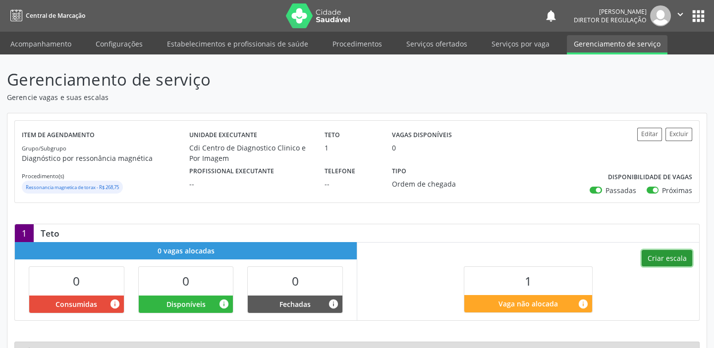
click at [671, 258] on button "Criar escala" at bounding box center [667, 258] width 51 height 17
select select "9"
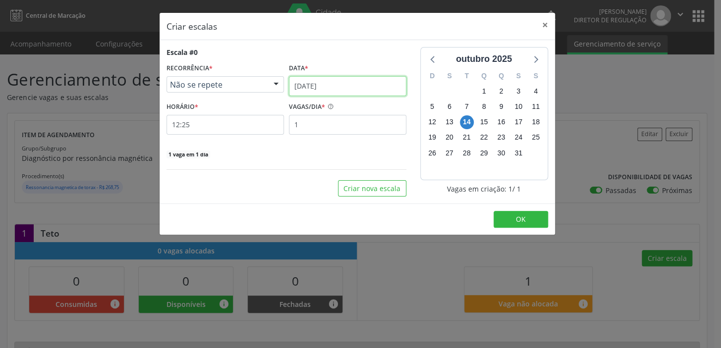
click at [367, 83] on input "[DATE]" at bounding box center [347, 86] width 117 height 20
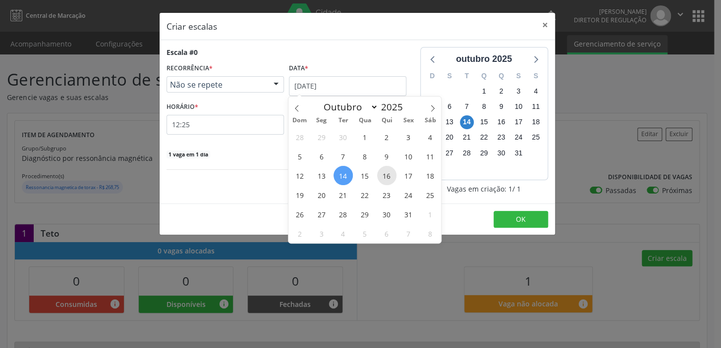
click at [385, 175] on span "16" at bounding box center [386, 175] width 19 height 19
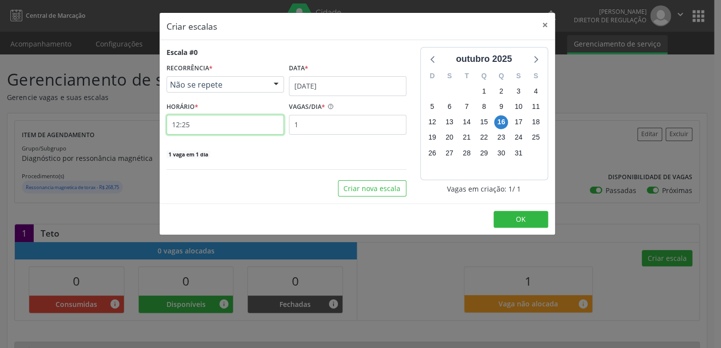
click at [223, 128] on input "12:25" at bounding box center [225, 125] width 117 height 20
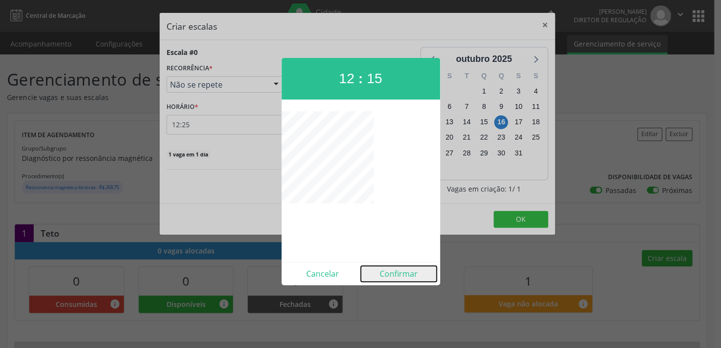
click at [414, 274] on button "Confirmar" at bounding box center [399, 274] width 76 height 16
type input "12:15"
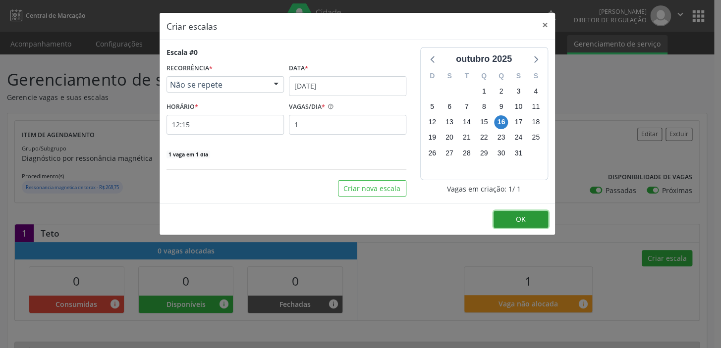
click at [517, 220] on span "OK" at bounding box center [521, 219] width 10 height 9
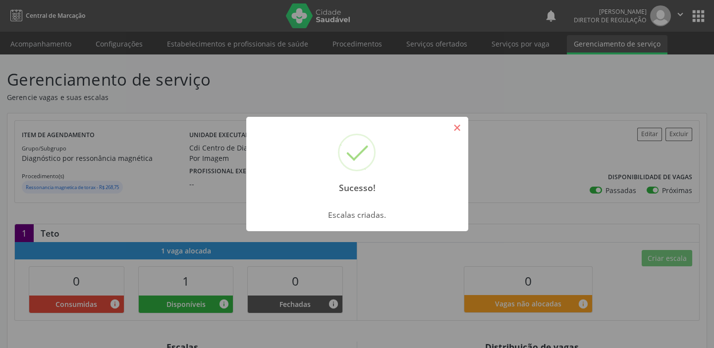
click at [460, 130] on button "×" at bounding box center [457, 127] width 17 height 17
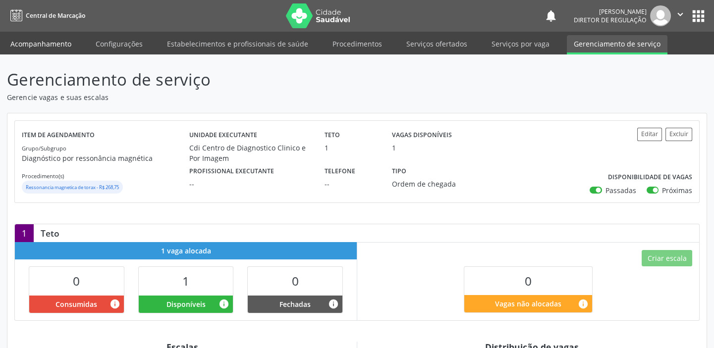
click at [62, 44] on link "Acompanhamento" at bounding box center [40, 43] width 75 height 17
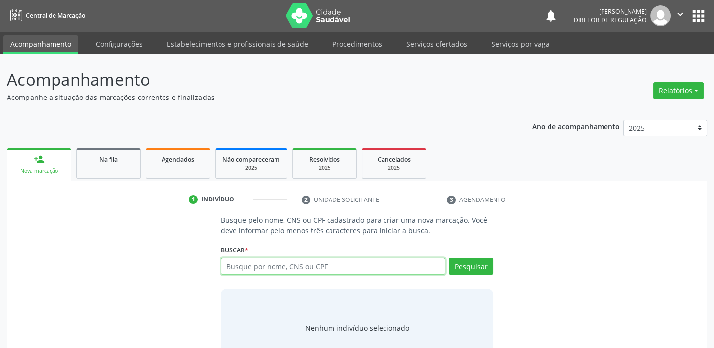
click at [250, 268] on input "text" at bounding box center [333, 266] width 225 height 17
click at [240, 266] on input "text" at bounding box center [333, 266] width 225 height 17
paste input "700102963870411"
type input "700102963870411"
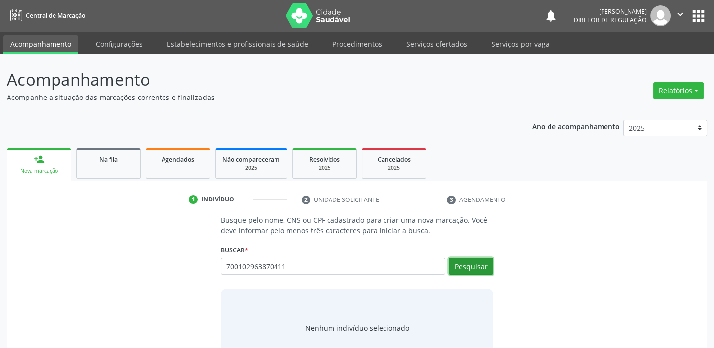
click at [470, 268] on button "Pesquisar" at bounding box center [471, 266] width 44 height 17
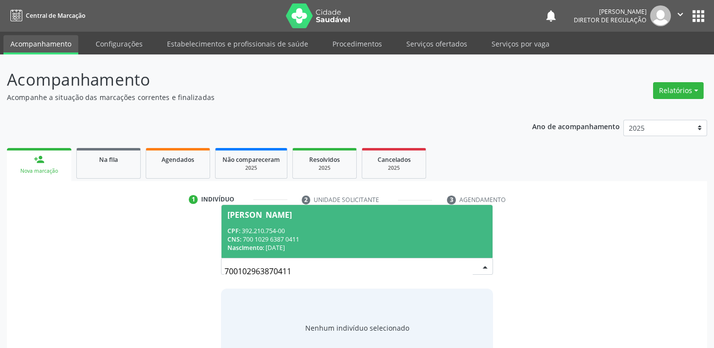
click at [283, 235] on div "CNS: 700 1029 6387 0411" at bounding box center [356, 239] width 259 height 8
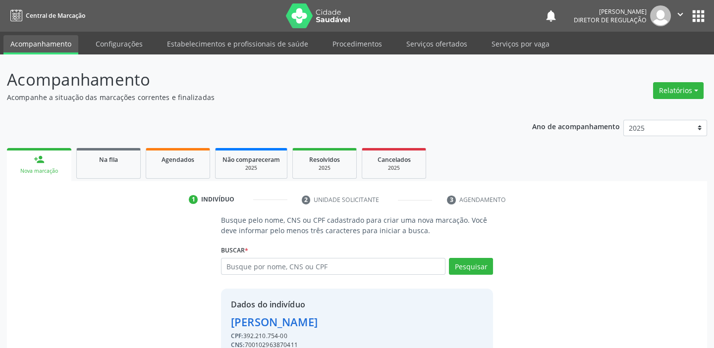
scroll to position [49, 0]
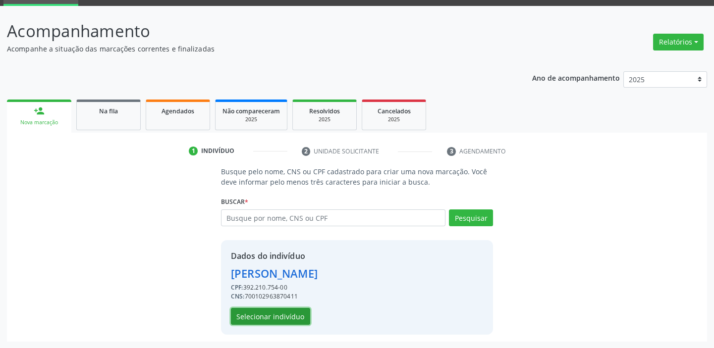
click at [290, 317] on button "Selecionar indivíduo" at bounding box center [270, 316] width 79 height 17
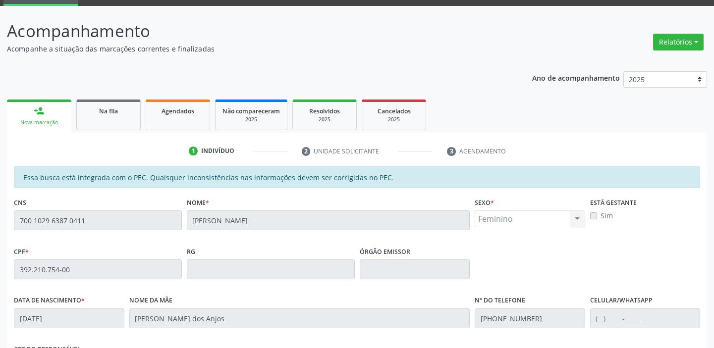
scroll to position [217, 0]
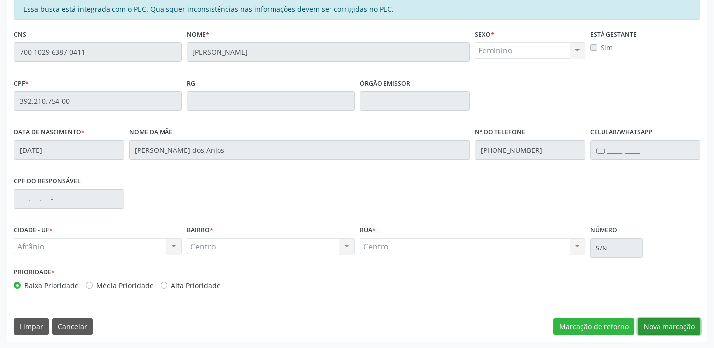
click at [662, 329] on button "Nova marcação" at bounding box center [669, 327] width 62 height 17
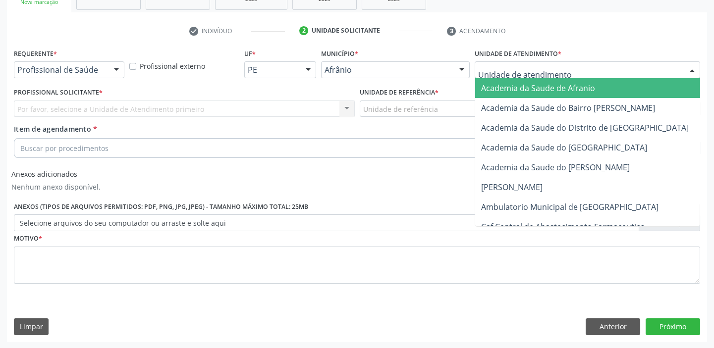
click at [578, 70] on div at bounding box center [588, 69] width 226 height 17
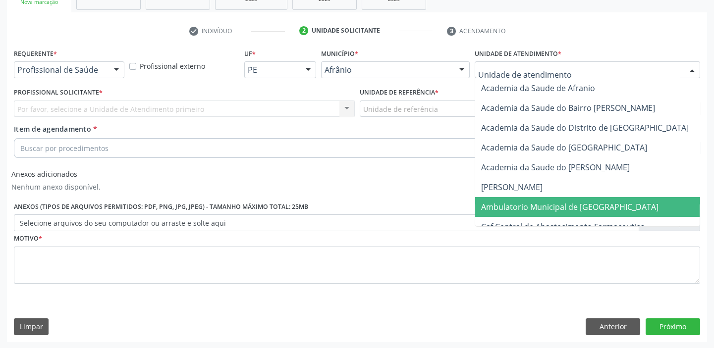
click at [574, 203] on span "Ambulatorio Municipal de [GEOGRAPHIC_DATA]" at bounding box center [569, 207] width 177 height 11
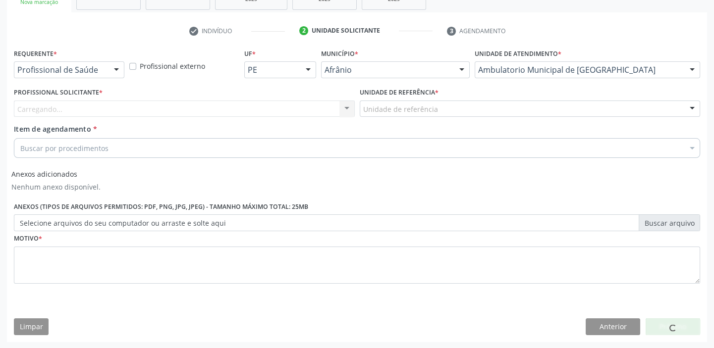
click at [462, 109] on div "Unidade de referência" at bounding box center [530, 109] width 341 height 17
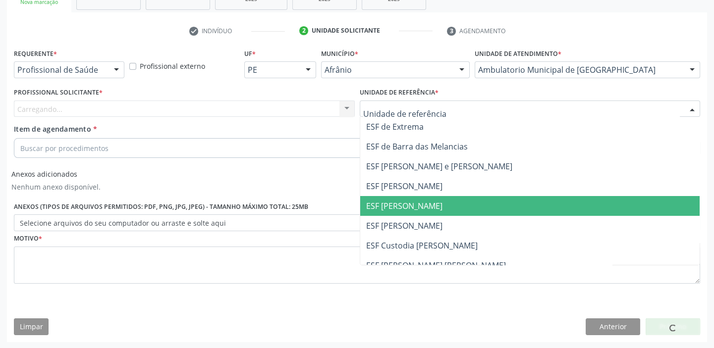
click at [454, 206] on span "ESF [PERSON_NAME]" at bounding box center [530, 206] width 340 height 20
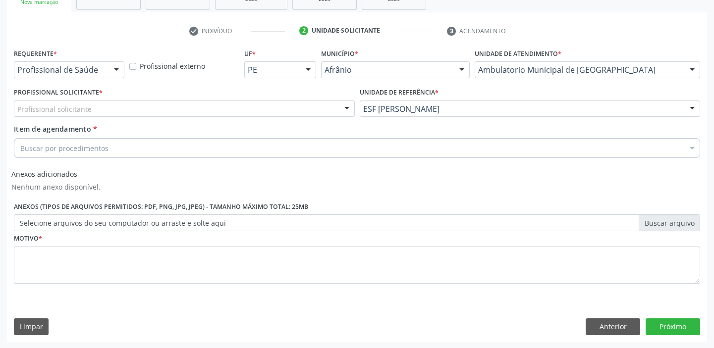
click at [275, 103] on div "Profissional solicitante" at bounding box center [184, 109] width 341 height 17
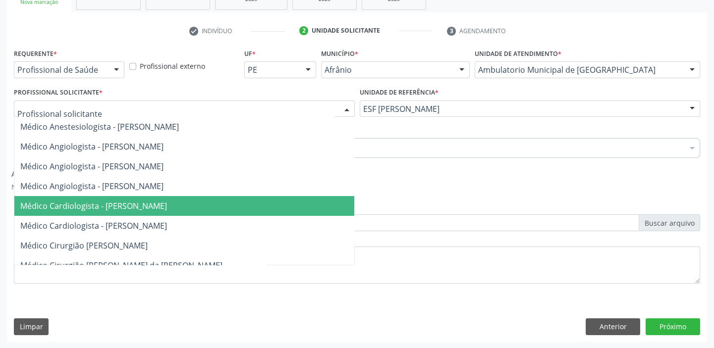
click at [287, 207] on span "Médico Cardiologista - Alysson Rodrigo Ferreira Cavalcanti" at bounding box center [184, 206] width 340 height 20
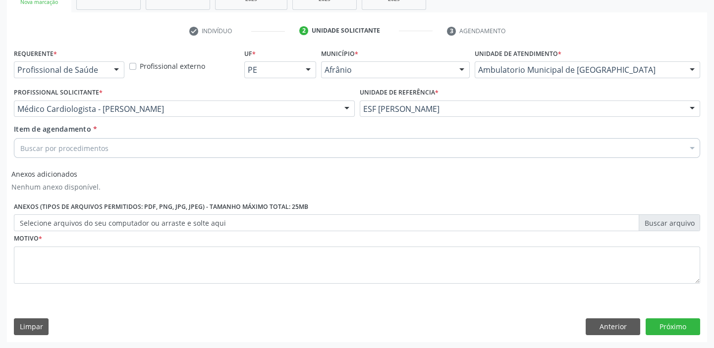
click at [188, 144] on div "Buscar por procedimentos" at bounding box center [357, 148] width 686 height 20
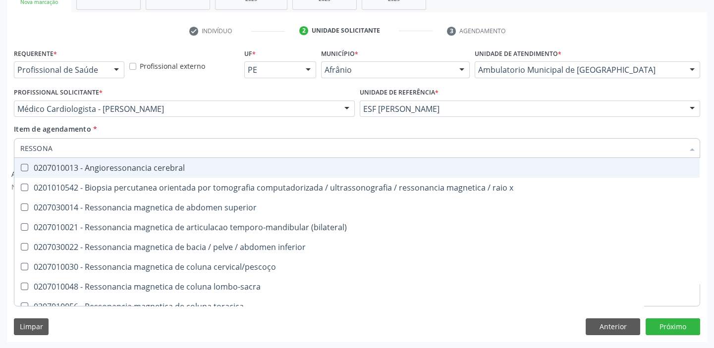
type input "RESSONAN"
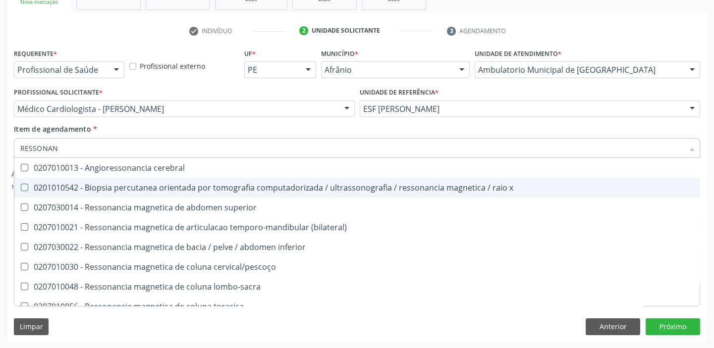
scroll to position [149, 0]
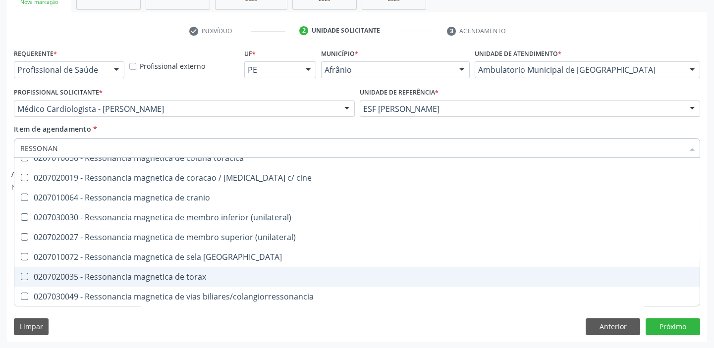
click at [188, 278] on div "0207020035 - Ressonancia magnetica de torax" at bounding box center [357, 277] width 674 height 8
checkbox torax "true"
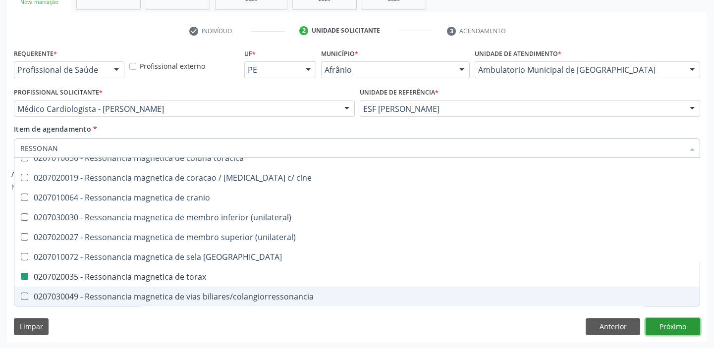
click at [678, 327] on button "Próximo" at bounding box center [673, 327] width 55 height 17
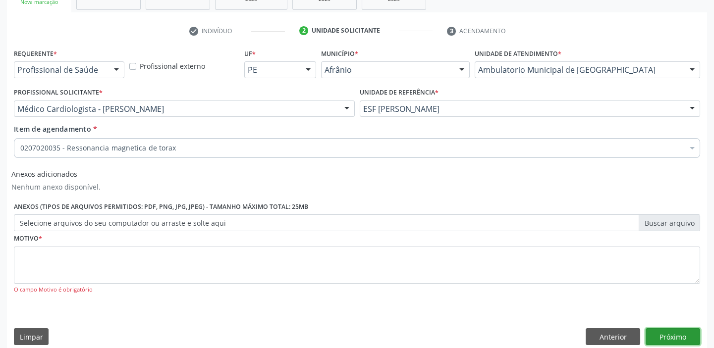
scroll to position [0, 0]
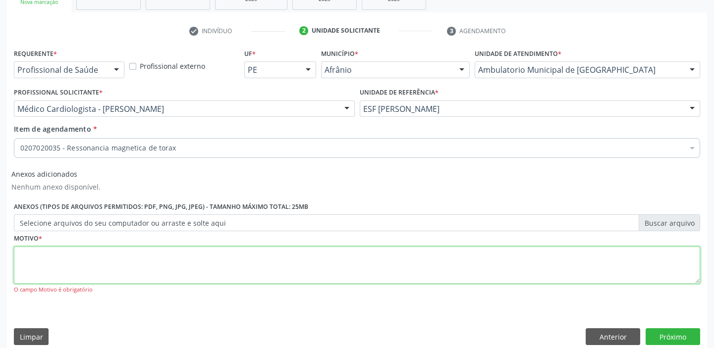
click at [272, 263] on textarea at bounding box center [357, 266] width 686 height 38
type textarea "Q"
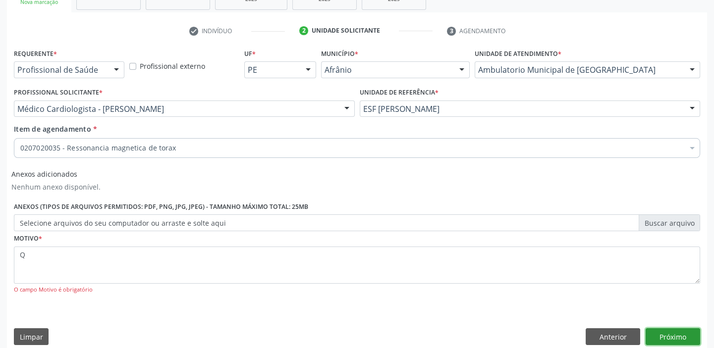
click at [669, 336] on button "Próximo" at bounding box center [673, 337] width 55 height 17
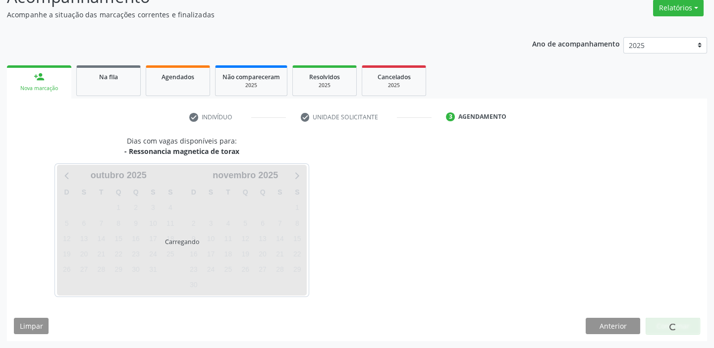
scroll to position [82, 0]
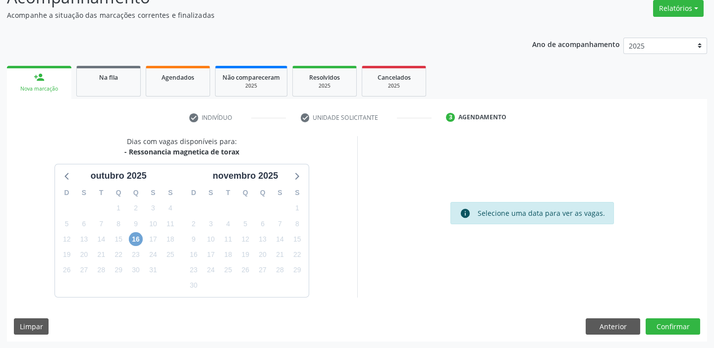
click at [133, 241] on span "16" at bounding box center [136, 239] width 14 height 14
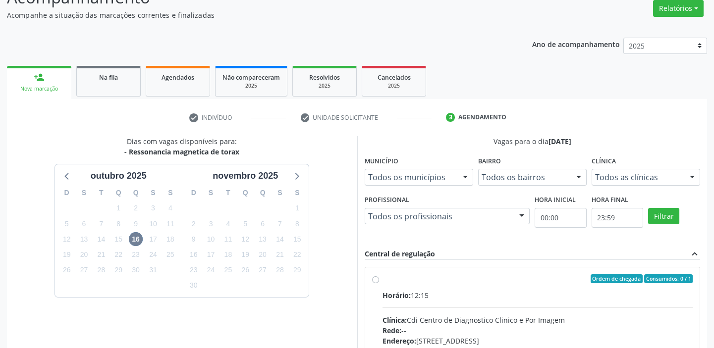
click at [396, 275] on div "Ordem de chegada Consumidos: 0 / 1" at bounding box center [538, 279] width 311 height 9
click at [379, 275] on input "Ordem de chegada Consumidos: 0 / 1 Horário: 12:15 Clínica: Cdi Centro de Diagno…" at bounding box center [375, 279] width 7 height 9
radio input "true"
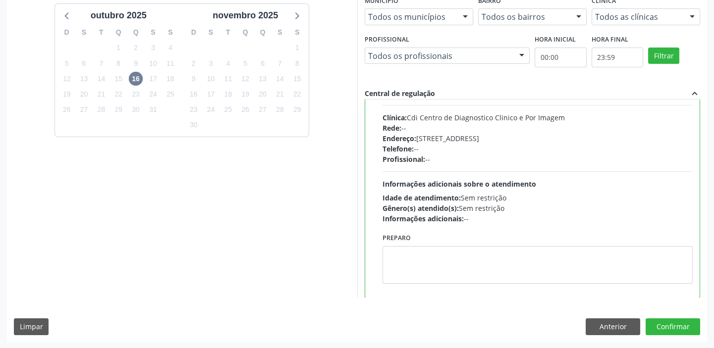
scroll to position [0, 0]
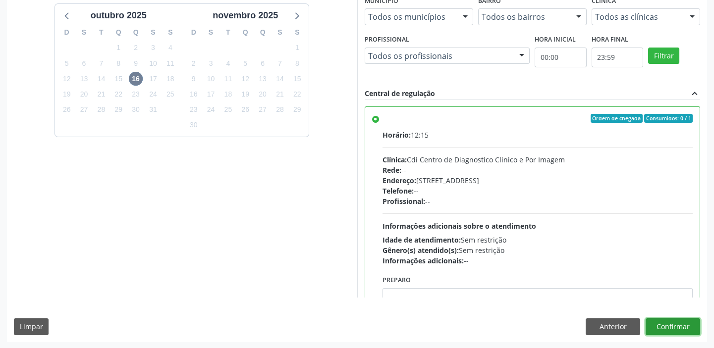
click at [681, 326] on button "Confirmar" at bounding box center [673, 327] width 55 height 17
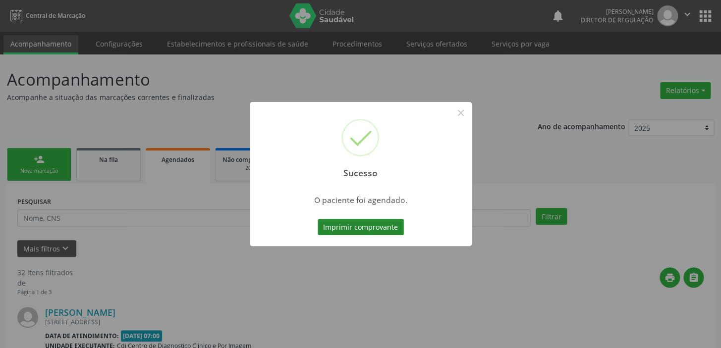
click at [384, 227] on button "Imprimir comprovante" at bounding box center [361, 227] width 86 height 17
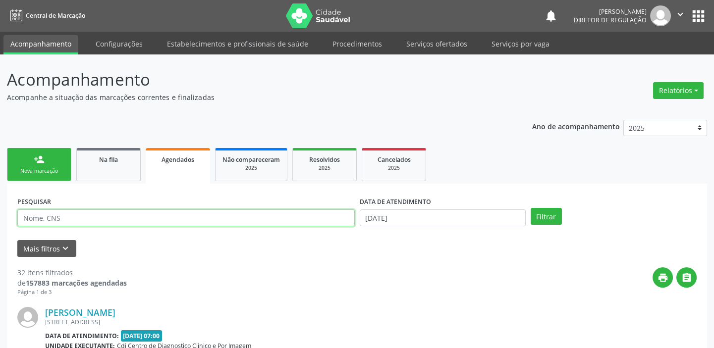
click at [120, 221] on input "text" at bounding box center [186, 218] width 338 height 17
paste input "700102963870411"
type input "700102963870411"
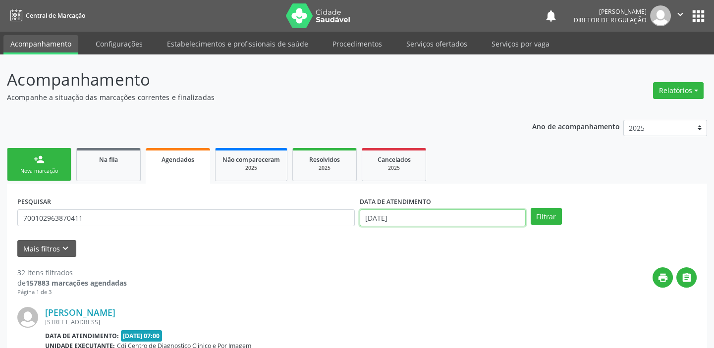
click at [418, 218] on input "[DATE]" at bounding box center [443, 218] width 166 height 17
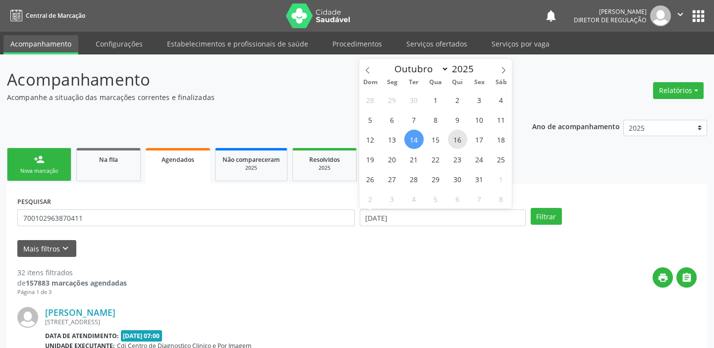
click at [459, 139] on span "16" at bounding box center [457, 139] width 19 height 19
type input "[DATE]"
click at [459, 139] on span "16" at bounding box center [457, 139] width 19 height 19
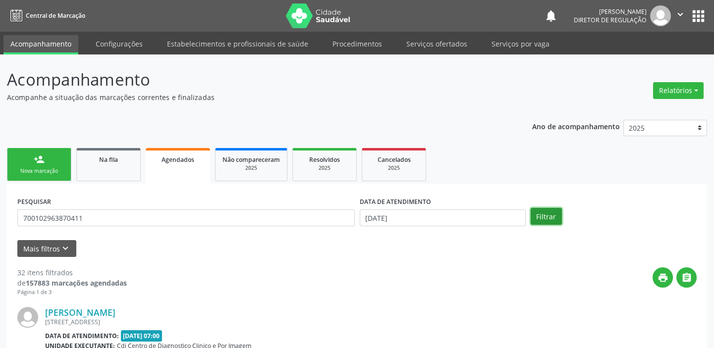
click at [546, 215] on button "Filtrar" at bounding box center [546, 216] width 31 height 17
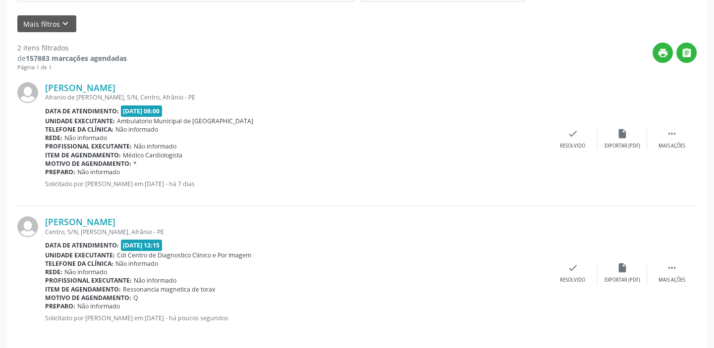
scroll to position [233, 0]
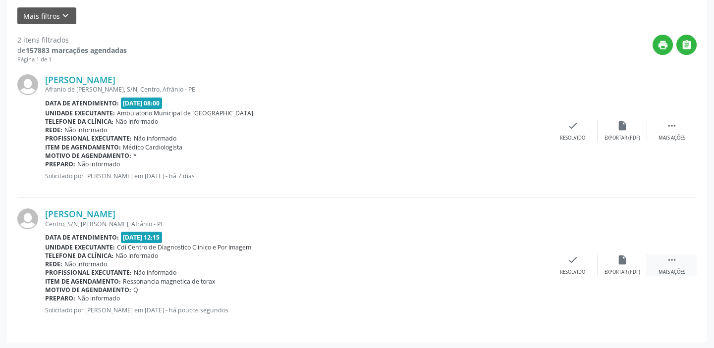
click at [674, 259] on icon "" at bounding box center [672, 260] width 11 height 11
click at [471, 261] on icon "print" at bounding box center [473, 260] width 11 height 11
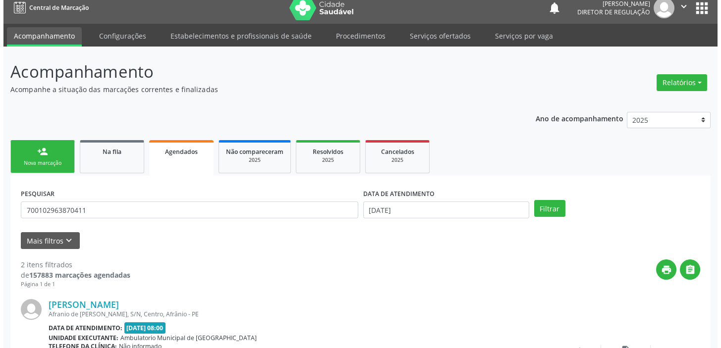
scroll to position [0, 0]
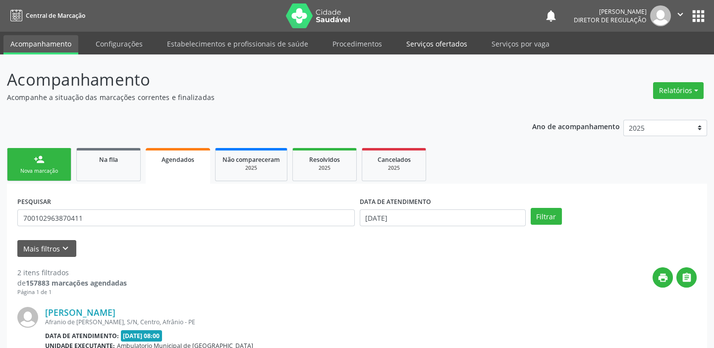
click at [441, 43] on link "Serviços ofertados" at bounding box center [436, 43] width 75 height 17
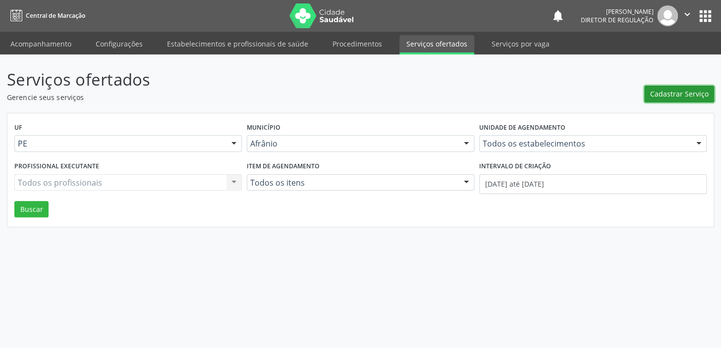
click at [667, 93] on span "Cadastrar Serviço" at bounding box center [679, 94] width 58 height 10
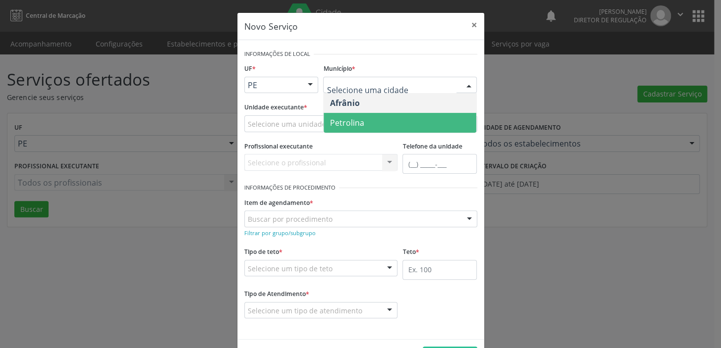
click at [365, 124] on span "Petrolina" at bounding box center [400, 123] width 153 height 20
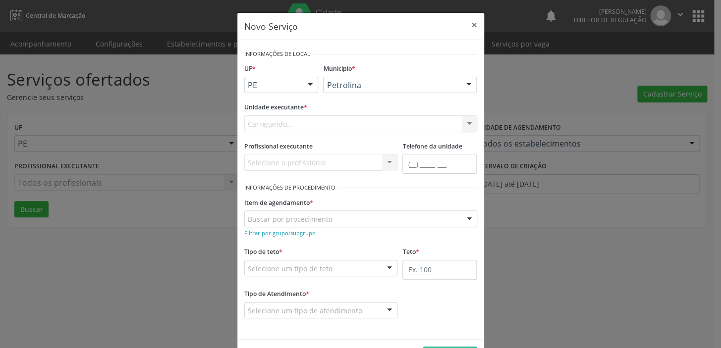
click at [315, 123] on div "Carregando... Academia da Saude de Afranio Academia da Saude do Bairro [PERSON_…" at bounding box center [360, 123] width 233 height 17
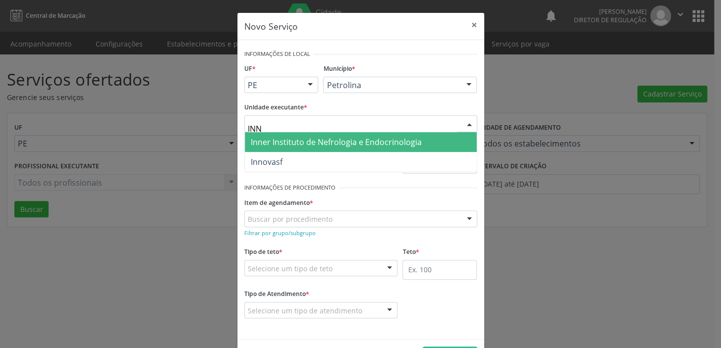
type input "INNE"
click at [317, 139] on span "Inner Instituto de Nefrologia e Endocrinologia" at bounding box center [336, 142] width 171 height 11
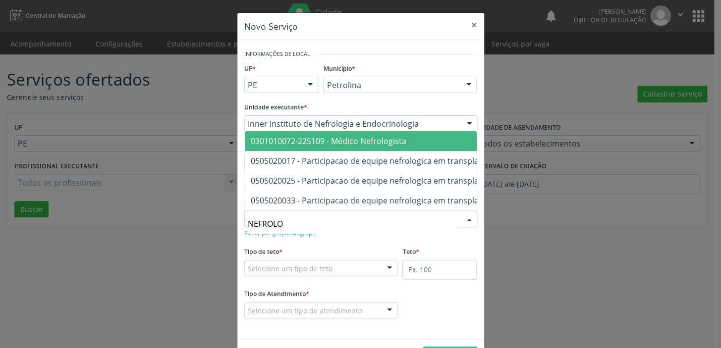
type input "NEFROLOG"
click at [371, 136] on span "0301010072-225109 - Médico Nefrologista" at bounding box center [329, 141] width 156 height 11
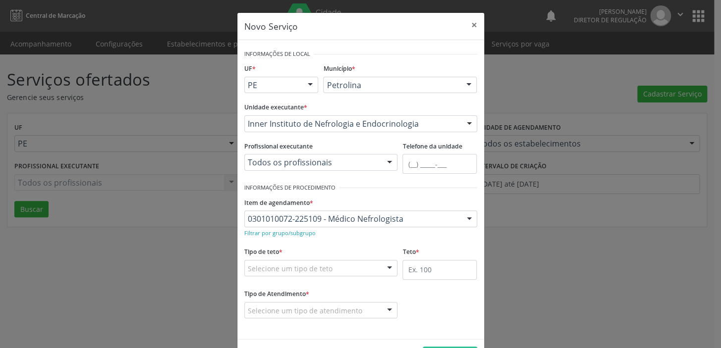
click at [338, 265] on div "Selecione um tipo de teto" at bounding box center [321, 268] width 154 height 17
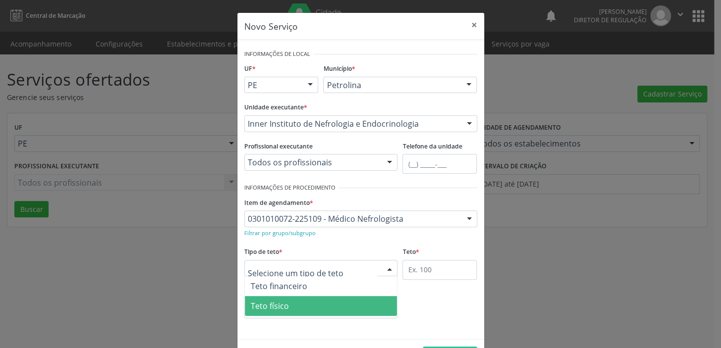
click at [328, 307] on span "Teto físico" at bounding box center [321, 306] width 153 height 20
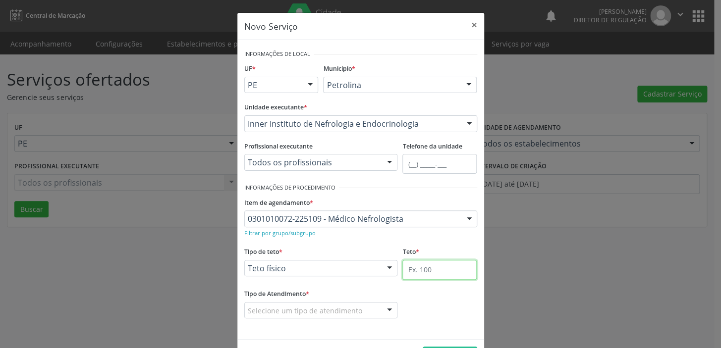
click at [429, 270] on input "text" at bounding box center [439, 270] width 74 height 20
type input "9"
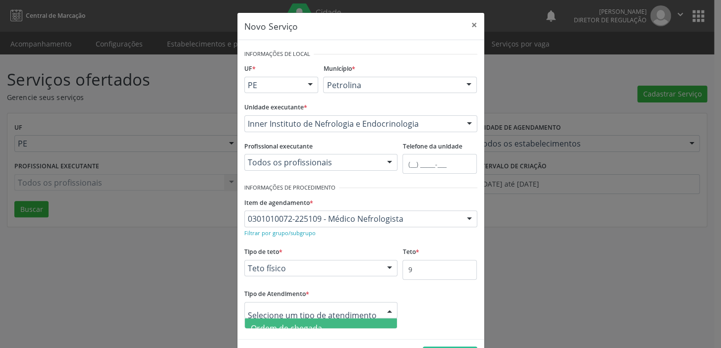
click at [329, 325] on span "Ordem de chegada" at bounding box center [321, 329] width 153 height 20
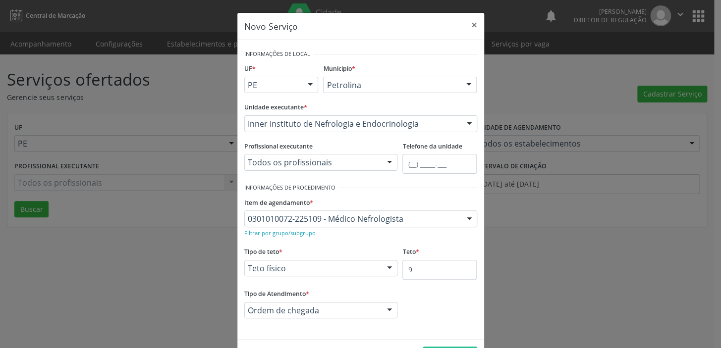
scroll to position [34, 0]
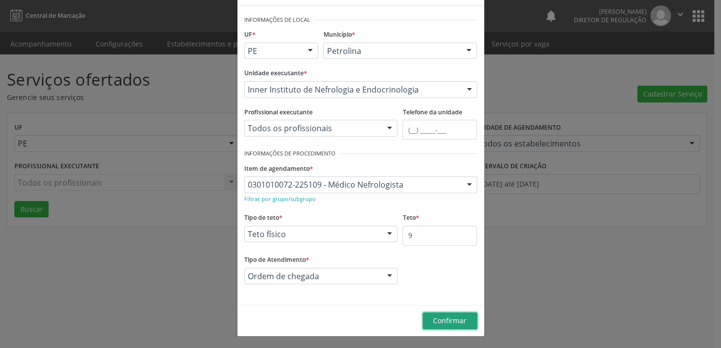
click at [456, 322] on span "Confirmar" at bounding box center [449, 320] width 33 height 9
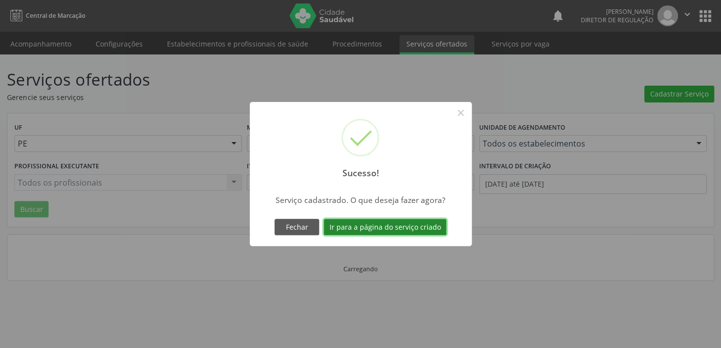
click at [401, 221] on button "Ir para a página do serviço criado" at bounding box center [385, 227] width 123 height 17
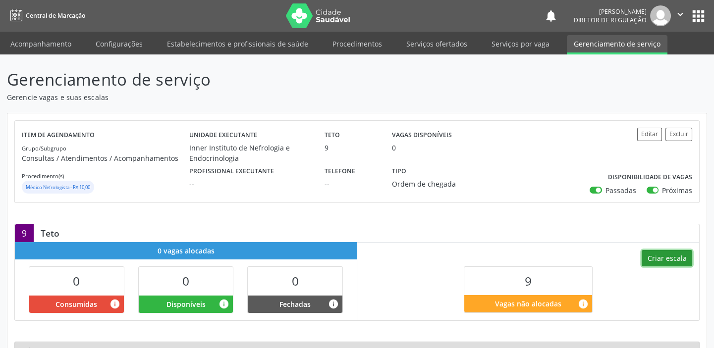
click at [668, 260] on button "Criar escala" at bounding box center [667, 258] width 51 height 17
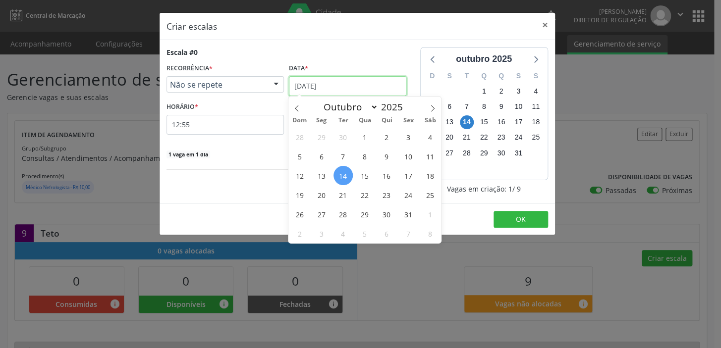
click at [340, 86] on input "[DATE]" at bounding box center [347, 86] width 117 height 20
click at [408, 175] on span "17" at bounding box center [408, 175] width 19 height 19
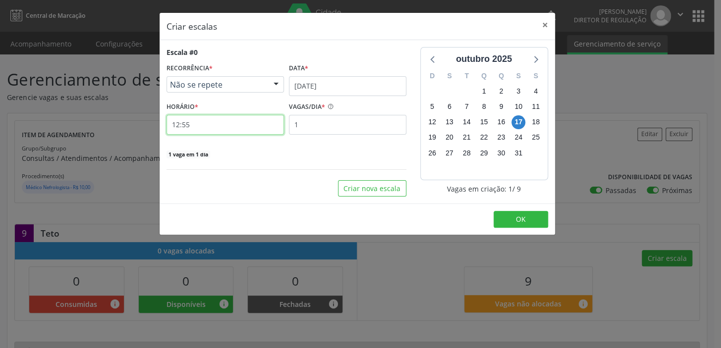
click at [241, 125] on input "12:55" at bounding box center [225, 125] width 117 height 20
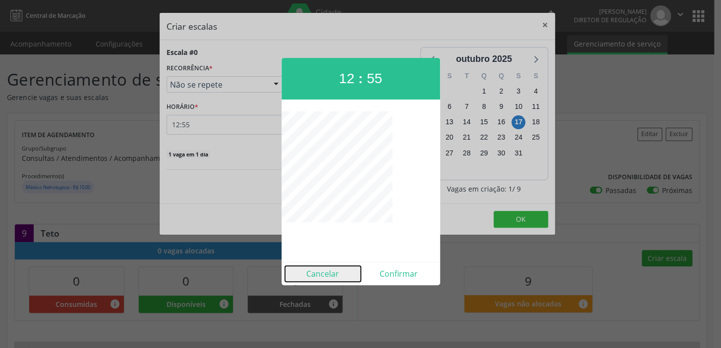
click at [324, 276] on button "Cancelar" at bounding box center [323, 274] width 76 height 16
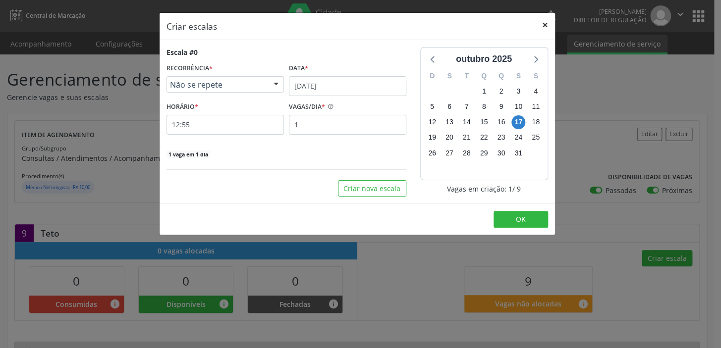
click at [543, 23] on button "×" at bounding box center [545, 25] width 20 height 24
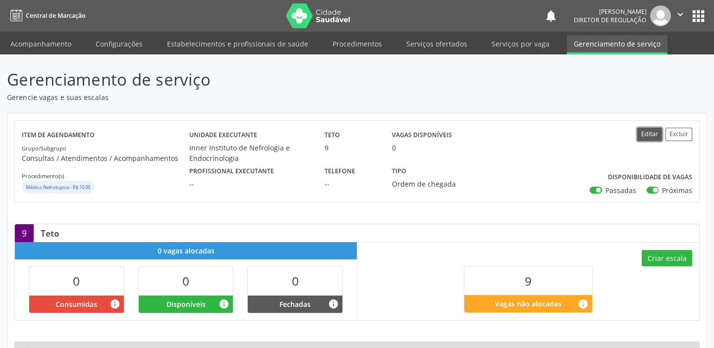
click at [651, 132] on button "Editar" at bounding box center [649, 134] width 25 height 13
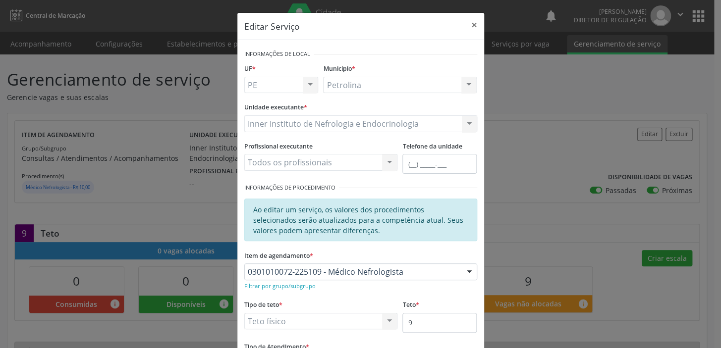
scroll to position [87, 0]
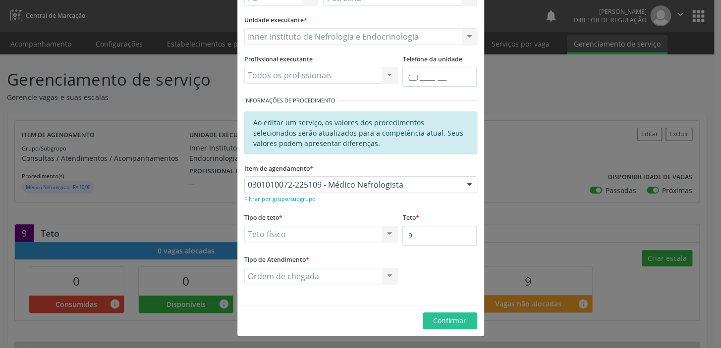
click at [324, 273] on div "Ordem de chegada Ordem de chegada Horário agendado Nenhum resultado encontrado …" at bounding box center [321, 276] width 154 height 17
click at [329, 272] on div "Ordem de chegada Ordem de chegada Horário agendado Nenhum resultado encontrado …" at bounding box center [321, 276] width 154 height 17
click at [332, 272] on div "Ordem de chegada Ordem de chegada Horário agendado Nenhum resultado encontrado …" at bounding box center [321, 276] width 154 height 17
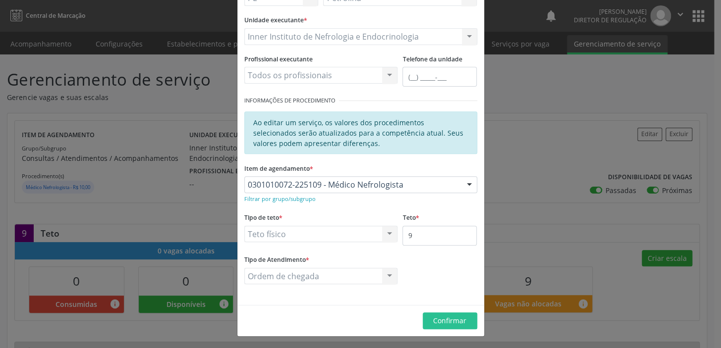
scroll to position [0, 0]
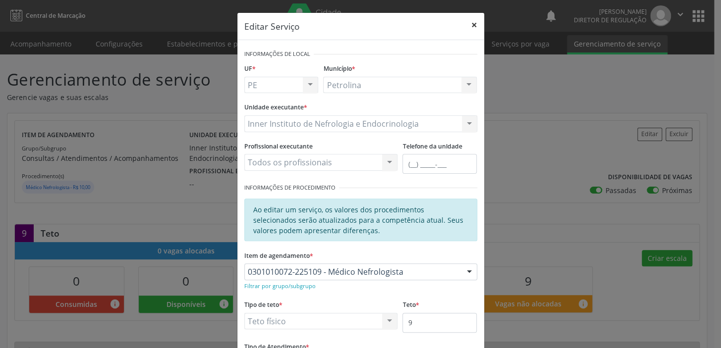
click at [470, 25] on button "×" at bounding box center [474, 25] width 20 height 24
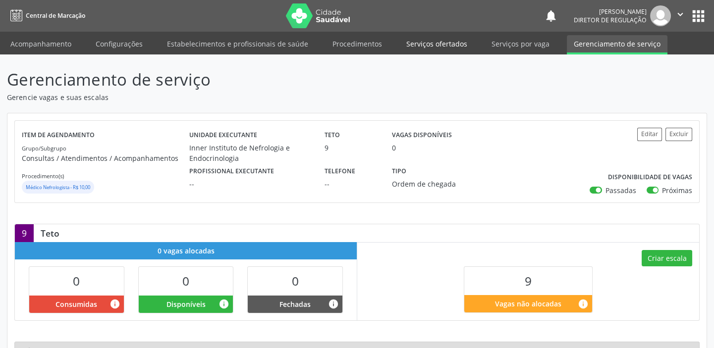
click at [443, 45] on link "Serviços ofertados" at bounding box center [436, 43] width 75 height 17
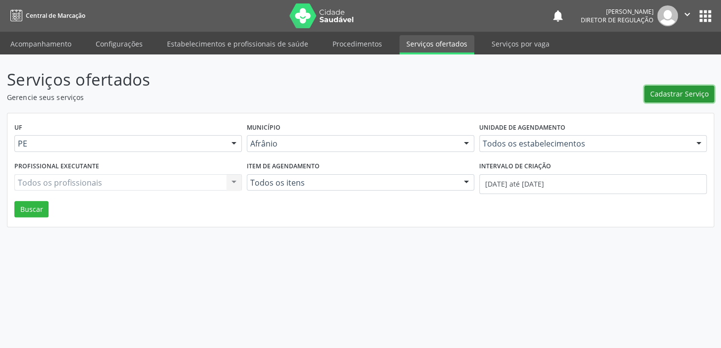
click at [669, 97] on span "Cadastrar Serviço" at bounding box center [679, 94] width 58 height 10
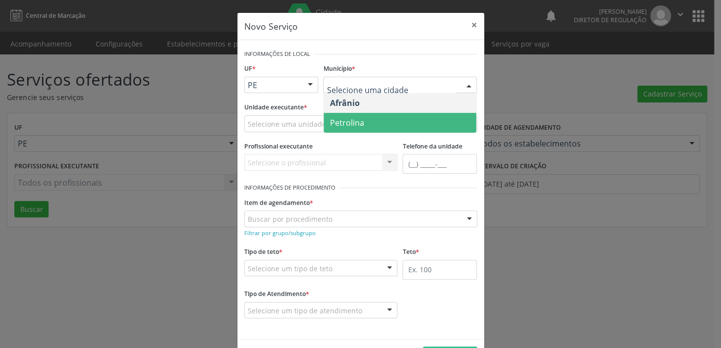
click at [392, 118] on span "Petrolina" at bounding box center [400, 123] width 153 height 20
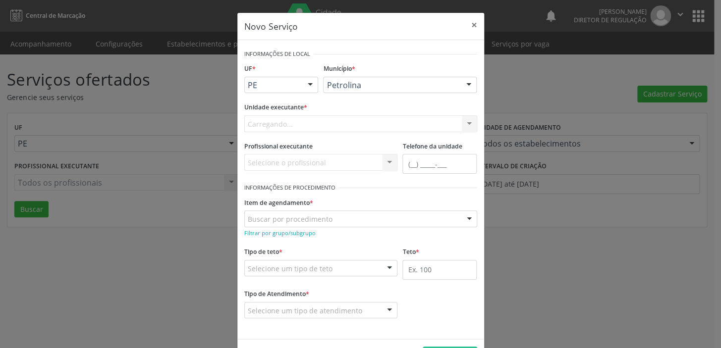
click at [352, 119] on div "Carregando... Academia da Saude de Afranio Academia da Saude do Bairro [PERSON_…" at bounding box center [360, 123] width 233 height 17
click at [352, 119] on div "Selecione uma unidade" at bounding box center [360, 123] width 233 height 17
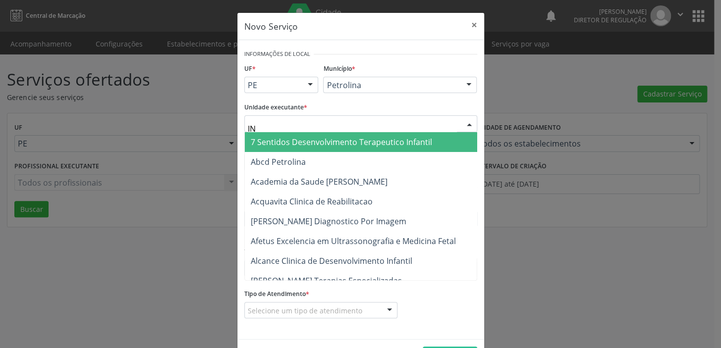
type input "INN"
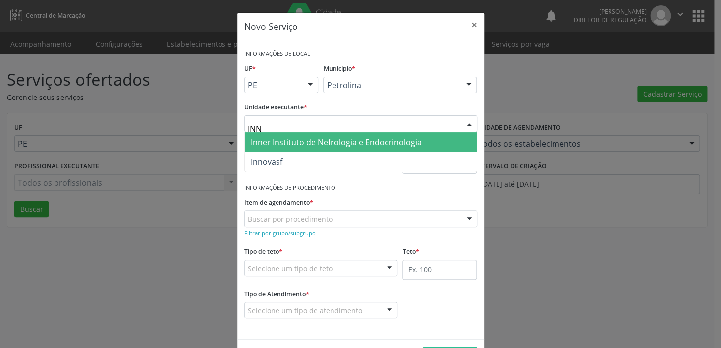
click at [342, 139] on span "Inner Instituto de Nefrologia e Endocrinologia" at bounding box center [336, 142] width 171 height 11
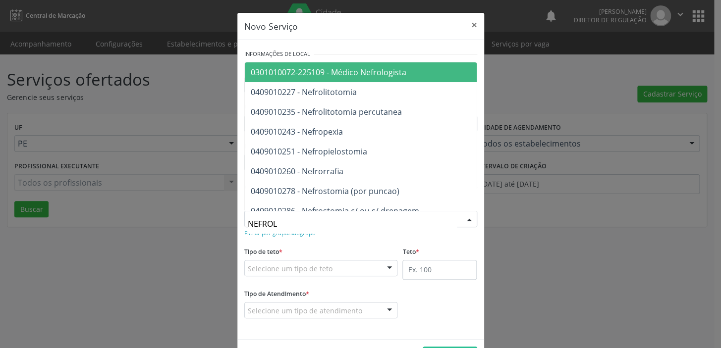
type input "NEFROLO"
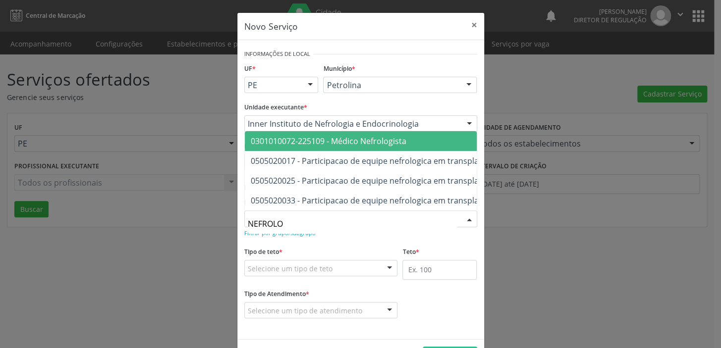
click at [339, 136] on span "0301010072-225109 - Médico Nefrologista" at bounding box center [329, 141] width 156 height 11
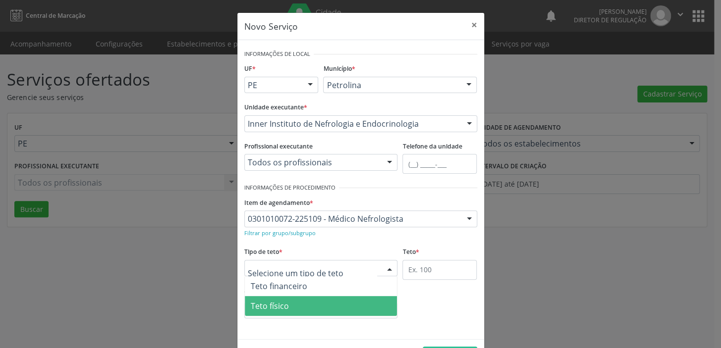
click at [310, 308] on span "Teto físico" at bounding box center [321, 306] width 153 height 20
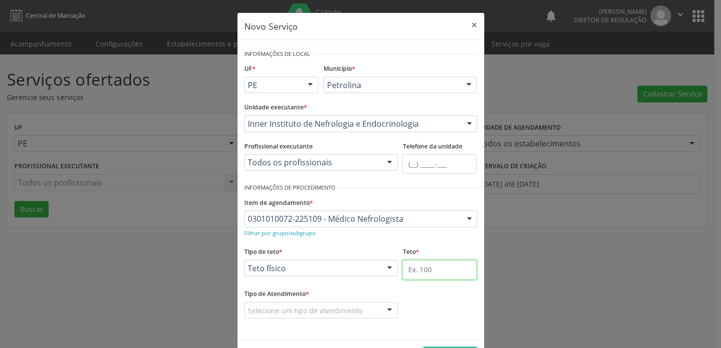
click at [409, 272] on input "text" at bounding box center [439, 270] width 74 height 20
type input "9"
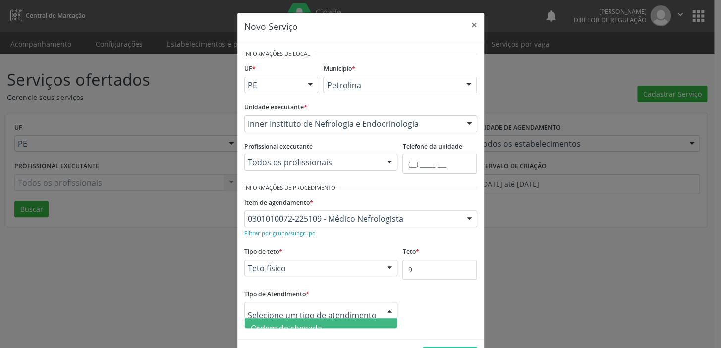
click at [359, 310] on div at bounding box center [321, 310] width 154 height 17
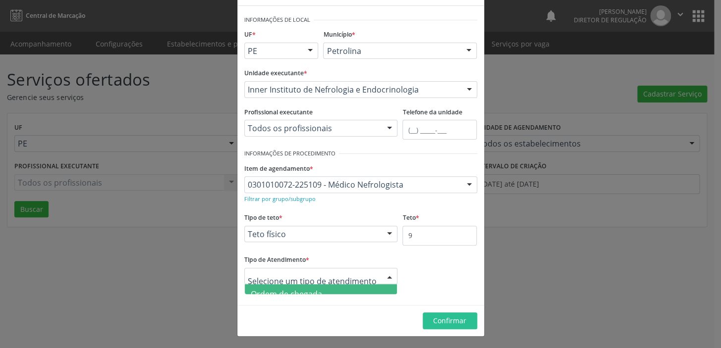
scroll to position [30, 0]
click at [327, 290] on span "Horário agendado" at bounding box center [321, 285] width 153 height 20
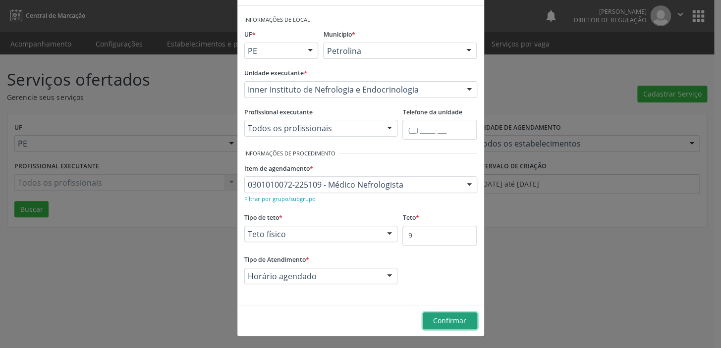
click at [460, 322] on span "Confirmar" at bounding box center [449, 320] width 33 height 9
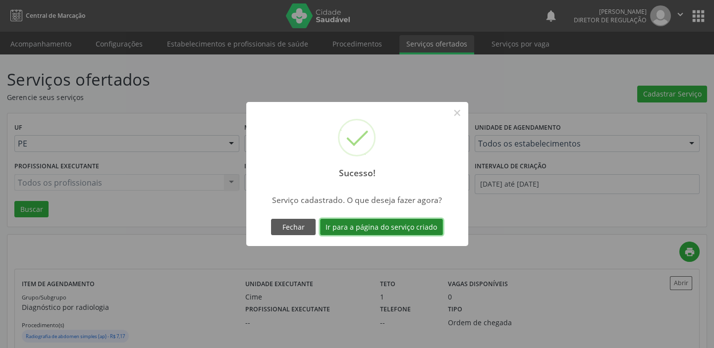
click at [410, 227] on button "Ir para a página do serviço criado" at bounding box center [381, 227] width 123 height 17
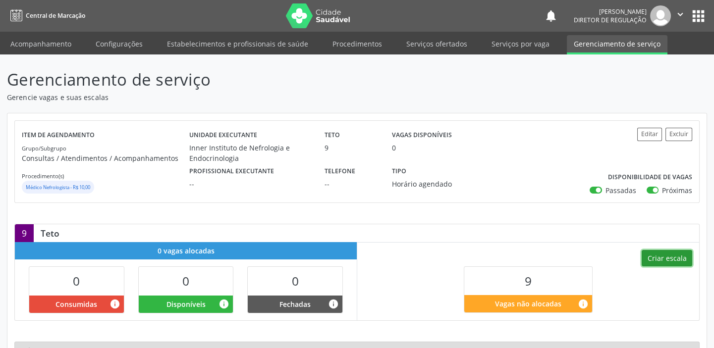
click at [662, 260] on button "Criar escala" at bounding box center [667, 258] width 51 height 17
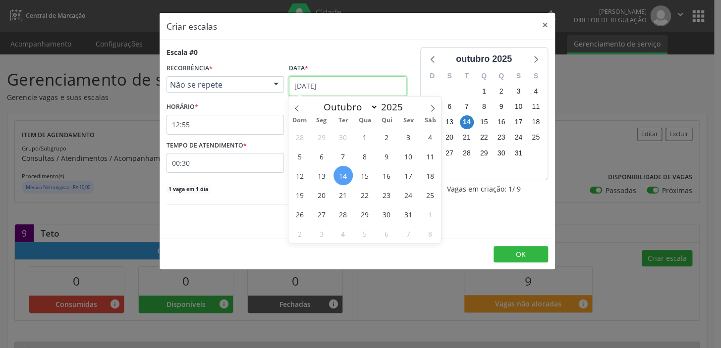
click at [357, 85] on input "[DATE]" at bounding box center [347, 86] width 117 height 20
click at [408, 177] on span "17" at bounding box center [408, 175] width 19 height 19
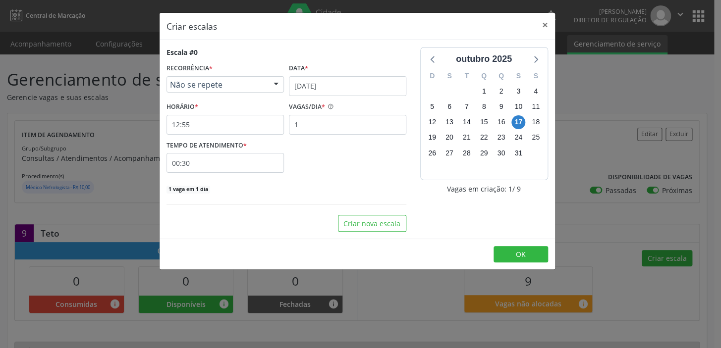
click at [254, 84] on span "Não se repete" at bounding box center [217, 85] width 94 height 10
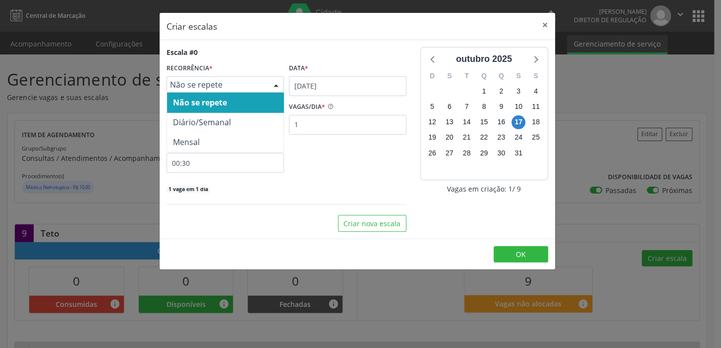
click at [247, 99] on span "Não se repete" at bounding box center [225, 103] width 116 height 20
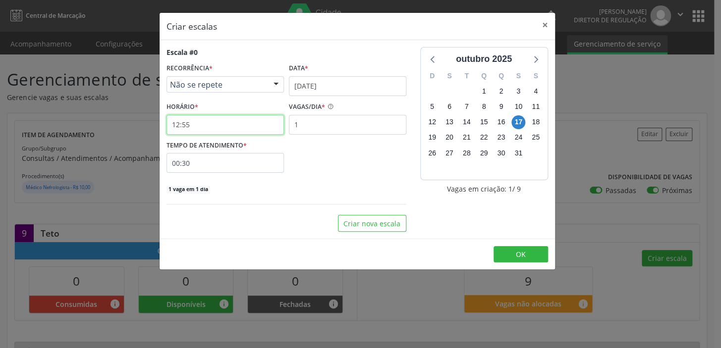
click at [235, 124] on input "12:55" at bounding box center [225, 125] width 117 height 20
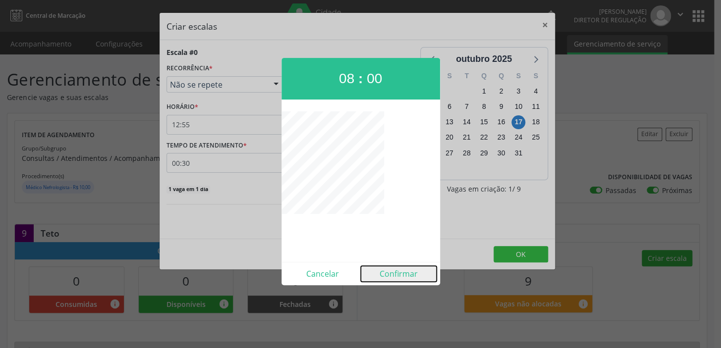
click at [392, 273] on button "Confirmar" at bounding box center [399, 274] width 76 height 16
type input "08:00"
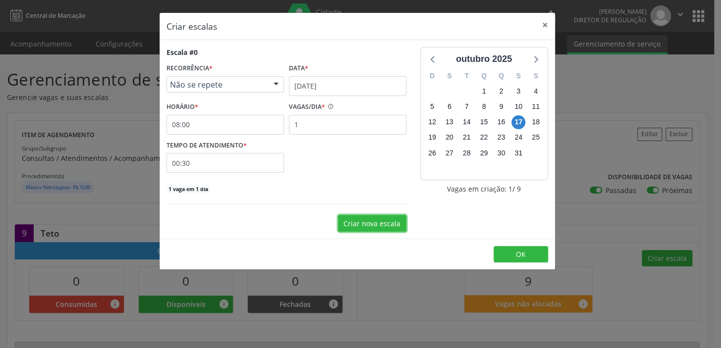
click at [383, 223] on button "Criar nova escala" at bounding box center [372, 223] width 68 height 17
select select "9"
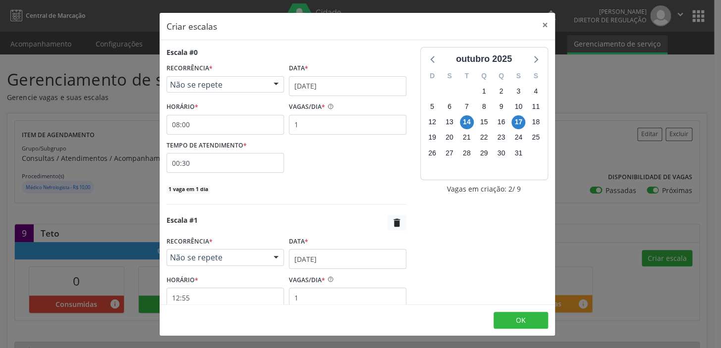
scroll to position [45, 0]
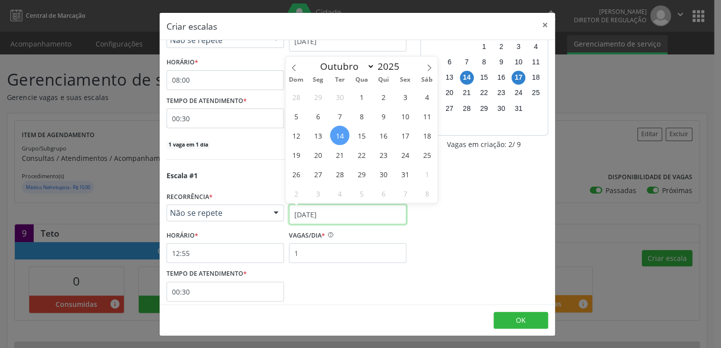
click at [340, 215] on input "[DATE]" at bounding box center [347, 215] width 117 height 20
click at [405, 134] on span "17" at bounding box center [404, 135] width 19 height 19
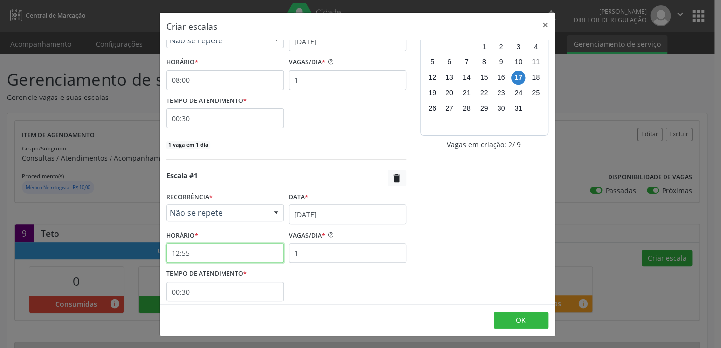
click at [246, 251] on input "12:55" at bounding box center [225, 253] width 117 height 20
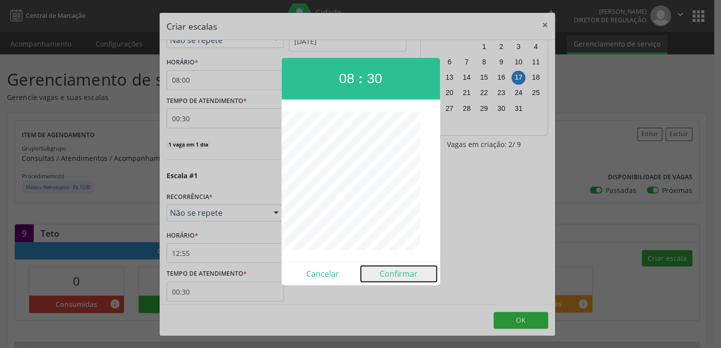
click at [403, 273] on button "Confirmar" at bounding box center [399, 274] width 76 height 16
type input "08:30"
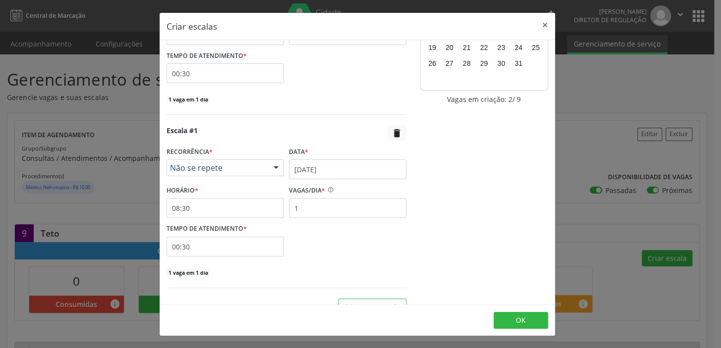
scroll to position [107, 0]
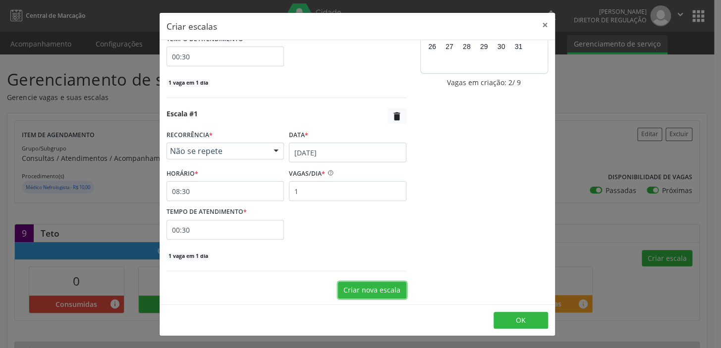
click at [386, 287] on button "Criar nova escala" at bounding box center [372, 290] width 68 height 17
select select "9"
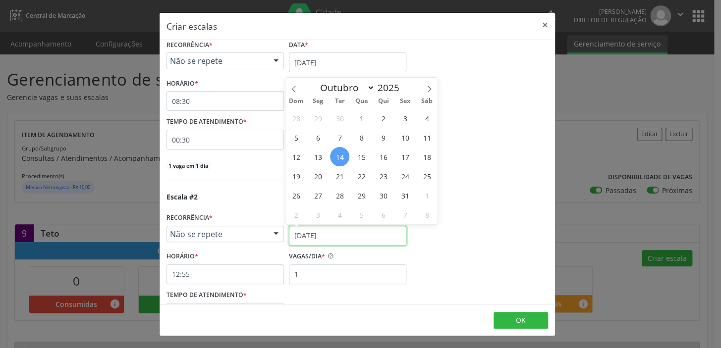
click at [331, 234] on input "[DATE]" at bounding box center [347, 236] width 117 height 20
click at [406, 154] on span "17" at bounding box center [404, 156] width 19 height 19
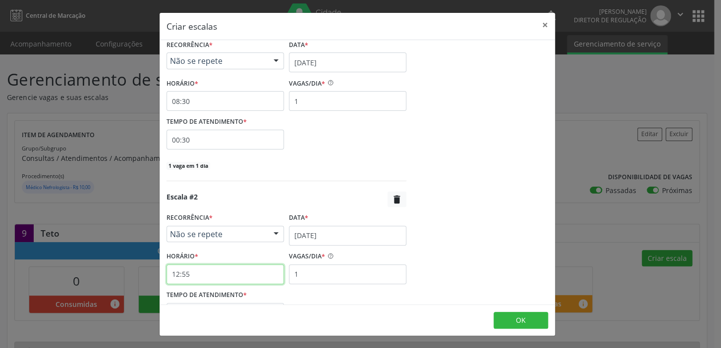
click at [227, 275] on input "12:55" at bounding box center [225, 275] width 117 height 20
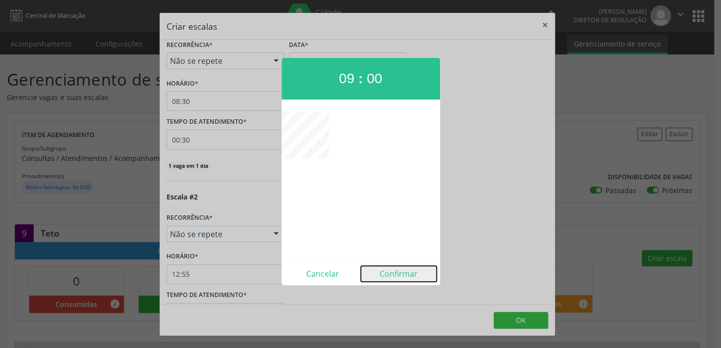
click at [394, 272] on button "Confirmar" at bounding box center [399, 274] width 76 height 16
type input "09:00"
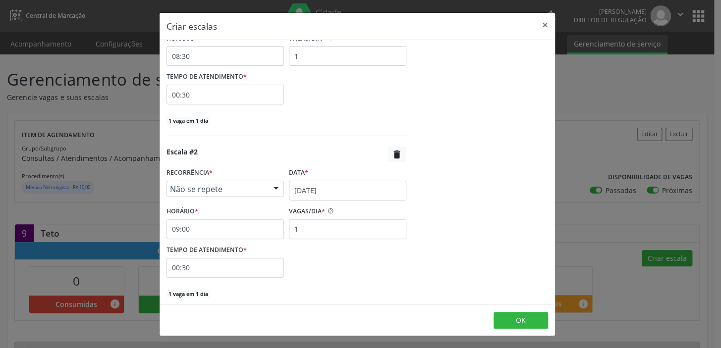
scroll to position [280, 0]
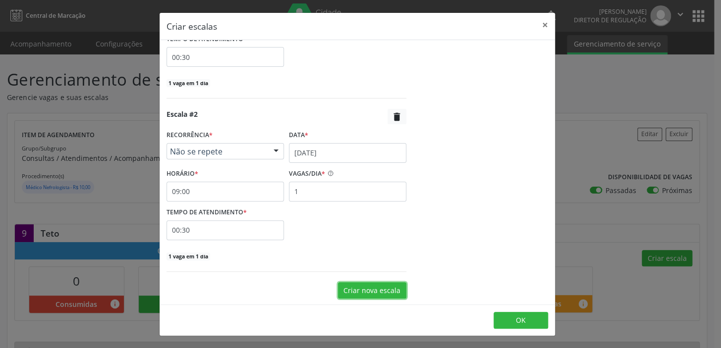
click at [375, 289] on button "Criar nova escala" at bounding box center [372, 290] width 68 height 17
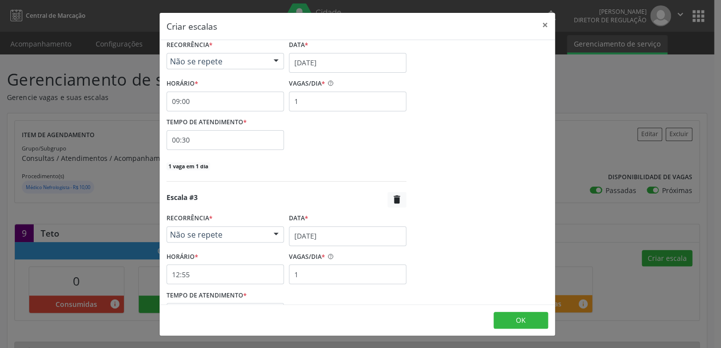
scroll to position [415, 0]
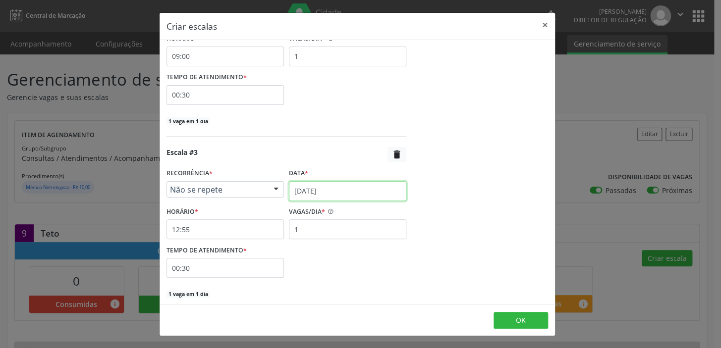
click at [356, 190] on input "[DATE]" at bounding box center [347, 191] width 117 height 20
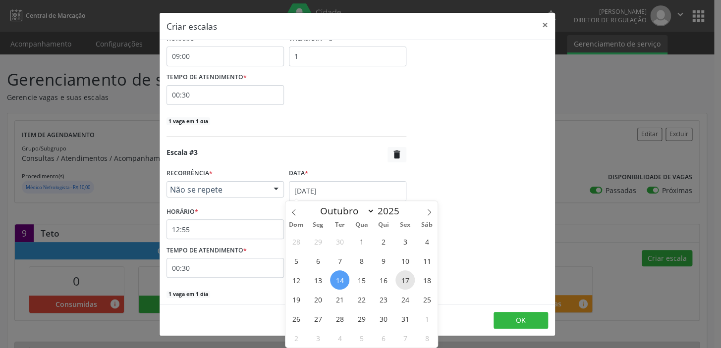
click at [403, 282] on span "17" at bounding box center [404, 280] width 19 height 19
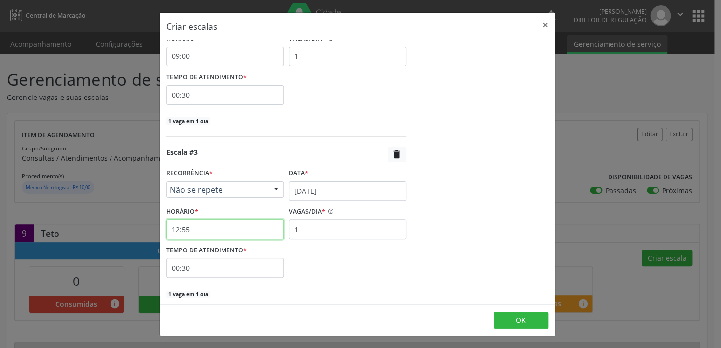
click at [241, 232] on input "12:55" at bounding box center [225, 230] width 117 height 20
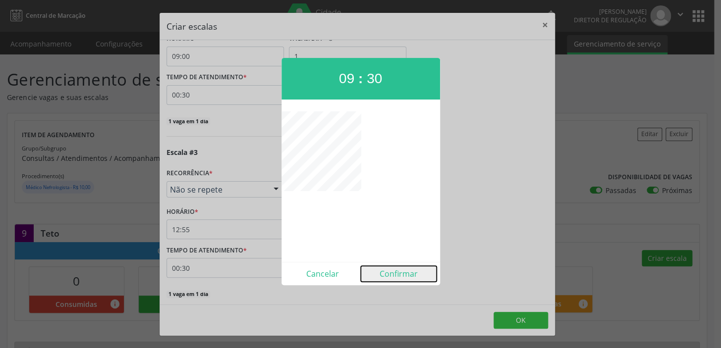
click at [397, 276] on button "Confirmar" at bounding box center [399, 274] width 76 height 16
type input "09:30"
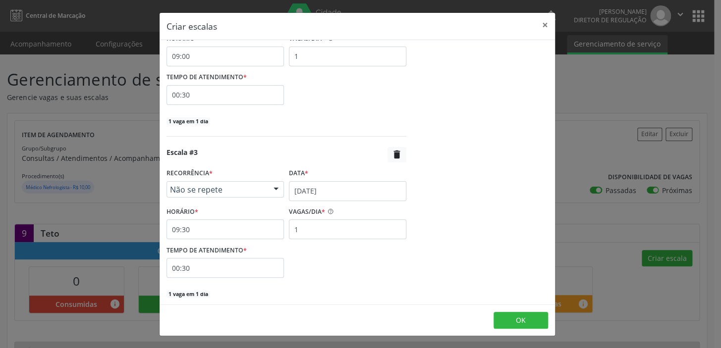
scroll to position [452, 0]
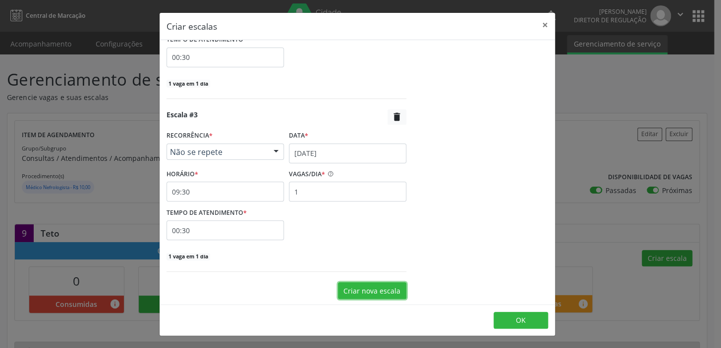
click at [375, 287] on button "Criar nova escala" at bounding box center [372, 290] width 68 height 17
select select "9"
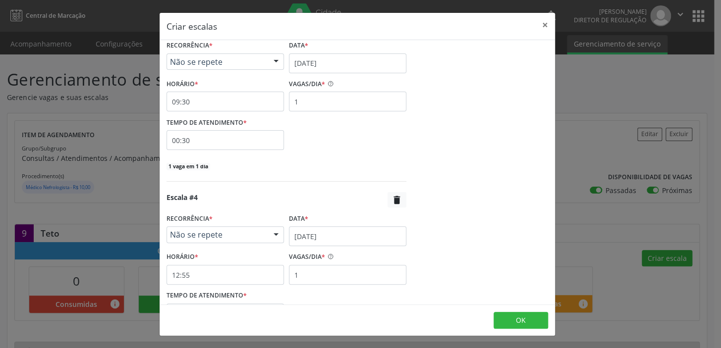
scroll to position [588, 0]
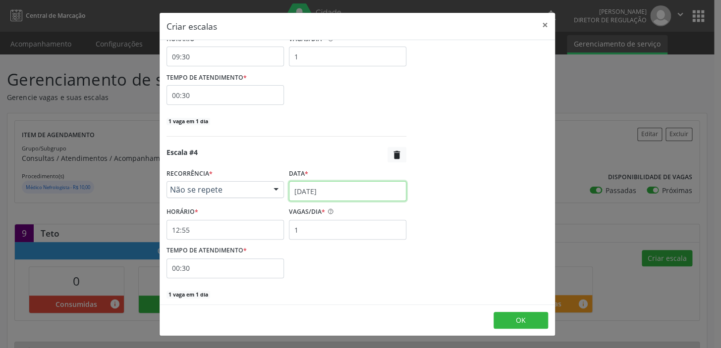
click at [345, 191] on input "[DATE]" at bounding box center [347, 191] width 117 height 20
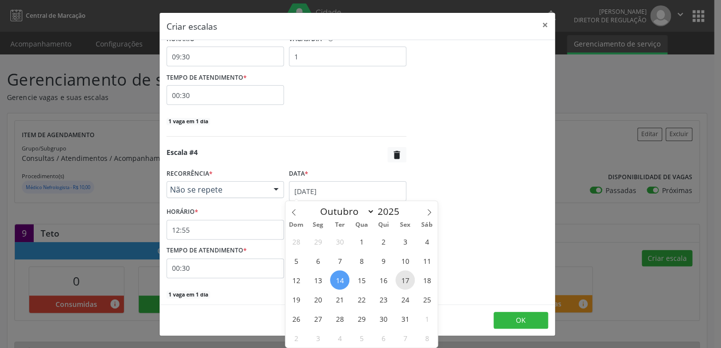
click at [404, 279] on span "17" at bounding box center [404, 280] width 19 height 19
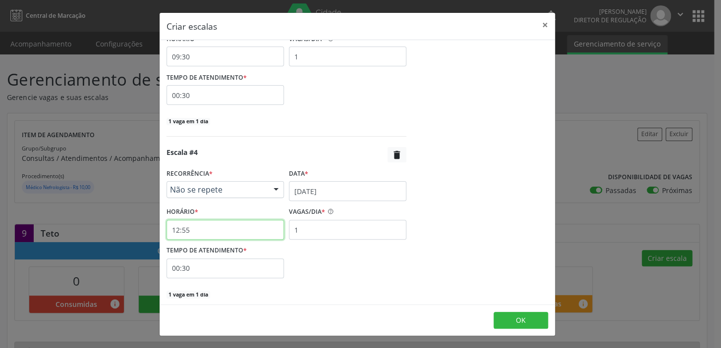
click at [230, 228] on input "12:55" at bounding box center [225, 230] width 117 height 20
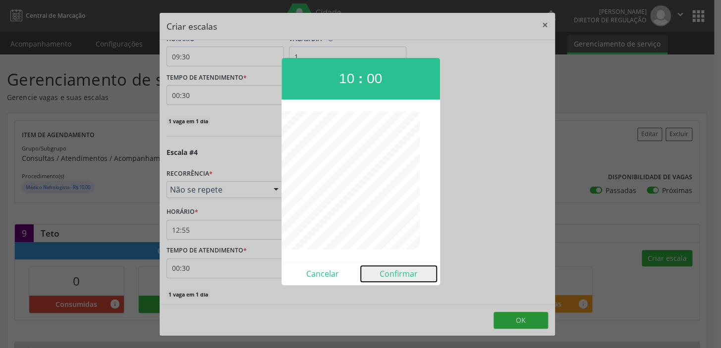
click at [406, 274] on button "Confirmar" at bounding box center [399, 274] width 76 height 16
type input "10:00"
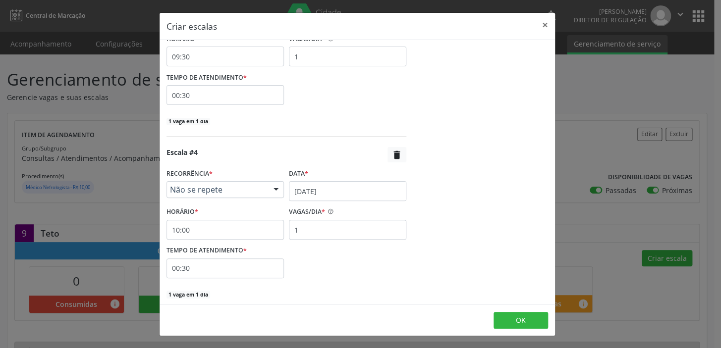
scroll to position [625, 0]
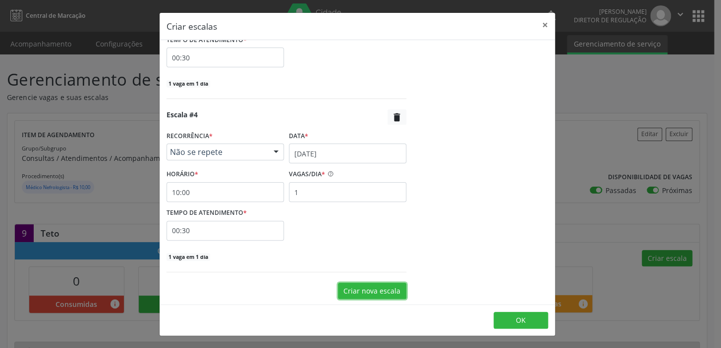
click at [387, 288] on button "Criar nova escala" at bounding box center [372, 291] width 68 height 17
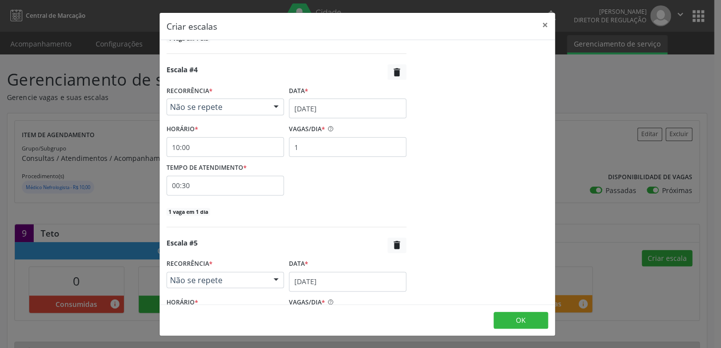
scroll to position [716, 0]
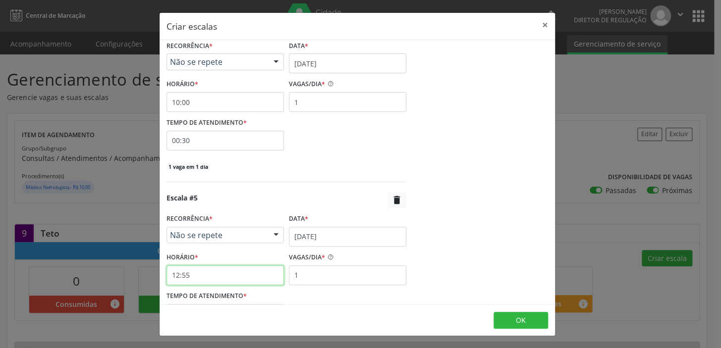
click at [249, 273] on input "12:55" at bounding box center [225, 276] width 117 height 20
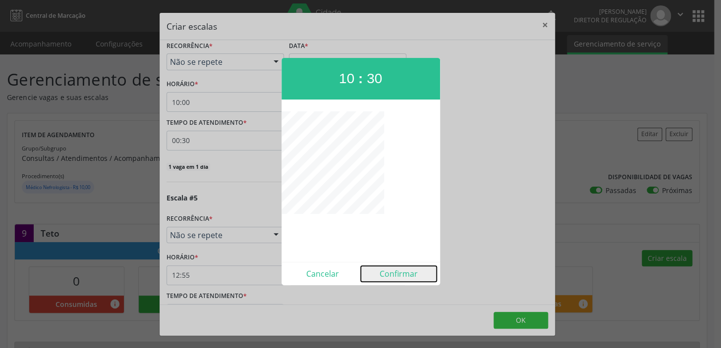
click at [394, 273] on button "Confirmar" at bounding box center [399, 274] width 76 height 16
type input "10:30"
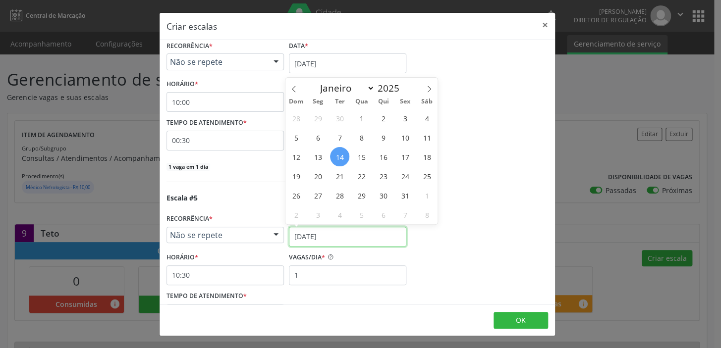
click at [359, 243] on input "[DATE]" at bounding box center [347, 237] width 117 height 20
click at [409, 157] on span "17" at bounding box center [404, 156] width 19 height 19
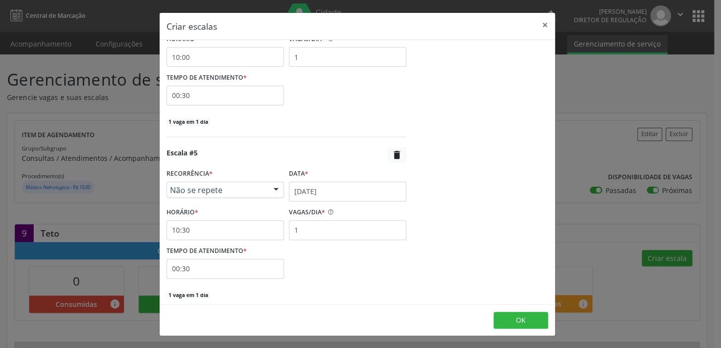
scroll to position [798, 0]
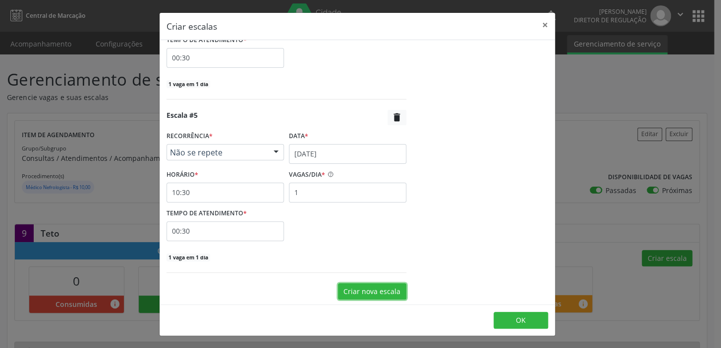
click at [379, 289] on button "Criar nova escala" at bounding box center [372, 291] width 68 height 17
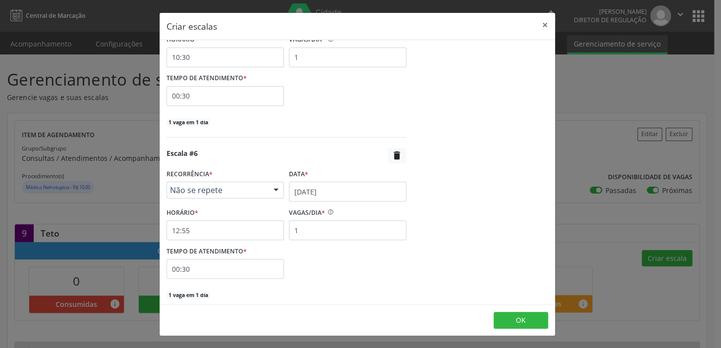
scroll to position [972, 0]
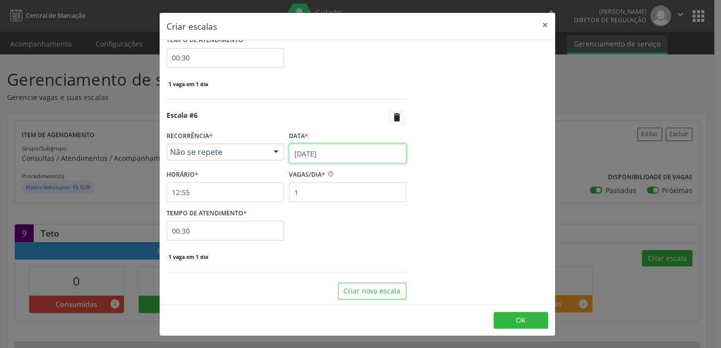
click at [351, 151] on input "[DATE]" at bounding box center [347, 154] width 117 height 20
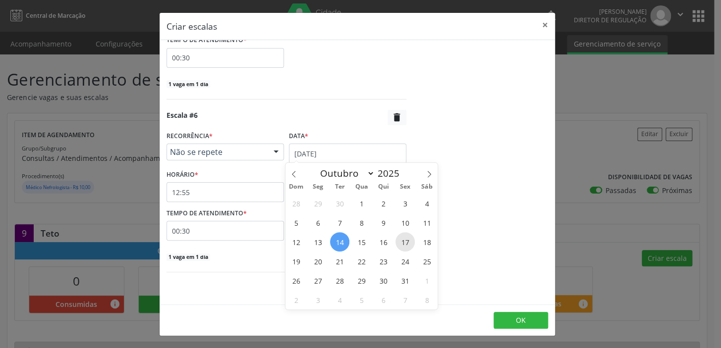
click at [402, 242] on span "17" at bounding box center [404, 241] width 19 height 19
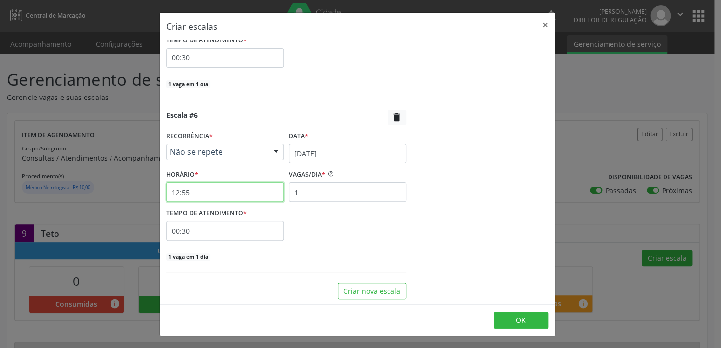
click at [232, 190] on input "12:55" at bounding box center [225, 192] width 117 height 20
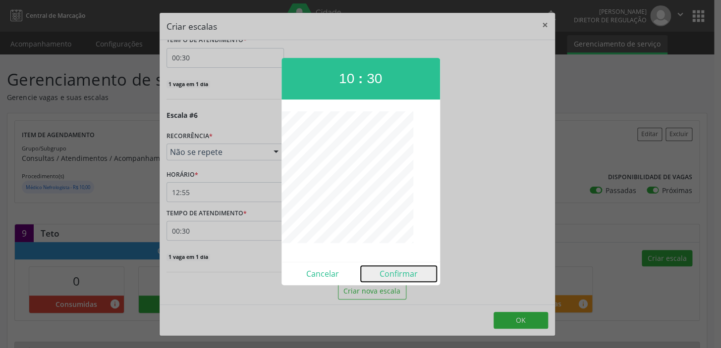
click at [393, 270] on button "Confirmar" at bounding box center [399, 274] width 76 height 16
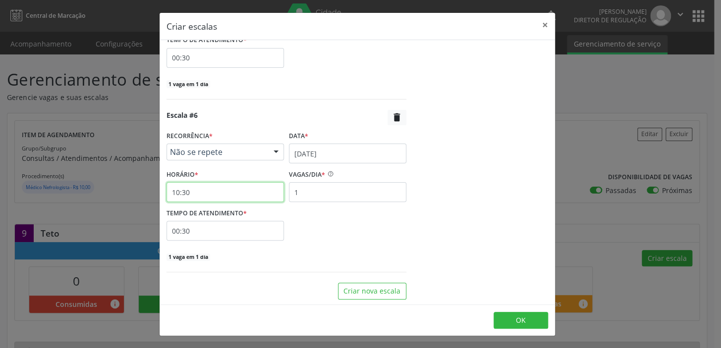
click at [240, 192] on input "10:30" at bounding box center [225, 192] width 117 height 20
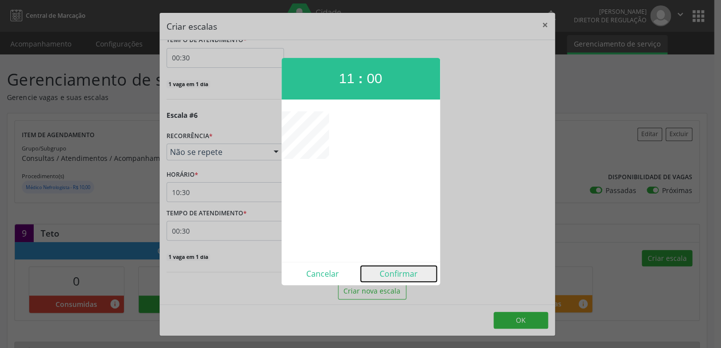
click at [395, 273] on button "Confirmar" at bounding box center [399, 274] width 76 height 16
type input "11:00"
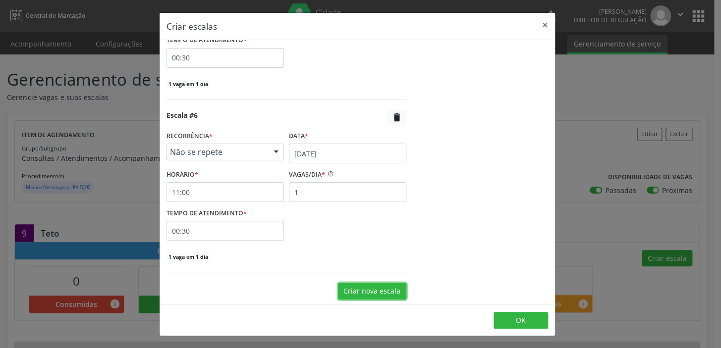
click at [373, 290] on button "Criar nova escala" at bounding box center [372, 291] width 68 height 17
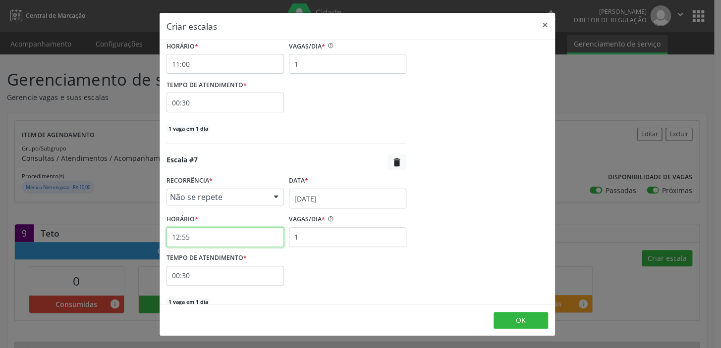
click at [241, 236] on input "12:55" at bounding box center [225, 237] width 117 height 20
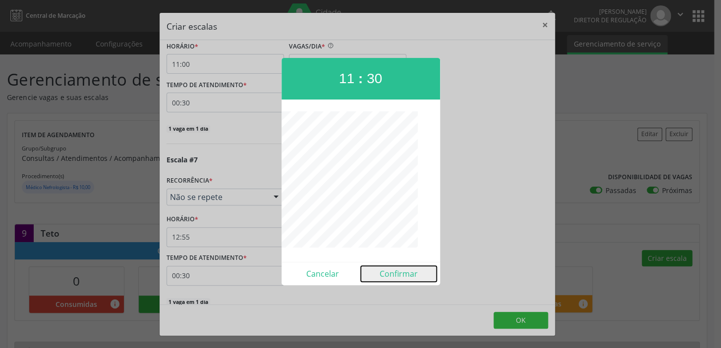
click at [395, 277] on button "Confirmar" at bounding box center [399, 274] width 76 height 16
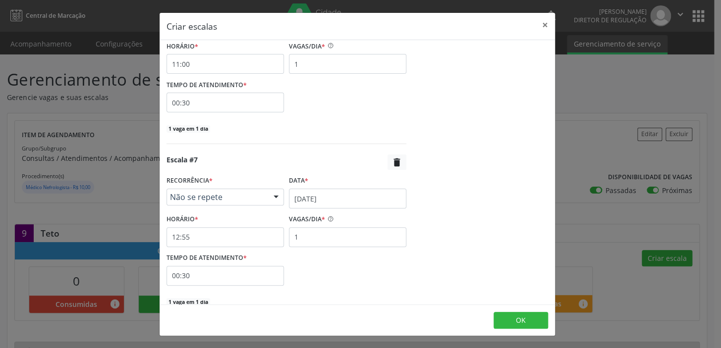
type input "11:30"
click at [334, 197] on input "[DATE]" at bounding box center [347, 199] width 117 height 20
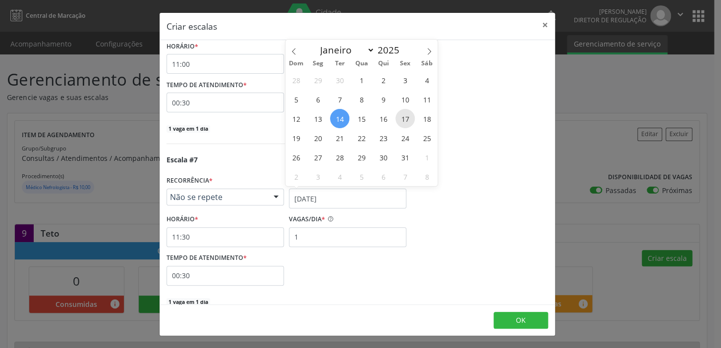
click at [401, 118] on span "17" at bounding box center [404, 118] width 19 height 19
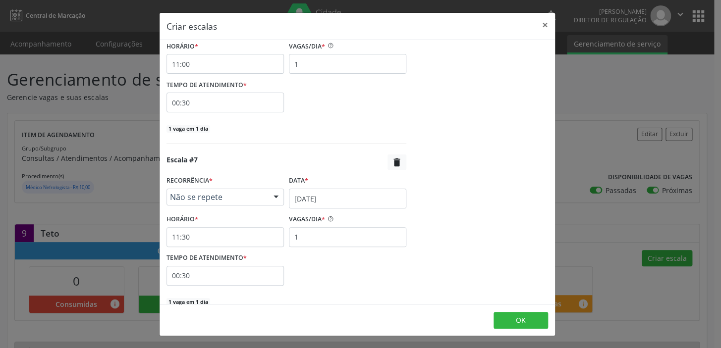
scroll to position [1145, 0]
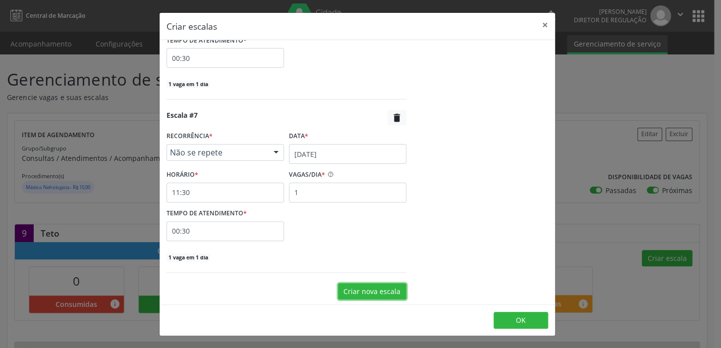
click at [377, 291] on button "Criar nova escala" at bounding box center [372, 291] width 68 height 17
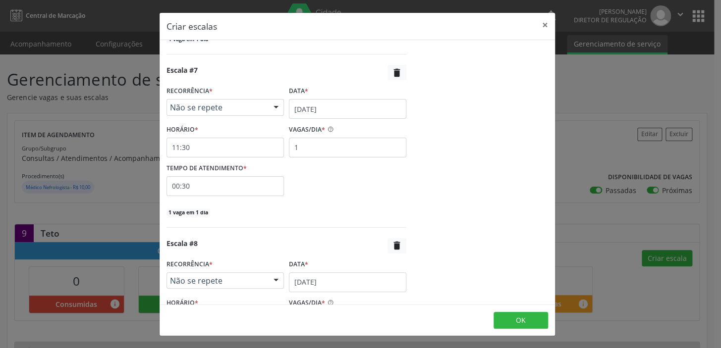
scroll to position [1280, 0]
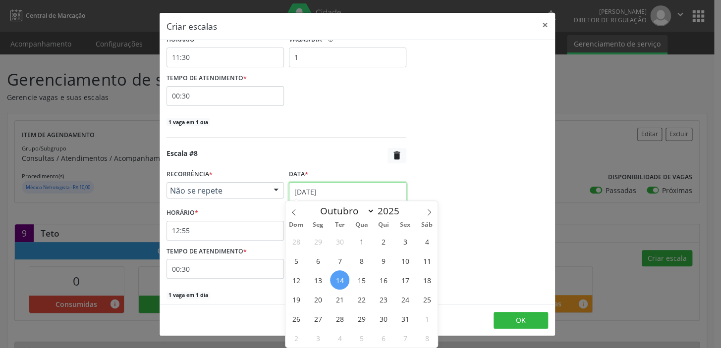
click at [333, 189] on input "[DATE]" at bounding box center [347, 192] width 117 height 20
click at [403, 280] on span "17" at bounding box center [404, 280] width 19 height 19
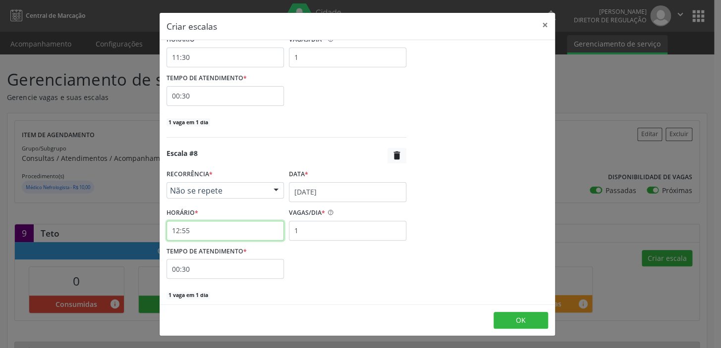
click at [237, 223] on input "12:55" at bounding box center [225, 231] width 117 height 20
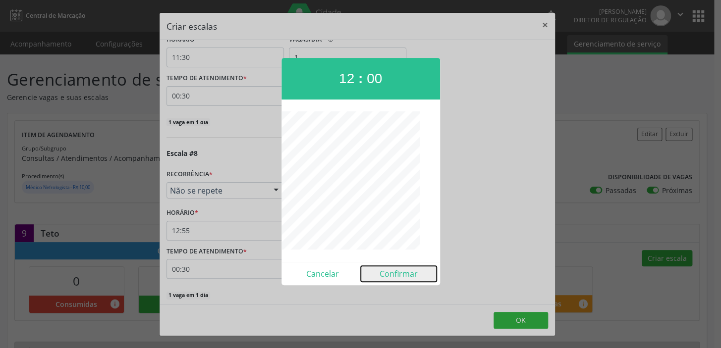
click at [395, 274] on button "Confirmar" at bounding box center [399, 274] width 76 height 16
type input "12:00"
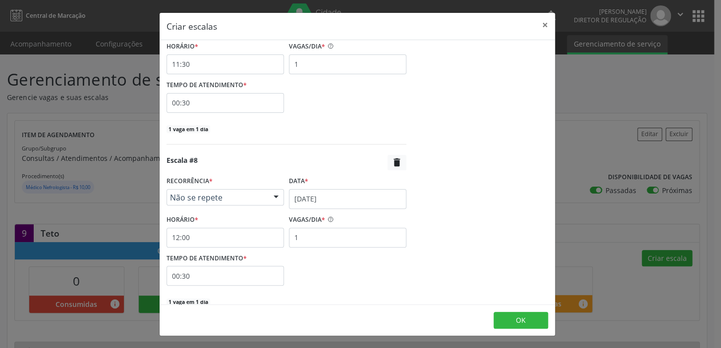
scroll to position [1318, 0]
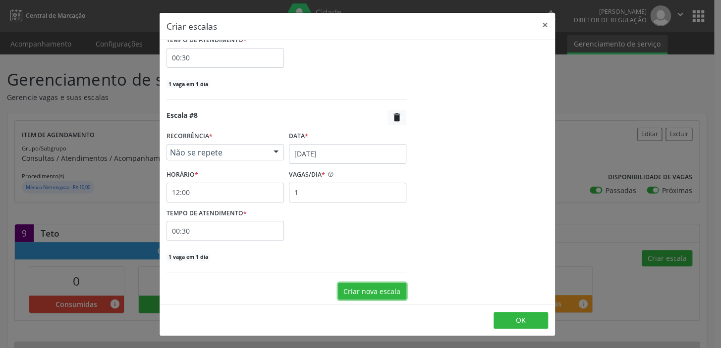
click at [382, 290] on button "Criar nova escala" at bounding box center [372, 291] width 68 height 17
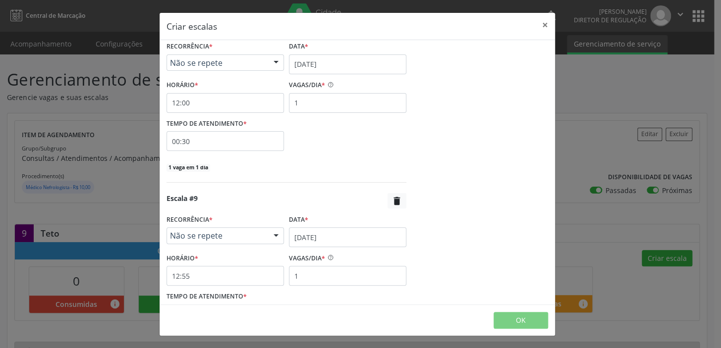
scroll to position [1482, 0]
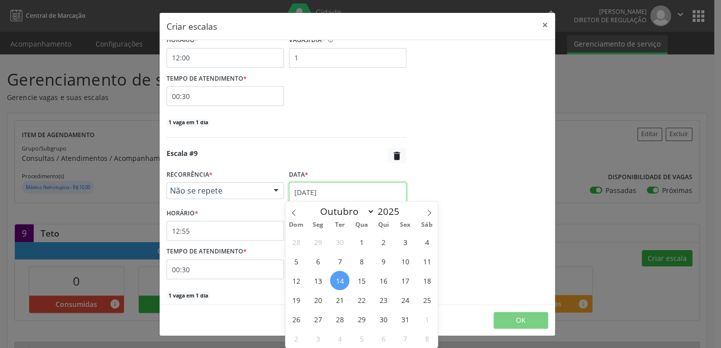
click at [362, 188] on input "[DATE]" at bounding box center [347, 192] width 117 height 20
click at [403, 282] on span "17" at bounding box center [404, 280] width 19 height 19
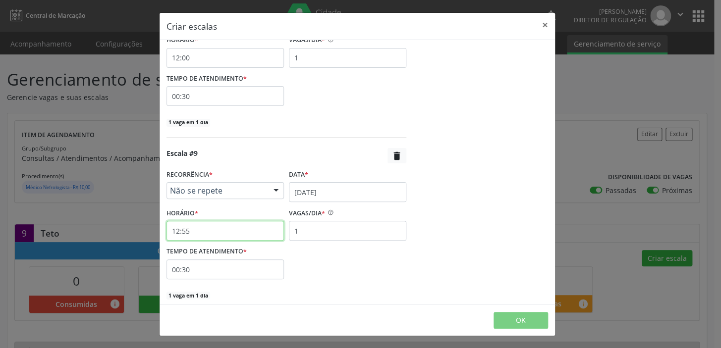
click at [233, 231] on input "12:55" at bounding box center [225, 231] width 117 height 20
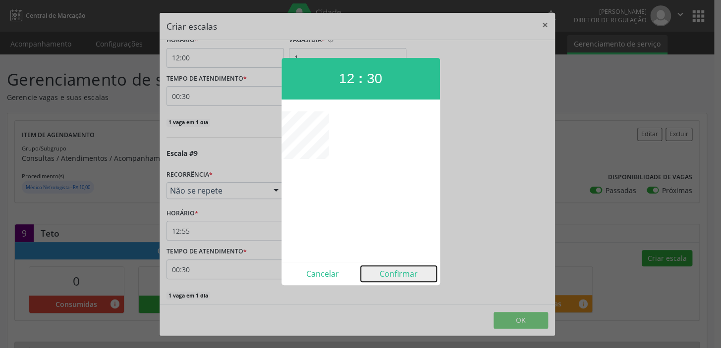
click at [407, 273] on button "Confirmar" at bounding box center [399, 274] width 76 height 16
type input "12:30"
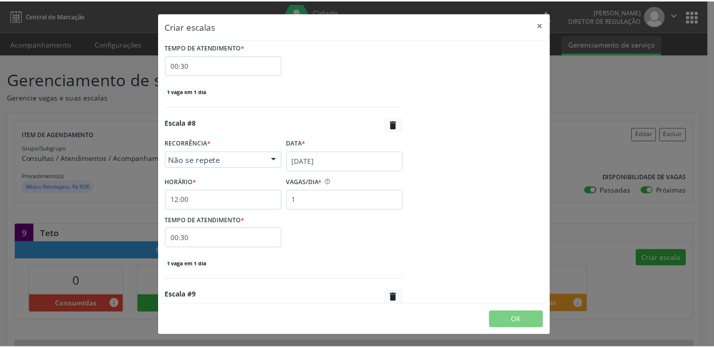
scroll to position [1204, 0]
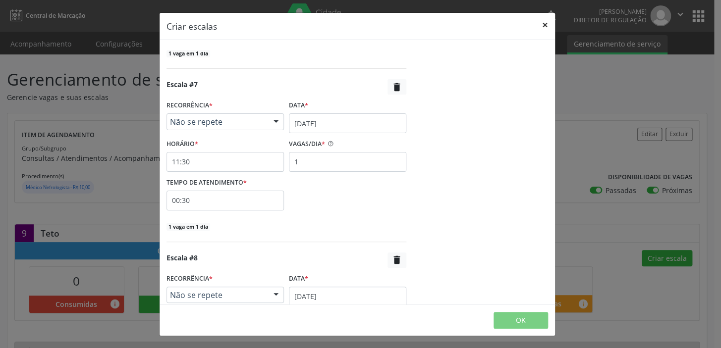
click at [544, 24] on button "×" at bounding box center [545, 25] width 20 height 24
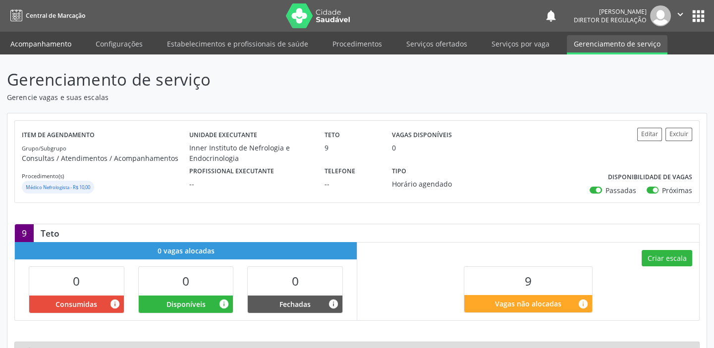
click at [59, 45] on link "Acompanhamento" at bounding box center [40, 43] width 75 height 17
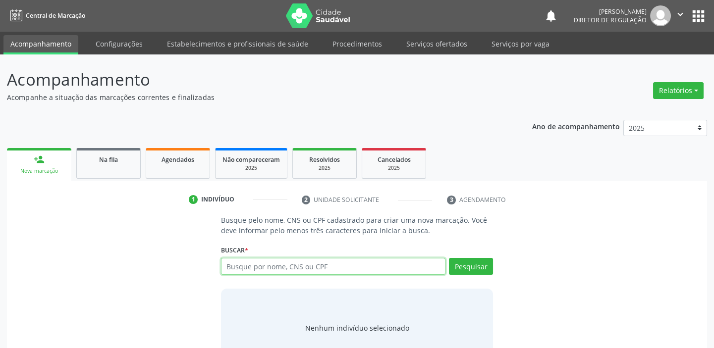
click at [337, 266] on input "text" at bounding box center [333, 266] width 225 height 17
click at [114, 162] on span "Na fila" at bounding box center [108, 160] width 19 height 8
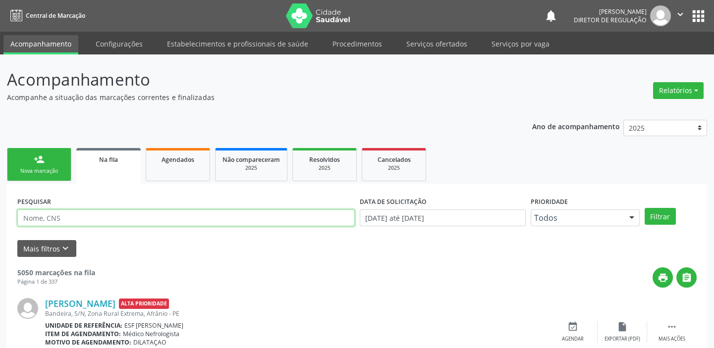
click at [119, 215] on input "text" at bounding box center [186, 218] width 338 height 17
type input "EPIFANIO"
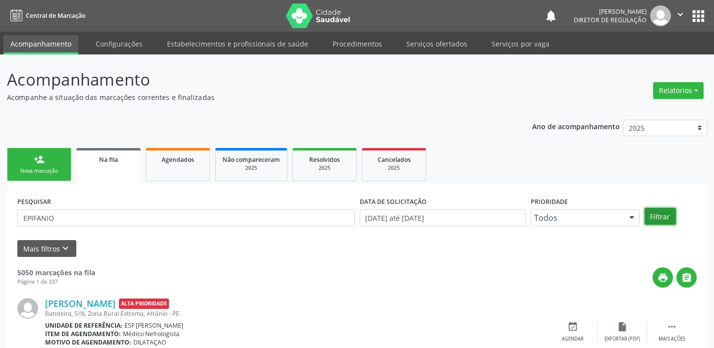
click at [664, 217] on button "Filtrar" at bounding box center [660, 216] width 31 height 17
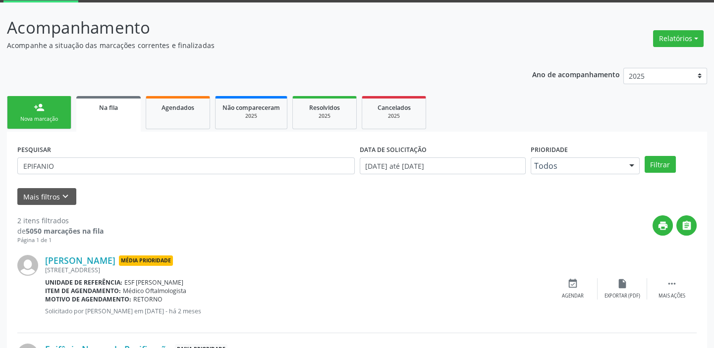
scroll to position [7, 0]
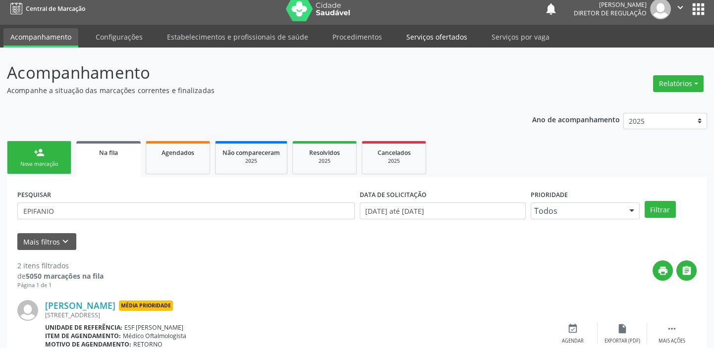
click at [446, 39] on link "Serviços ofertados" at bounding box center [436, 36] width 75 height 17
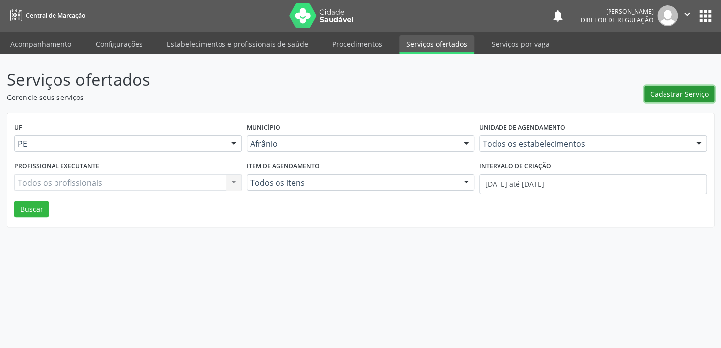
click at [695, 94] on span "Cadastrar Serviço" at bounding box center [679, 94] width 58 height 10
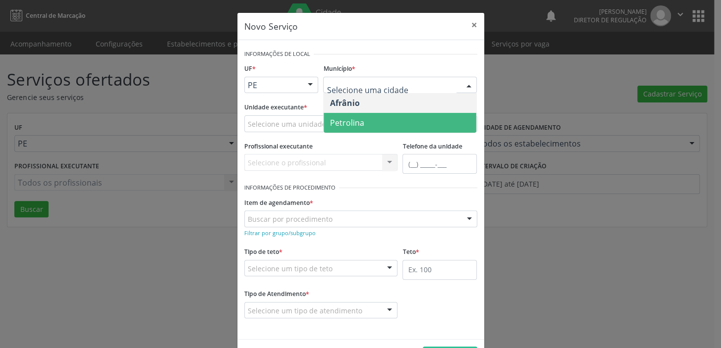
click at [362, 120] on span "Petrolina" at bounding box center [400, 123] width 153 height 20
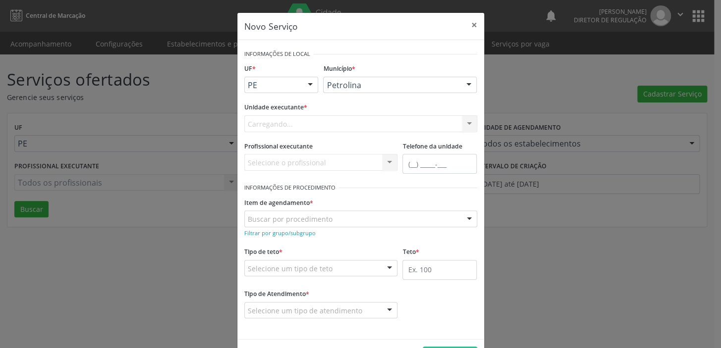
click at [336, 123] on div "Carregando... Academia da Saude de Afranio Academia da Saude do Bairro [PERSON_…" at bounding box center [360, 123] width 233 height 17
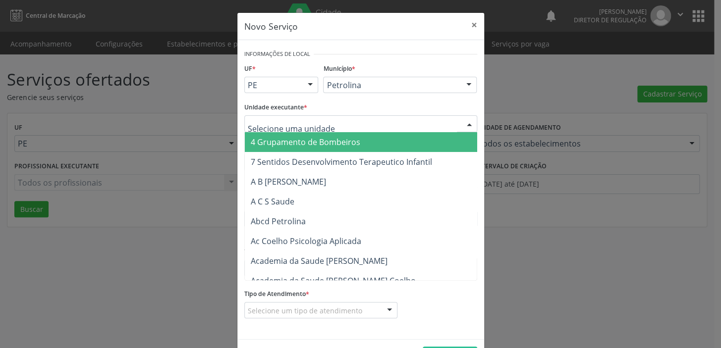
click at [336, 123] on div at bounding box center [360, 123] width 233 height 17
type input "INN"
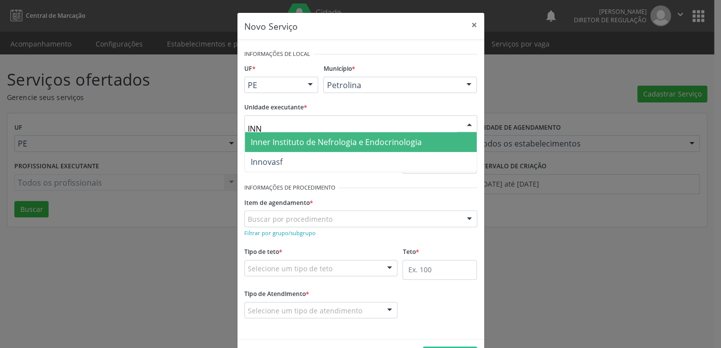
click at [353, 140] on span "Inner Instituto de Nefrologia e Endocrinologia" at bounding box center [336, 142] width 171 height 11
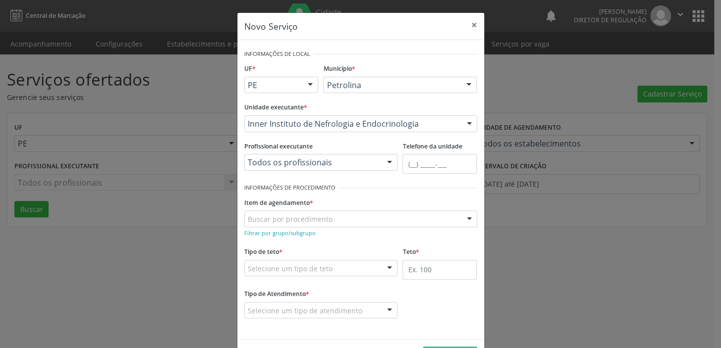
click at [336, 218] on div "Buscar por procedimento" at bounding box center [360, 219] width 233 height 17
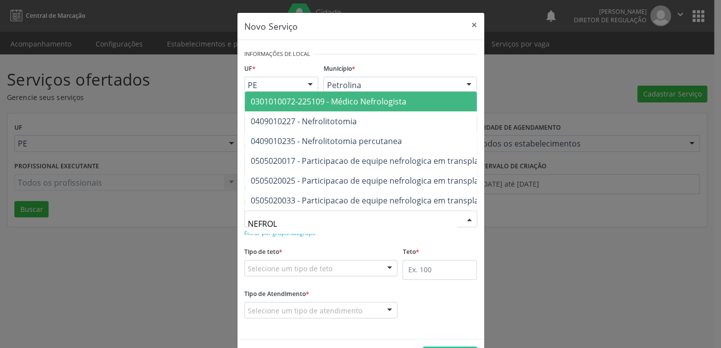
type input "NEFROLO"
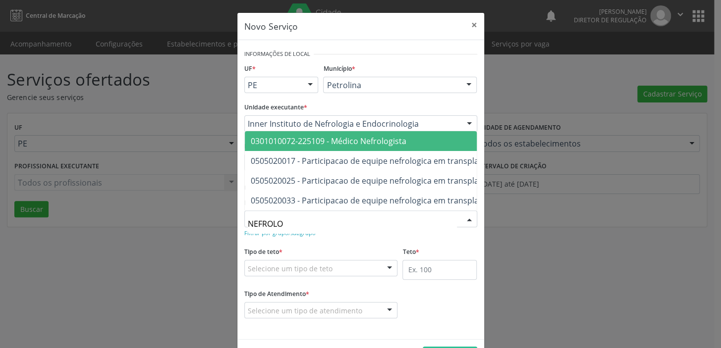
click at [387, 136] on span "0301010072-225109 - Médico Nefrologista" at bounding box center [329, 141] width 156 height 11
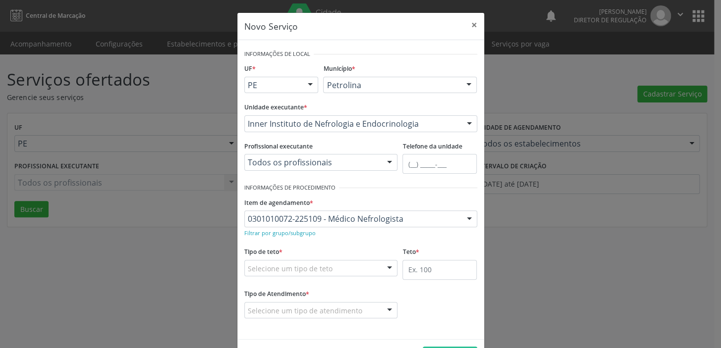
click at [330, 267] on div "Selecione um tipo de teto" at bounding box center [321, 268] width 154 height 17
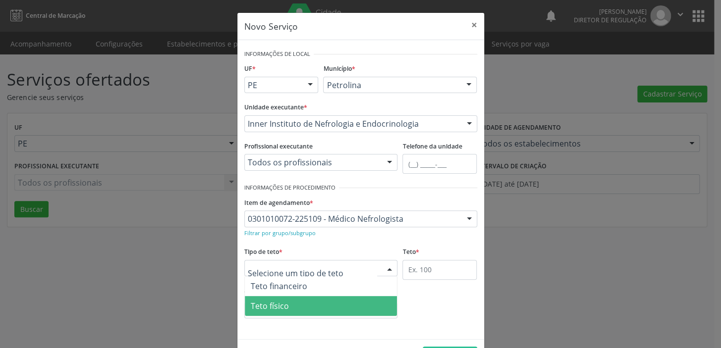
click at [323, 302] on span "Teto físico" at bounding box center [321, 306] width 153 height 20
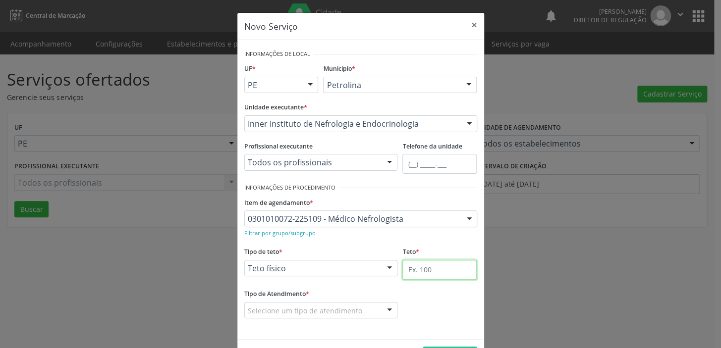
click at [431, 271] on input "text" at bounding box center [439, 270] width 74 height 20
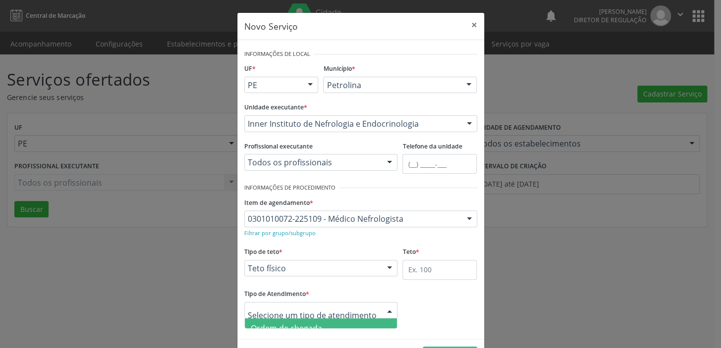
click at [360, 307] on div at bounding box center [321, 310] width 154 height 17
click at [341, 322] on span "Horário agendado" at bounding box center [321, 319] width 153 height 20
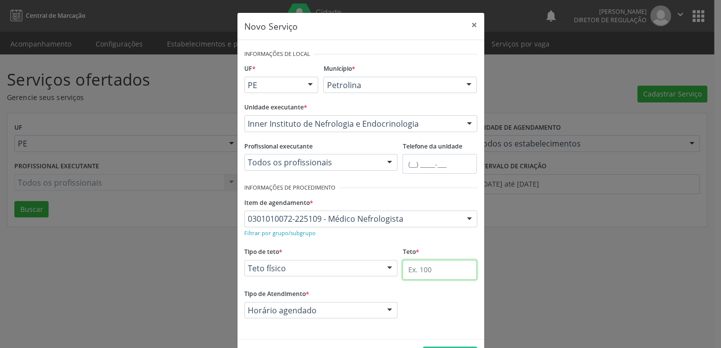
click at [434, 267] on input "text" at bounding box center [439, 270] width 74 height 20
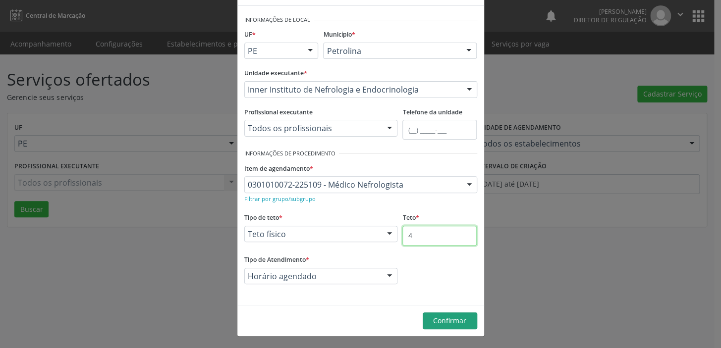
type input "4"
click at [442, 323] on span "Confirmar" at bounding box center [449, 320] width 33 height 9
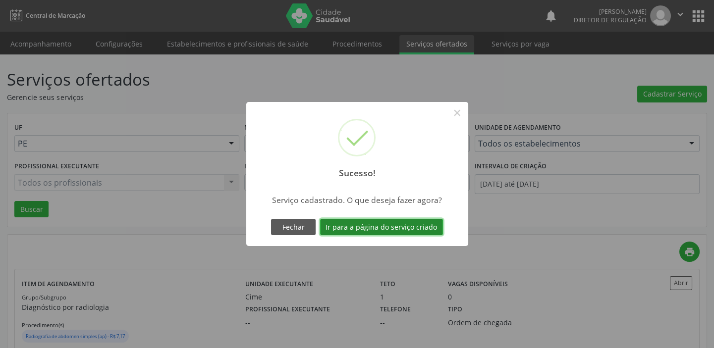
click at [406, 225] on button "Ir para a página do serviço criado" at bounding box center [381, 227] width 123 height 17
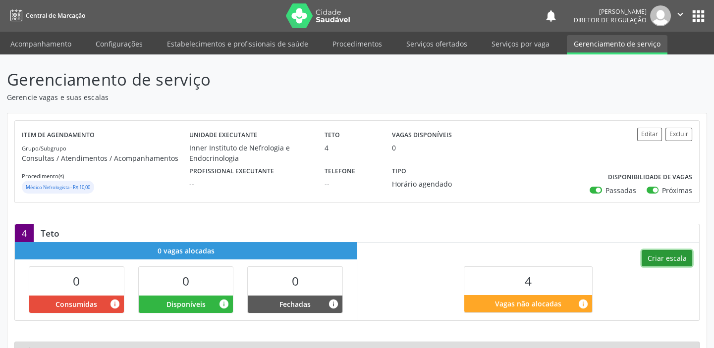
click at [684, 257] on button "Criar escala" at bounding box center [667, 258] width 51 height 17
select select "9"
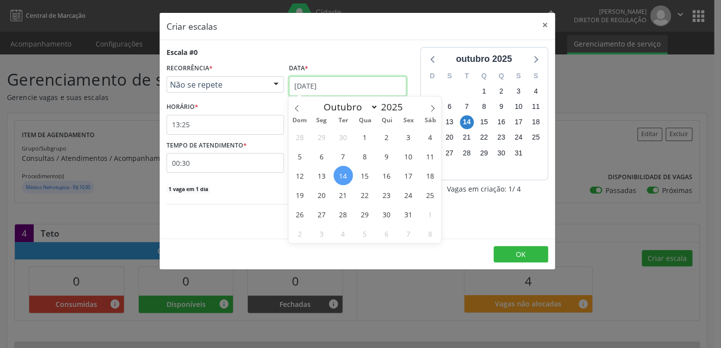
click at [345, 83] on input "[DATE]" at bounding box center [347, 86] width 117 height 20
click at [346, 83] on input "[DATE]" at bounding box center [347, 86] width 117 height 20
click at [410, 214] on span "31" at bounding box center [408, 214] width 19 height 19
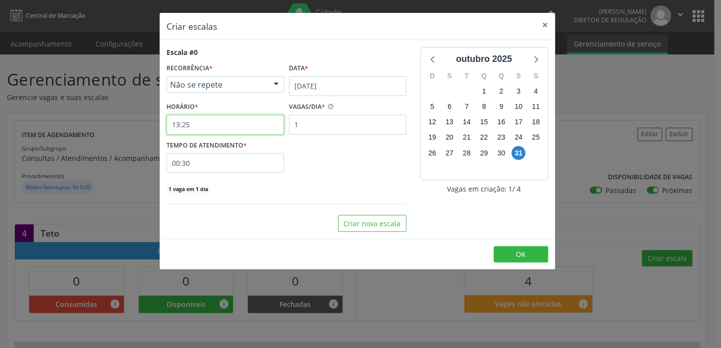
click at [216, 125] on input "13:25" at bounding box center [225, 125] width 117 height 20
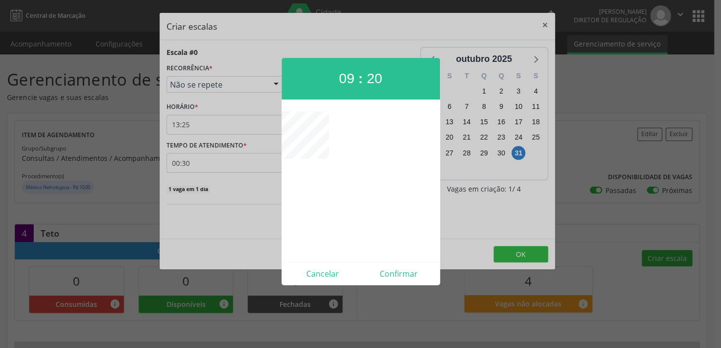
click at [532, 256] on div at bounding box center [360, 174] width 721 height 348
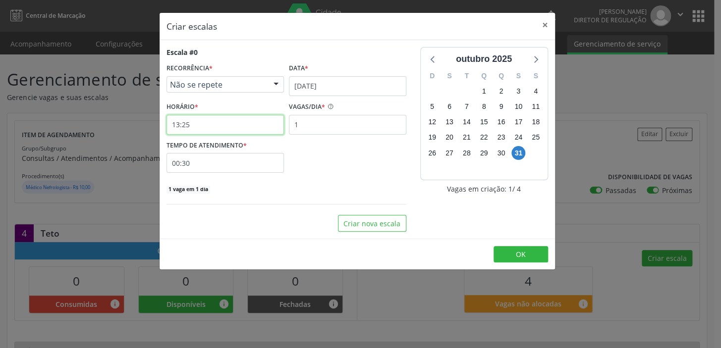
click at [237, 124] on input "13:25" at bounding box center [225, 125] width 117 height 20
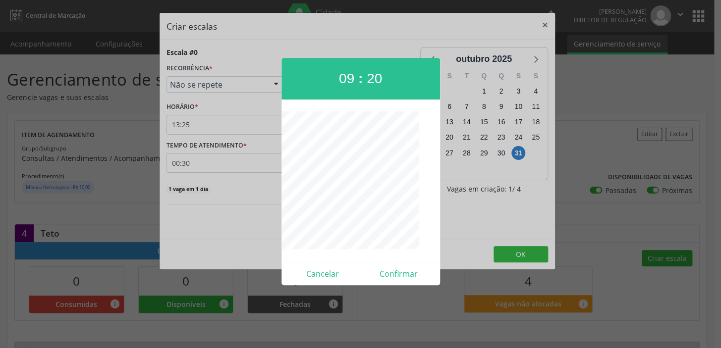
click at [235, 119] on div at bounding box center [360, 174] width 721 height 348
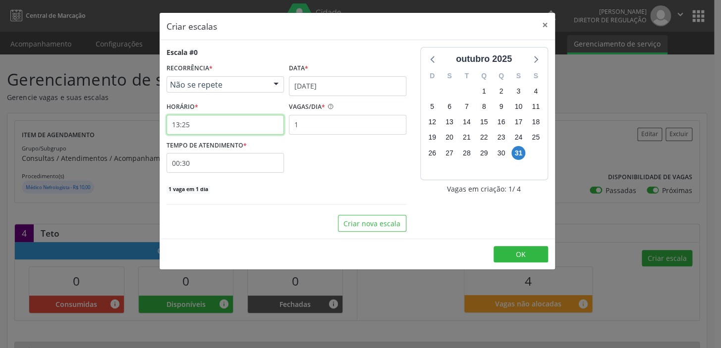
click at [257, 126] on input "13:25" at bounding box center [225, 125] width 117 height 20
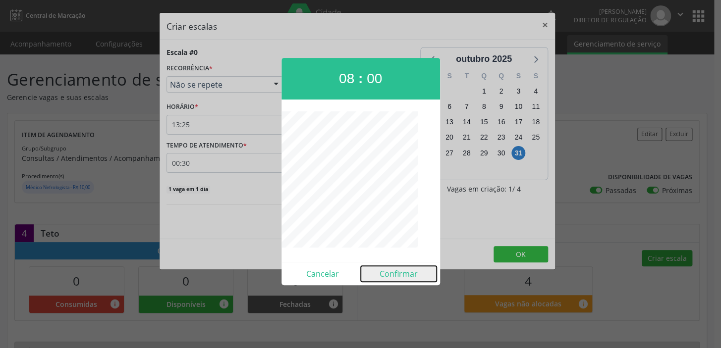
click at [397, 275] on button "Confirmar" at bounding box center [399, 274] width 76 height 16
type input "08:00"
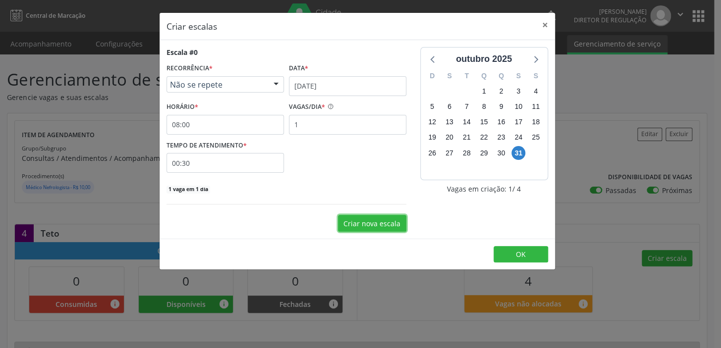
click at [373, 223] on button "Criar nova escala" at bounding box center [372, 223] width 68 height 17
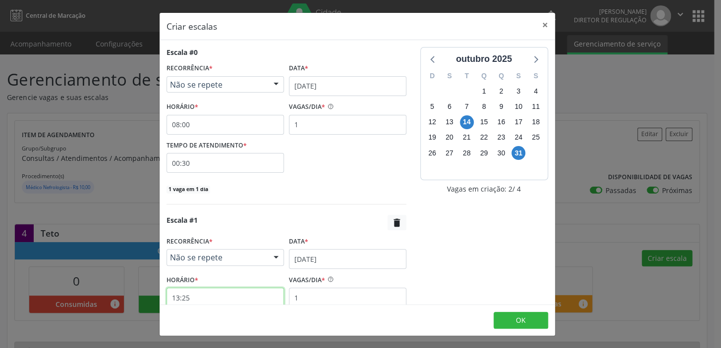
click at [223, 296] on input "13:25" at bounding box center [225, 298] width 117 height 20
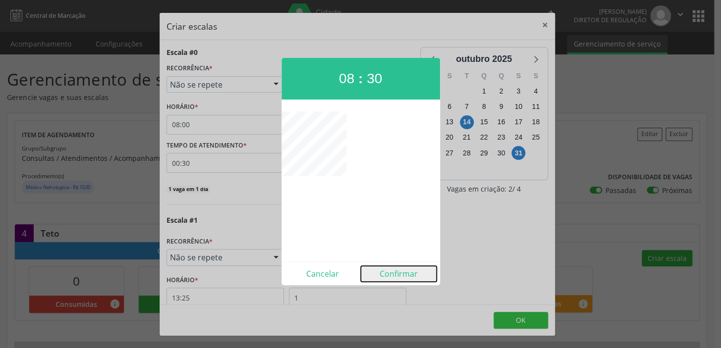
click at [396, 278] on button "Confirmar" at bounding box center [399, 274] width 76 height 16
type input "08:30"
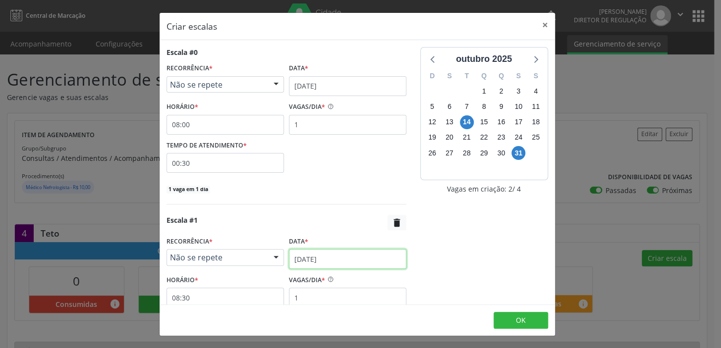
click at [347, 257] on input "[DATE]" at bounding box center [347, 259] width 117 height 20
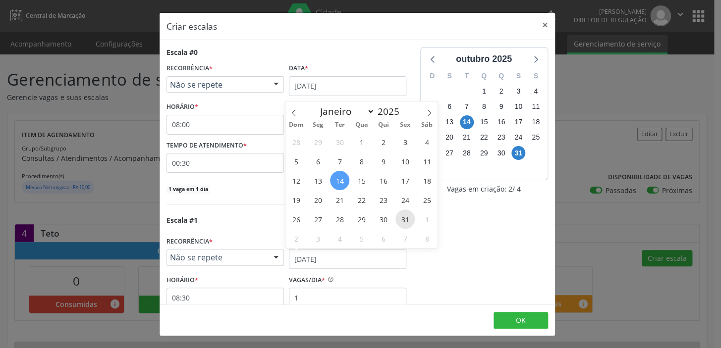
click at [404, 220] on span "31" at bounding box center [404, 219] width 19 height 19
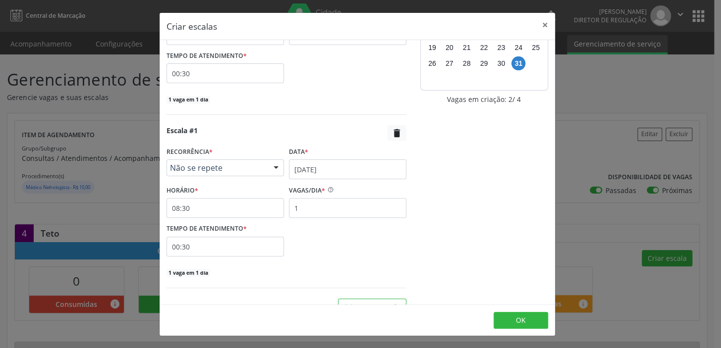
scroll to position [107, 0]
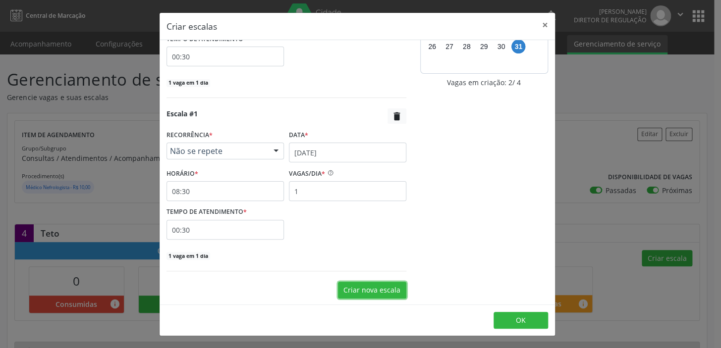
click at [344, 290] on button "Criar nova escala" at bounding box center [372, 290] width 68 height 17
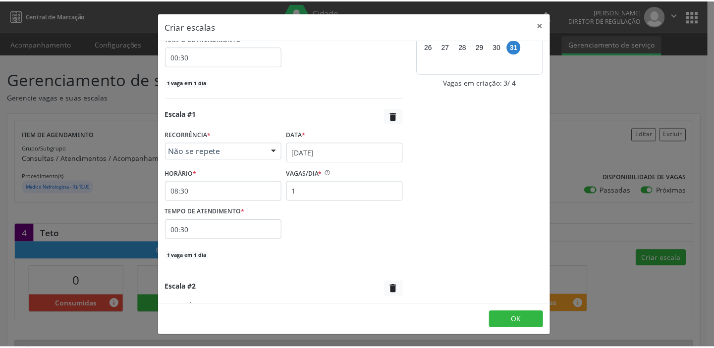
scroll to position [197, 0]
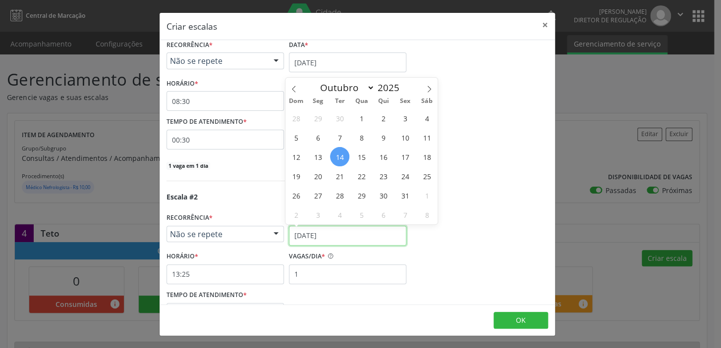
click at [339, 236] on input "[DATE]" at bounding box center [347, 236] width 117 height 20
click at [406, 196] on span "31" at bounding box center [404, 195] width 19 height 19
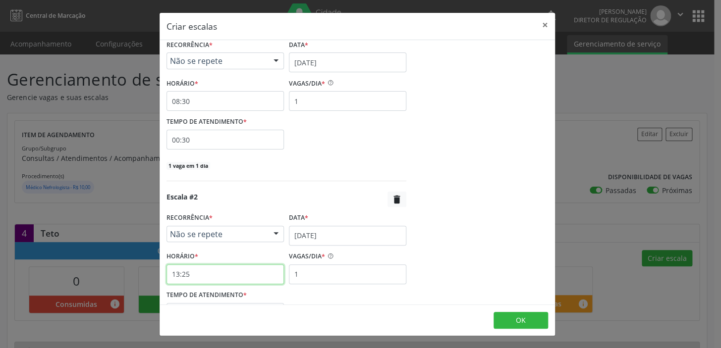
click at [220, 274] on input "13:25" at bounding box center [225, 275] width 117 height 20
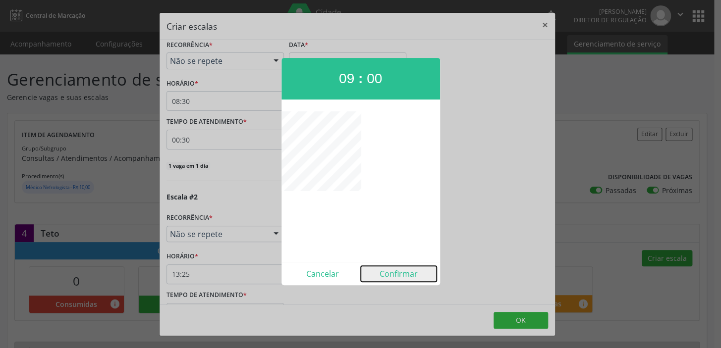
click at [398, 274] on button "Confirmar" at bounding box center [399, 274] width 76 height 16
type input "09:00"
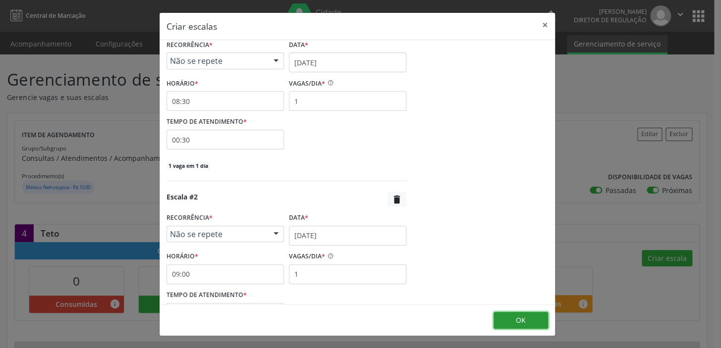
click at [532, 322] on button "OK" at bounding box center [521, 320] width 55 height 17
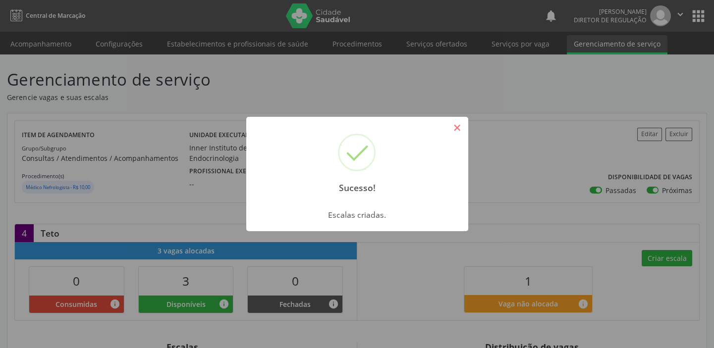
click at [456, 128] on button "×" at bounding box center [457, 127] width 17 height 17
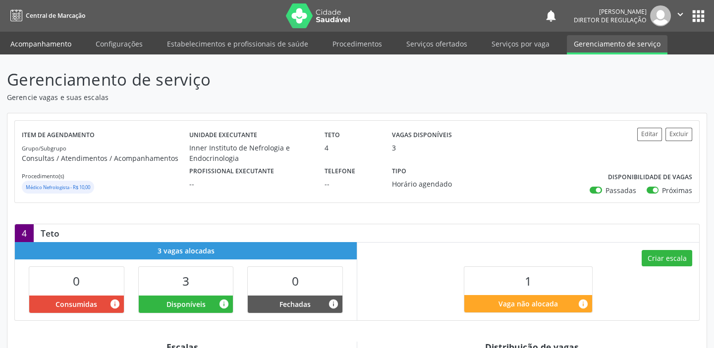
click at [51, 44] on link "Acompanhamento" at bounding box center [40, 43] width 75 height 17
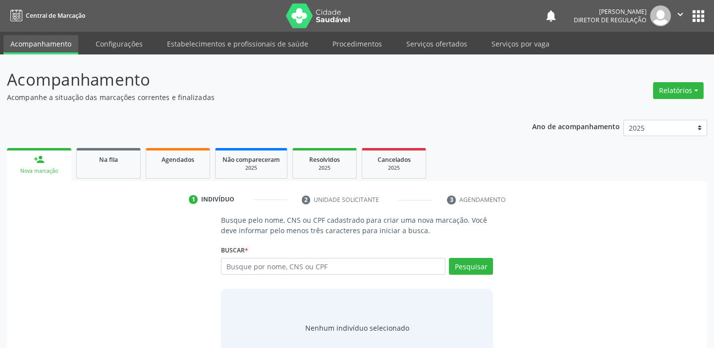
click at [62, 43] on link "Acompanhamento" at bounding box center [40, 44] width 75 height 19
click at [108, 159] on span "Na fila" at bounding box center [108, 160] width 19 height 8
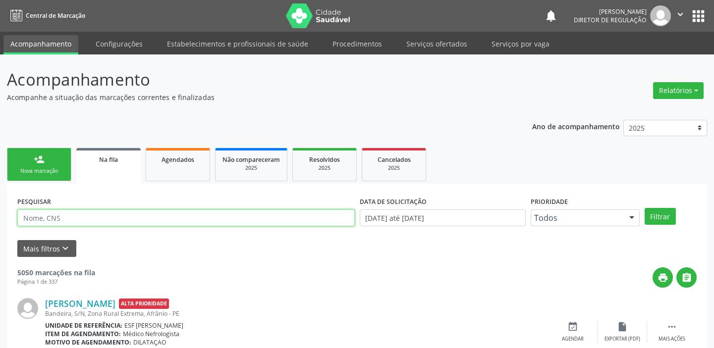
click at [176, 217] on input "text" at bounding box center [186, 218] width 338 height 17
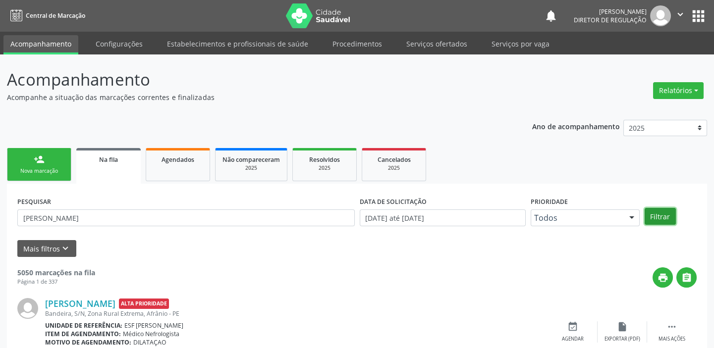
click at [662, 214] on button "Filtrar" at bounding box center [660, 216] width 31 height 17
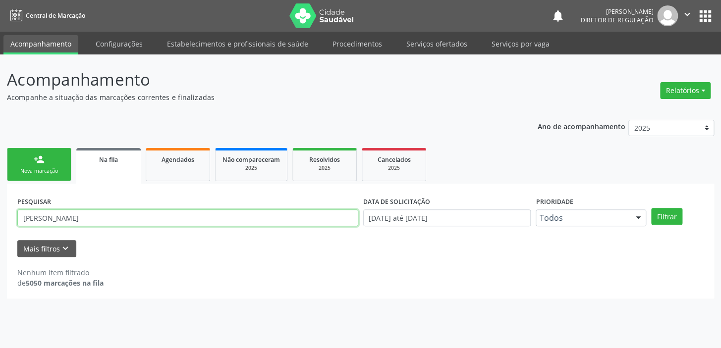
click at [36, 216] on input "[PERSON_NAME]" at bounding box center [187, 218] width 341 height 17
type input "[PERSON_NAME] H"
click at [668, 213] on button "Filtrar" at bounding box center [666, 216] width 31 height 17
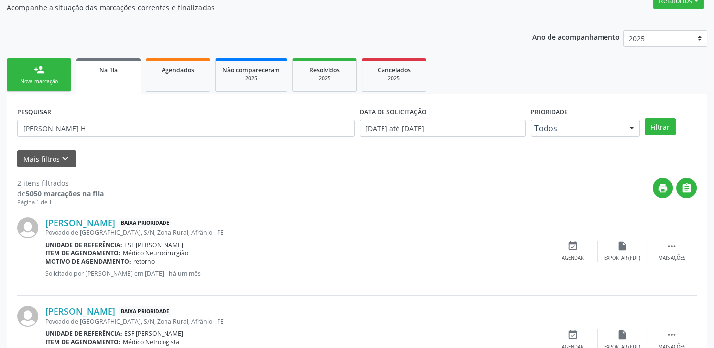
scroll to position [135, 0]
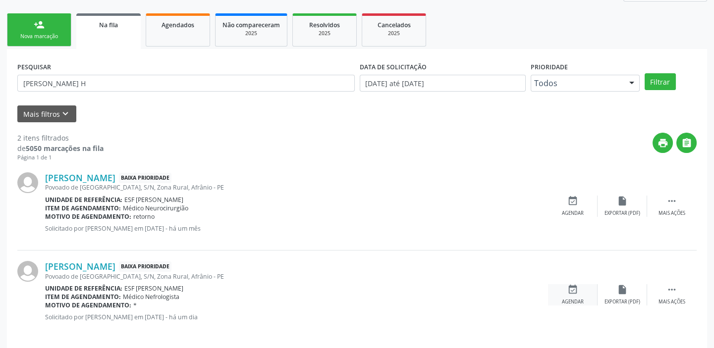
click at [573, 288] on icon "event_available" at bounding box center [572, 289] width 11 height 11
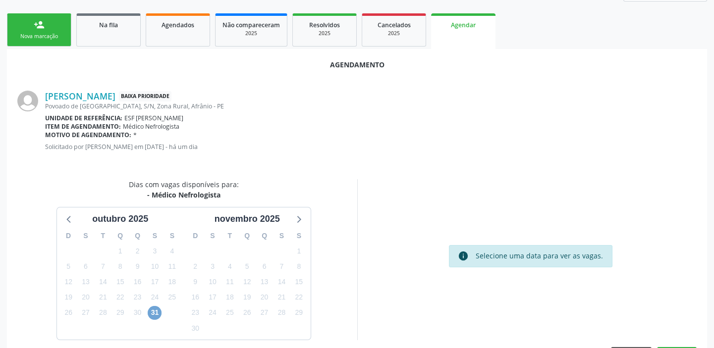
click at [157, 313] on span "31" at bounding box center [155, 313] width 14 height 14
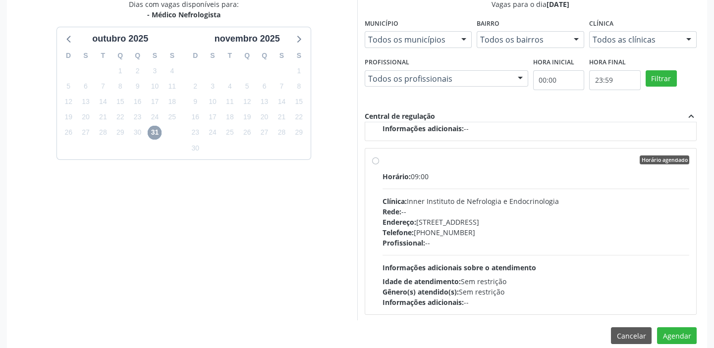
scroll to position [328, 0]
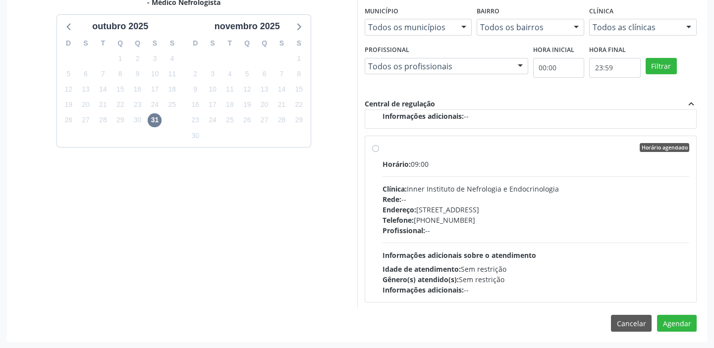
click at [370, 147] on div "Horário agendado Horário: 09:00 Clínica: Inner Instituto de Nefrologia e Endocr…" at bounding box center [531, 219] width 332 height 166
radio input "true"
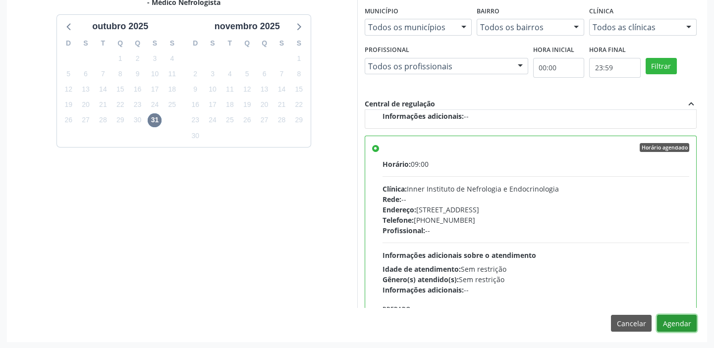
click at [679, 325] on button "Agendar" at bounding box center [677, 323] width 40 height 17
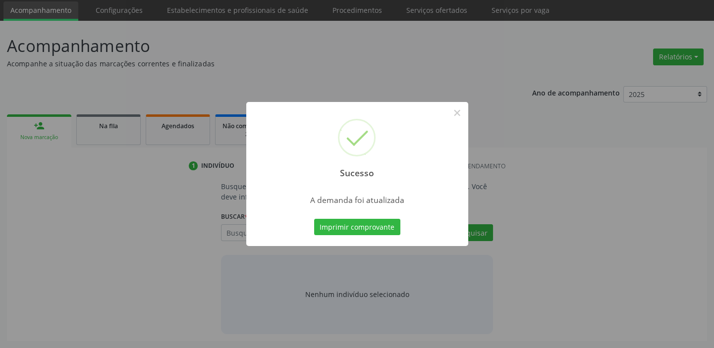
scroll to position [33, 0]
click at [386, 227] on button "Imprimir comprovante" at bounding box center [357, 227] width 86 height 17
